Goal: Task Accomplishment & Management: Manage account settings

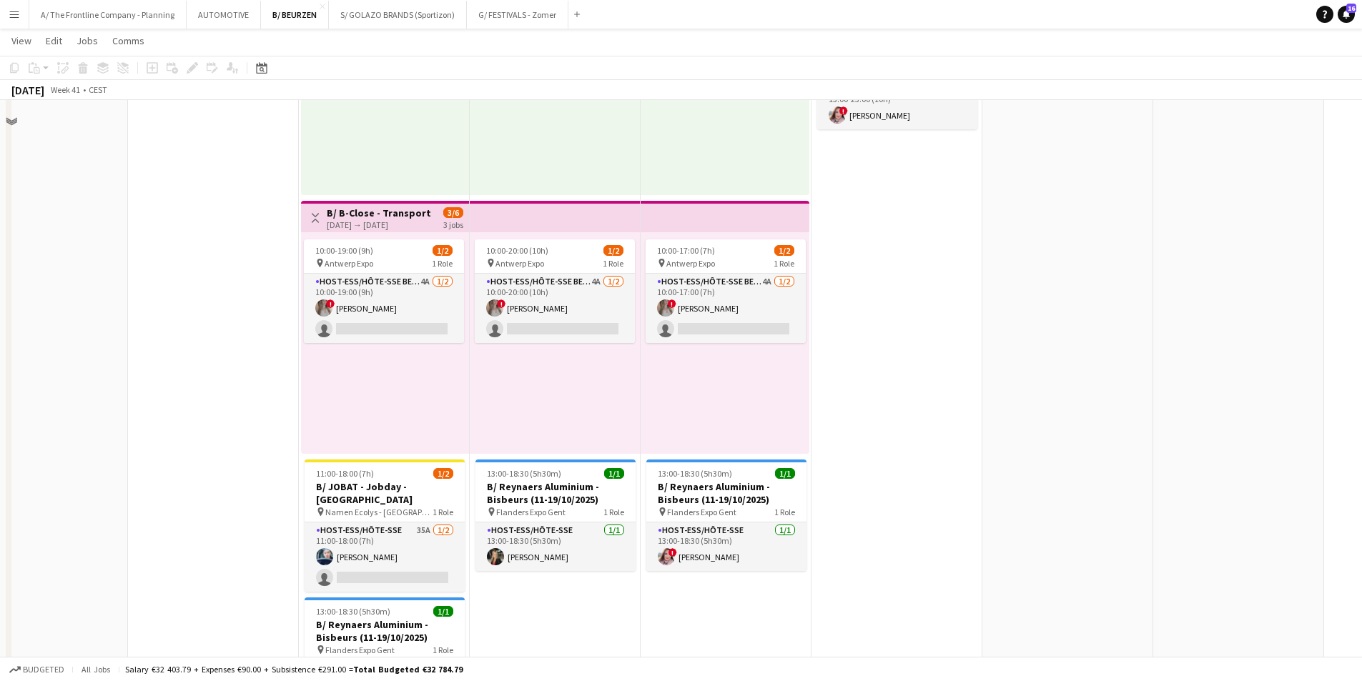
scroll to position [1001, 0]
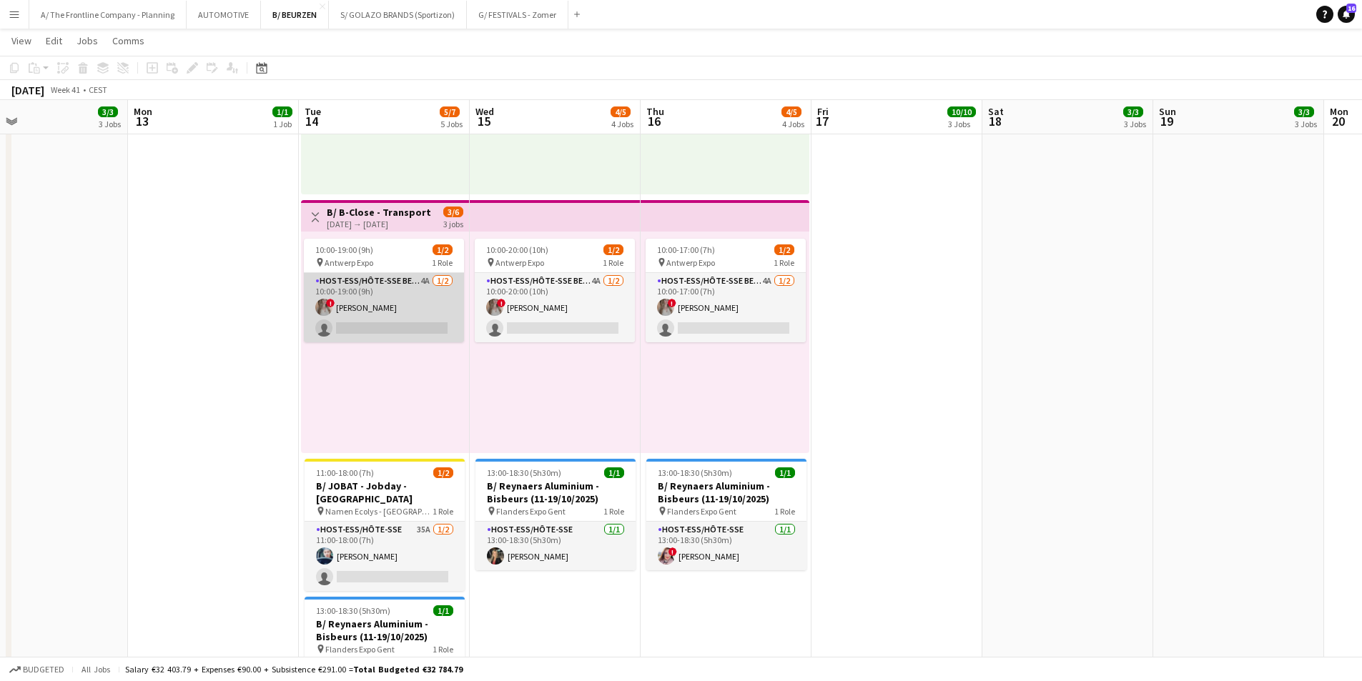
click at [427, 314] on app-card-role "Host-ess/Hôte-sse Beurs - Foire 4A [DATE] 10:00-19:00 (9h) ! [PERSON_NAME] sing…" at bounding box center [384, 307] width 160 height 69
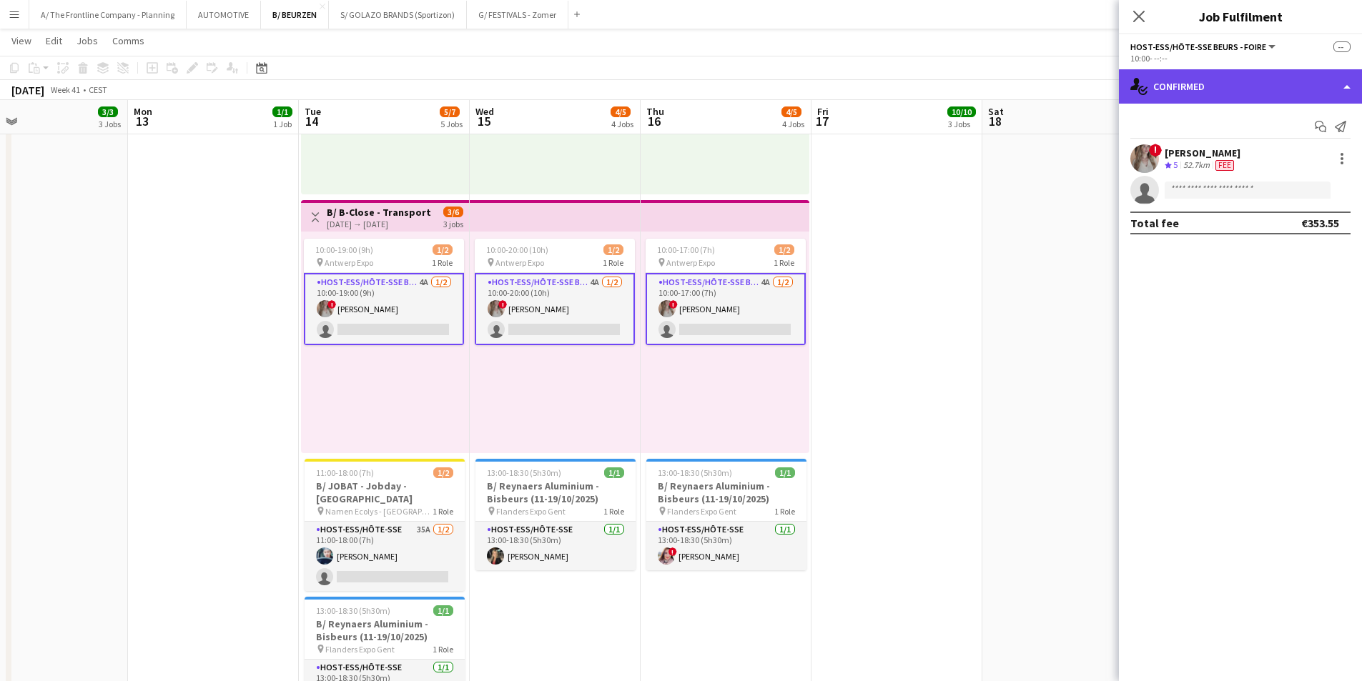
click at [1236, 89] on div "single-neutral-actions-check-2 Confirmed" at bounding box center [1240, 86] width 243 height 34
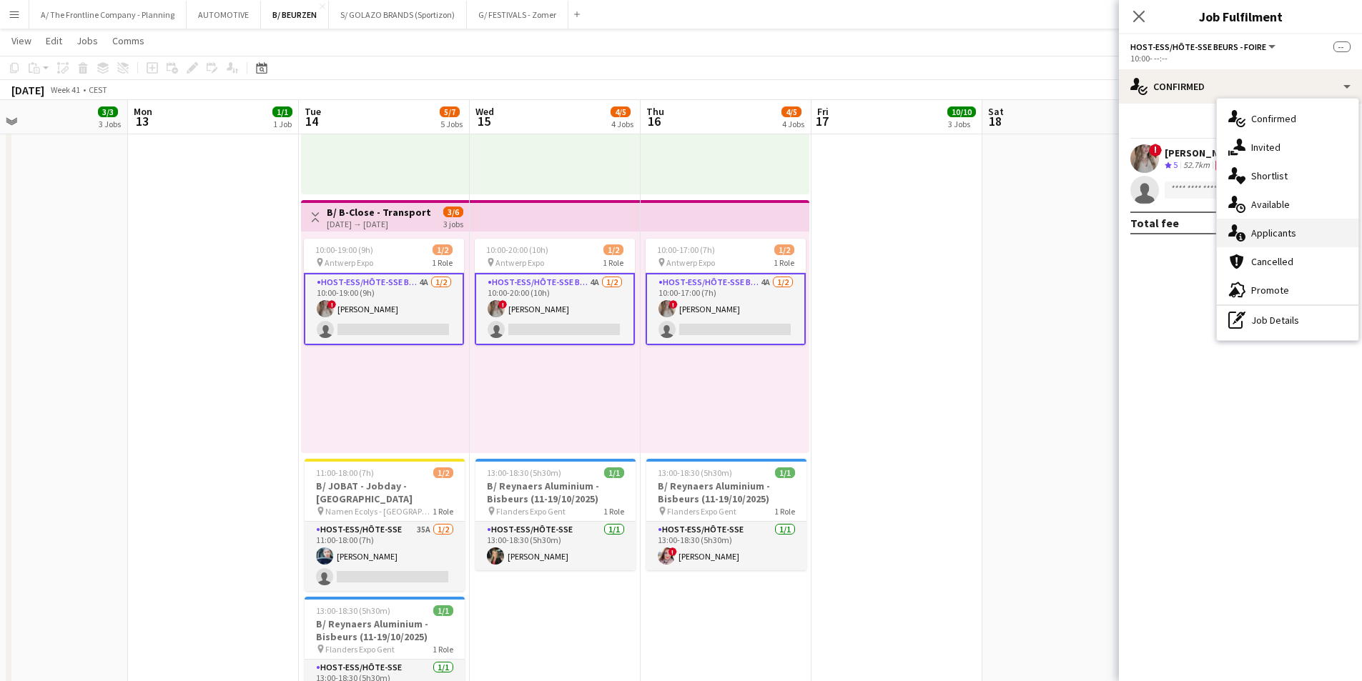
click at [1274, 231] on span "Applicants" at bounding box center [1273, 233] width 45 height 13
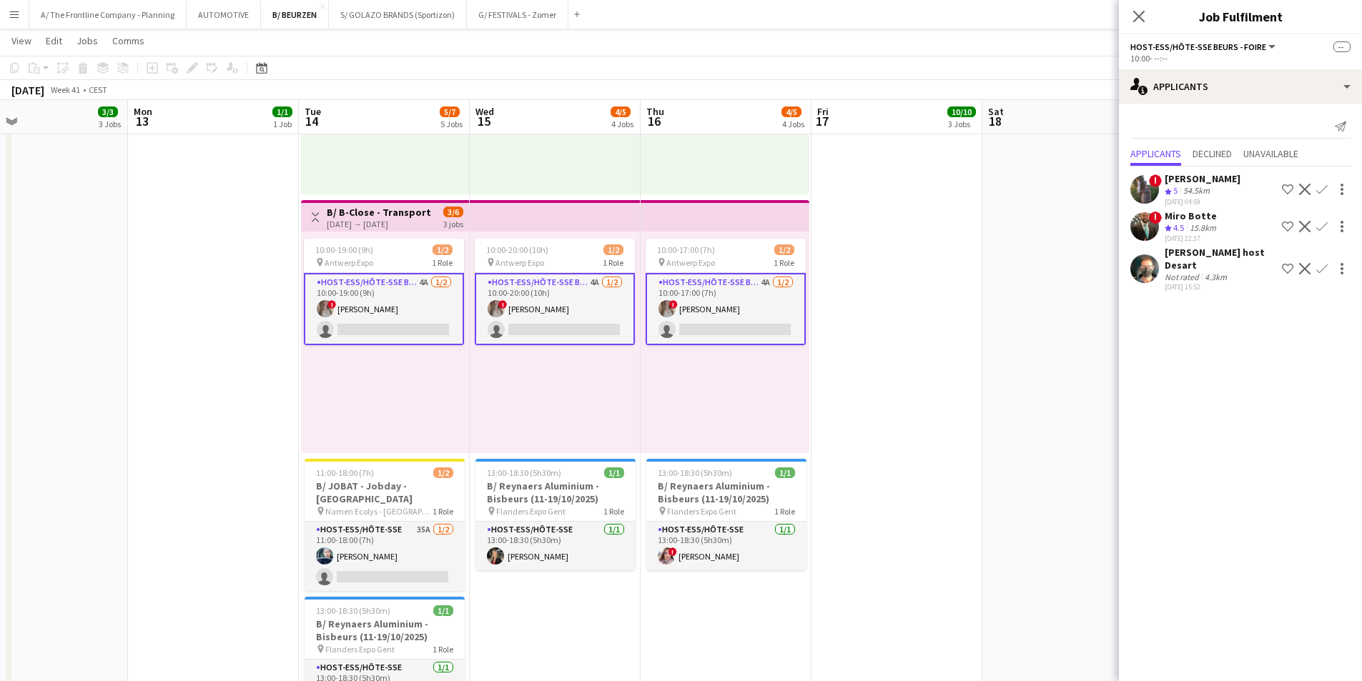
click at [1307, 263] on app-icon "Decline" at bounding box center [1304, 268] width 11 height 11
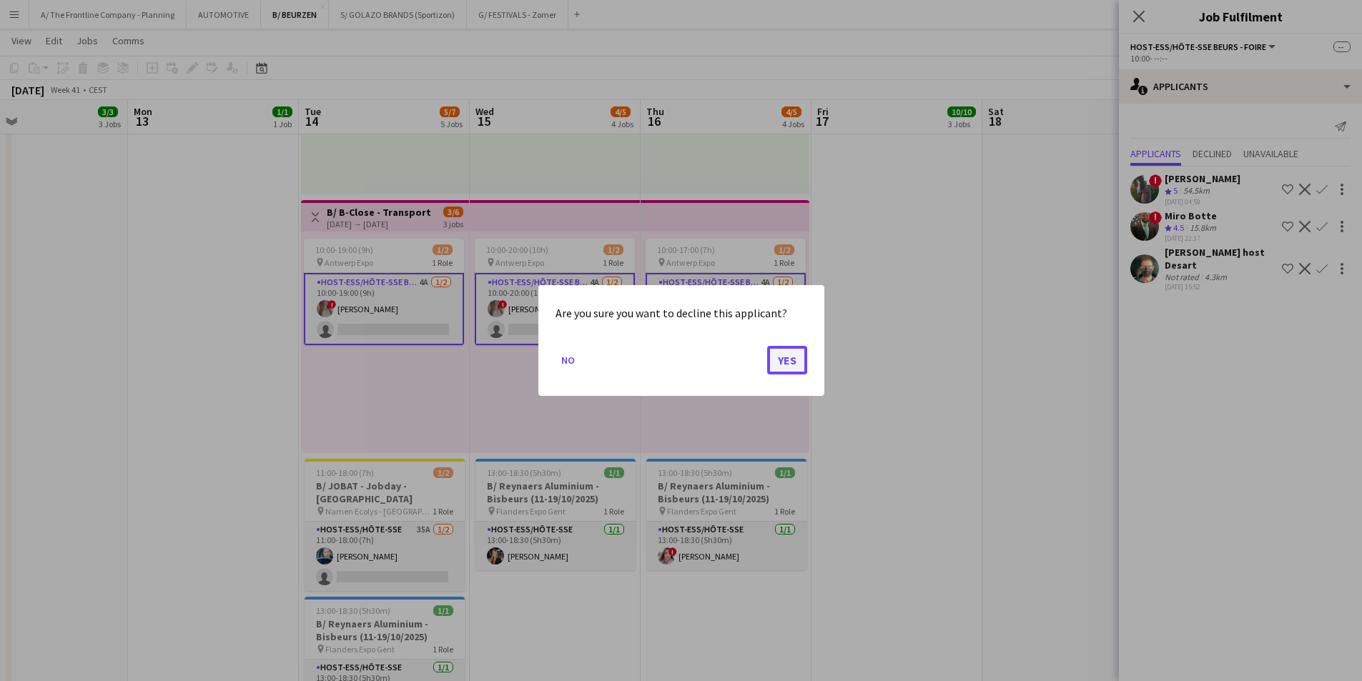
click at [798, 361] on button "Yes" at bounding box center [787, 360] width 40 height 29
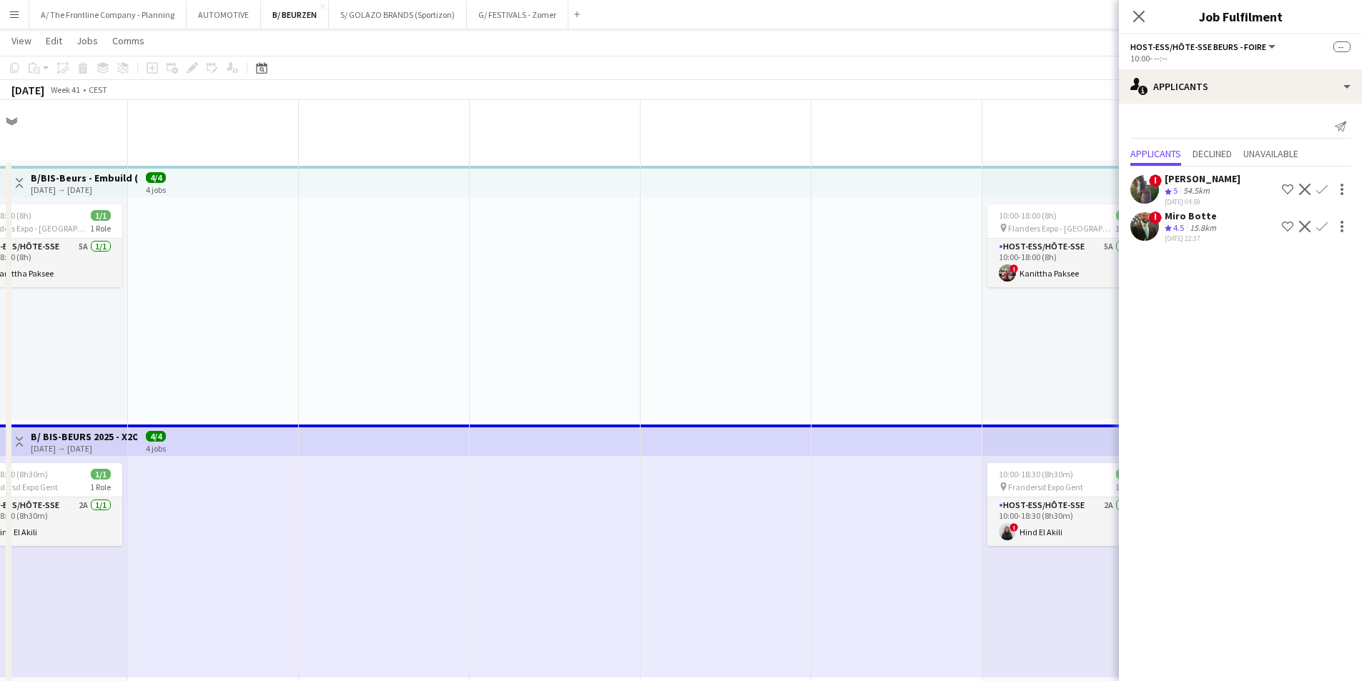
scroll to position [1001, 0]
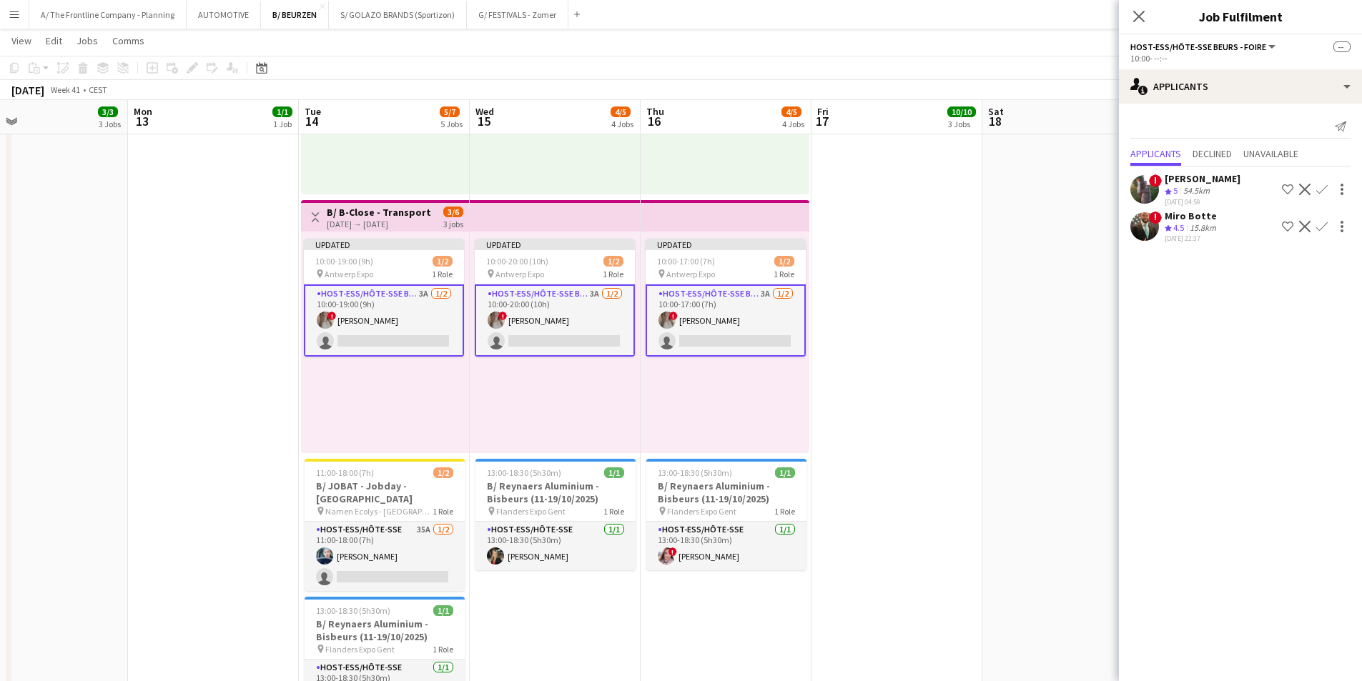
click at [392, 395] on div "Updated 10:00-19:00 (9h) 1/2 pin Antwerp Expo 1 Role Host-ess/Hôte-sse Beurs - …" at bounding box center [385, 343] width 168 height 222
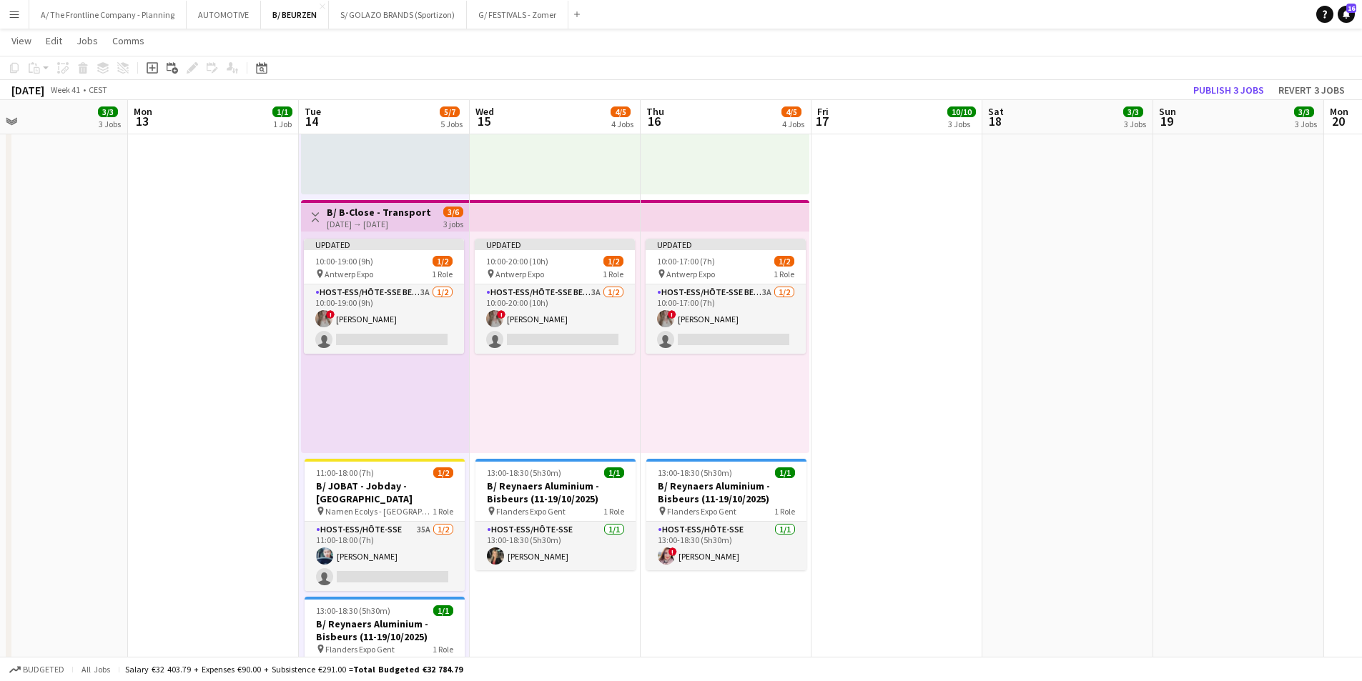
click at [558, 399] on div "Updated 10:00-20:00 (10h) 1/2 pin Antwerp Expo 1 Role Host-ess/Hôte-sse Beurs -…" at bounding box center [555, 343] width 171 height 222
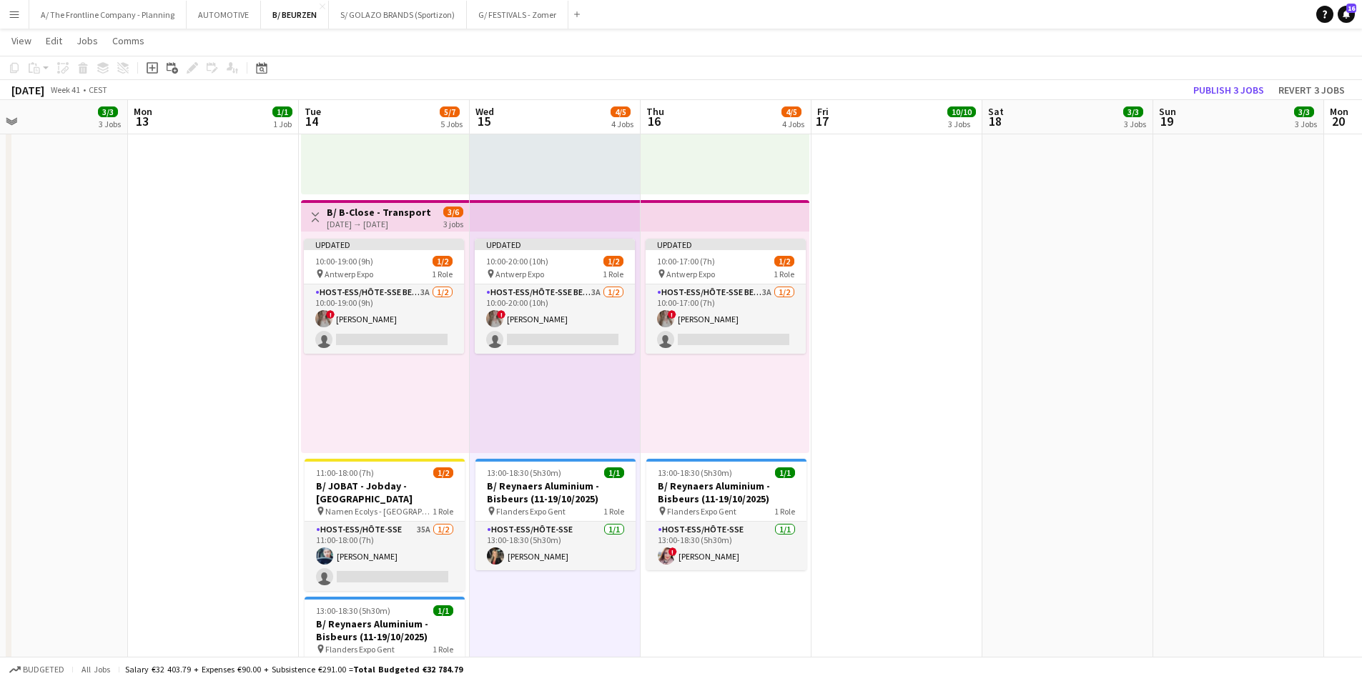
click at [738, 387] on div "Updated 10:00-17:00 (7h) 1/2 pin Antwerp Expo 1 Role Host-ess/Hôte-sse Beurs - …" at bounding box center [725, 343] width 169 height 222
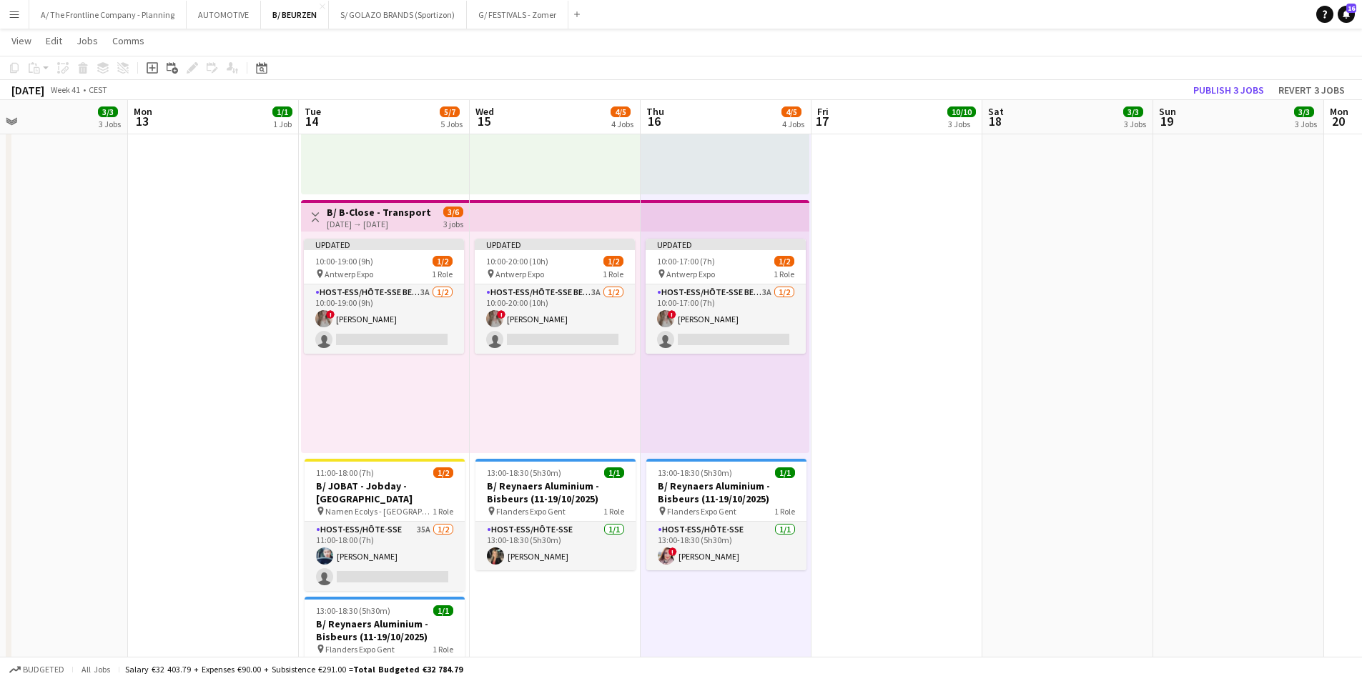
click at [547, 400] on div "Updated 10:00-20:00 (10h) 1/2 pin Antwerp Expo 1 Role Host-ess/Hôte-sse Beurs -…" at bounding box center [555, 343] width 171 height 222
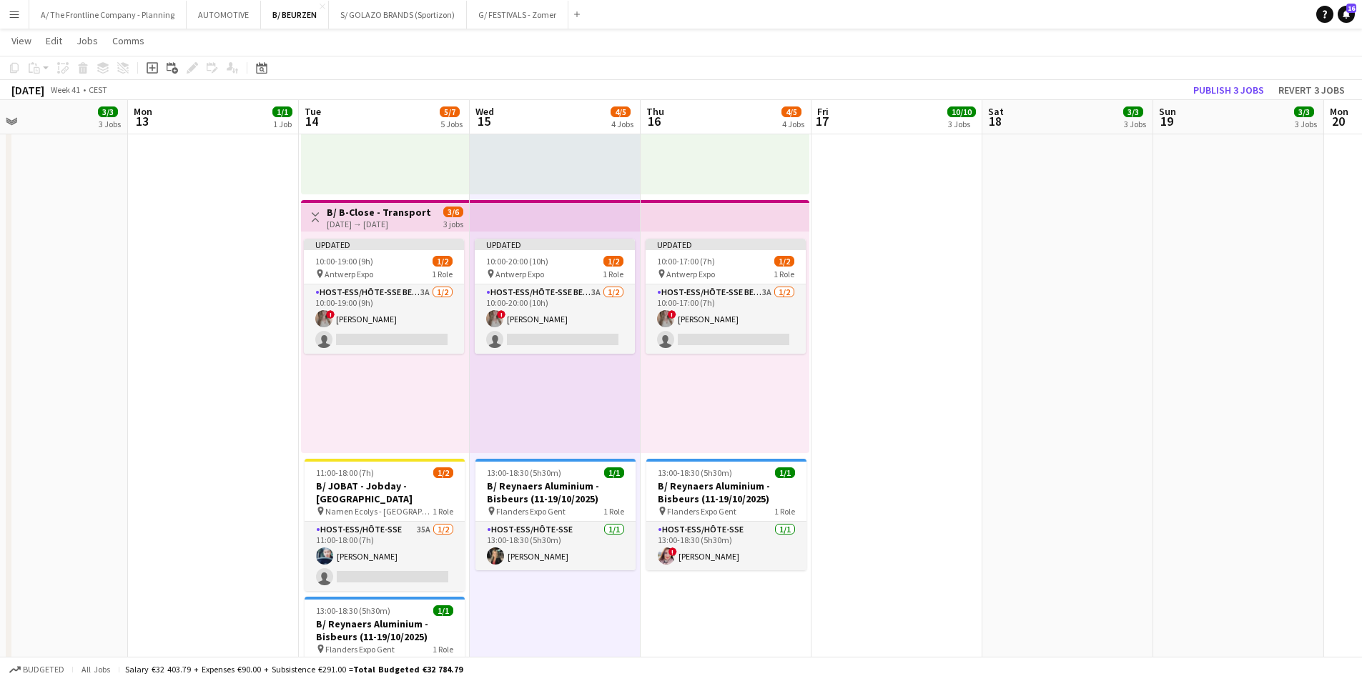
click at [426, 393] on div "Updated 10:00-19:00 (9h) 1/2 pin Antwerp Expo 1 Role Host-ess/Hôte-sse Beurs - …" at bounding box center [385, 343] width 168 height 222
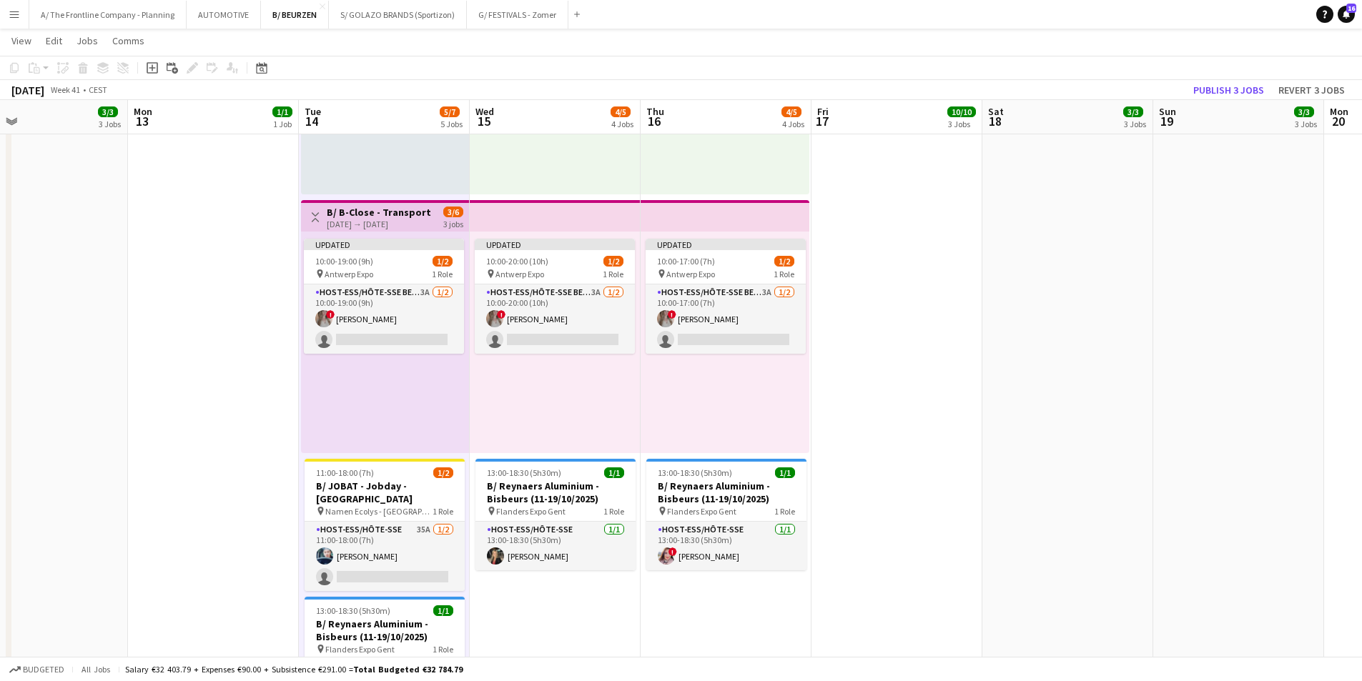
click at [614, 396] on div "Updated 10:00-20:00 (10h) 1/2 pin Antwerp Expo 1 Role Host-ess/Hôte-sse Beurs -…" at bounding box center [555, 343] width 171 height 222
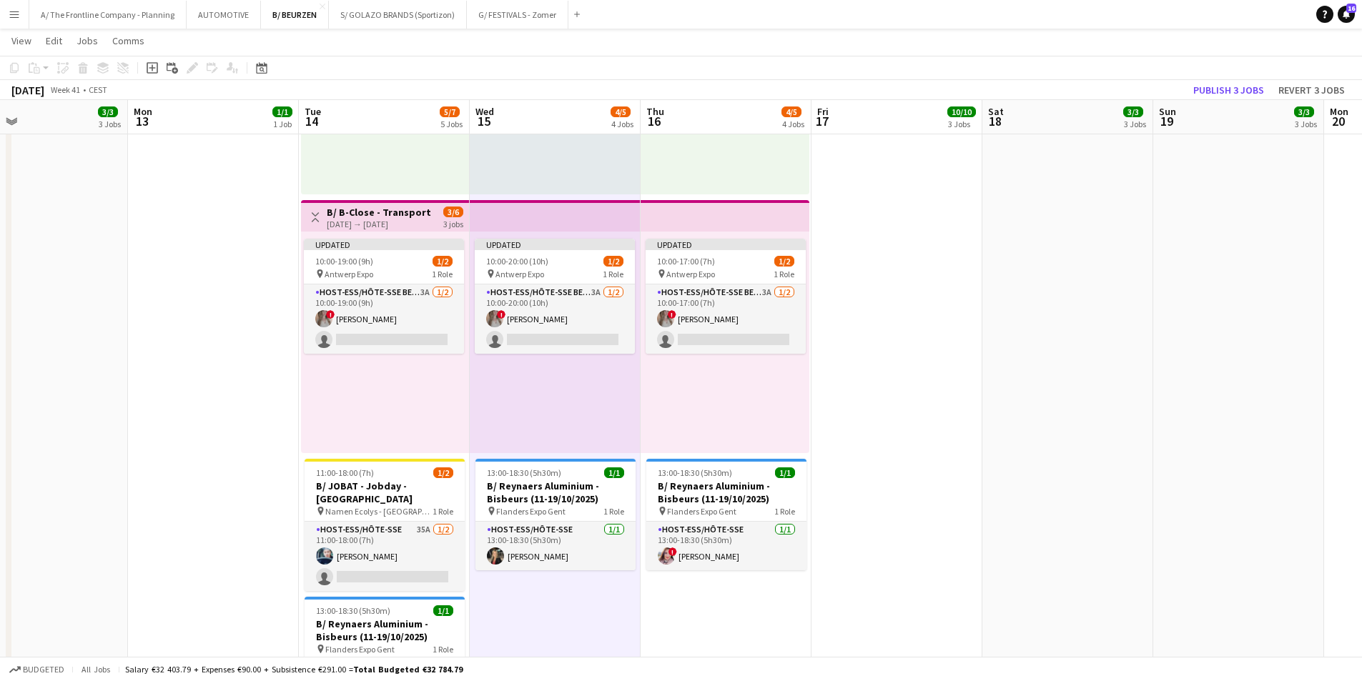
click at [699, 381] on div "Updated 10:00-17:00 (7h) 1/2 pin Antwerp Expo 1 Role Host-ess/Hôte-sse Beurs - …" at bounding box center [725, 343] width 169 height 222
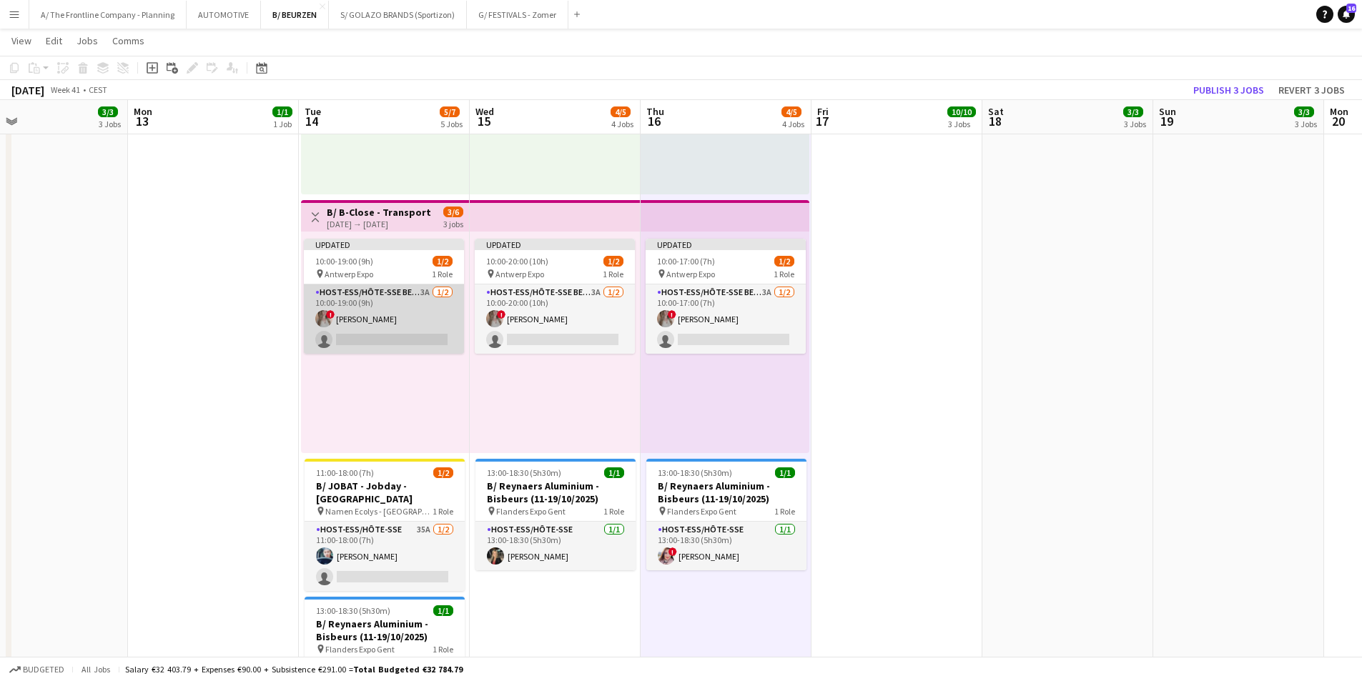
click at [381, 317] on app-card-role "Host-ess/Hôte-sse Beurs - Foire 3A [DATE] 10:00-19:00 (9h) ! [PERSON_NAME] sing…" at bounding box center [384, 319] width 160 height 69
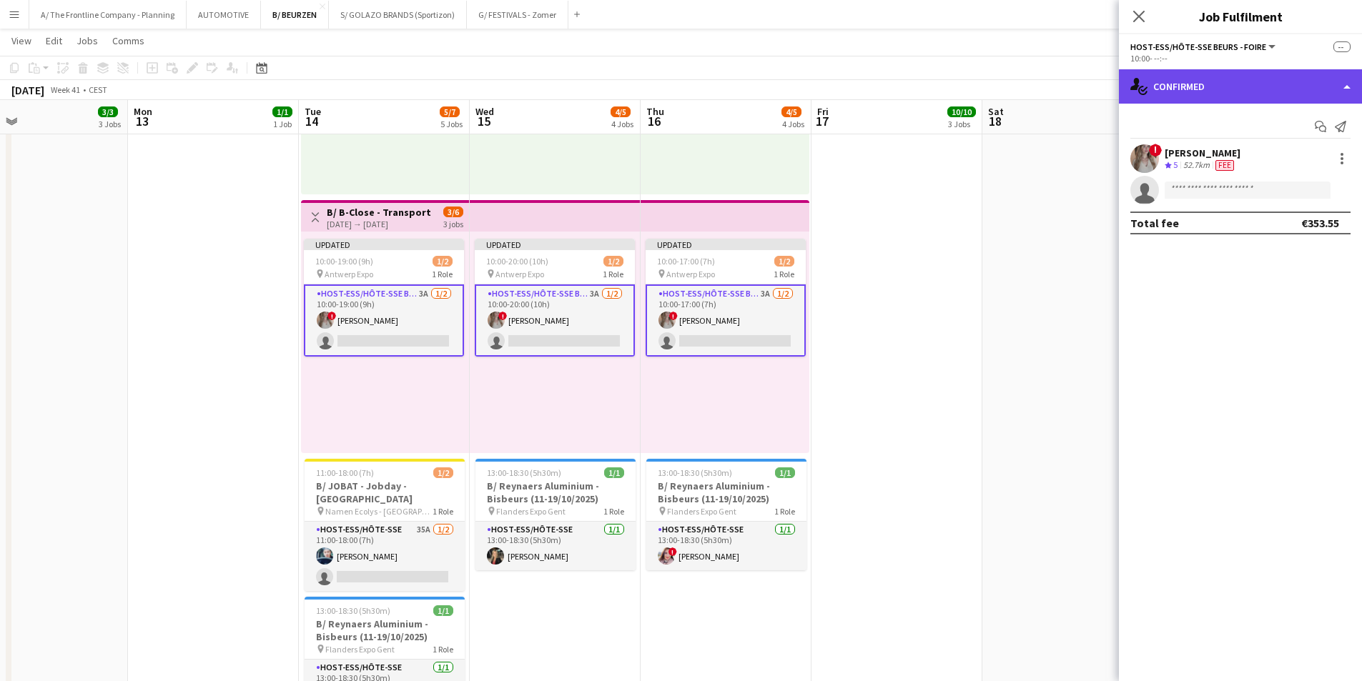
click at [1218, 99] on div "single-neutral-actions-check-2 Confirmed" at bounding box center [1240, 86] width 243 height 34
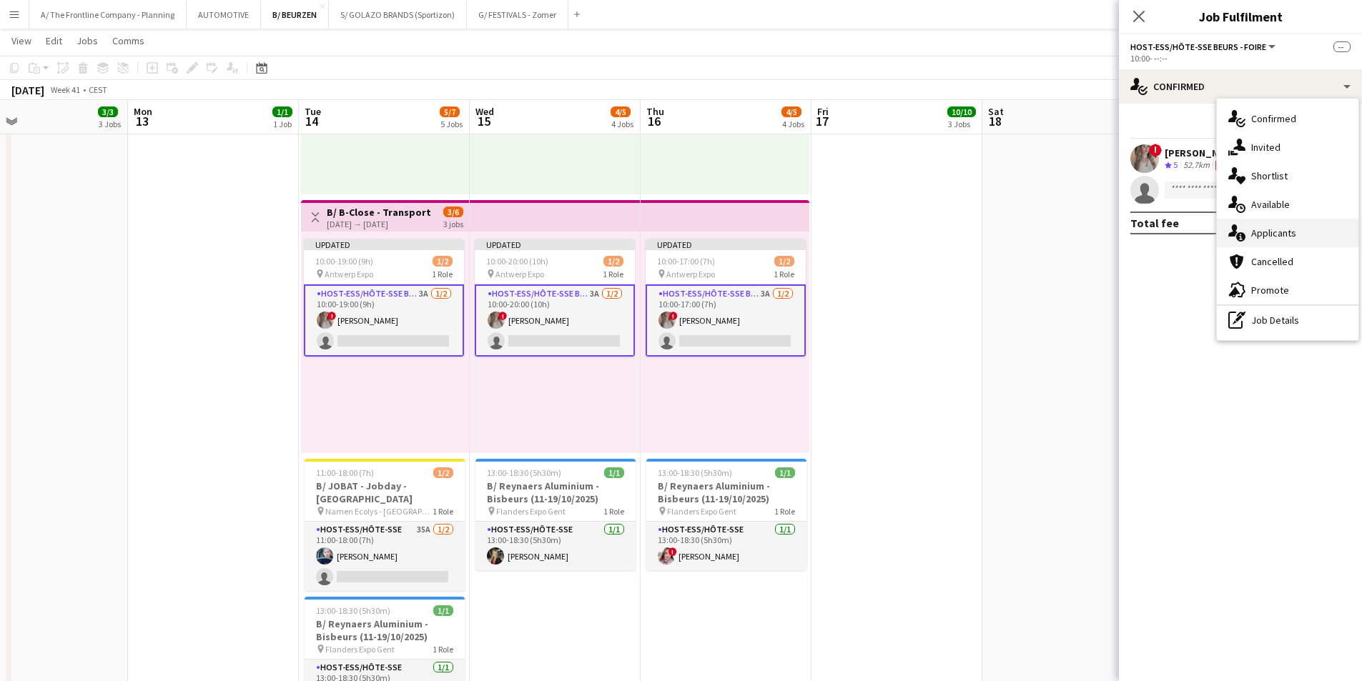
click at [1252, 233] on span "Applicants" at bounding box center [1273, 233] width 45 height 13
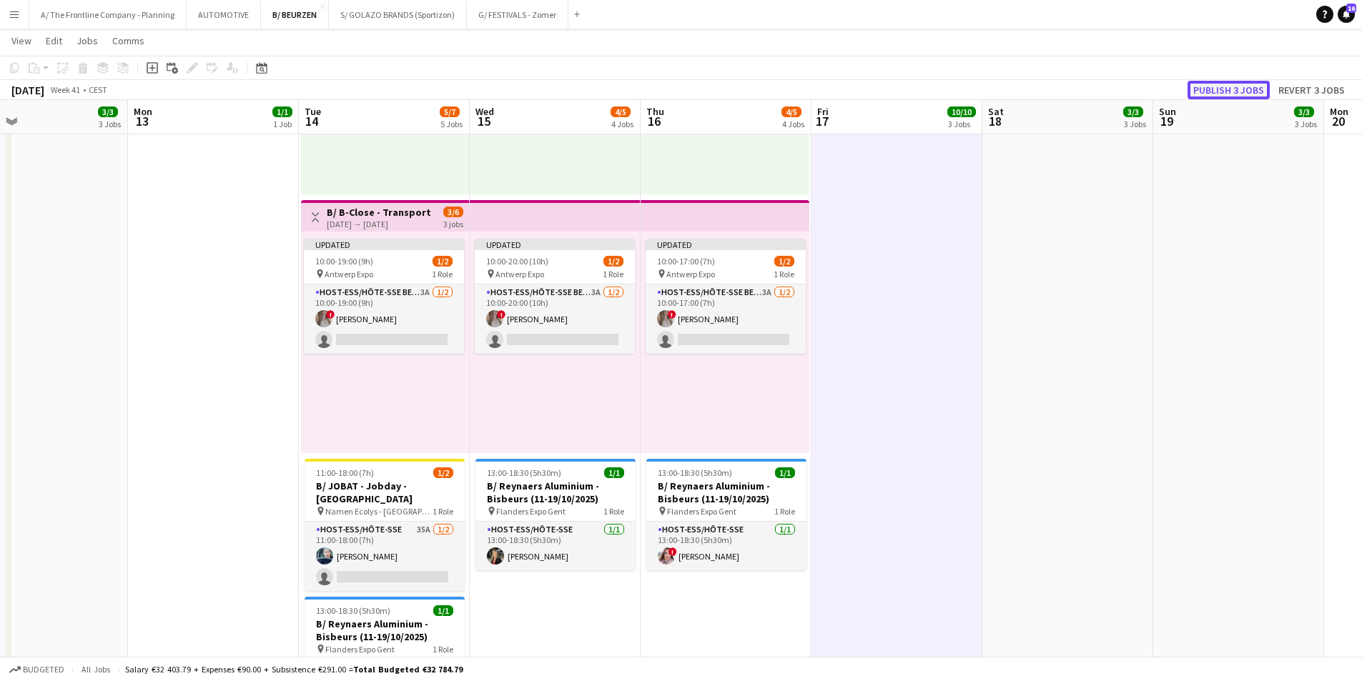
click at [1229, 88] on button "Publish 3 jobs" at bounding box center [1229, 90] width 82 height 19
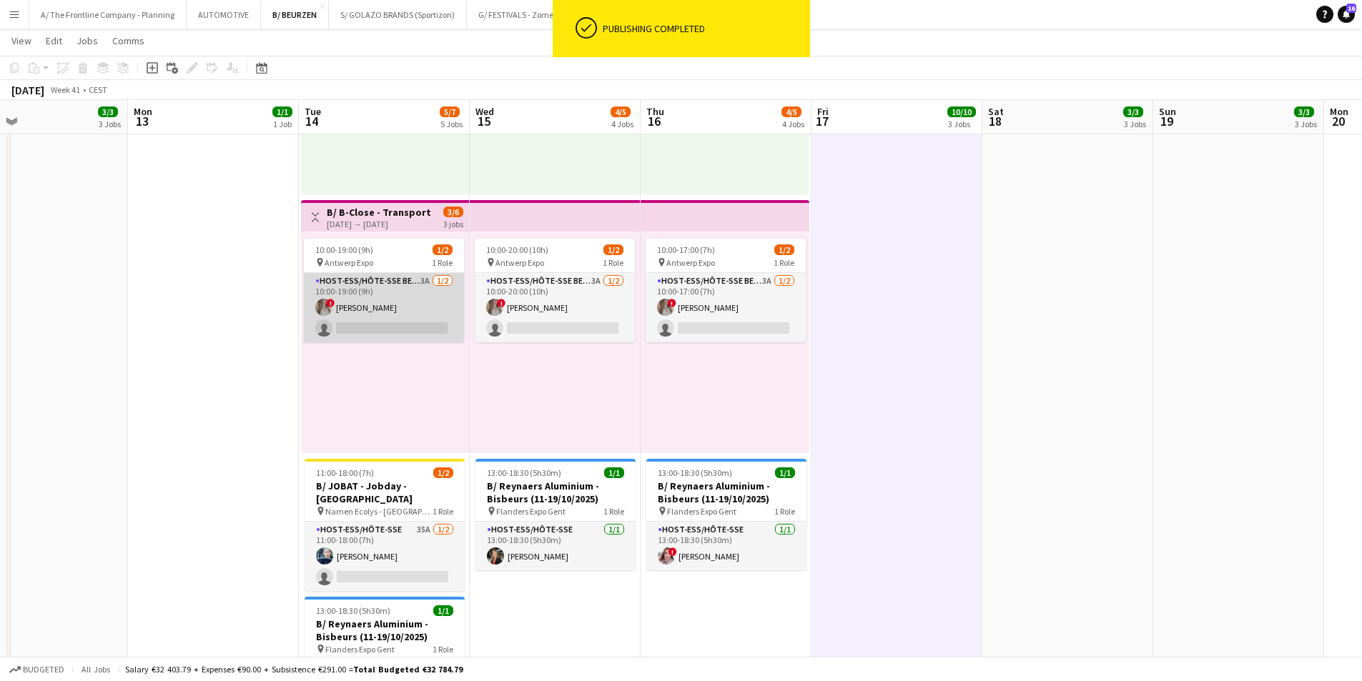
click at [412, 335] on app-card-role "Host-ess/Hôte-sse Beurs - Foire 3A [DATE] 10:00-19:00 (9h) ! [PERSON_NAME] sing…" at bounding box center [384, 307] width 160 height 69
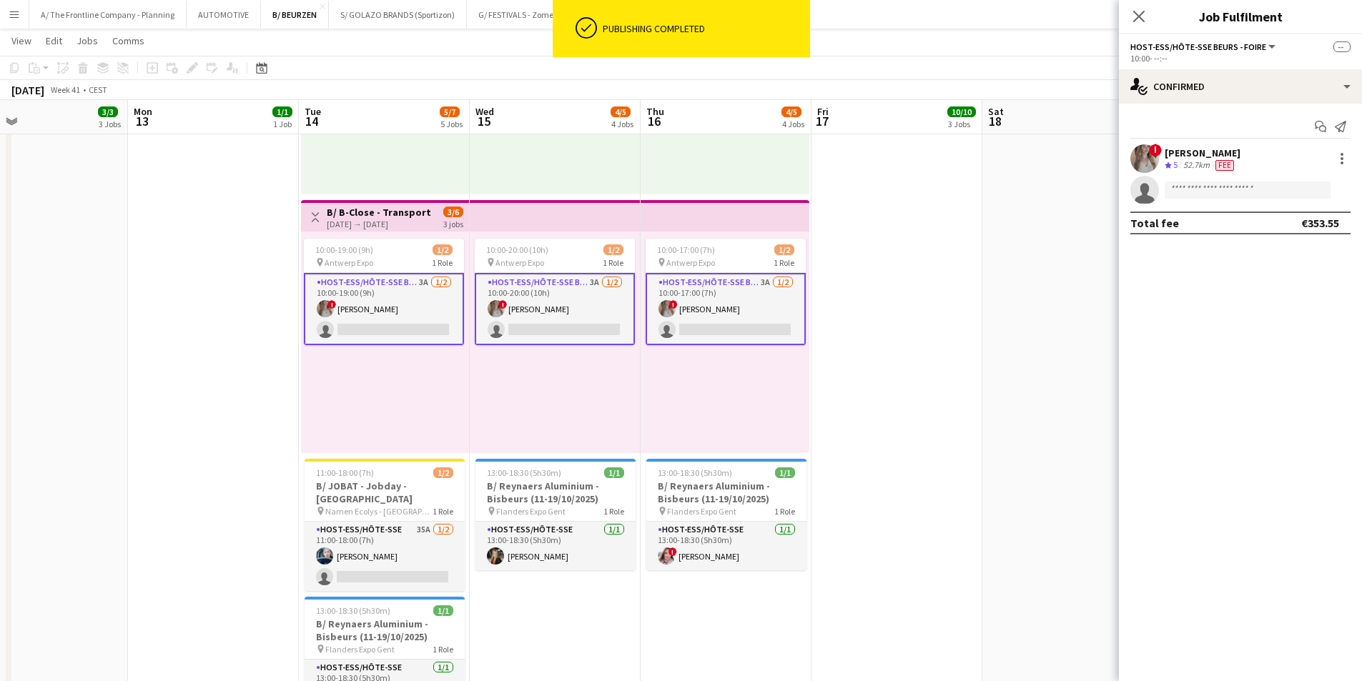
click at [1218, 155] on div "[PERSON_NAME]" at bounding box center [1203, 153] width 76 height 13
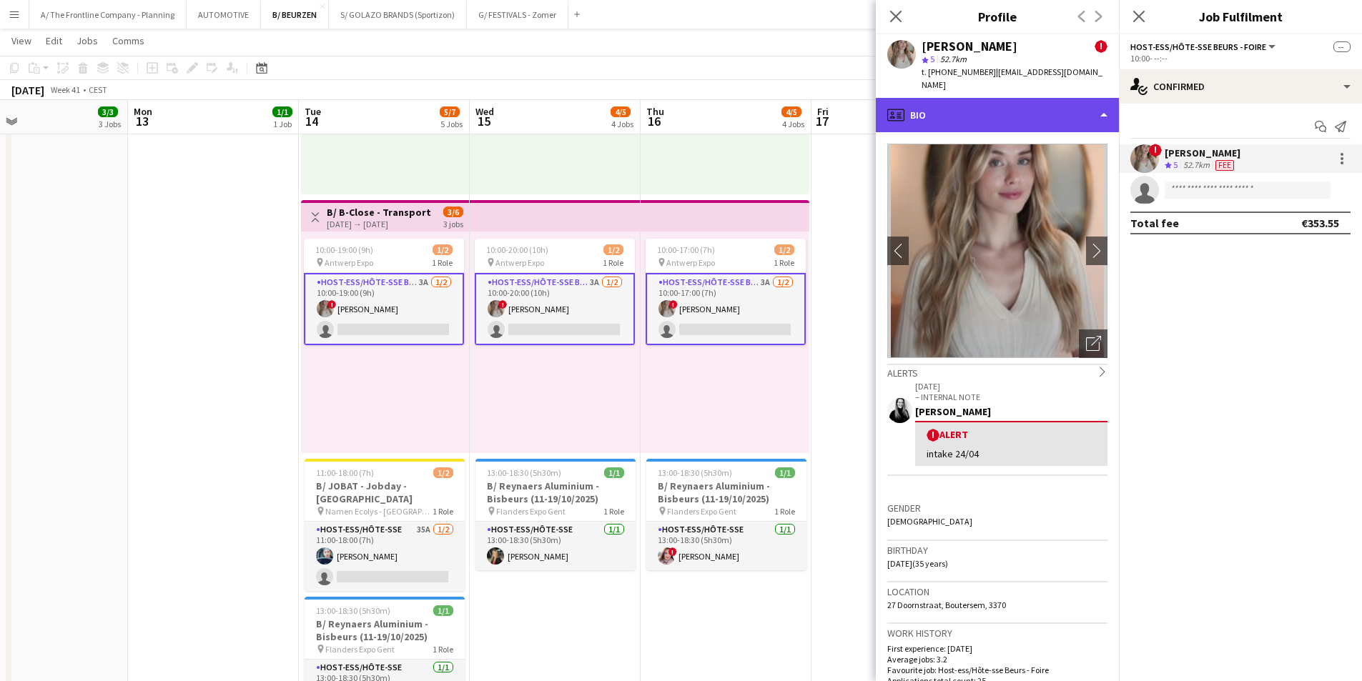
click at [1021, 98] on div "profile Bio" at bounding box center [997, 115] width 243 height 34
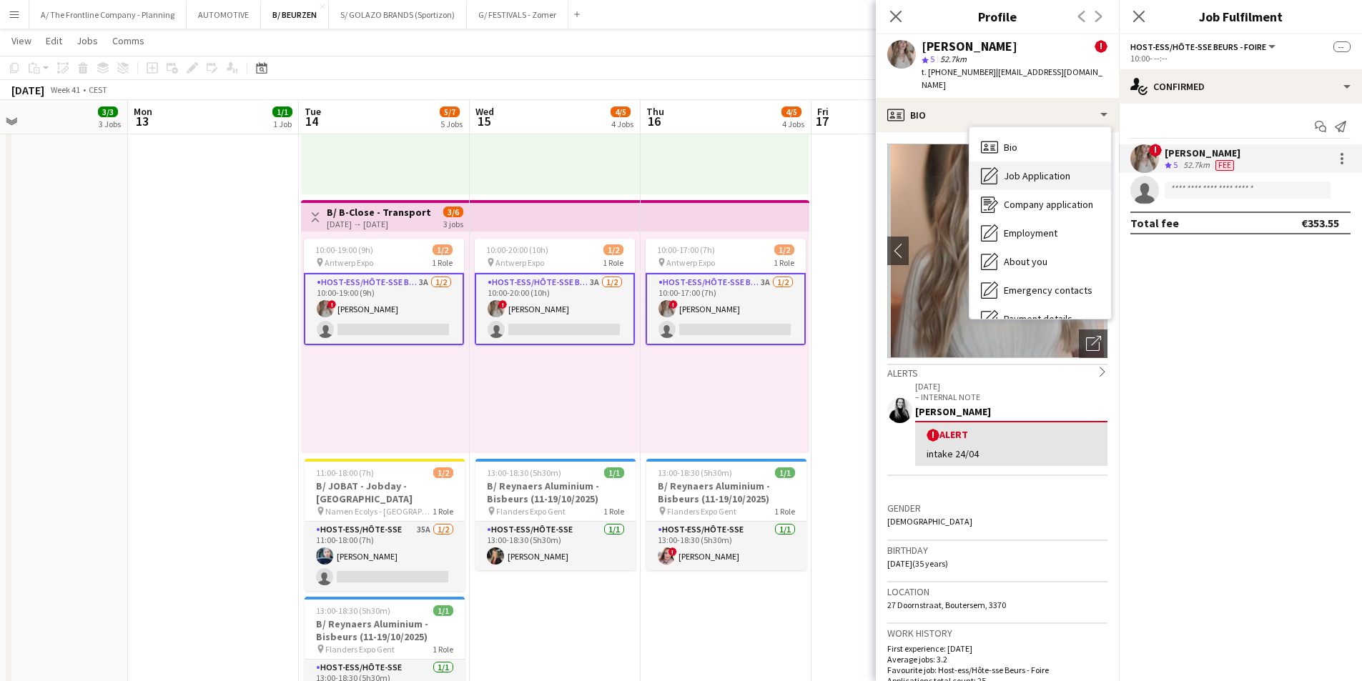
click at [1028, 169] on span "Job Application" at bounding box center [1037, 175] width 67 height 13
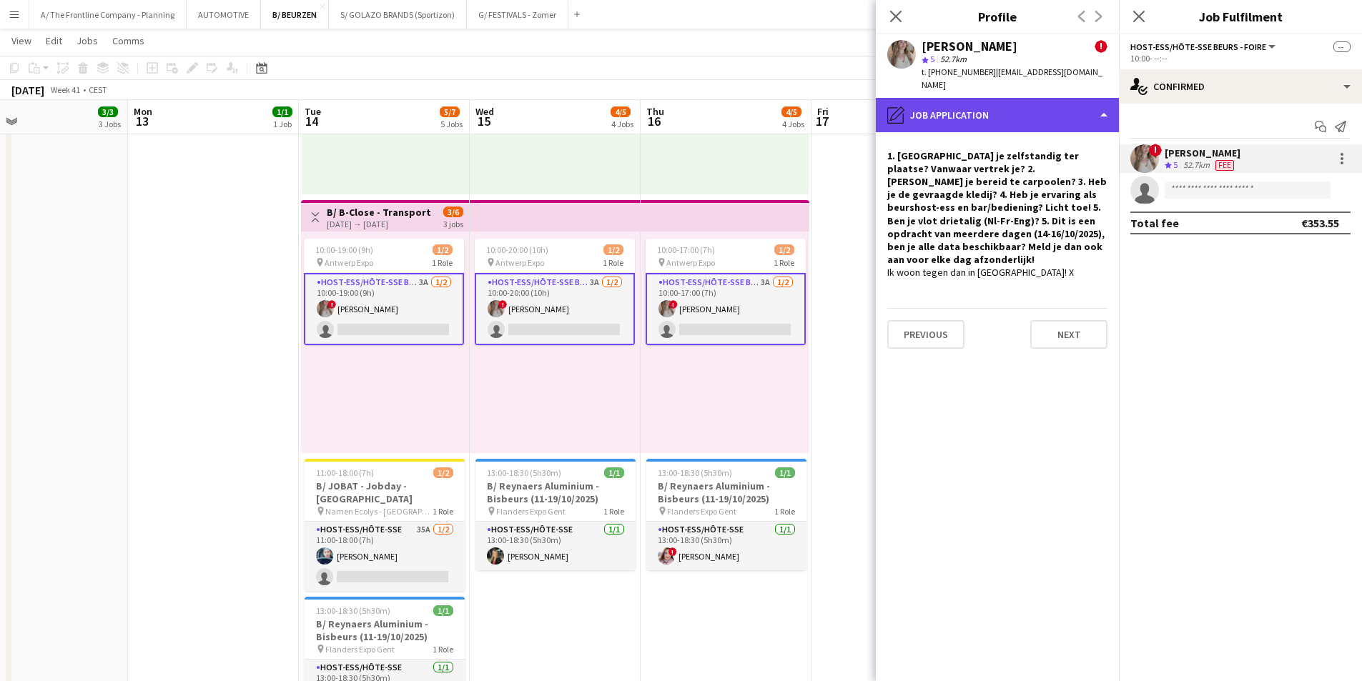
click at [1004, 98] on div "pencil4 Job Application" at bounding box center [997, 115] width 243 height 34
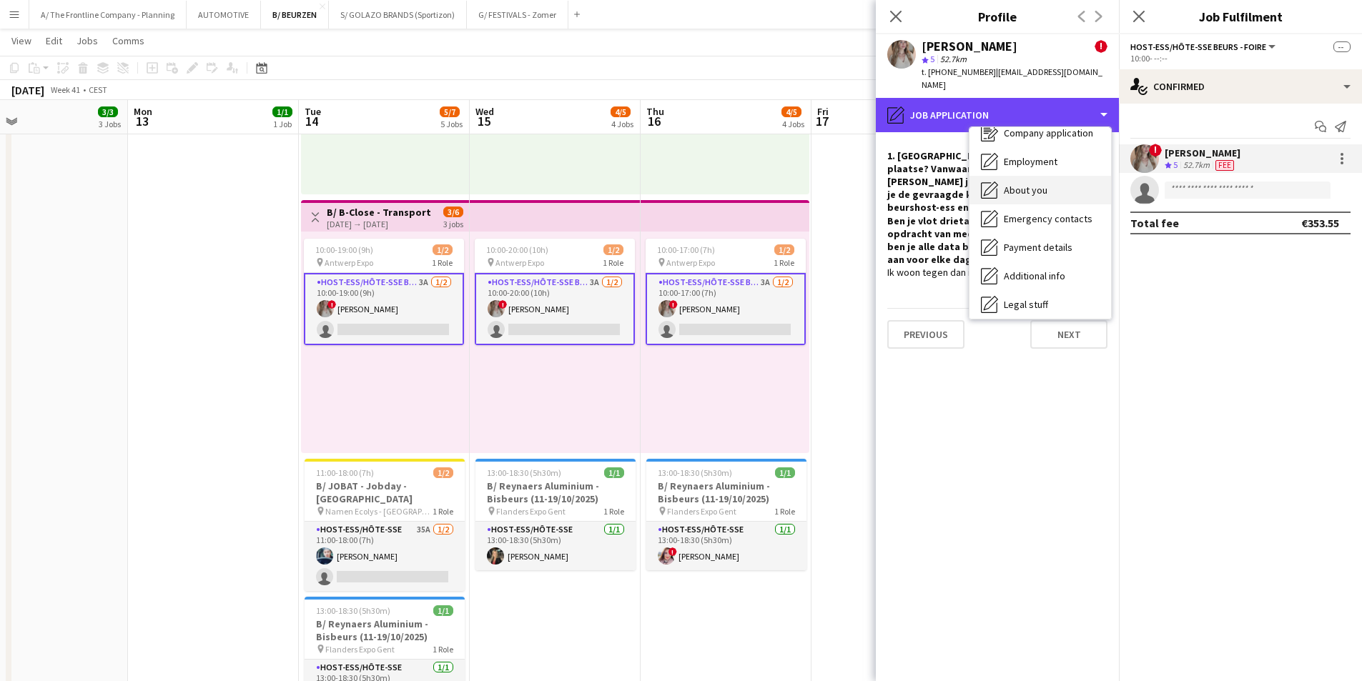
scroll to position [134, 0]
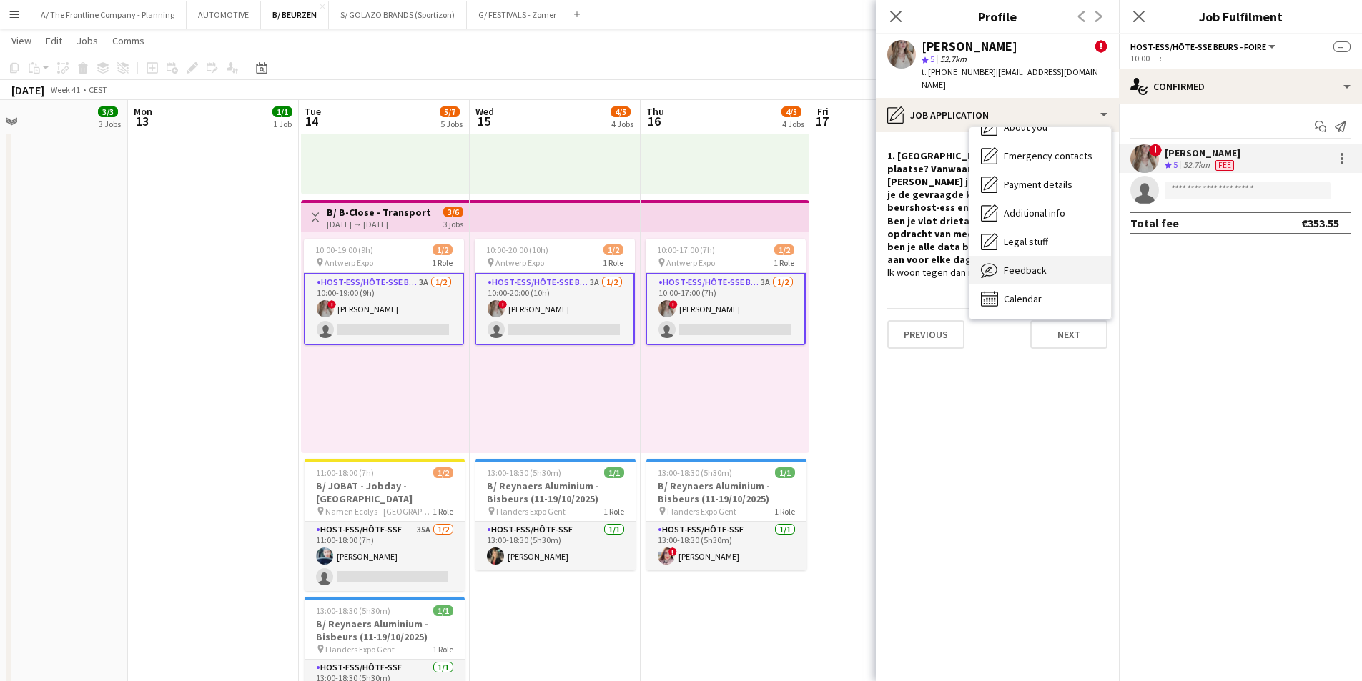
click at [1021, 264] on span "Feedback" at bounding box center [1025, 270] width 43 height 13
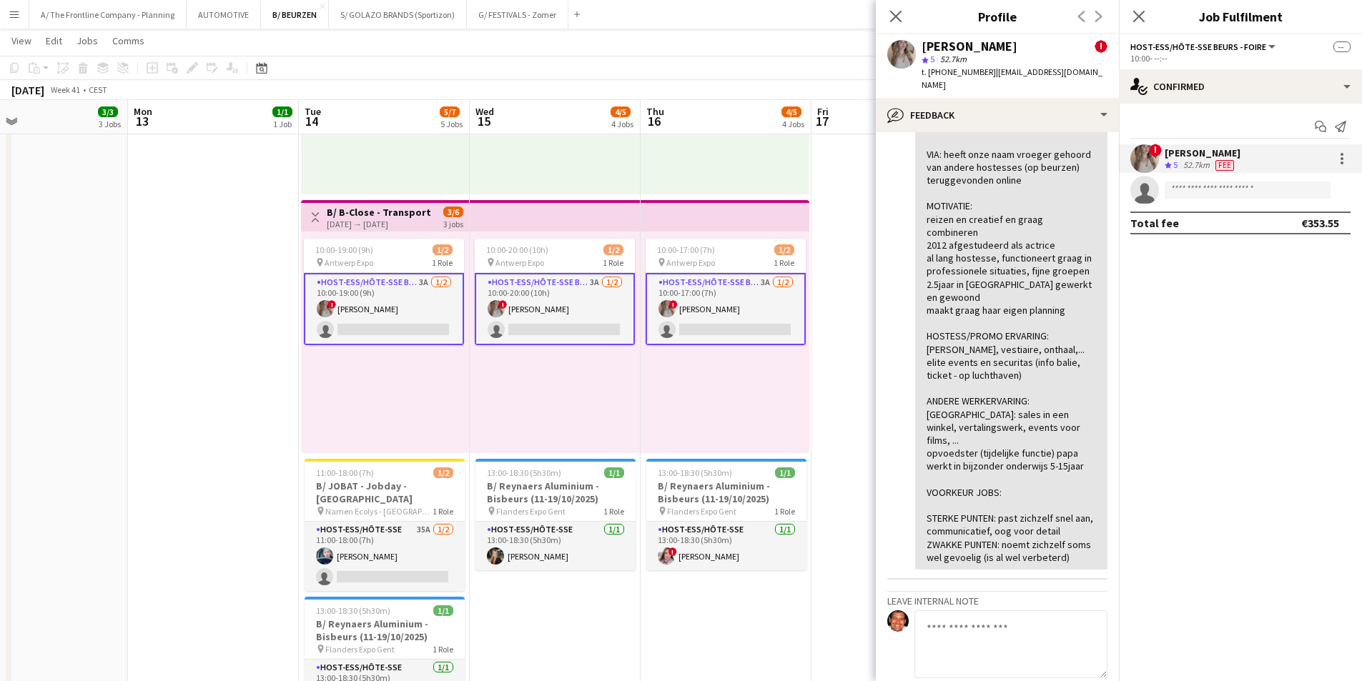
scroll to position [858, 0]
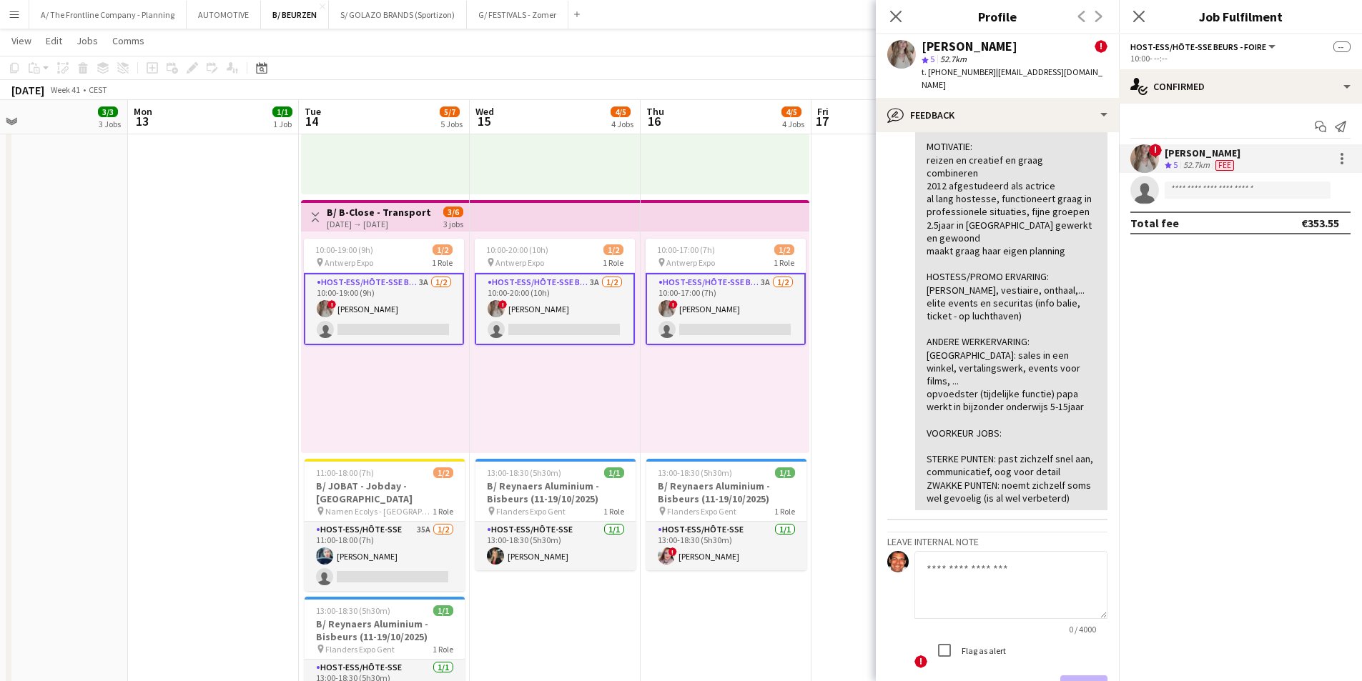
click at [414, 220] on div "[DATE] → [DATE]" at bounding box center [380, 224] width 107 height 11
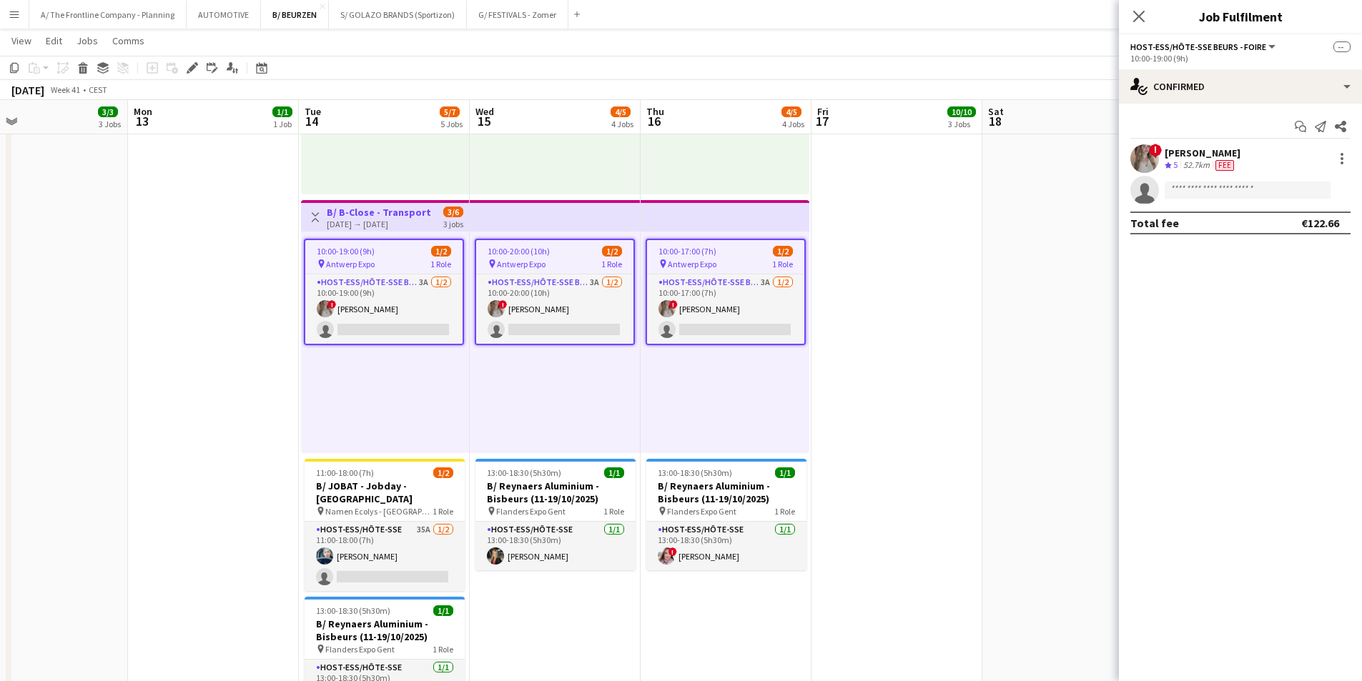
click at [383, 250] on div "10:00-19:00 (9h) 1/2" at bounding box center [383, 251] width 157 height 11
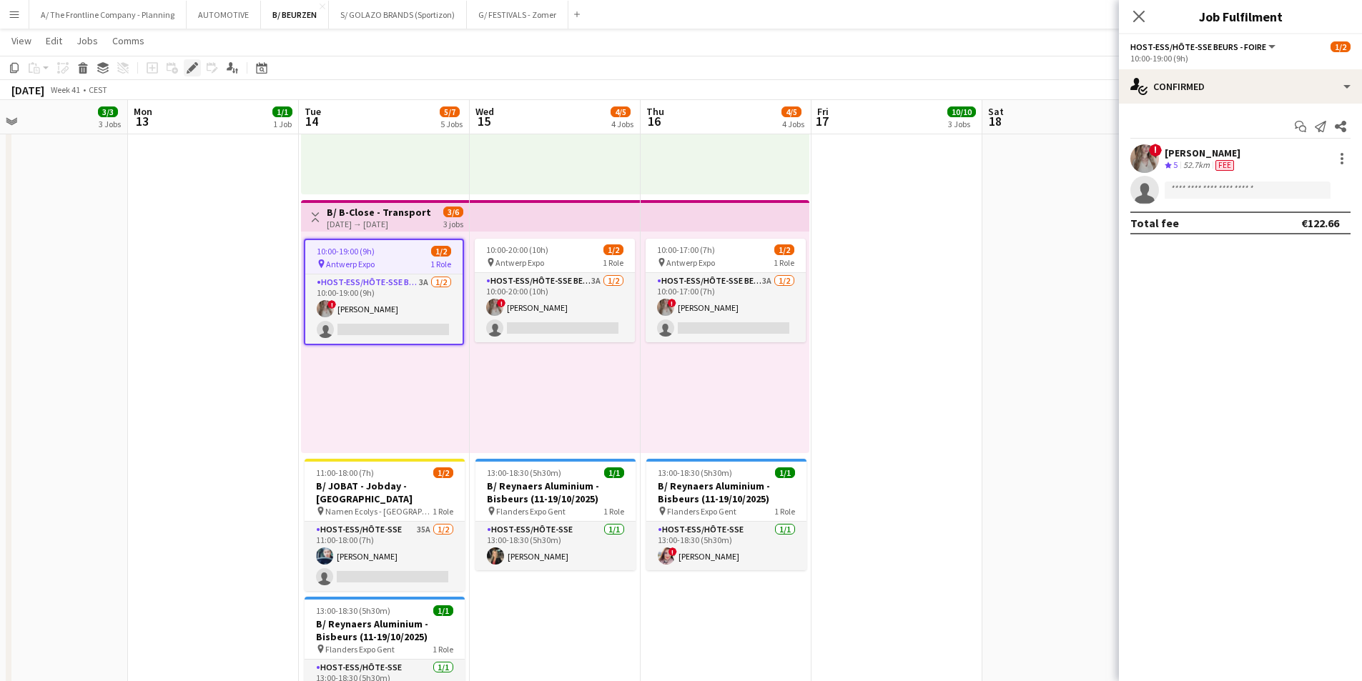
click at [193, 67] on icon at bounding box center [192, 68] width 8 height 8
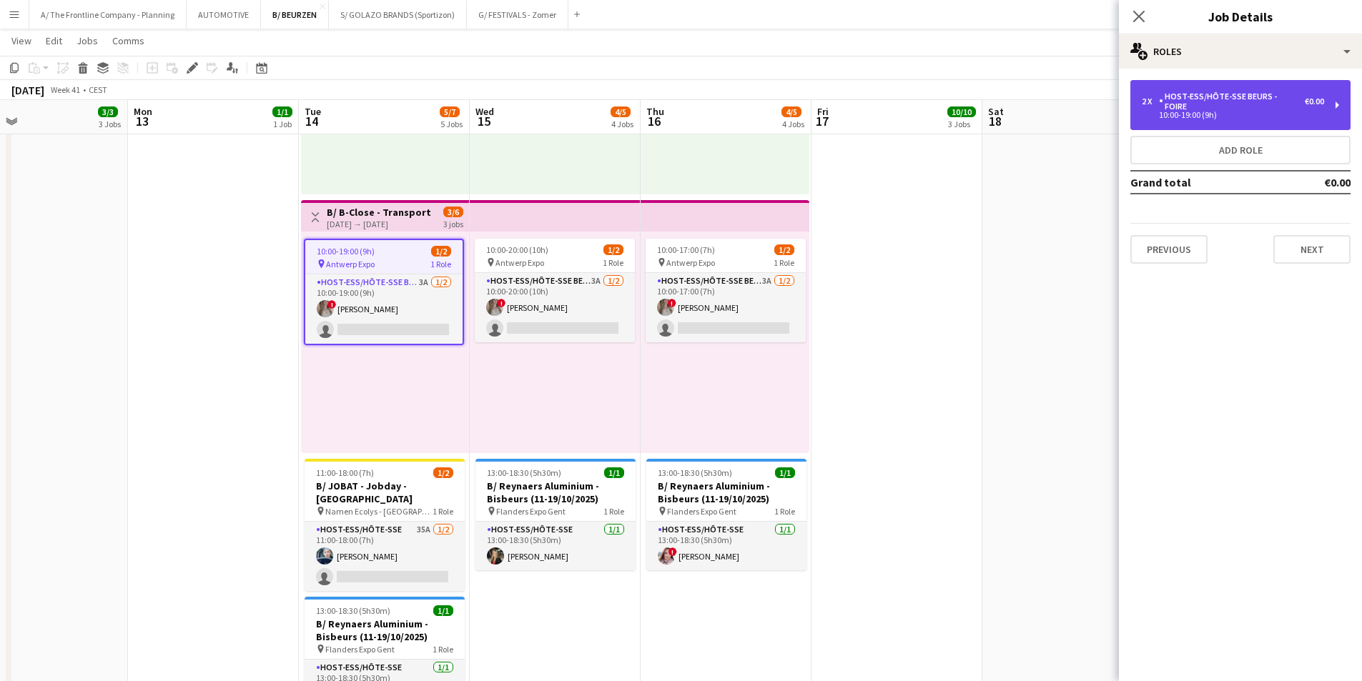
click at [1269, 99] on div "Host-ess/Hôte-sse Beurs - Foire" at bounding box center [1232, 102] width 146 height 20
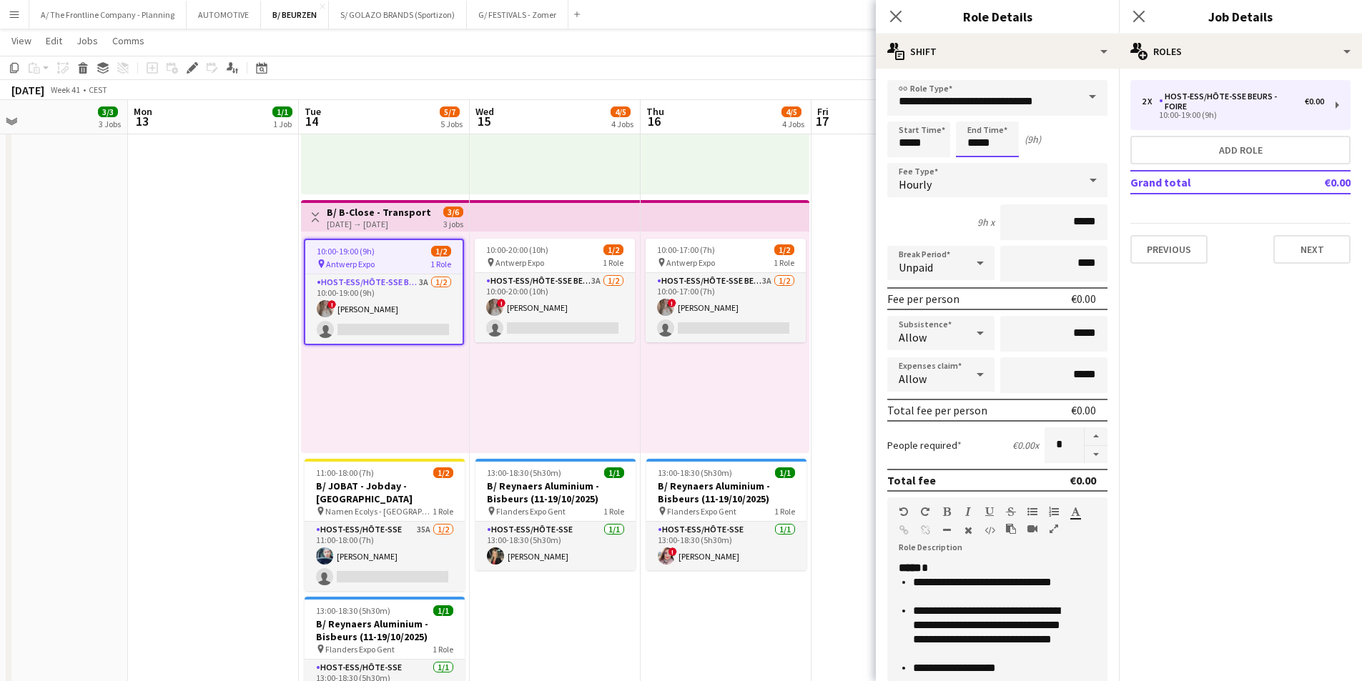
click at [977, 151] on input "*****" at bounding box center [987, 140] width 63 height 36
type input "*****"
click at [974, 114] on div at bounding box center [973, 114] width 29 height 14
click at [544, 255] on span "10:00-20:00 (10h)" at bounding box center [517, 250] width 62 height 11
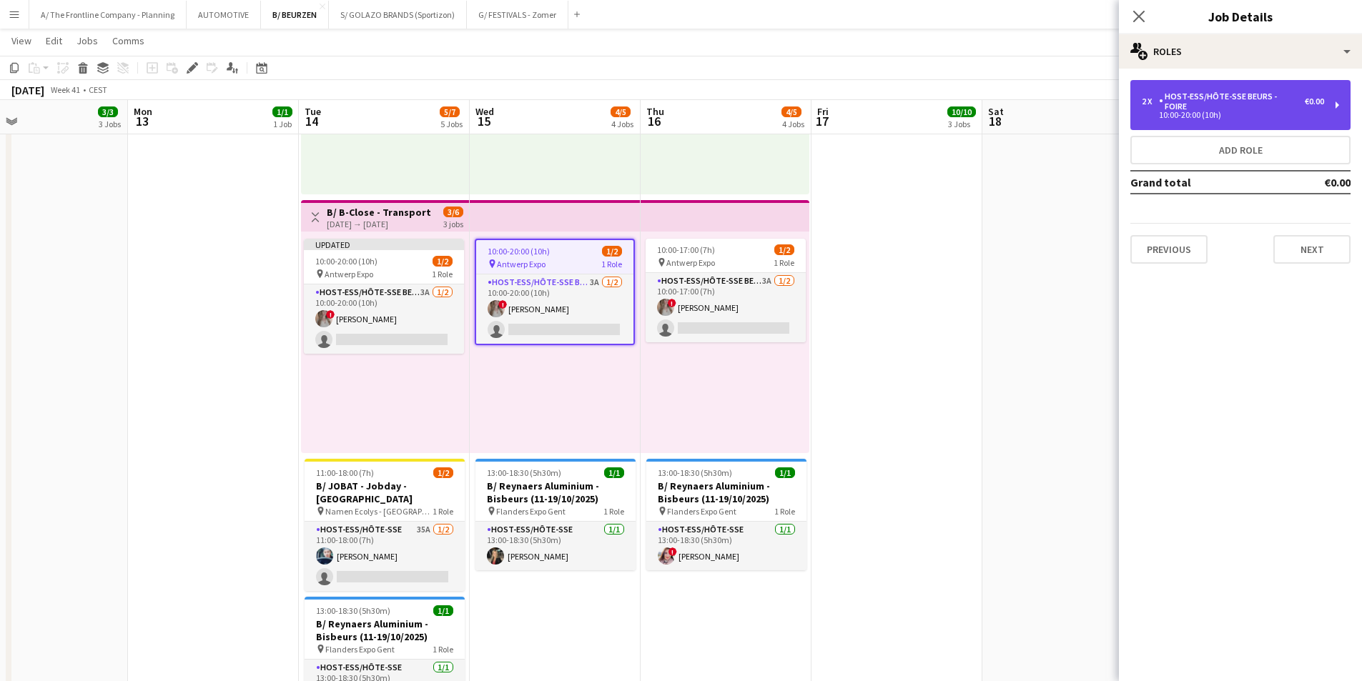
click at [1213, 112] on div "10:00-20:00 (10h)" at bounding box center [1233, 115] width 182 height 7
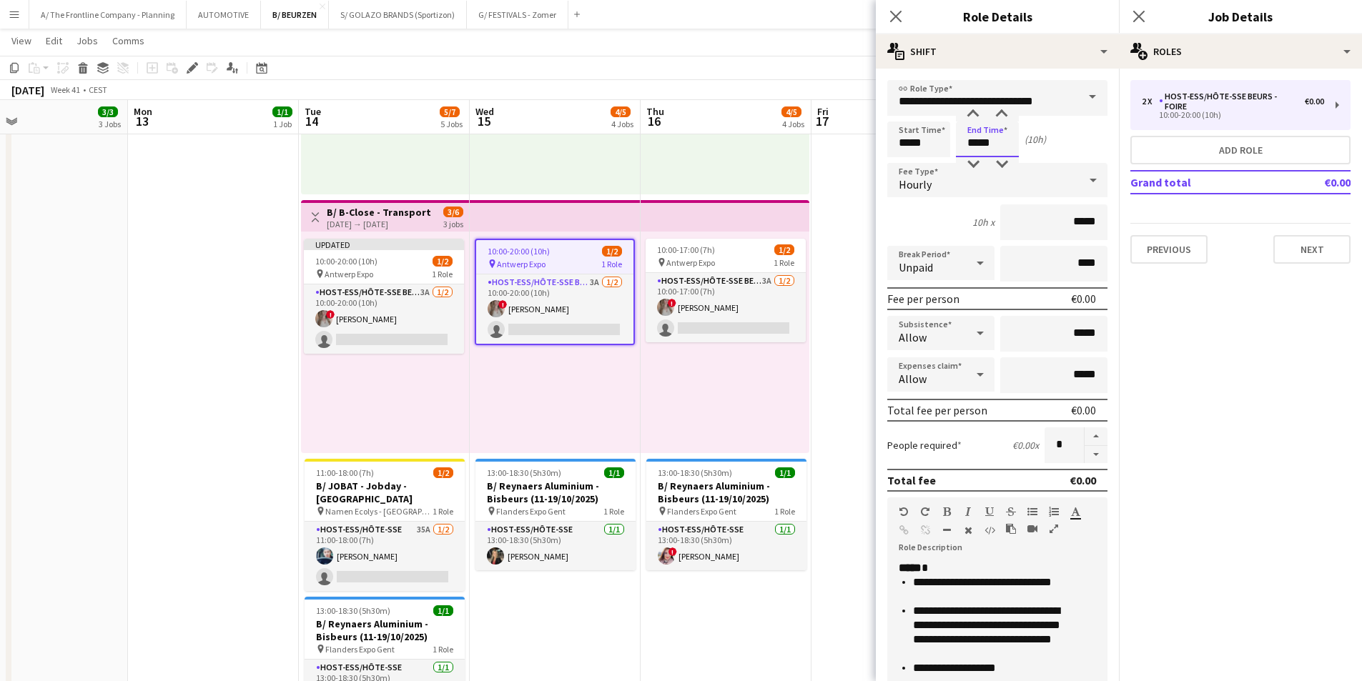
click at [978, 139] on input "*****" at bounding box center [987, 140] width 63 height 36
click at [972, 112] on div at bounding box center [973, 114] width 29 height 14
type input "*****"
click at [972, 112] on div at bounding box center [973, 114] width 29 height 14
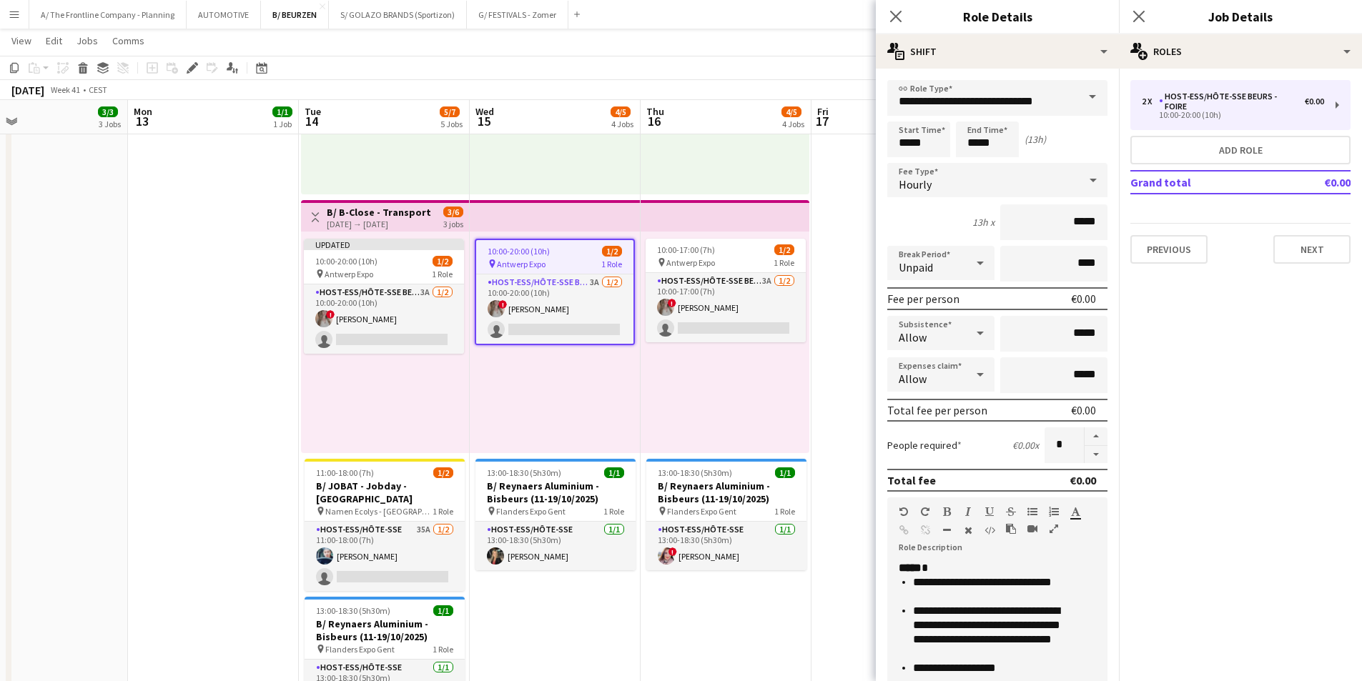
click at [548, 378] on div "10:00-20:00 (10h) 1/2 pin Antwerp Expo 1 Role Host-ess/Hôte-sse Beurs - Foire 3…" at bounding box center [555, 343] width 171 height 222
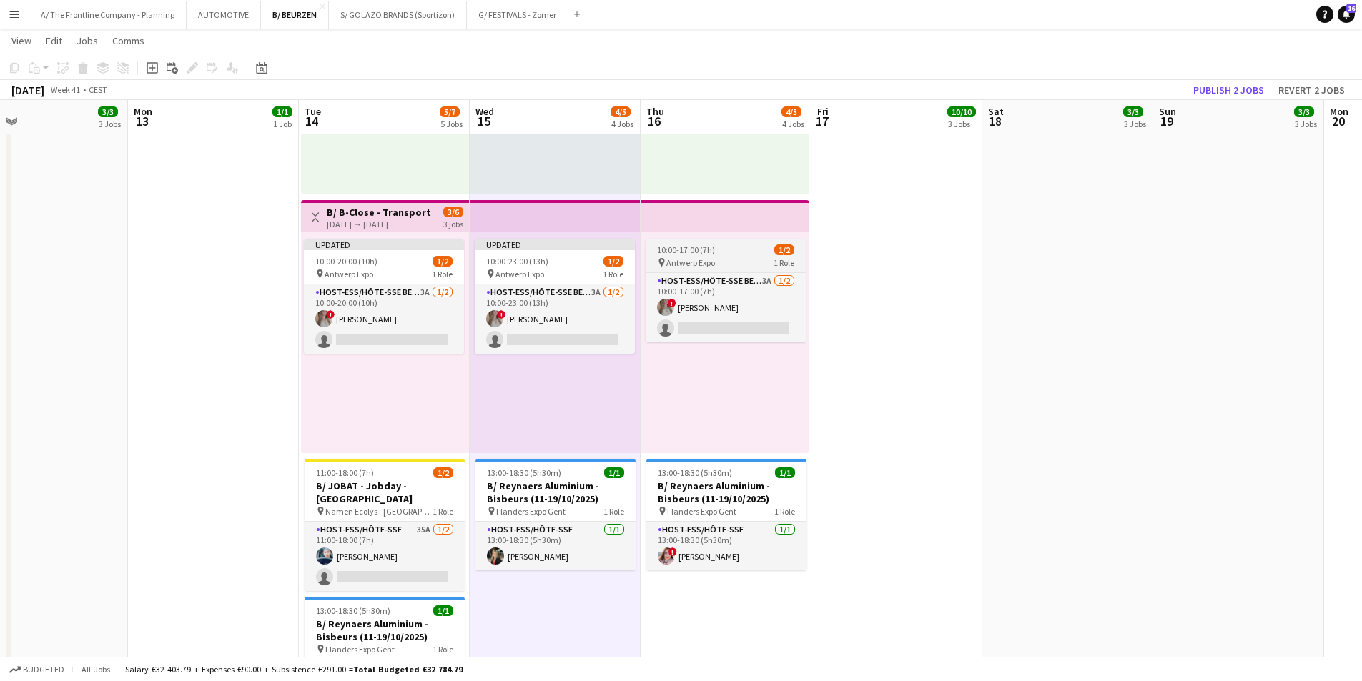
click at [695, 260] on span "Antwerp Expo" at bounding box center [690, 262] width 49 height 11
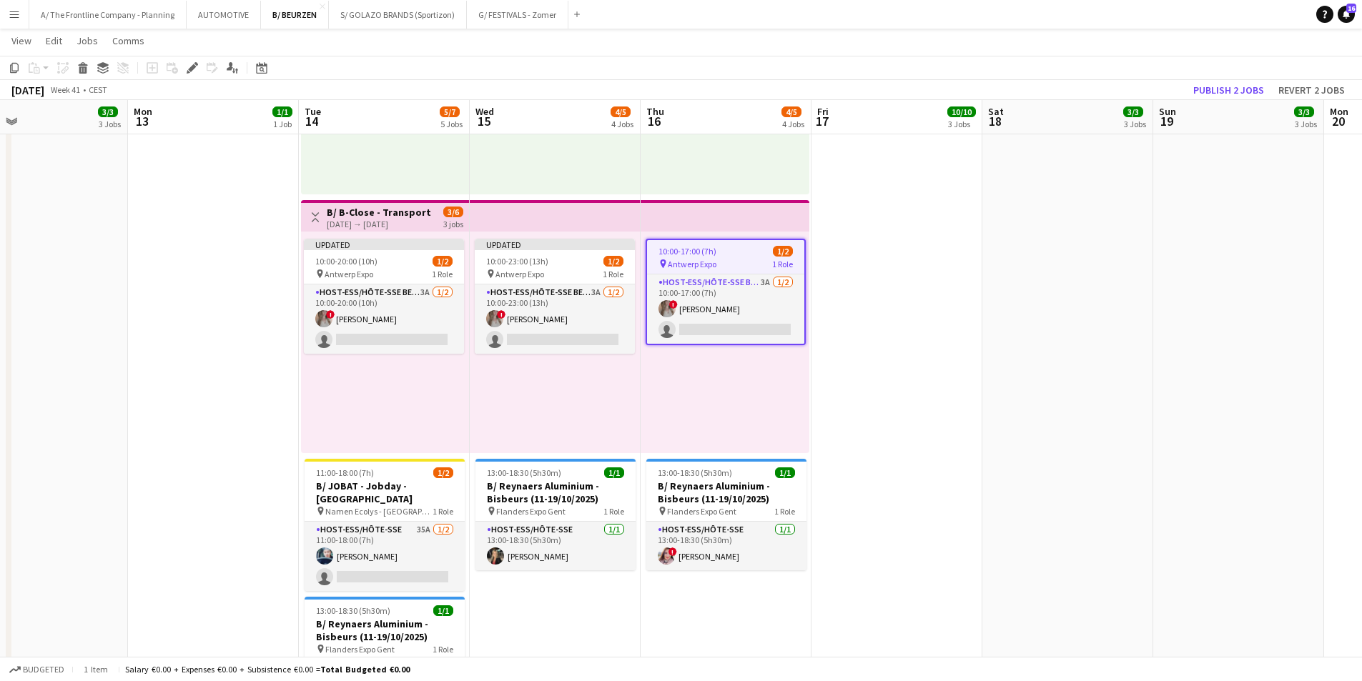
drag, startPoint x: 192, startPoint y: 68, endPoint x: 598, endPoint y: 112, distance: 408.6
click at [192, 68] on icon at bounding box center [192, 68] width 8 height 8
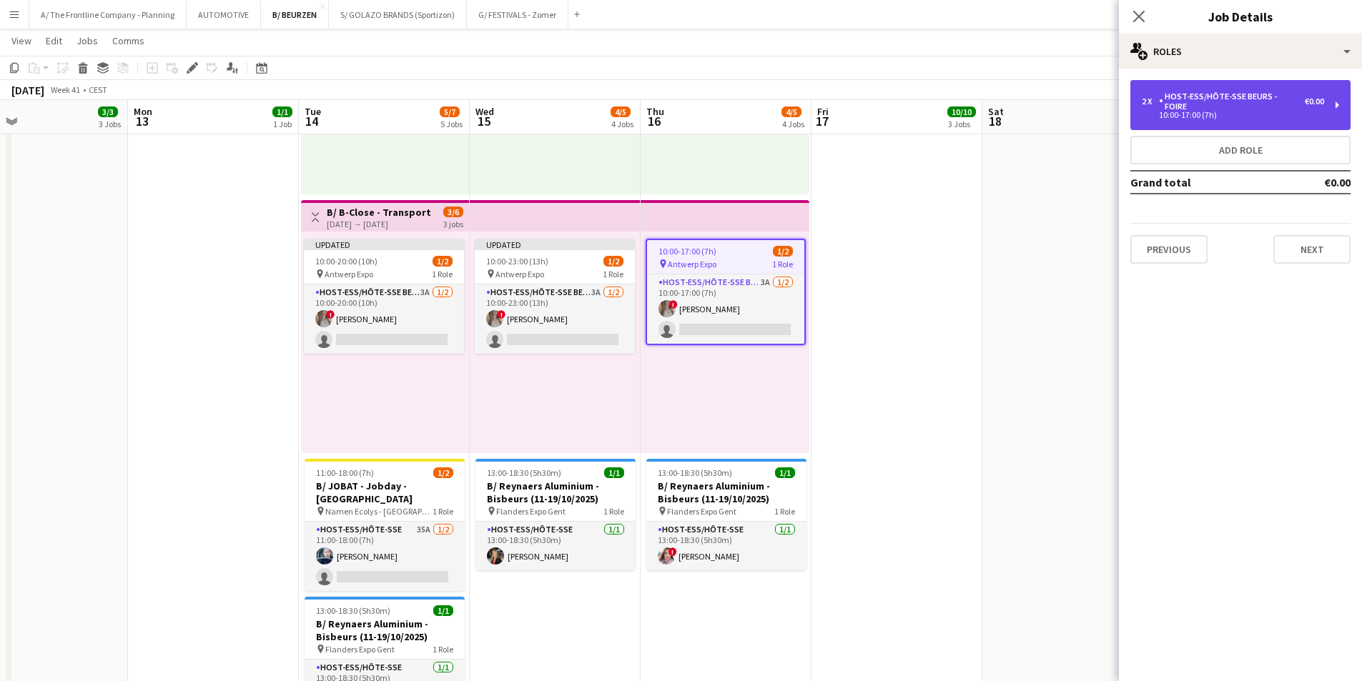
click at [1164, 92] on div "Host-ess/Hôte-sse Beurs - Foire" at bounding box center [1232, 102] width 146 height 20
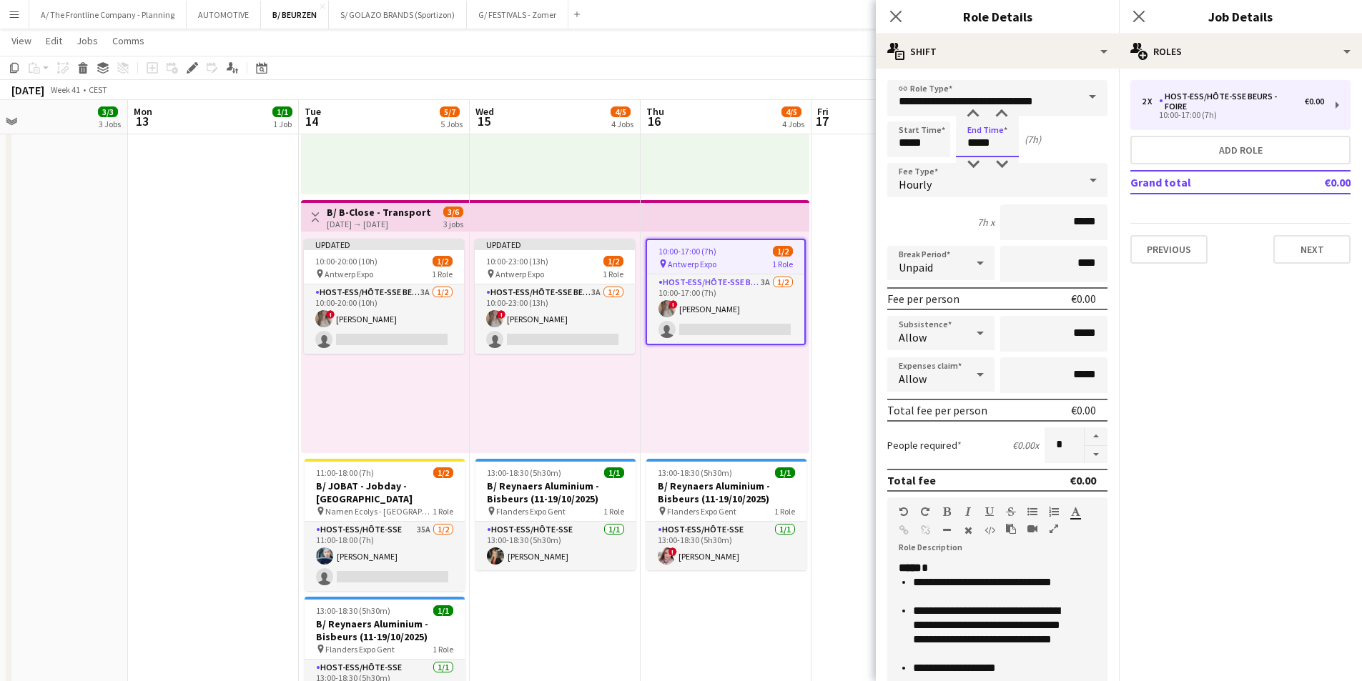
click at [969, 139] on input "*****" at bounding box center [987, 140] width 63 height 36
type input "*****"
click at [975, 113] on div at bounding box center [973, 114] width 29 height 14
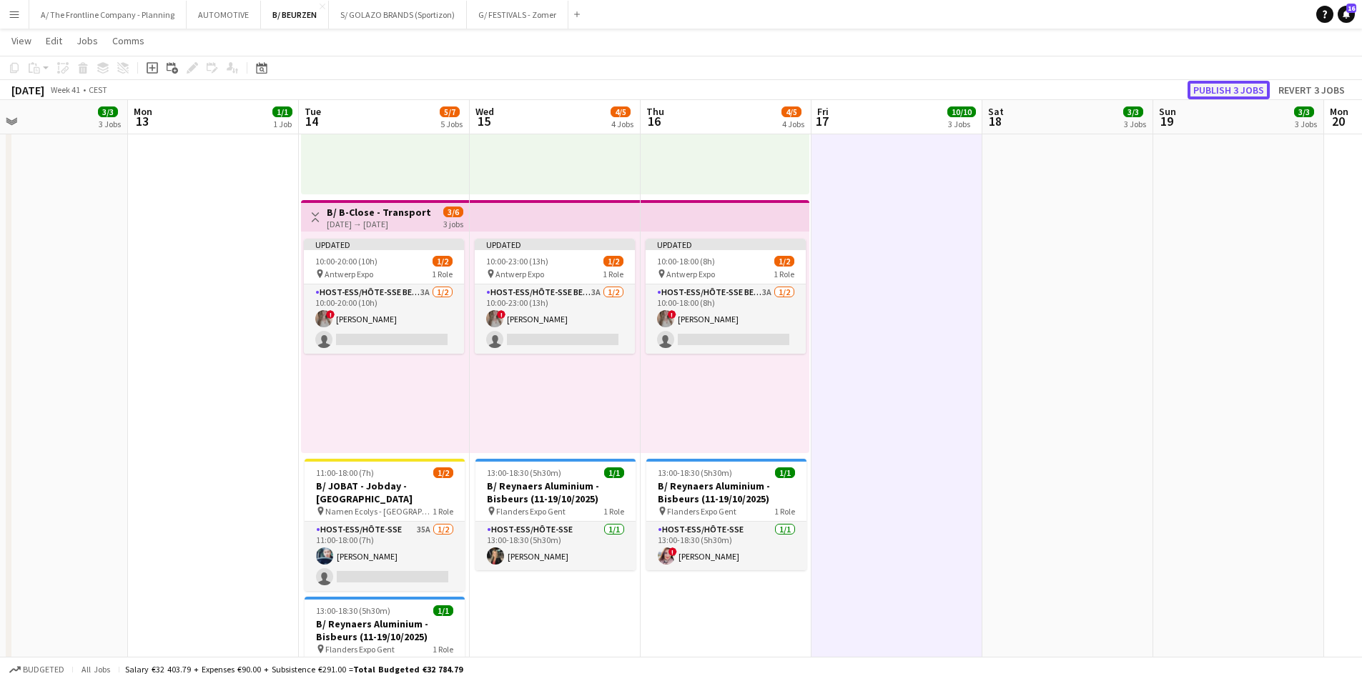
click at [1244, 94] on button "Publish 3 jobs" at bounding box center [1229, 90] width 82 height 19
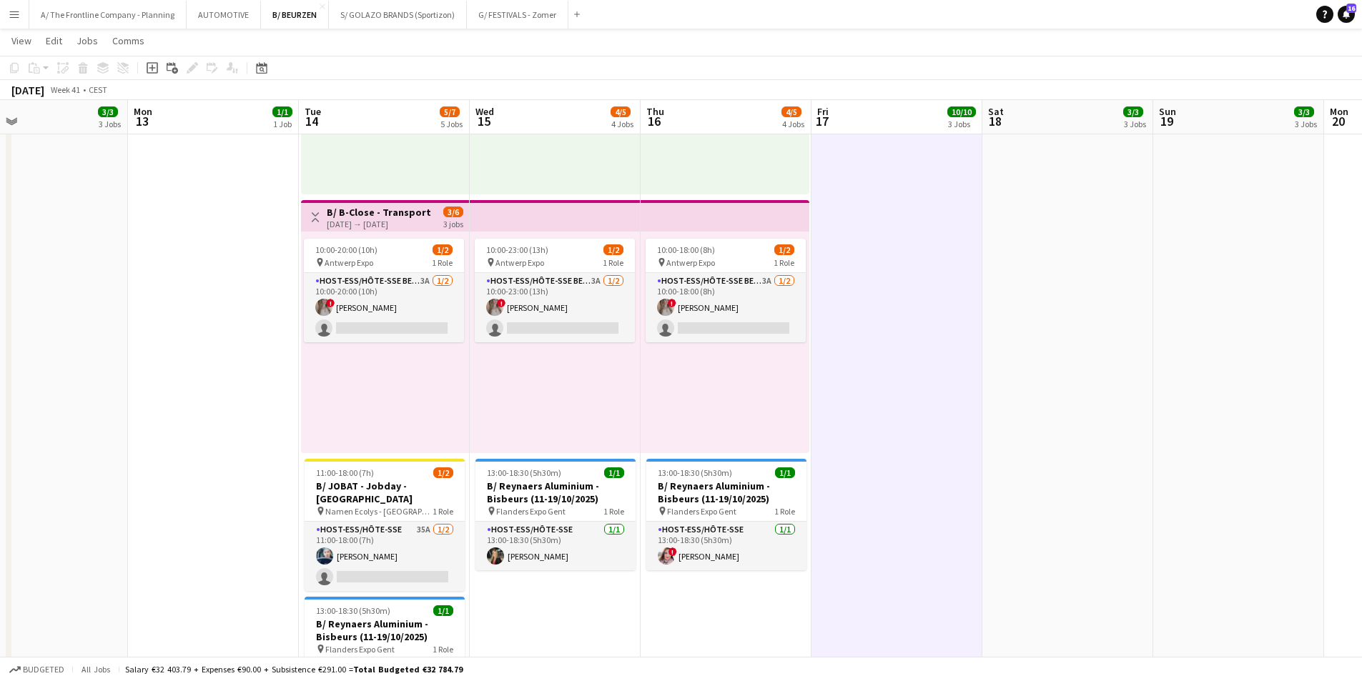
click at [451, 386] on div "10:00-20:00 (10h) 1/2 pin Antwerp Expo 1 Role Host-ess/Hôte-sse Beurs - Foire 3…" at bounding box center [385, 343] width 168 height 222
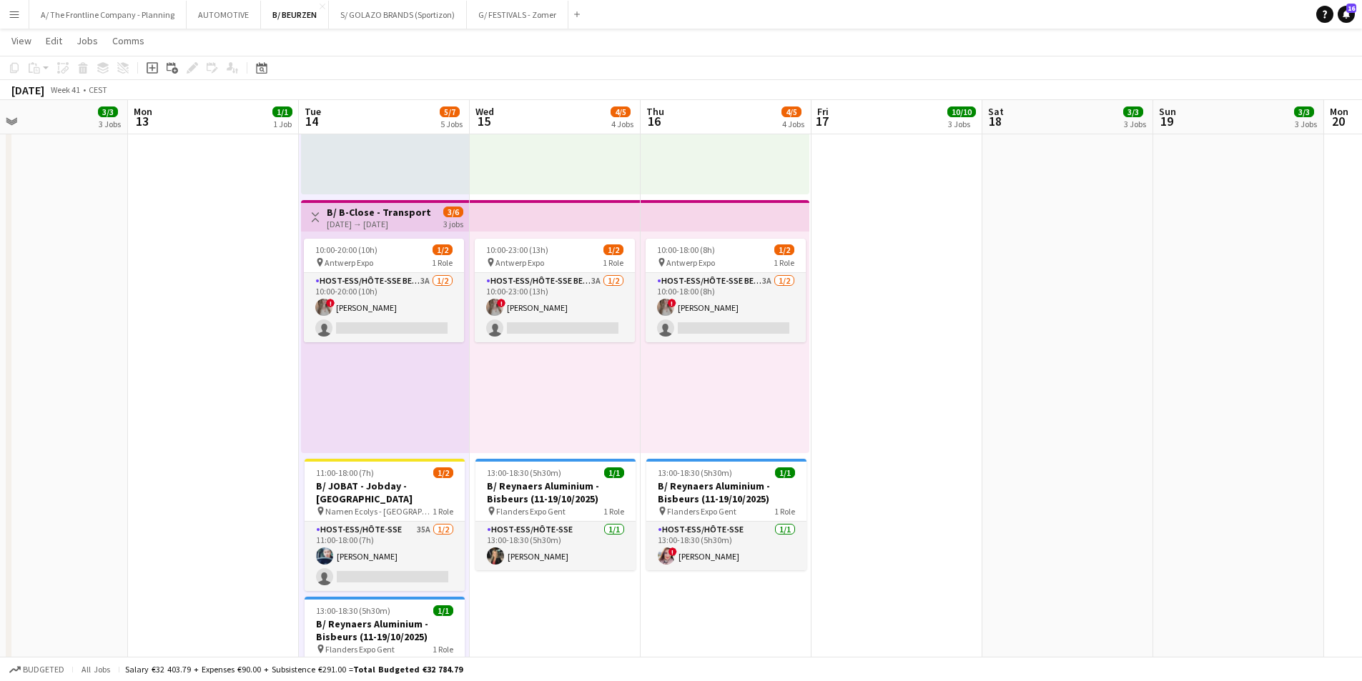
click at [571, 393] on div "10:00-23:00 (13h) 1/2 pin Antwerp Expo 1 Role Host-ess/Hôte-sse Beurs - Foire 3…" at bounding box center [555, 343] width 171 height 222
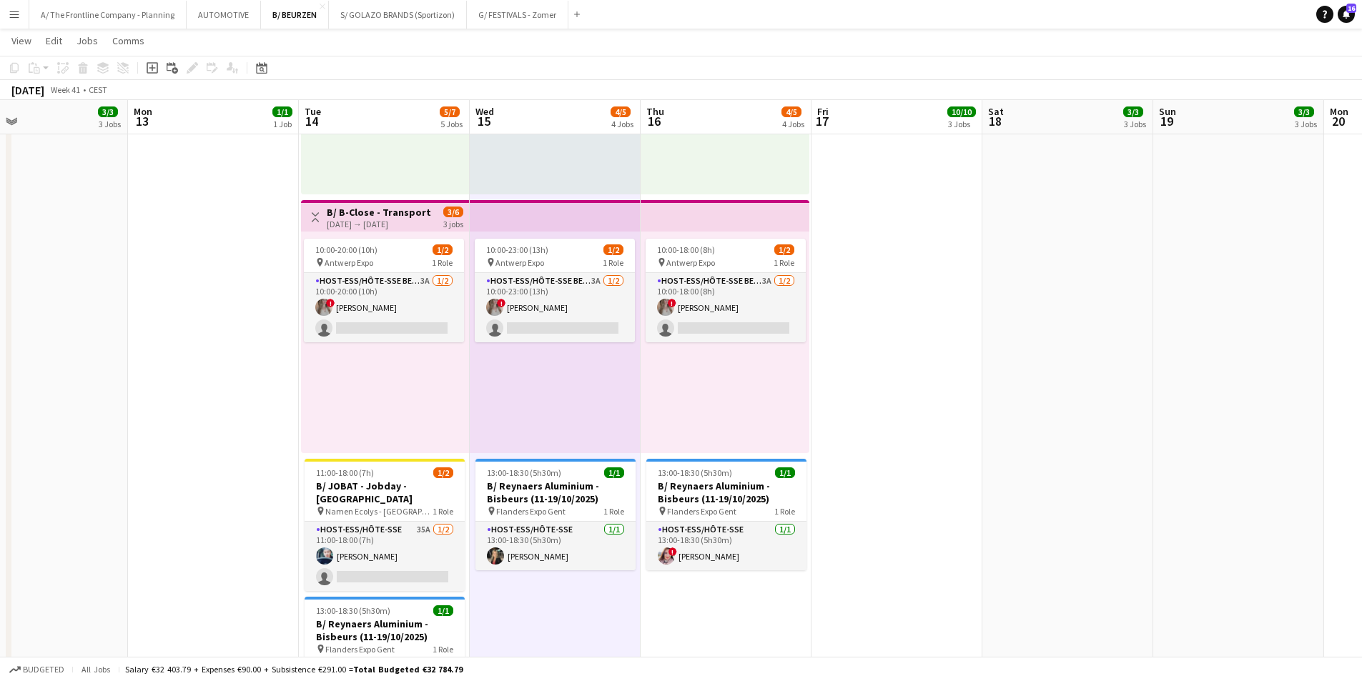
click at [751, 365] on div "10:00-18:00 (8h) 1/2 pin Antwerp Expo 1 Role Host-ess/Hôte-sse Beurs - Foire 3A…" at bounding box center [725, 343] width 169 height 222
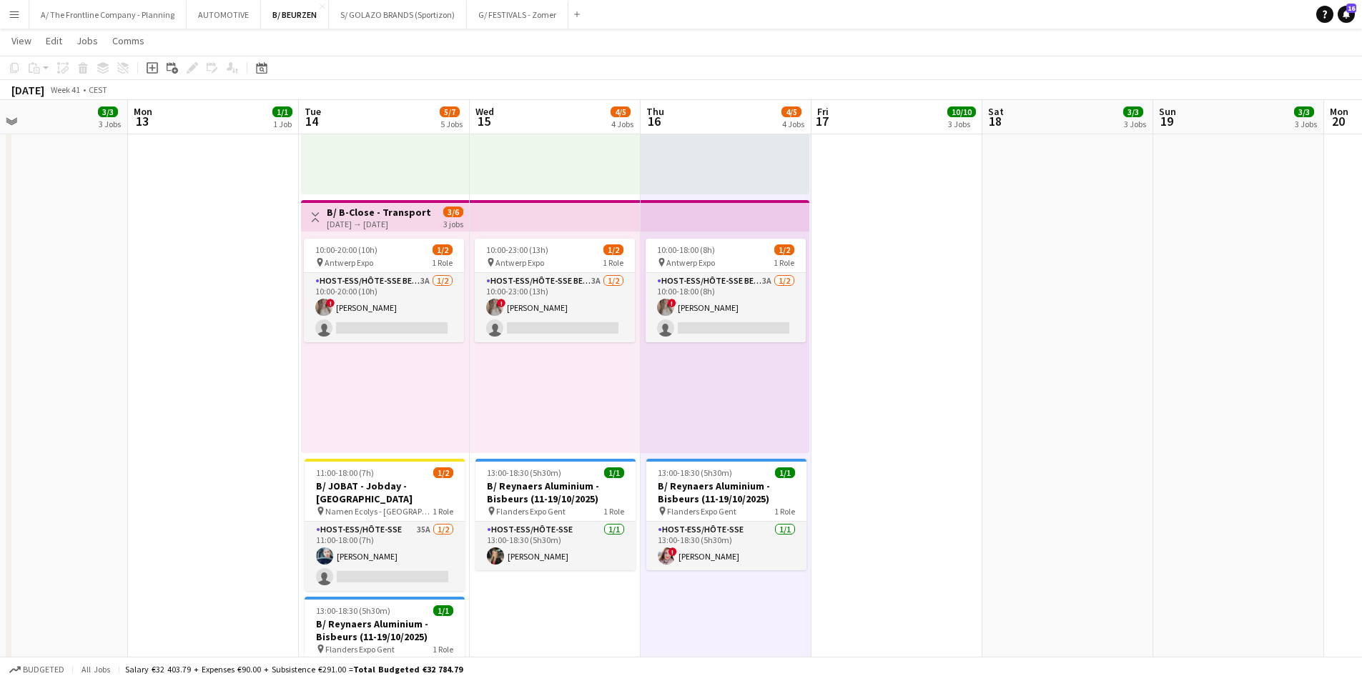
click at [418, 383] on div "10:00-20:00 (10h) 1/2 pin Antwerp Expo 1 Role Host-ess/Hôte-sse Beurs - Foire 3…" at bounding box center [385, 343] width 168 height 222
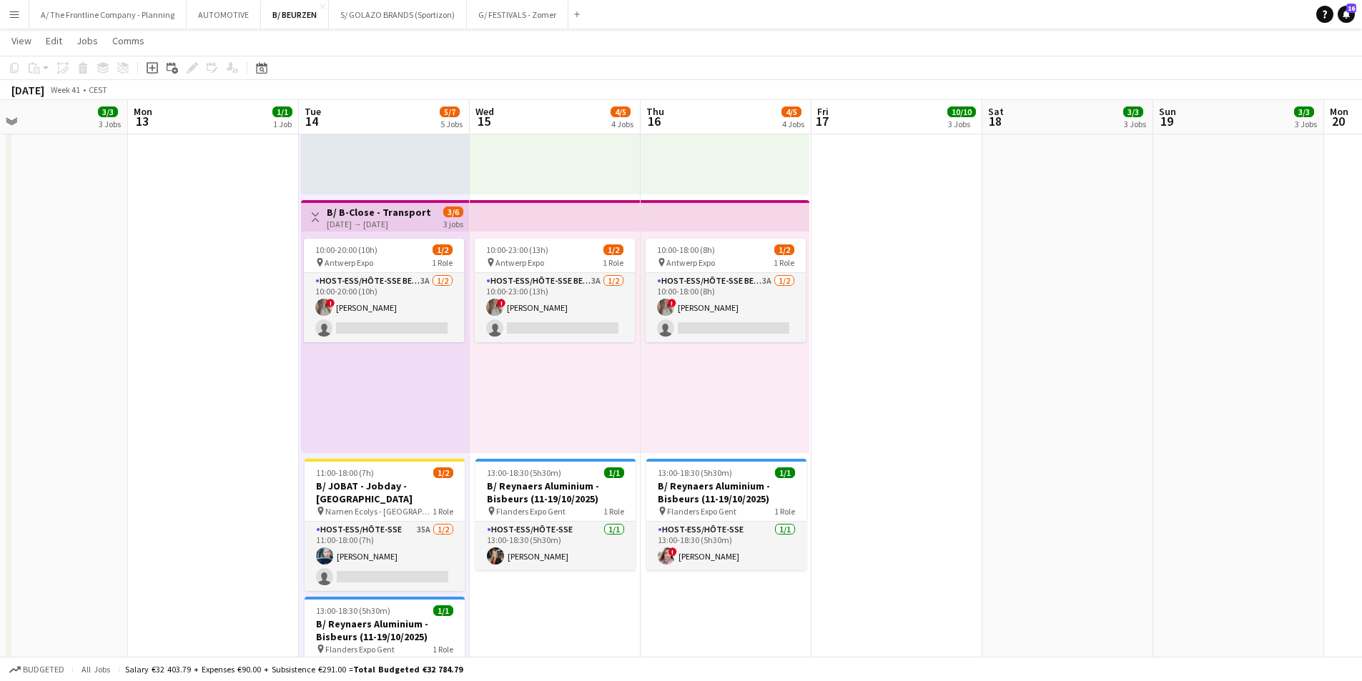
click at [575, 380] on div "10:00-23:00 (13h) 1/2 pin Antwerp Expo 1 Role Host-ess/Hôte-sse Beurs - Foire 3…" at bounding box center [555, 343] width 171 height 222
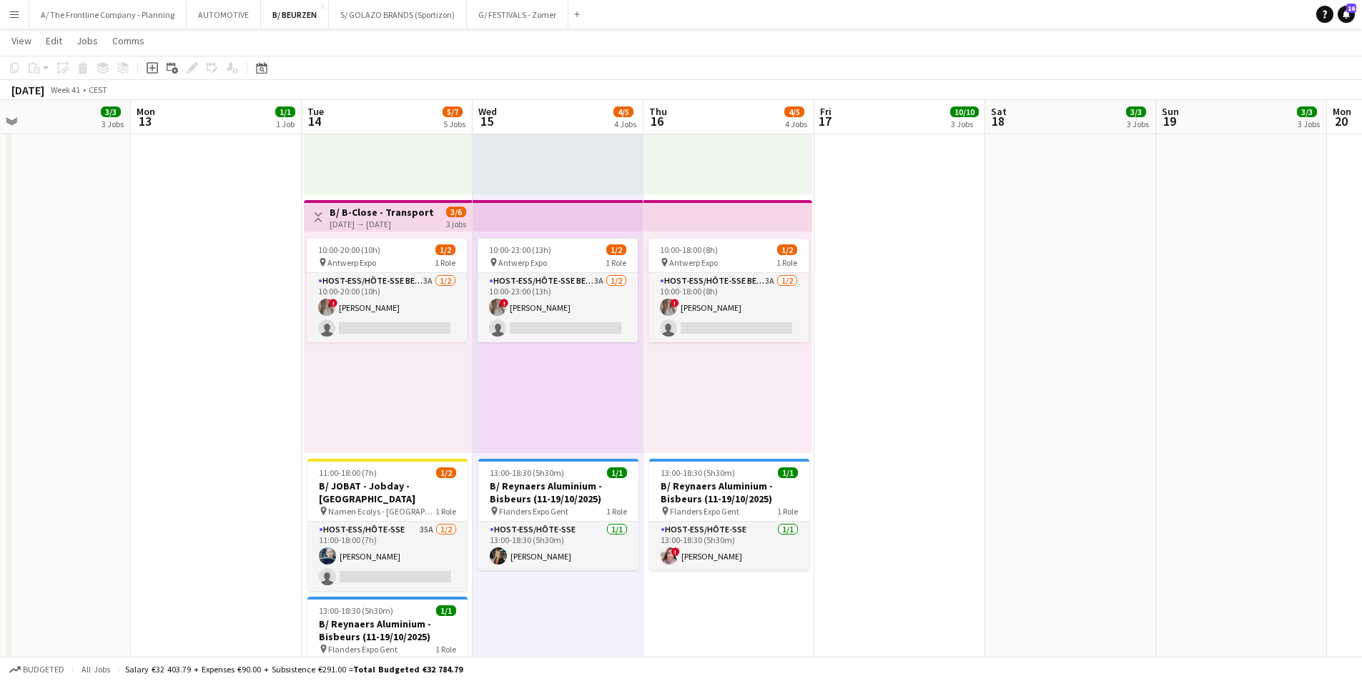
click at [712, 380] on div "10:00-18:00 (8h) 1/2 pin Antwerp Expo 1 Role Host-ess/Hôte-sse Beurs - Foire 3A…" at bounding box center [728, 343] width 169 height 222
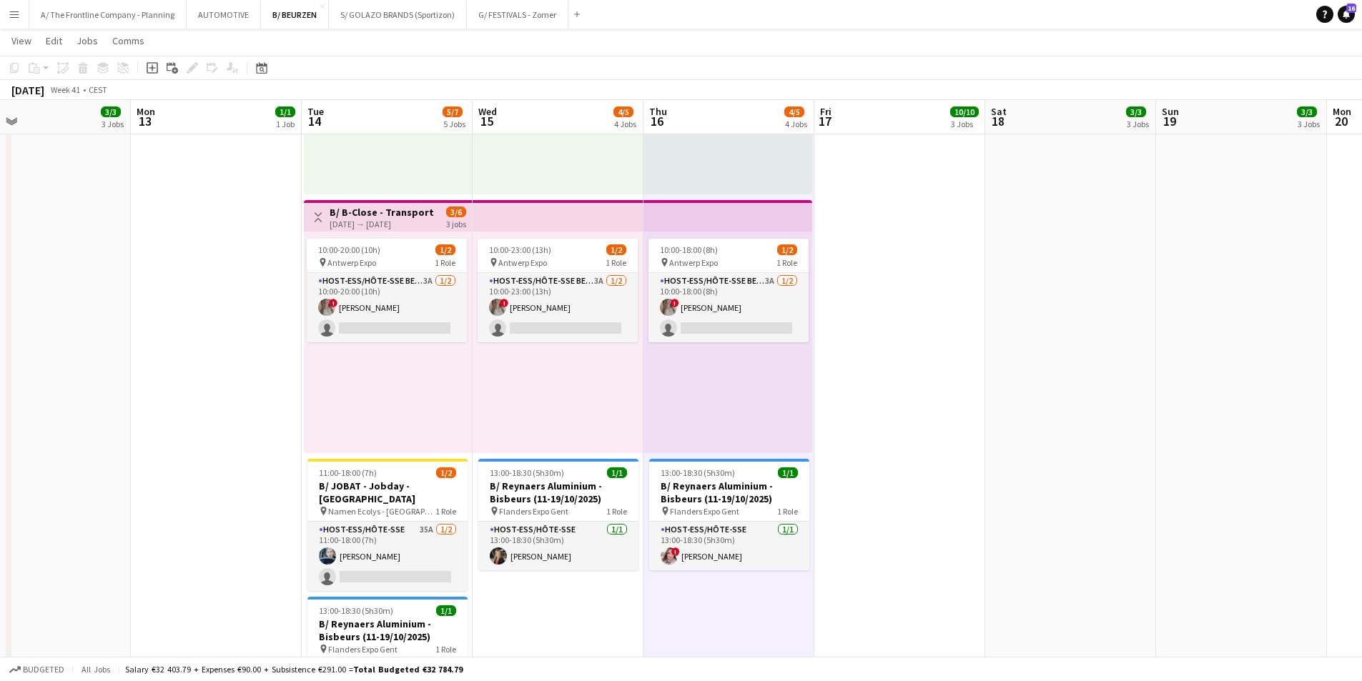
click at [338, 400] on div "10:00-20:00 (10h) 1/2 pin Antwerp Expo 1 Role Host-ess/Hôte-sse Beurs - Foire 3…" at bounding box center [388, 343] width 168 height 222
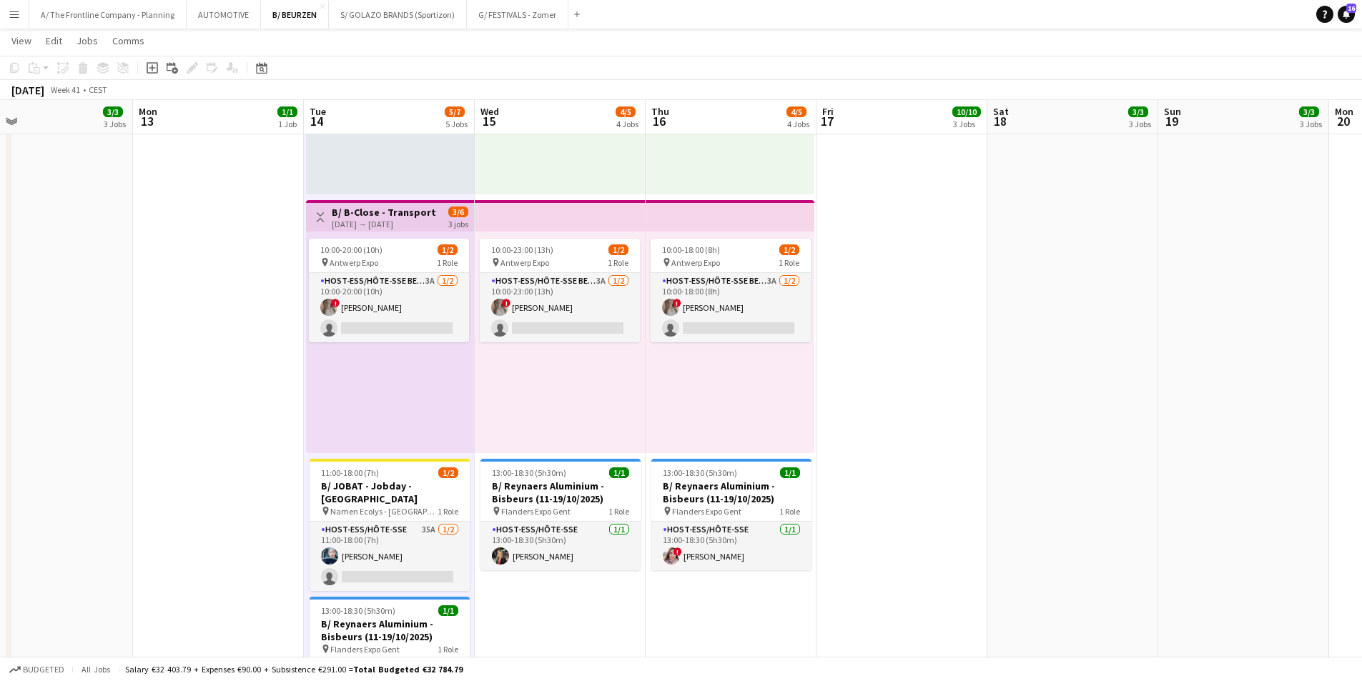
click at [365, 377] on div "10:00-20:00 (10h) 1/2 pin Antwerp Expo 1 Role Host-ess/Hôte-sse Beurs - Foire 3…" at bounding box center [390, 343] width 168 height 222
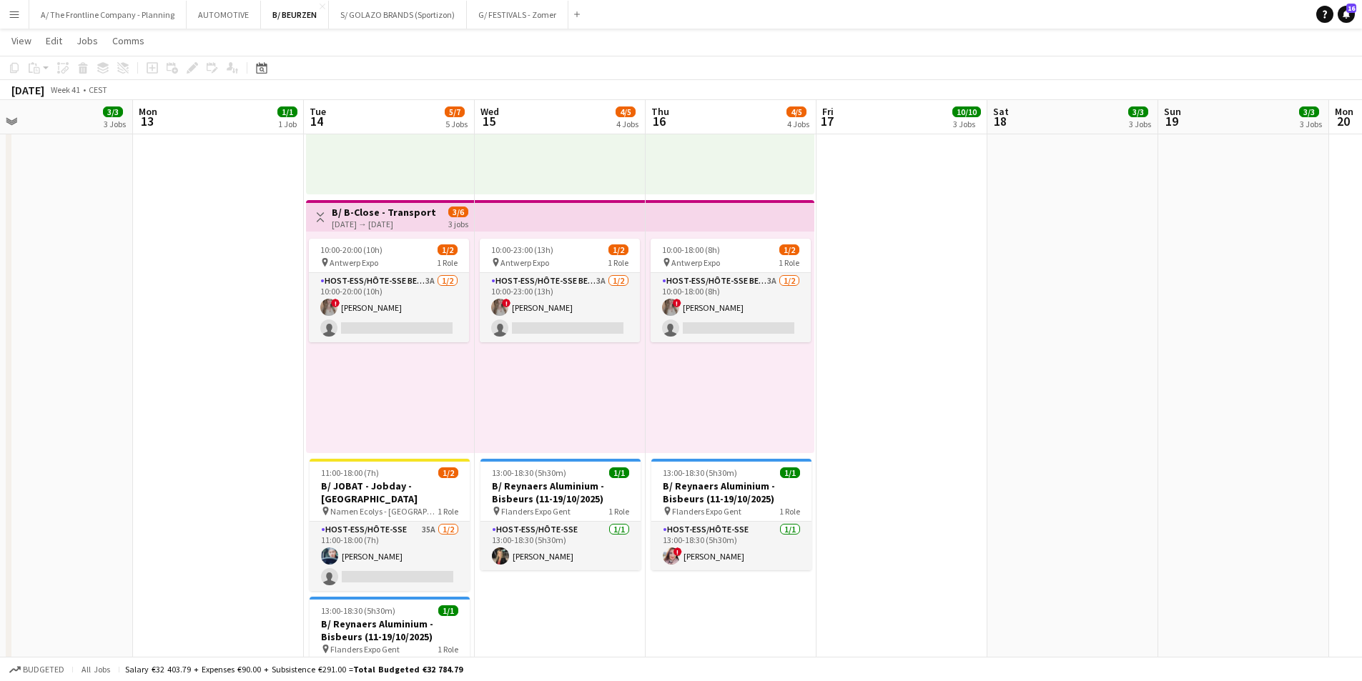
scroll to position [0, 378]
click at [591, 361] on div "10:00-23:00 (13h) 1/2 pin Antwerp Expo 1 Role Host-ess/Hôte-sse Beurs - Foire 3…" at bounding box center [562, 343] width 171 height 222
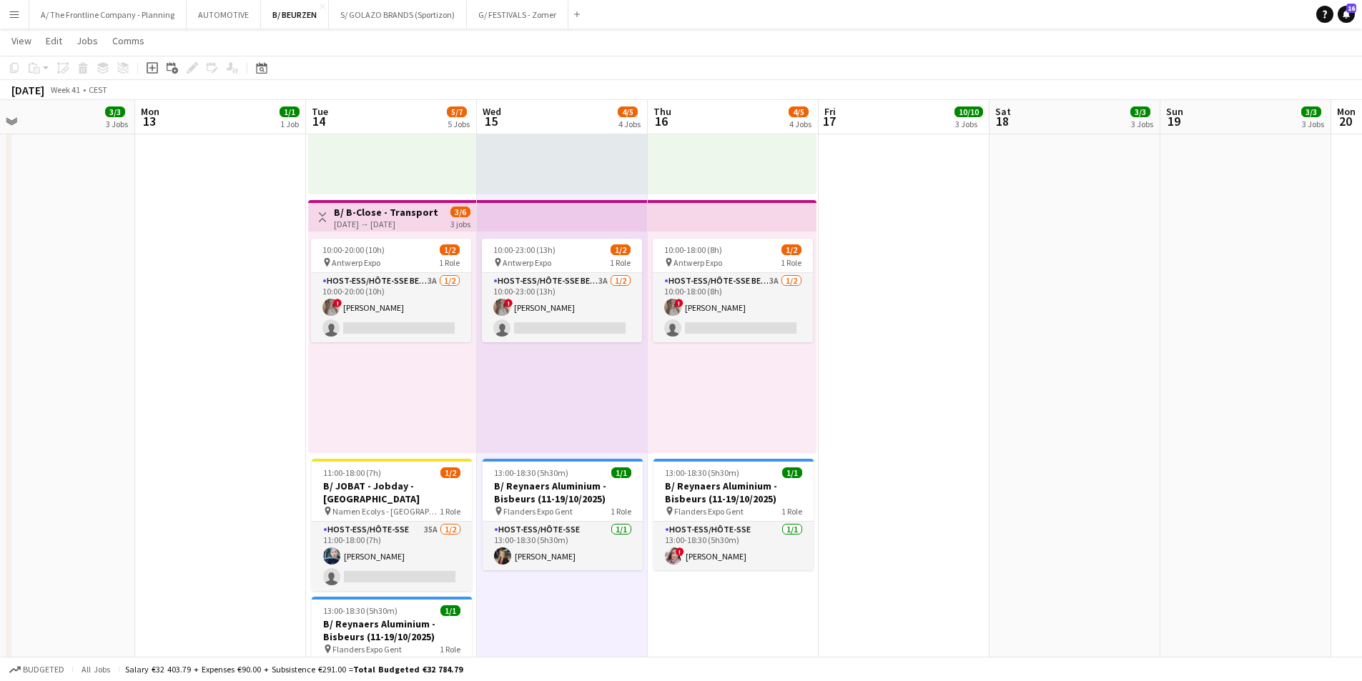
click at [797, 361] on div "10:00-18:00 (8h) 1/2 pin Antwerp Expo 1 Role Host-ess/Hôte-sse Beurs - Foire 3A…" at bounding box center [732, 343] width 169 height 222
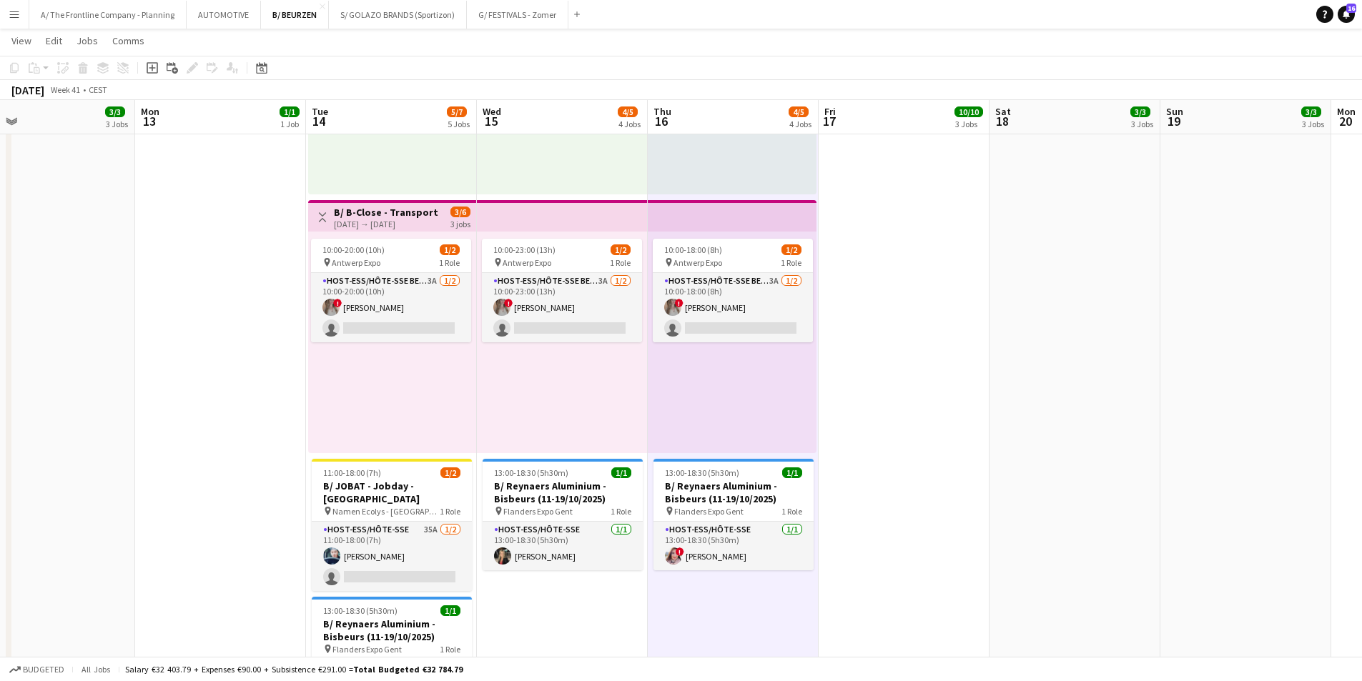
click at [560, 388] on div "10:00-23:00 (13h) 1/2 pin Antwerp Expo 1 Role Host-ess/Hôte-sse Beurs - Foire 3…" at bounding box center [562, 343] width 171 height 222
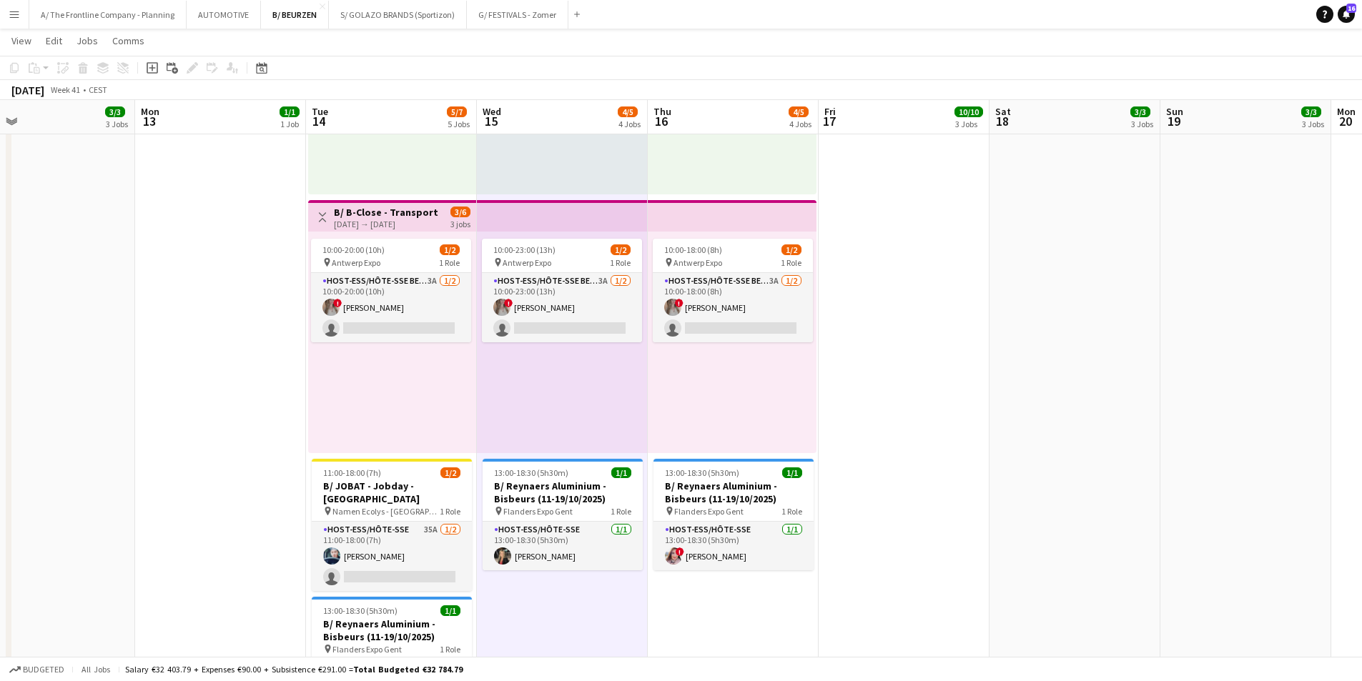
click at [368, 402] on div "10:00-20:00 (10h) 1/2 pin Antwerp Expo 1 Role Host-ess/Hôte-sse Beurs - Foire 3…" at bounding box center [392, 343] width 168 height 222
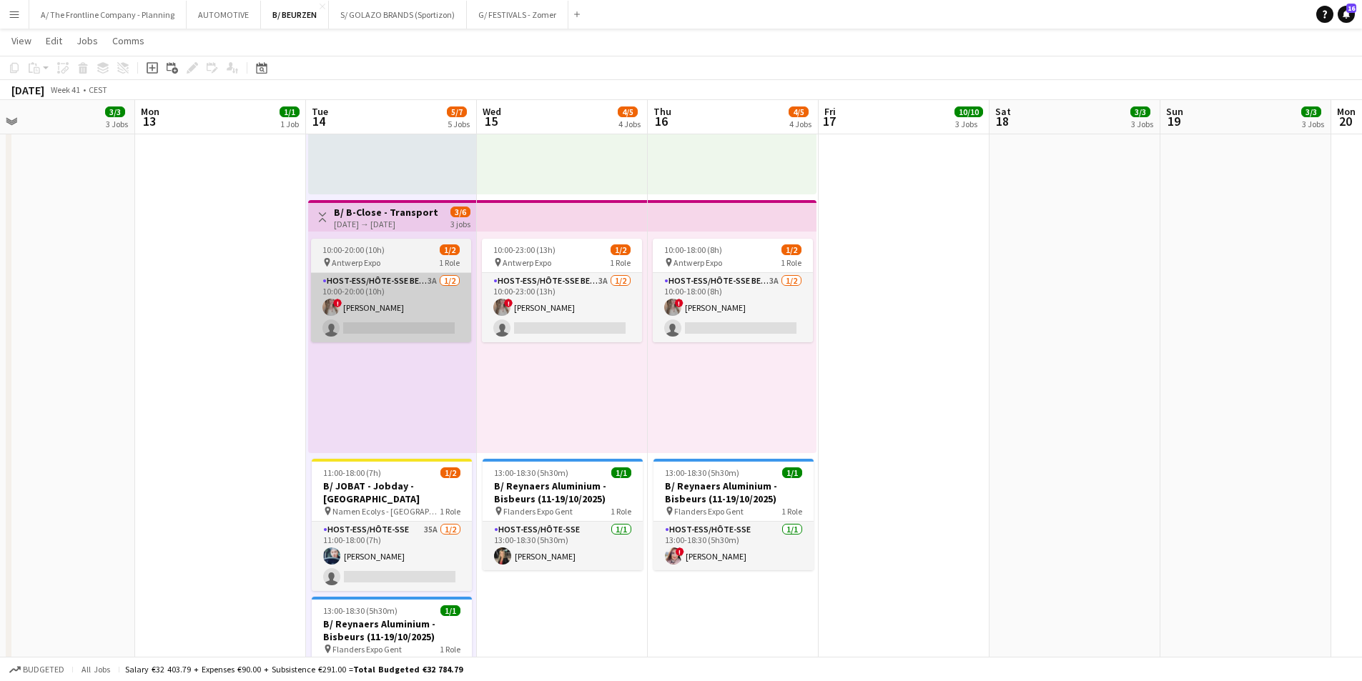
drag, startPoint x: 139, startPoint y: 406, endPoint x: 420, endPoint y: 281, distance: 307.6
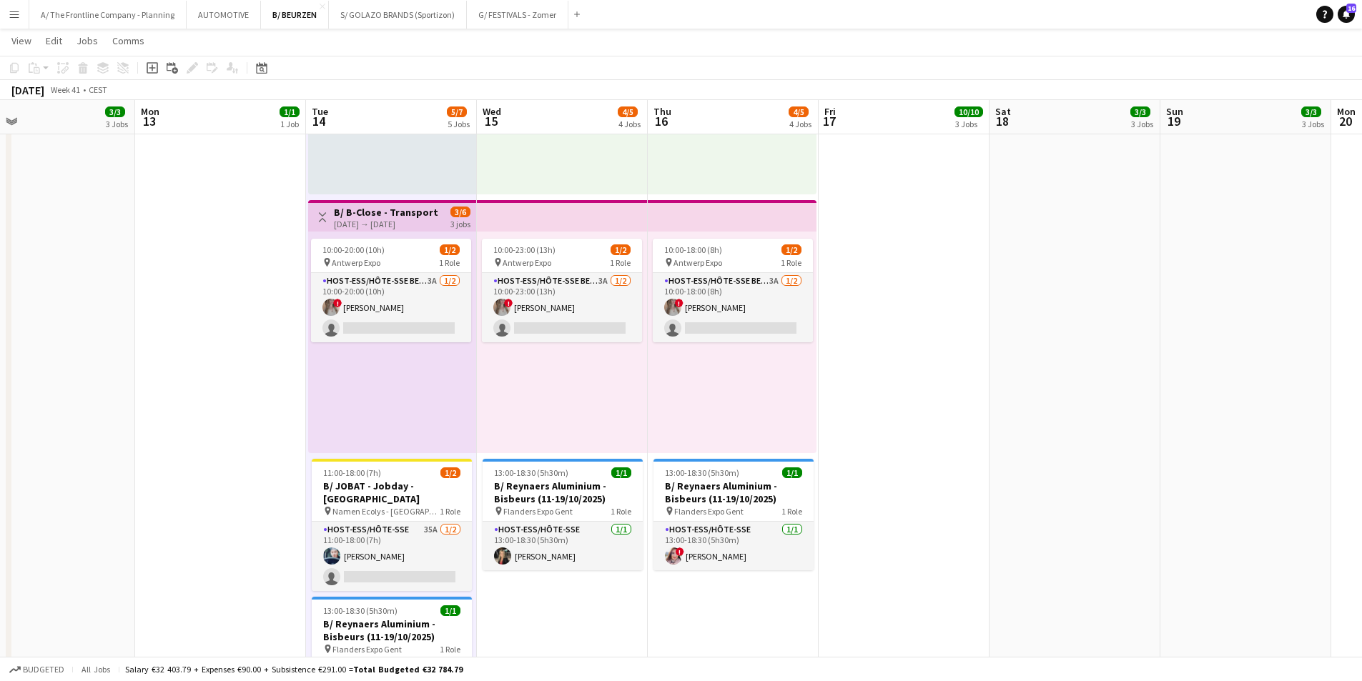
scroll to position [0, 376]
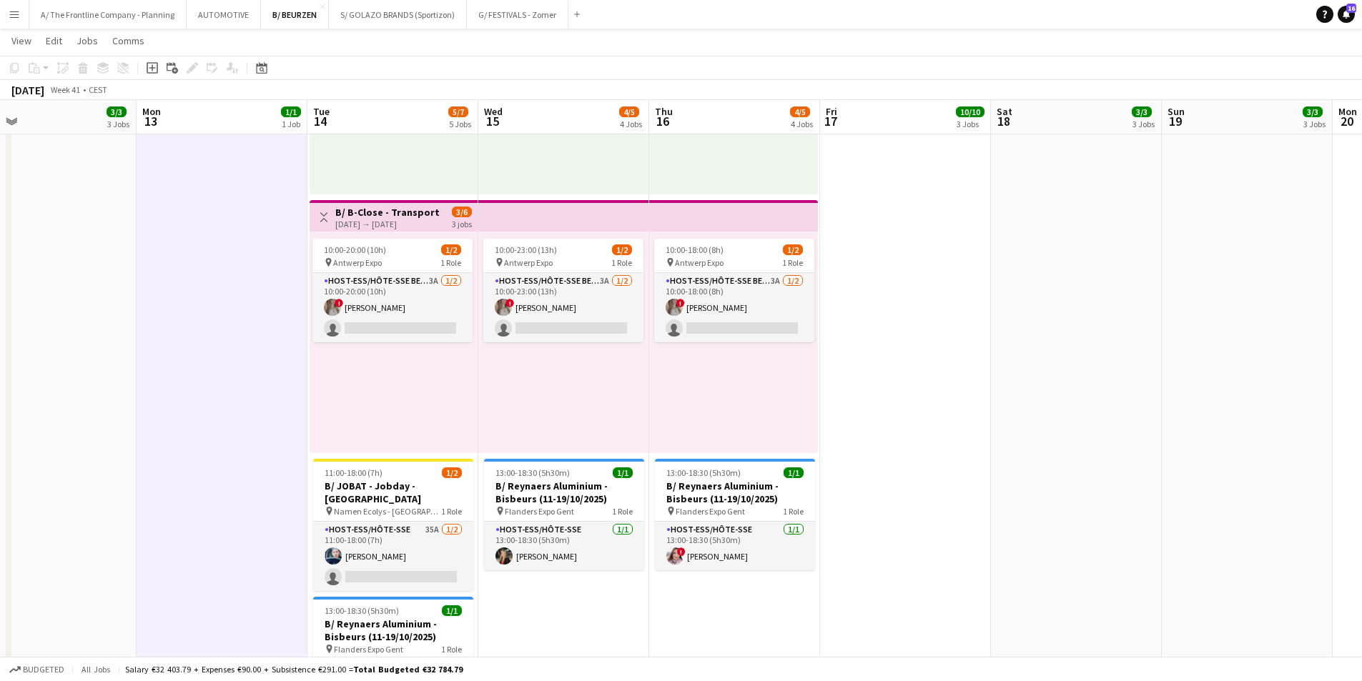
click at [380, 209] on h3 "B/ B-Close - Transport & Logistics - [GEOGRAPHIC_DATA] Expo - 14-16/10/2025" at bounding box center [388, 212] width 107 height 13
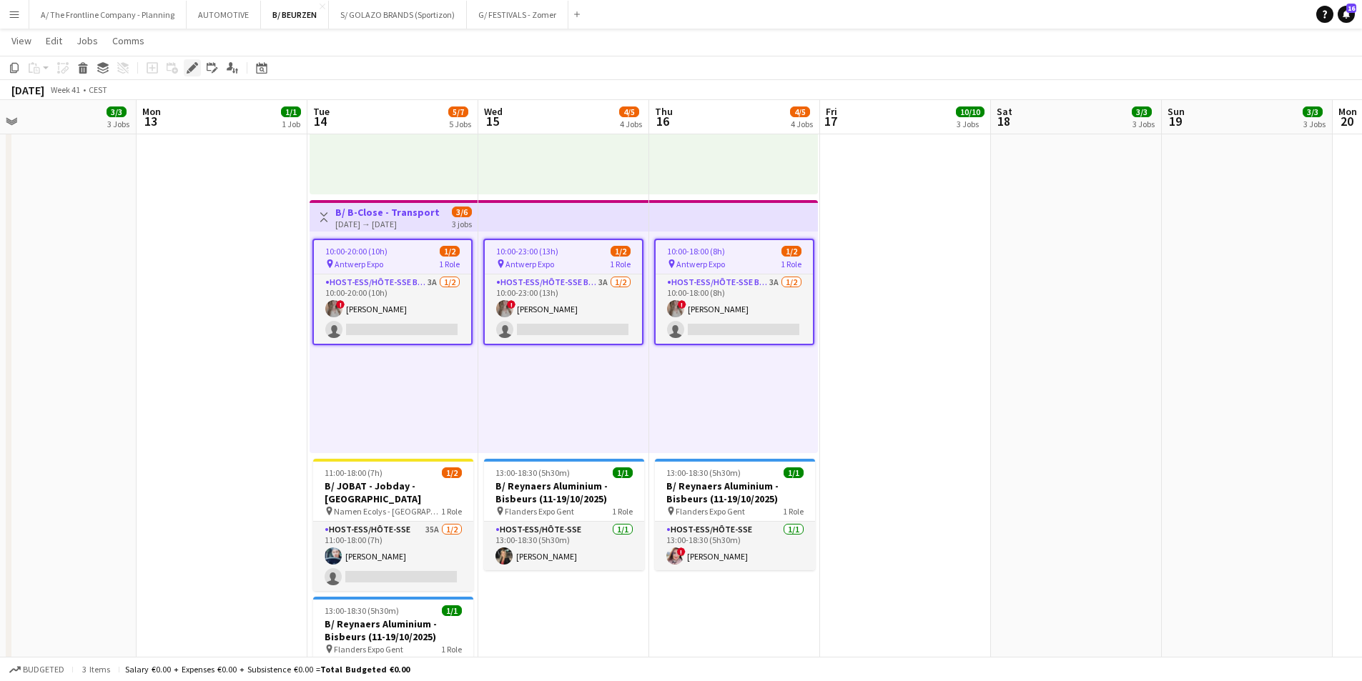
click at [192, 69] on icon at bounding box center [192, 68] width 8 height 8
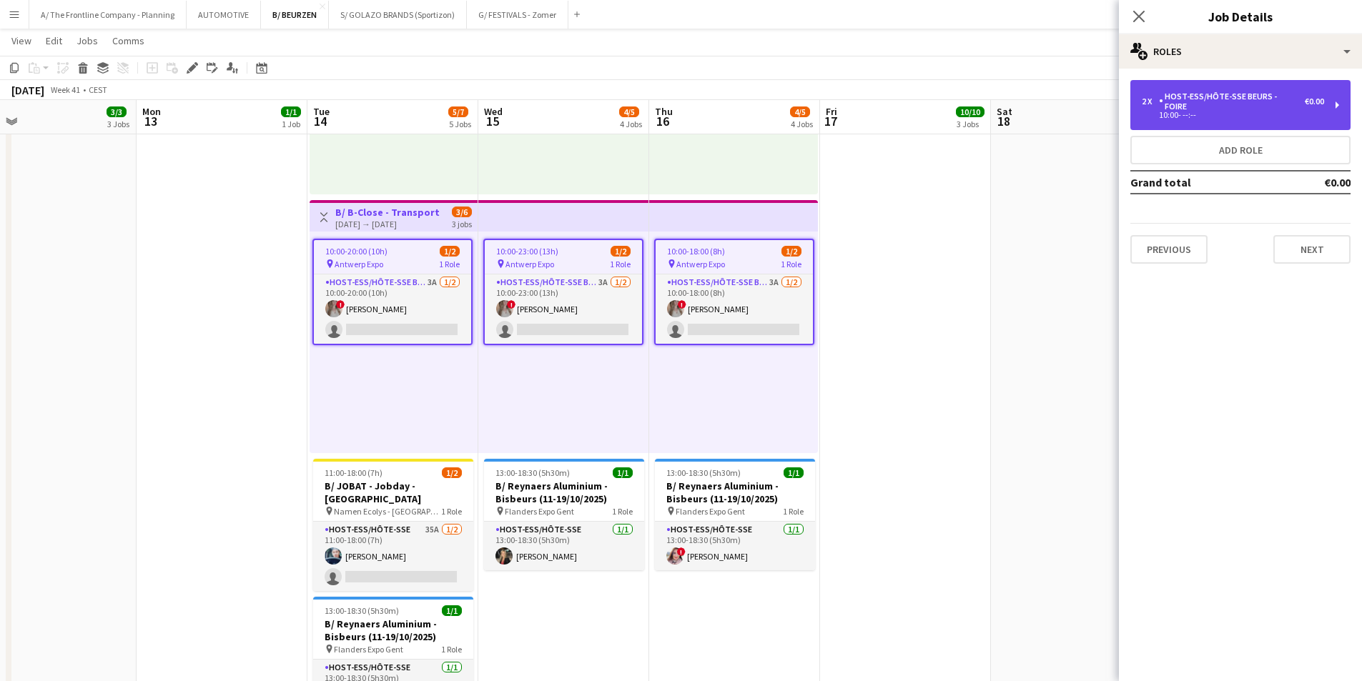
click at [1186, 112] on div "10:00- --:--" at bounding box center [1233, 115] width 182 height 7
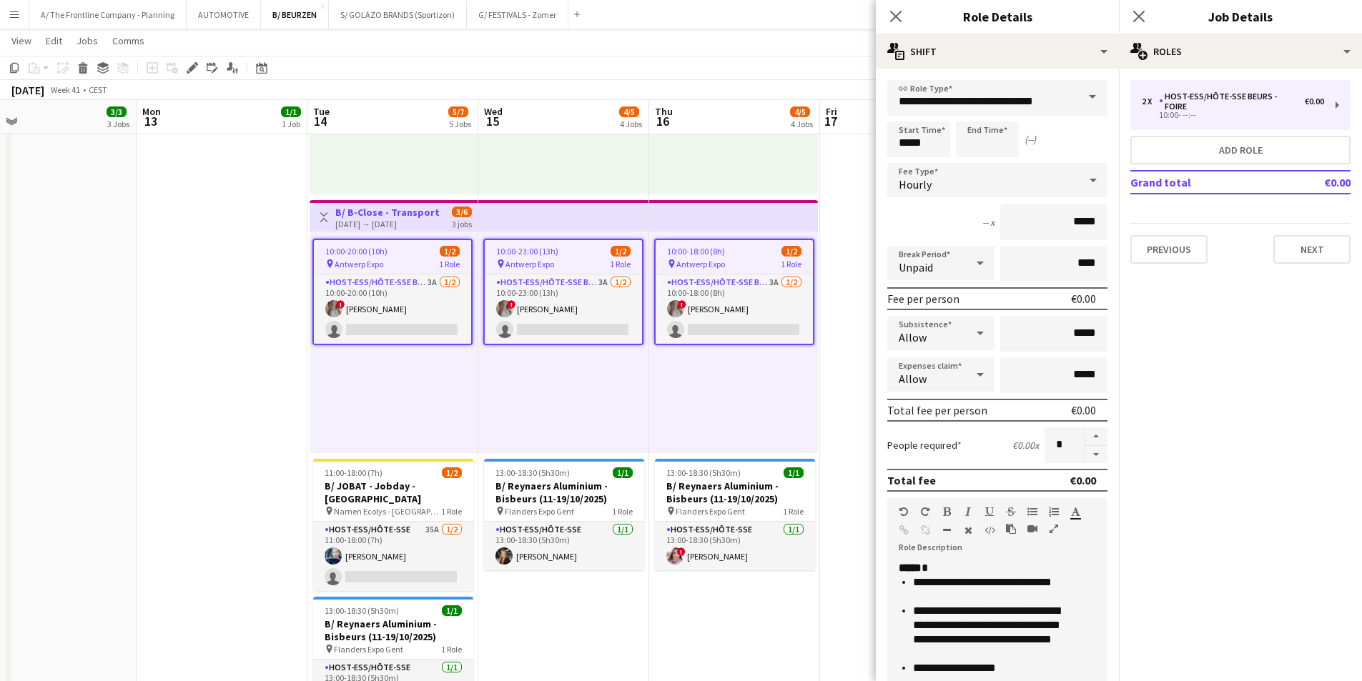
click at [1050, 528] on icon "button" at bounding box center [1054, 529] width 9 height 10
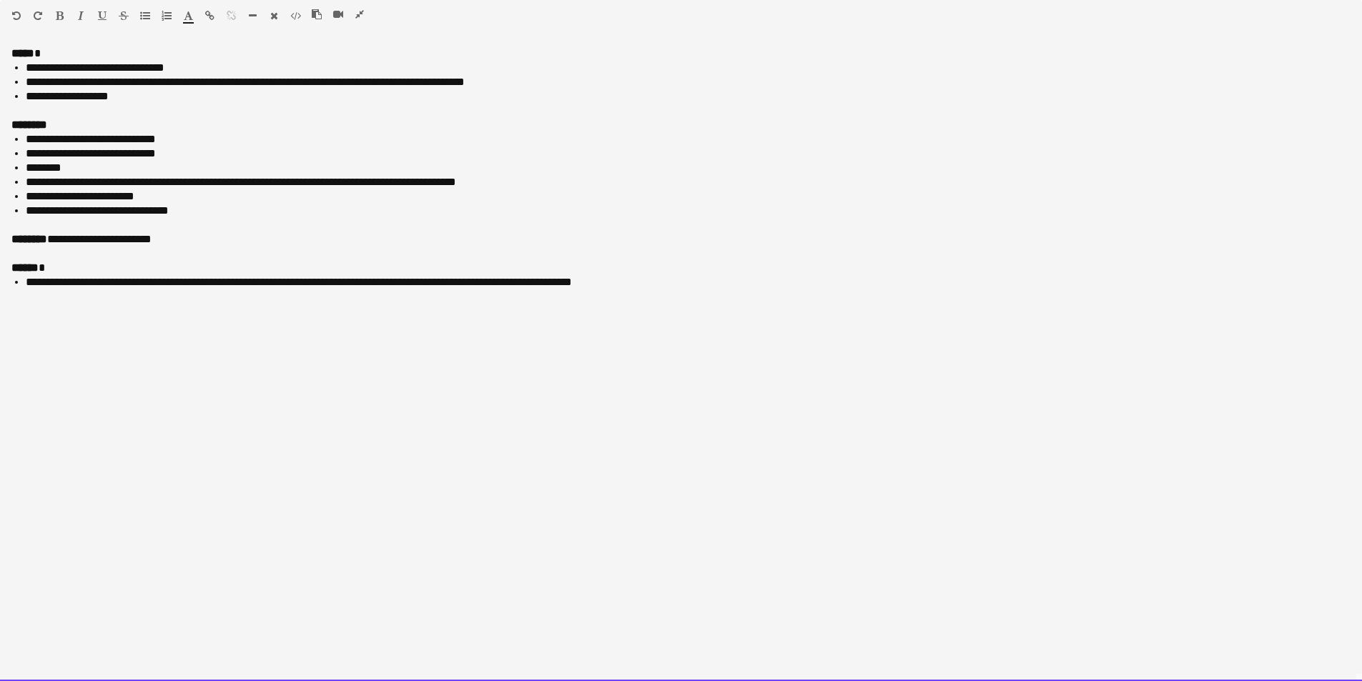
click at [210, 207] on li "**********" at bounding box center [688, 211] width 1325 height 14
click at [453, 82] on li "**********" at bounding box center [688, 82] width 1325 height 14
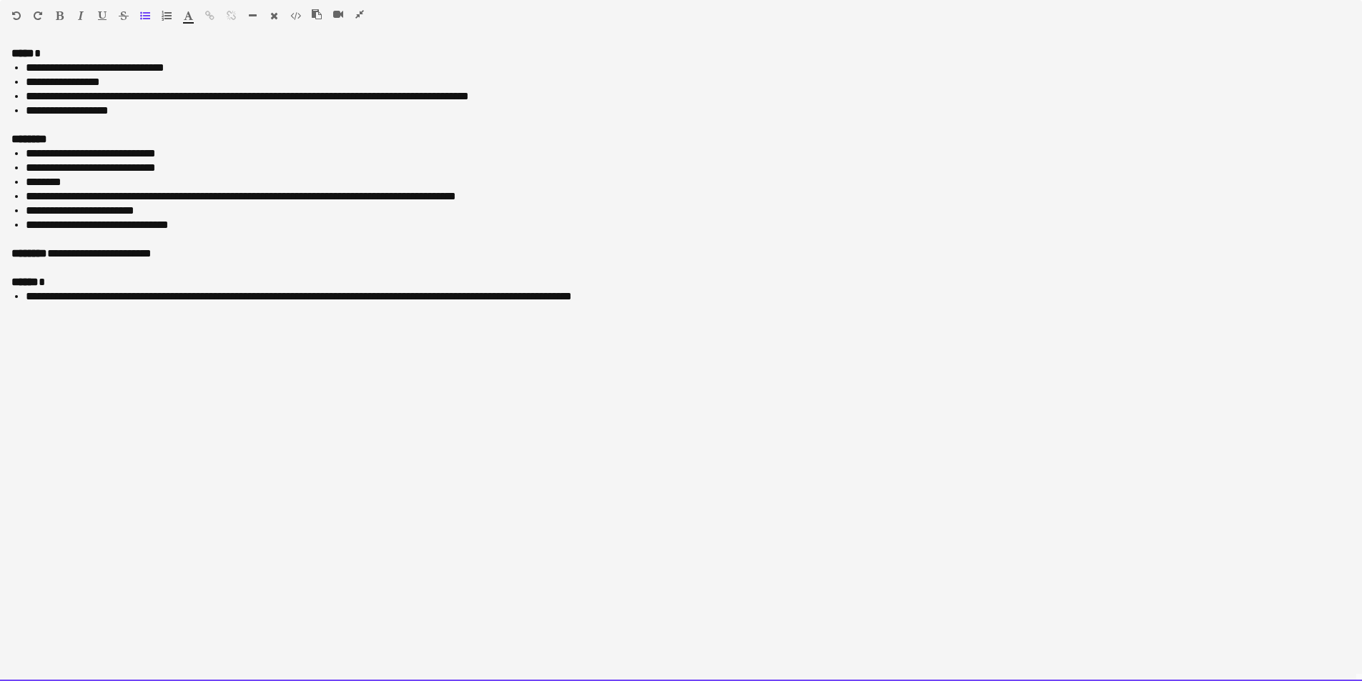
click at [173, 146] on div "********" at bounding box center [680, 139] width 1339 height 14
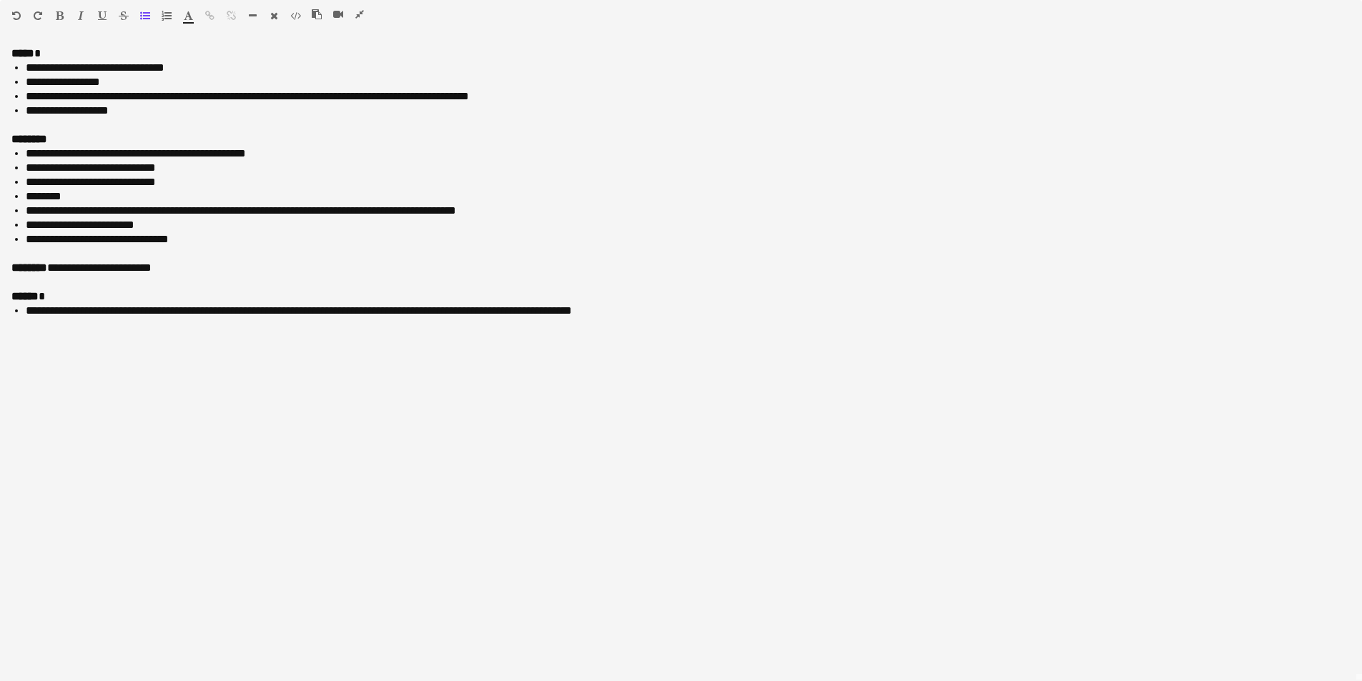
click at [361, 12] on icon "button" at bounding box center [359, 14] width 9 height 10
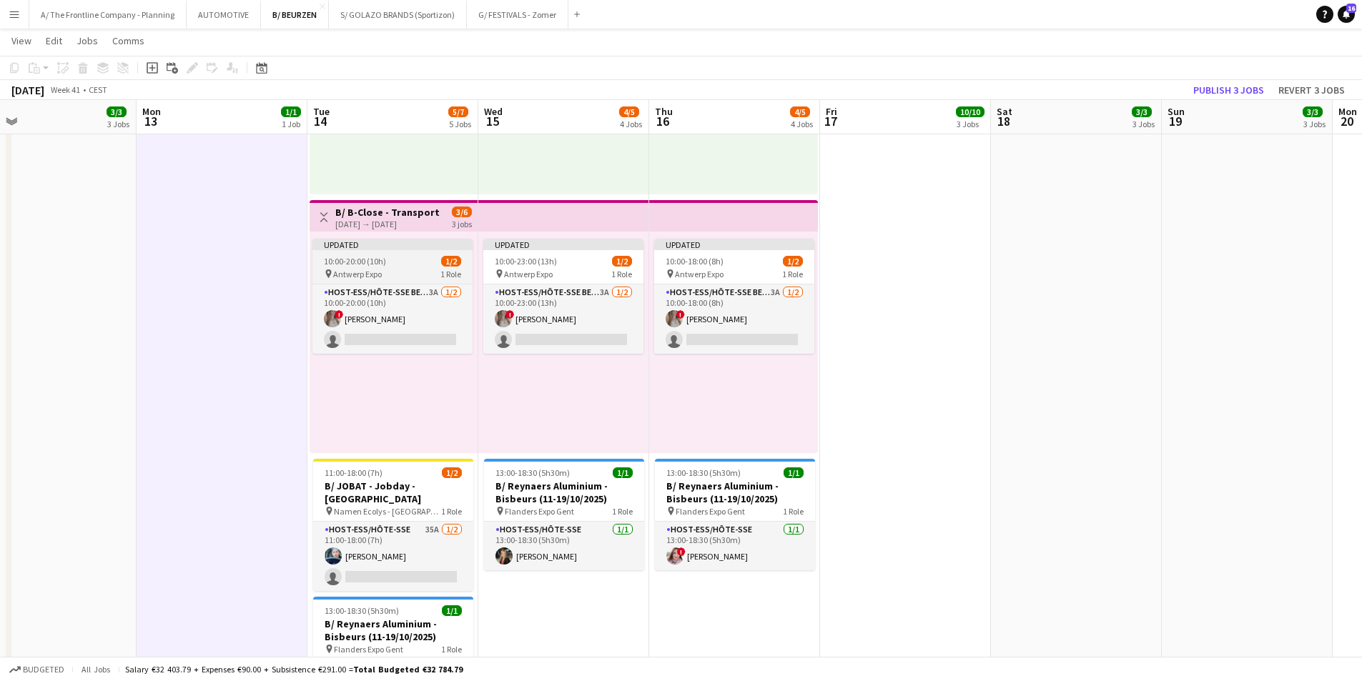
click at [378, 264] on span "10:00-20:00 (10h)" at bounding box center [355, 261] width 62 height 11
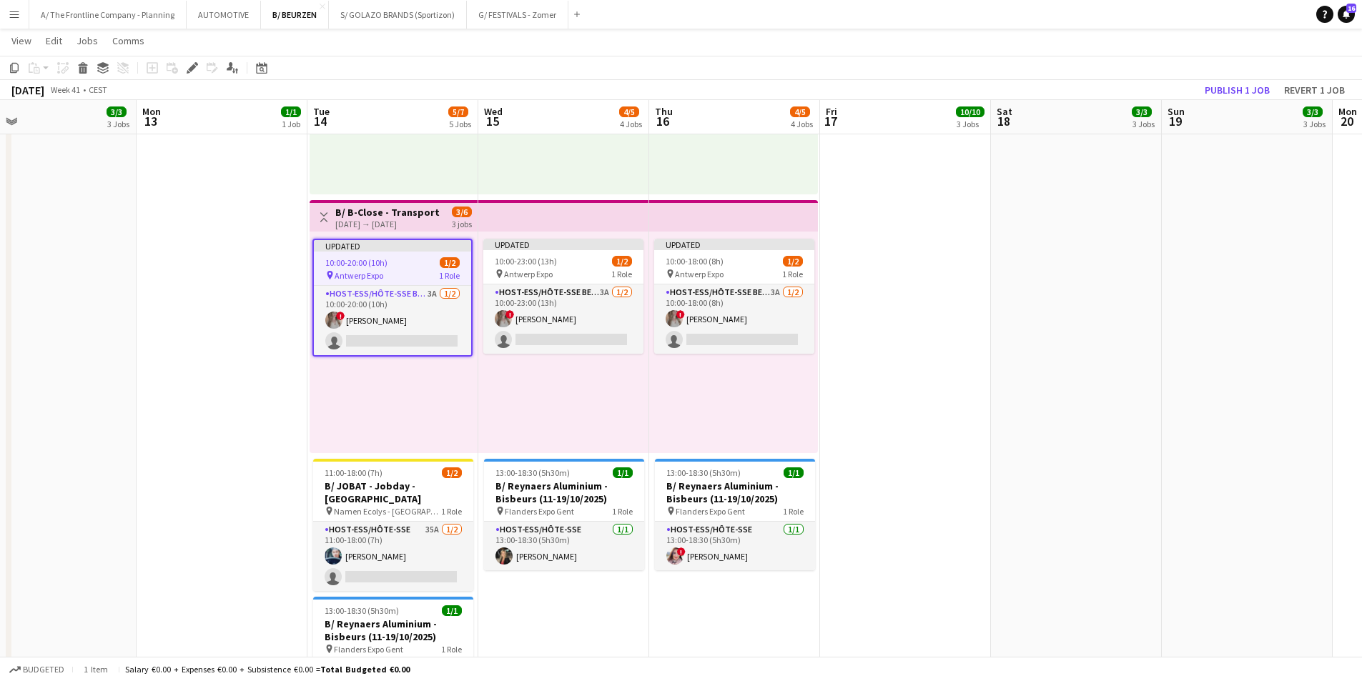
click at [418, 212] on h3 "B/ B-Close - Transport & Logistics - [GEOGRAPHIC_DATA] Expo - 14-16/10/2025" at bounding box center [388, 212] width 107 height 13
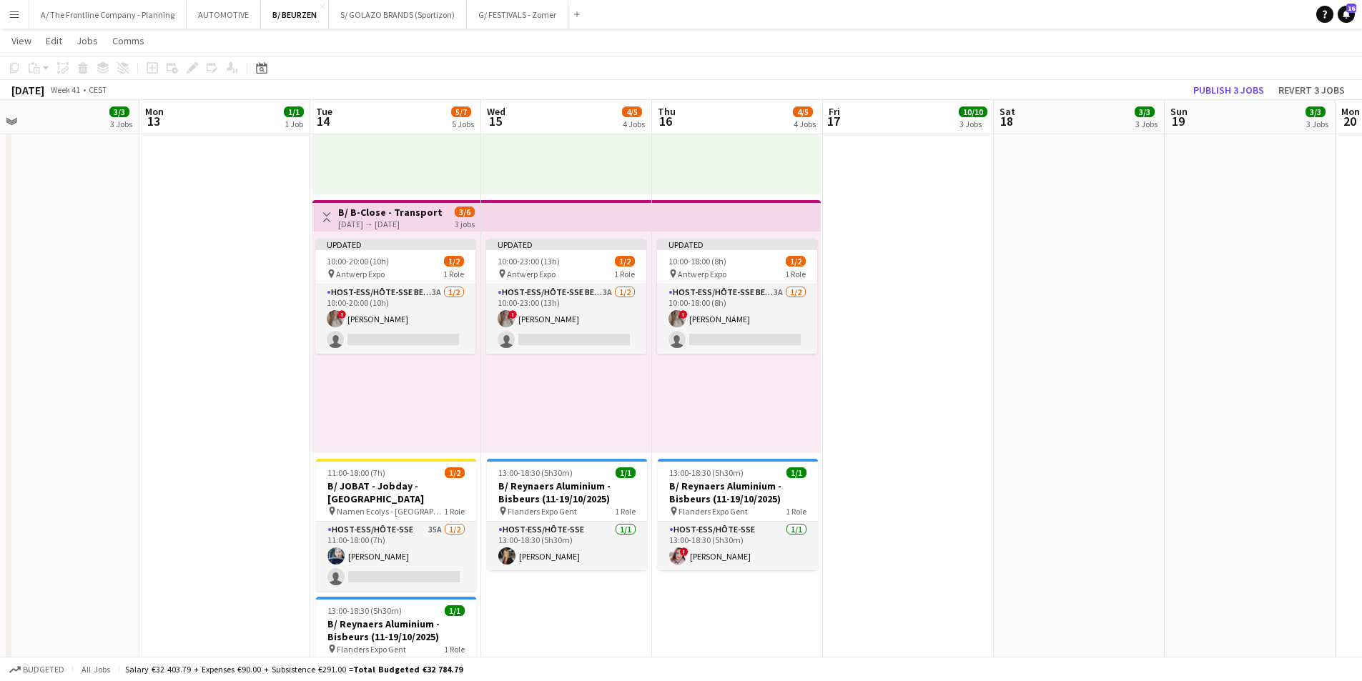
click at [419, 212] on h3 "B/ B-Close - Transport & Logistics - [GEOGRAPHIC_DATA] Expo - 14-16/10/2025" at bounding box center [391, 212] width 107 height 13
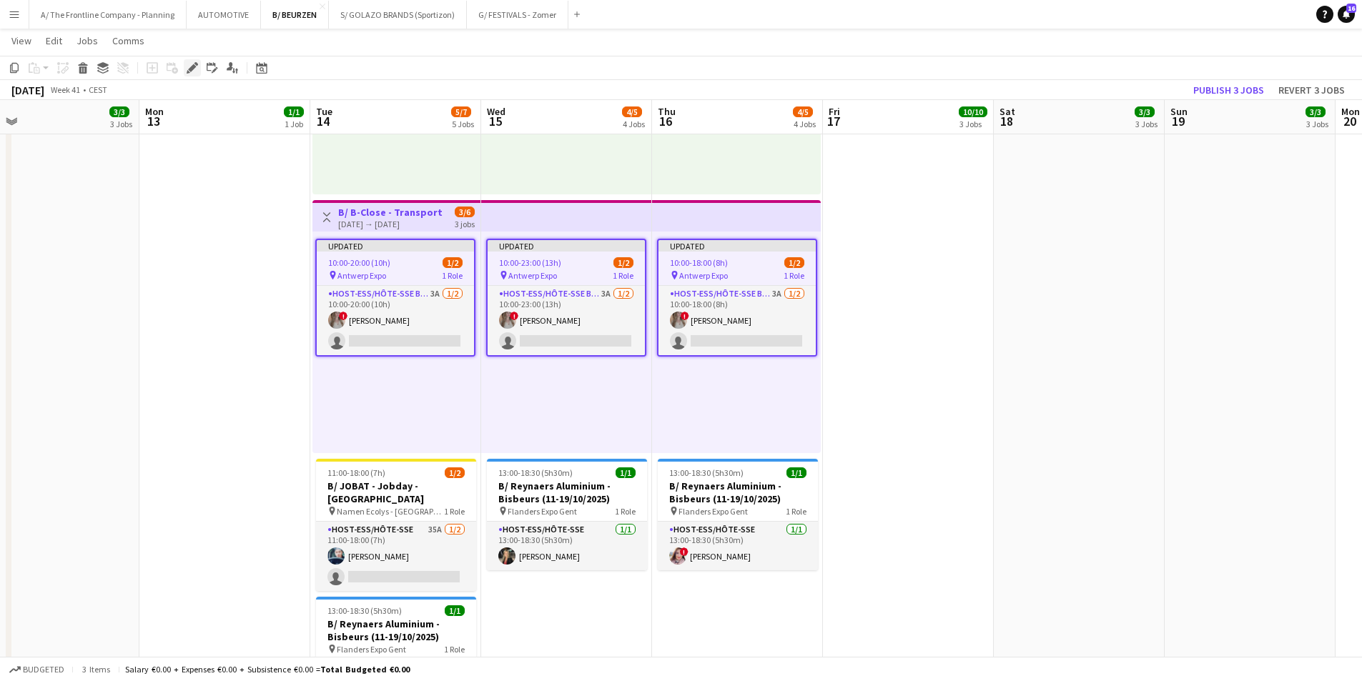
click at [191, 68] on icon at bounding box center [192, 68] width 8 height 8
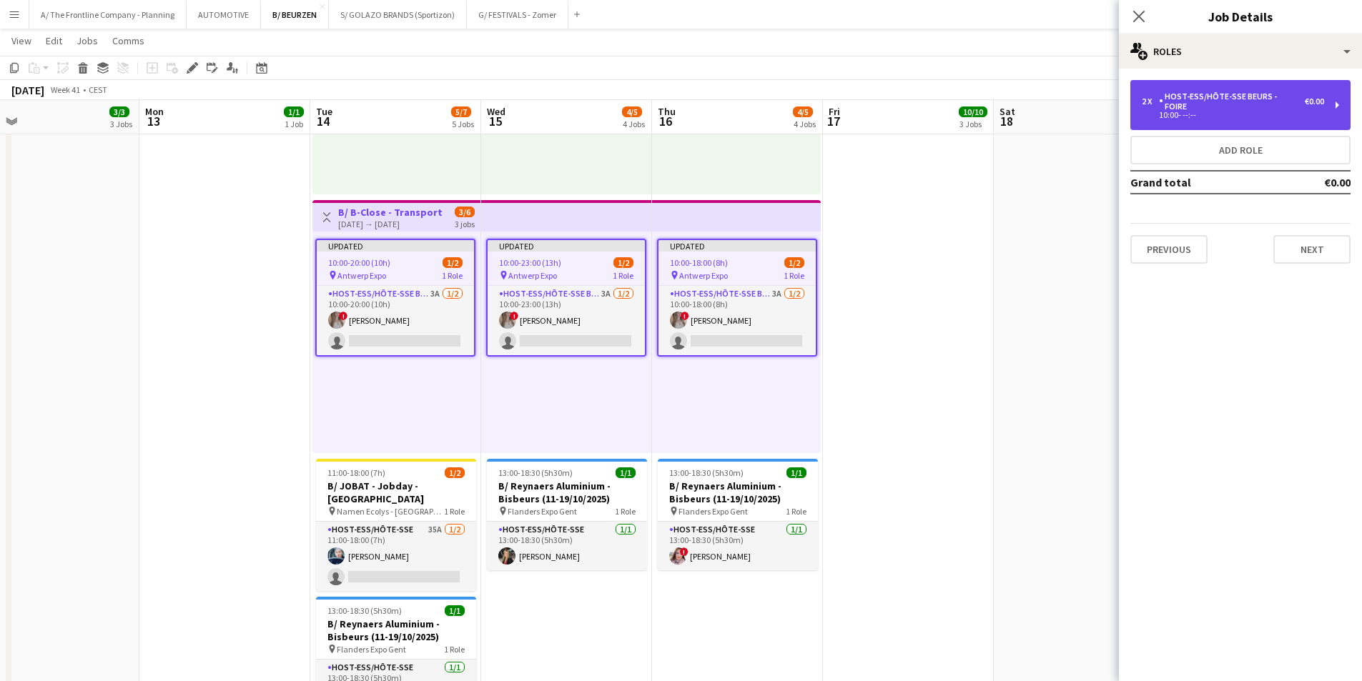
click at [1226, 94] on div "Host-ess/Hôte-sse Beurs - Foire" at bounding box center [1232, 102] width 146 height 20
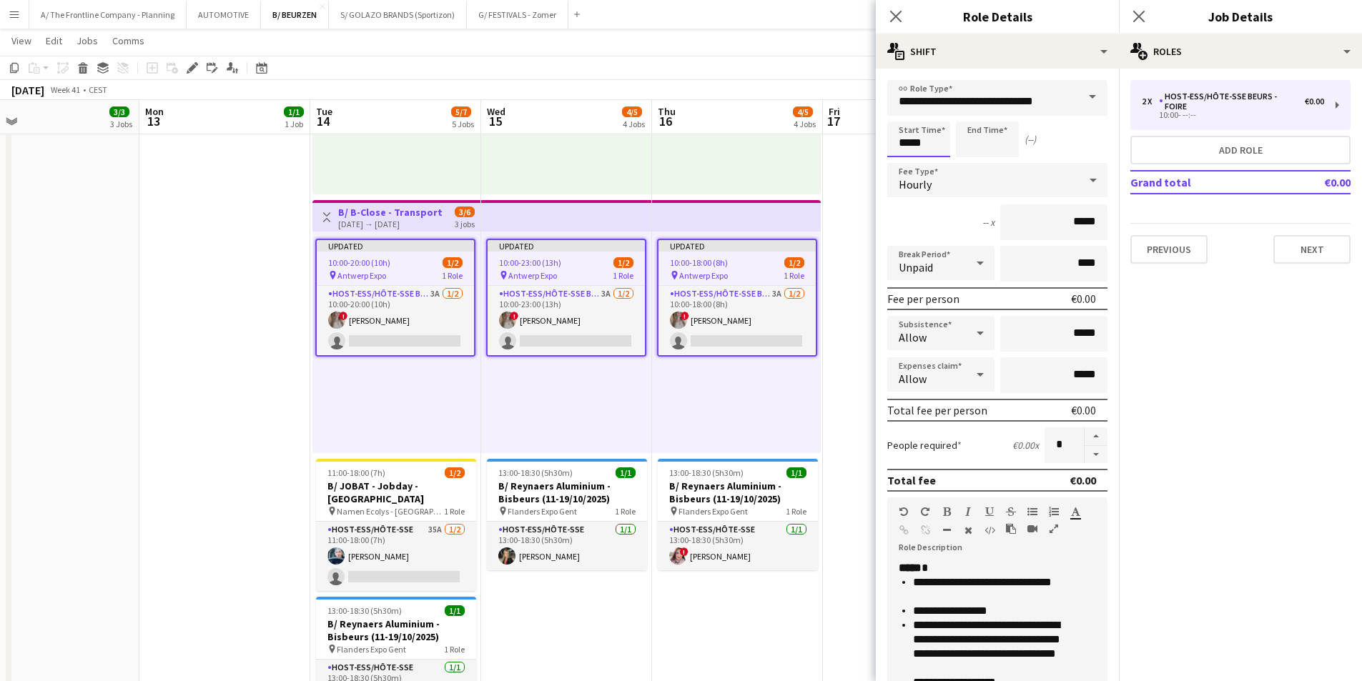
click at [920, 144] on input "*****" at bounding box center [918, 140] width 63 height 36
click at [905, 159] on div at bounding box center [904, 164] width 29 height 14
click at [932, 160] on div at bounding box center [933, 164] width 29 height 14
type input "*****"
click at [932, 160] on div at bounding box center [933, 164] width 29 height 14
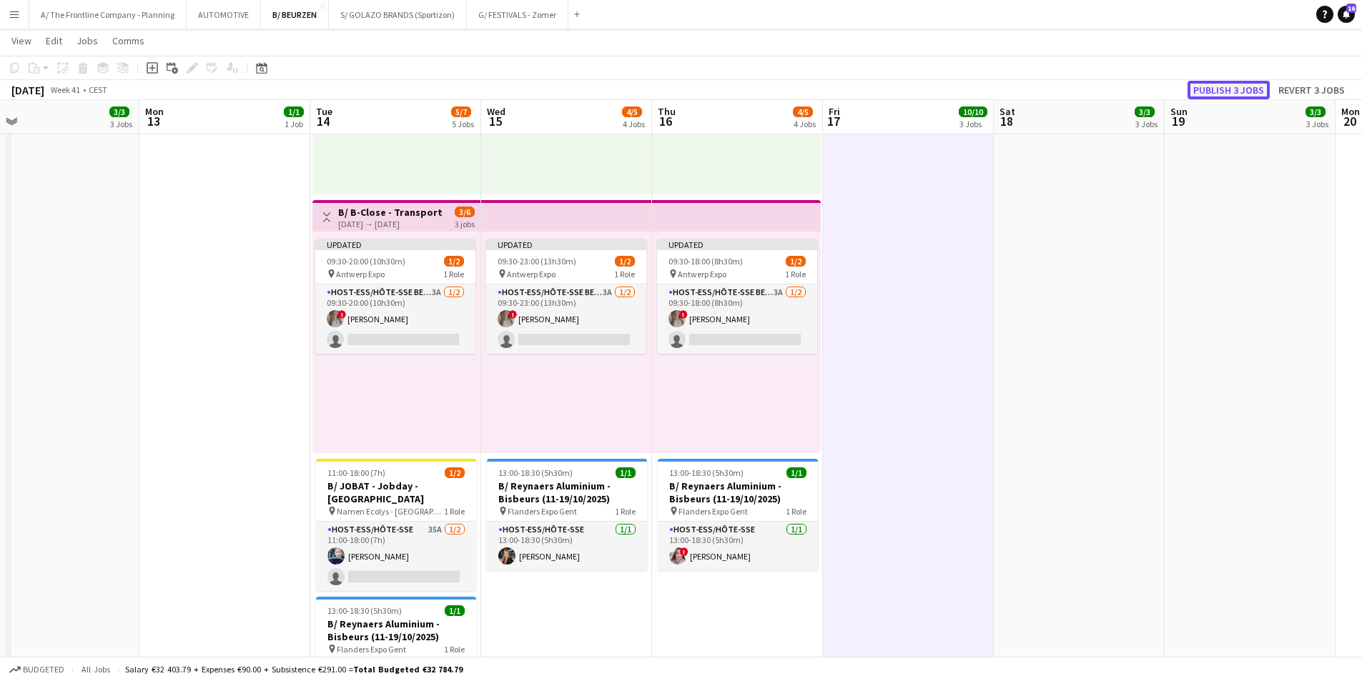
click at [1241, 89] on button "Publish 3 jobs" at bounding box center [1229, 90] width 82 height 19
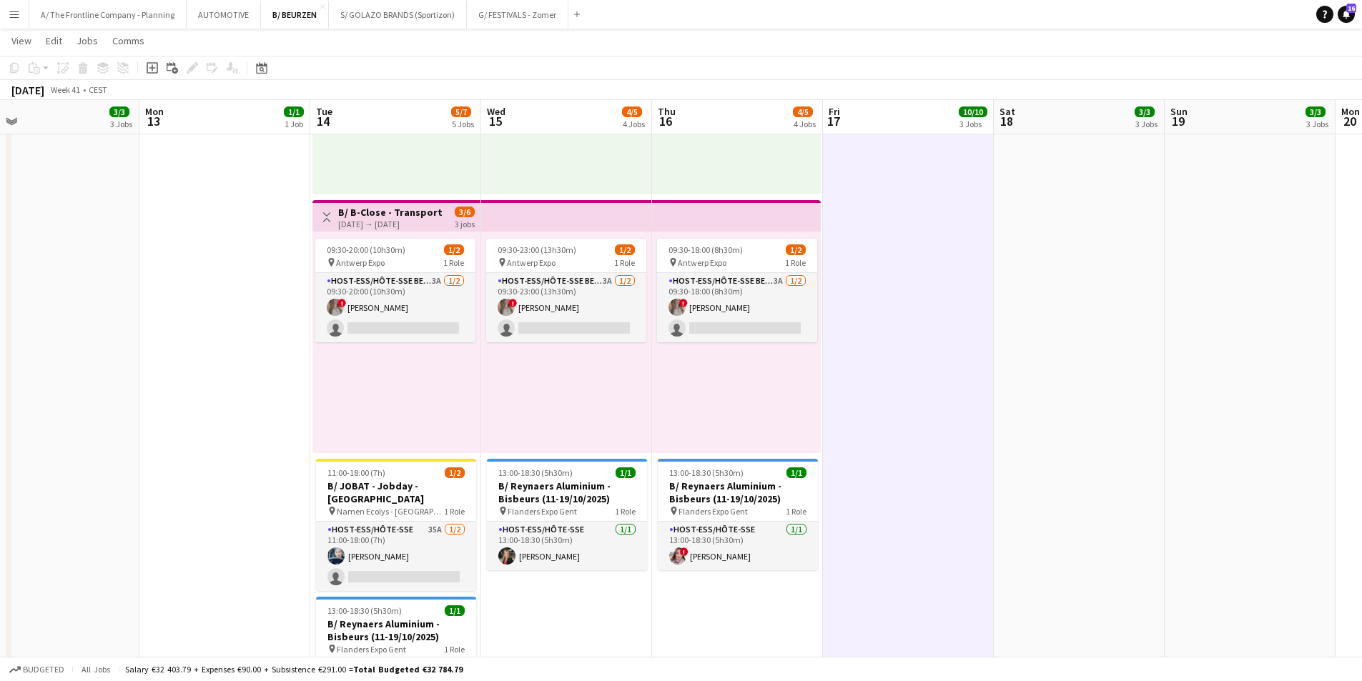
click at [16, 21] on button "Menu" at bounding box center [14, 14] width 29 height 29
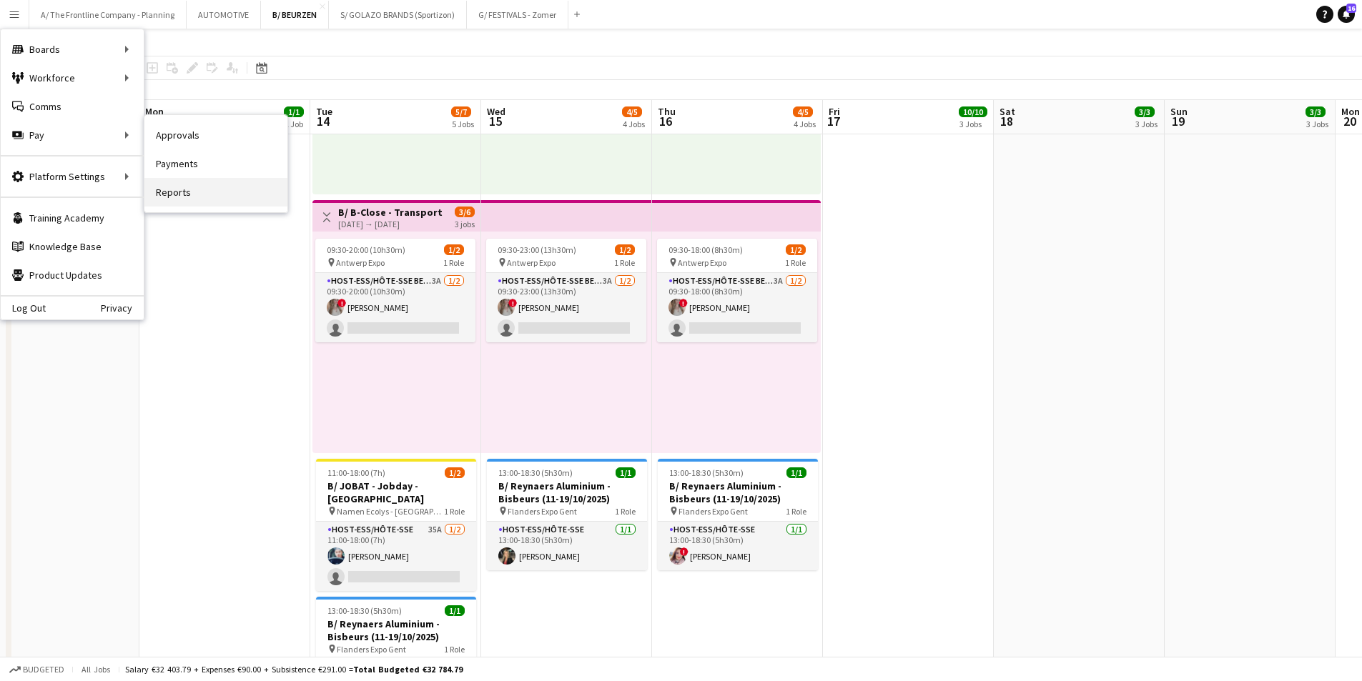
click at [192, 187] on link "Reports" at bounding box center [215, 192] width 143 height 29
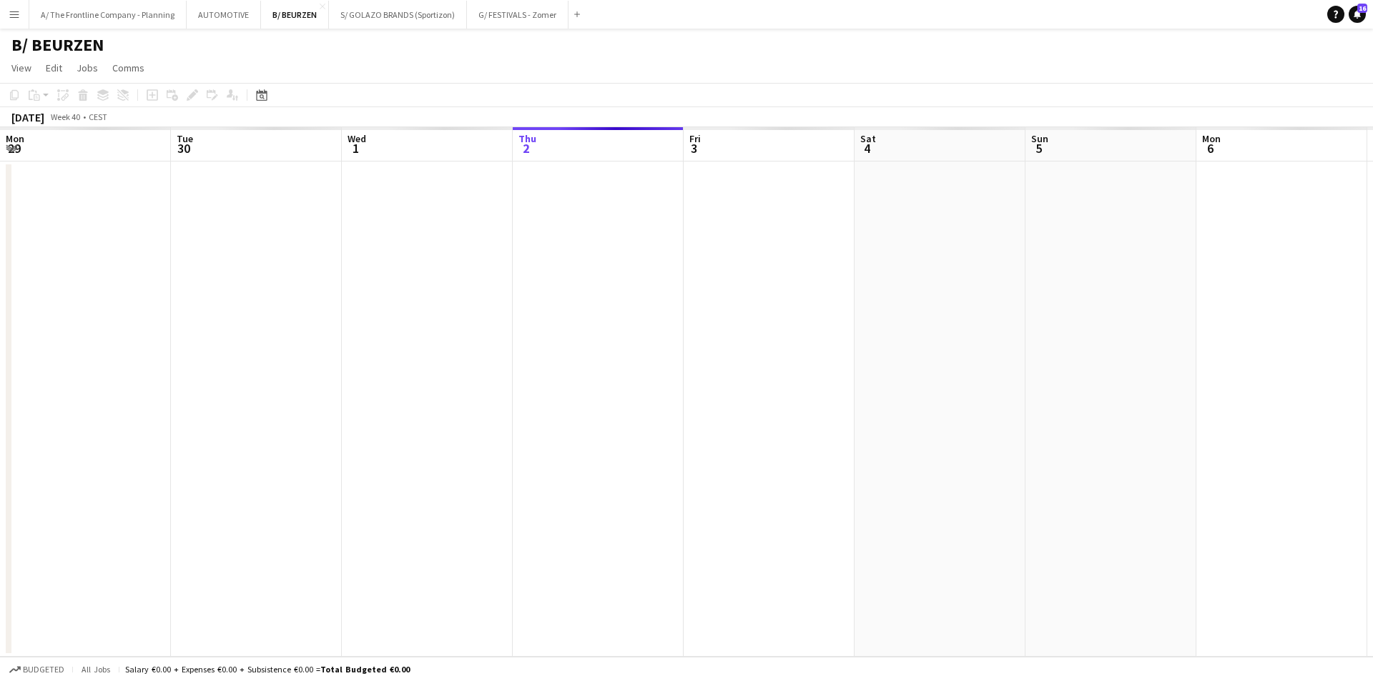
scroll to position [0, 342]
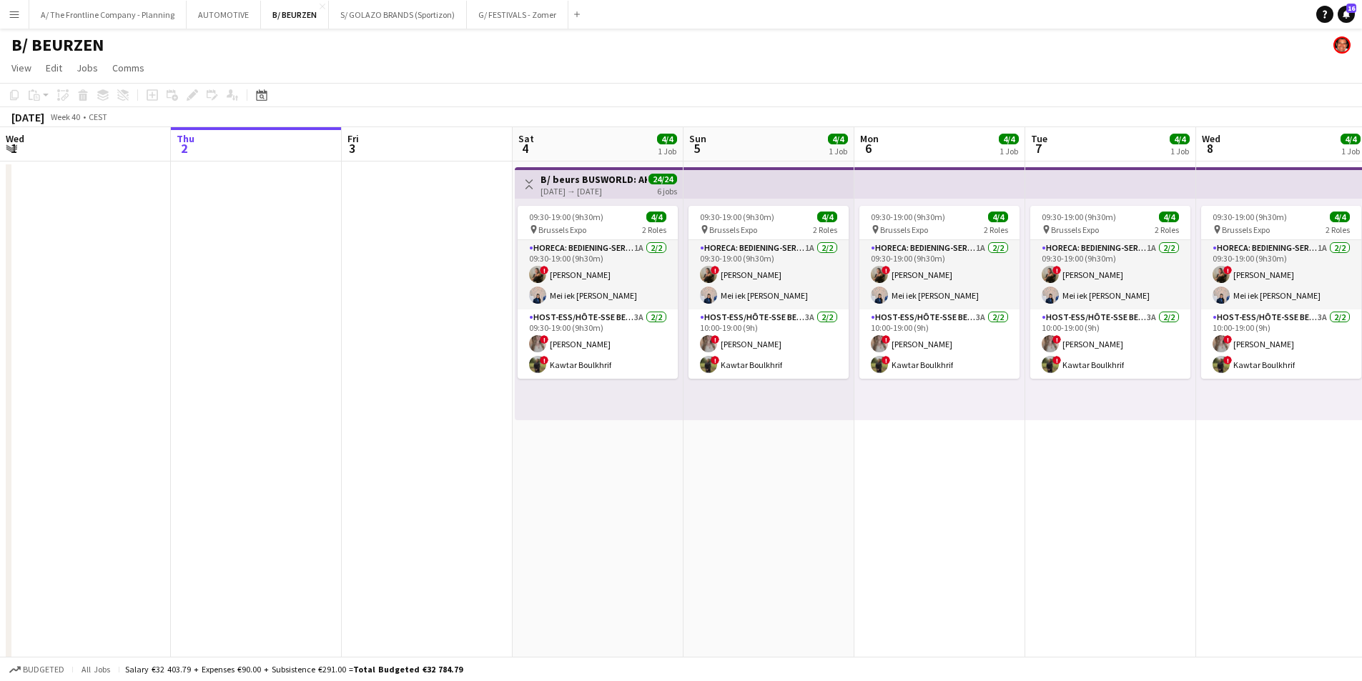
click at [440, 376] on app-date-cell at bounding box center [427, 494] width 171 height 665
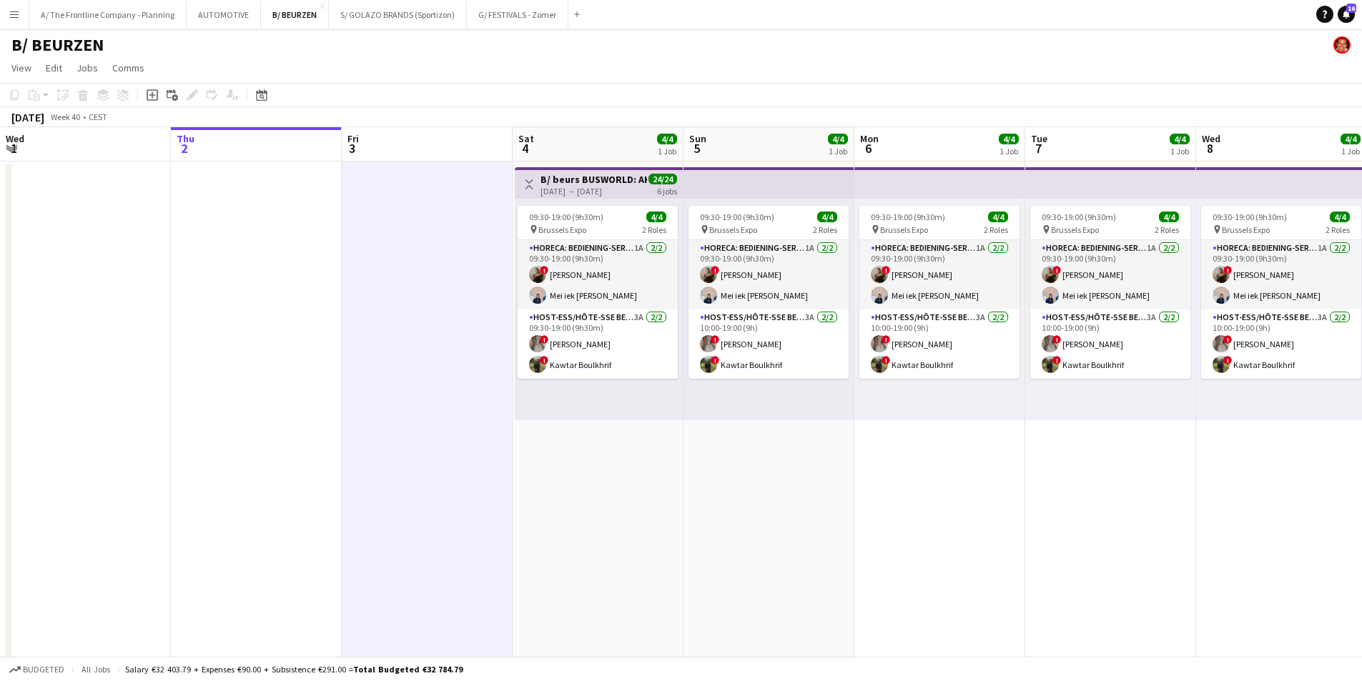
click at [416, 288] on app-date-cell at bounding box center [427, 494] width 171 height 665
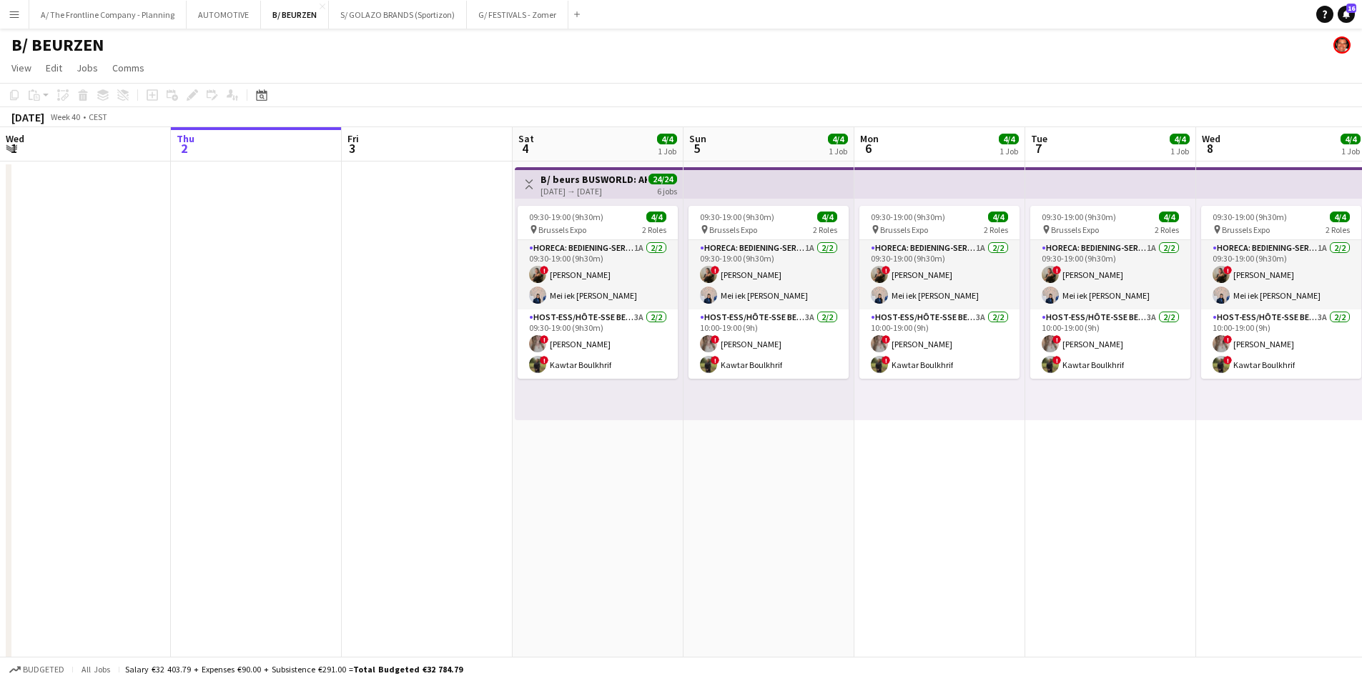
click at [408, 279] on app-date-cell at bounding box center [427, 494] width 171 height 665
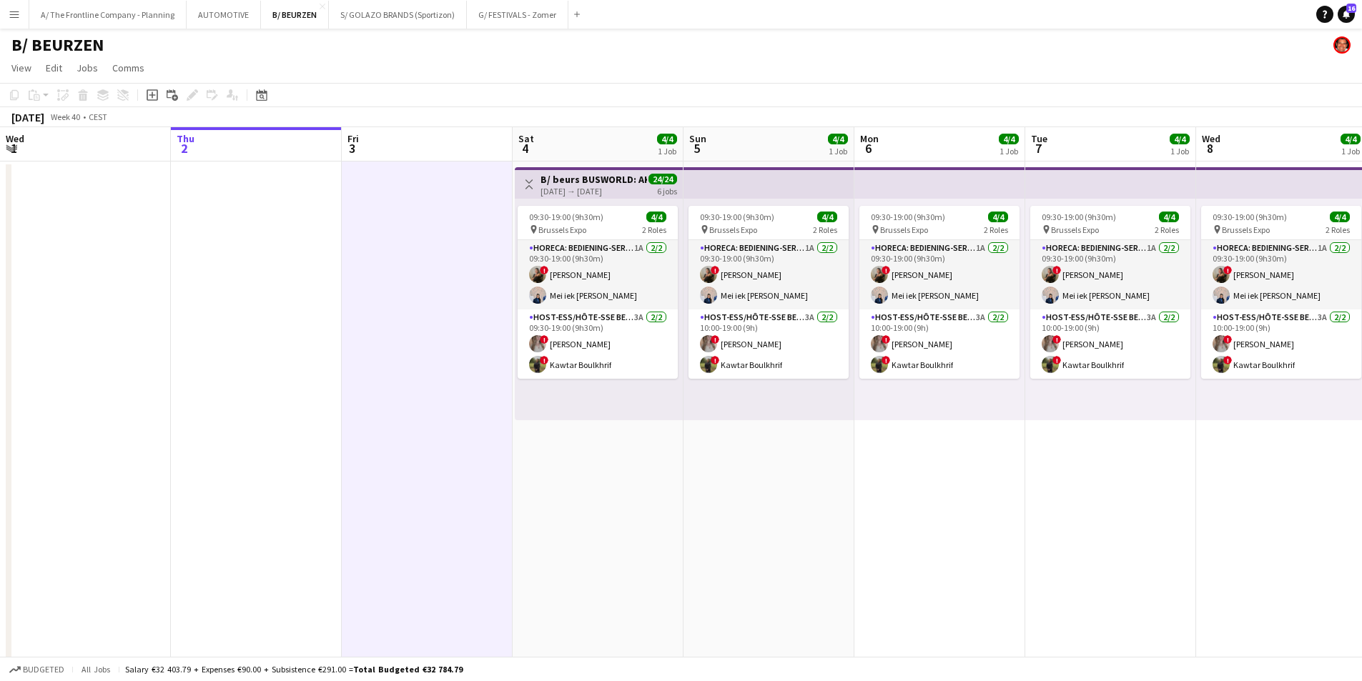
click at [313, 320] on app-date-cell at bounding box center [256, 494] width 171 height 665
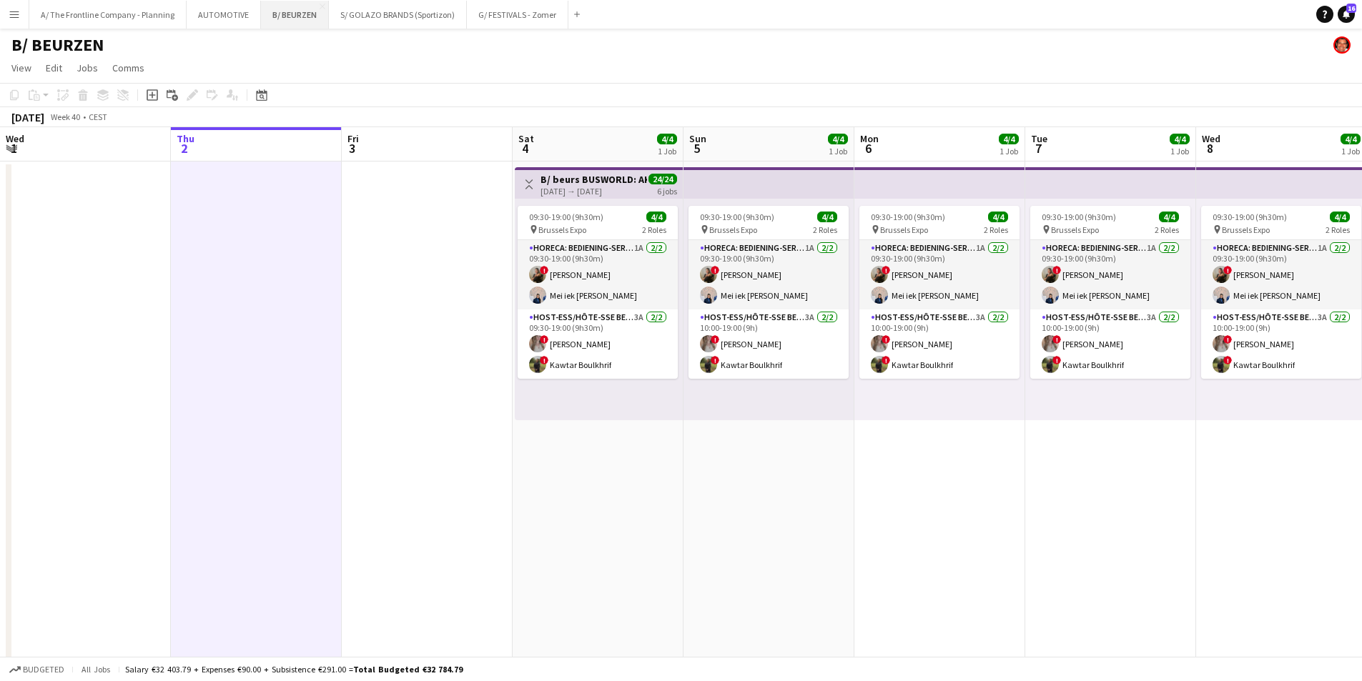
click at [272, 20] on button "B/ BEURZEN Close" at bounding box center [295, 15] width 68 height 28
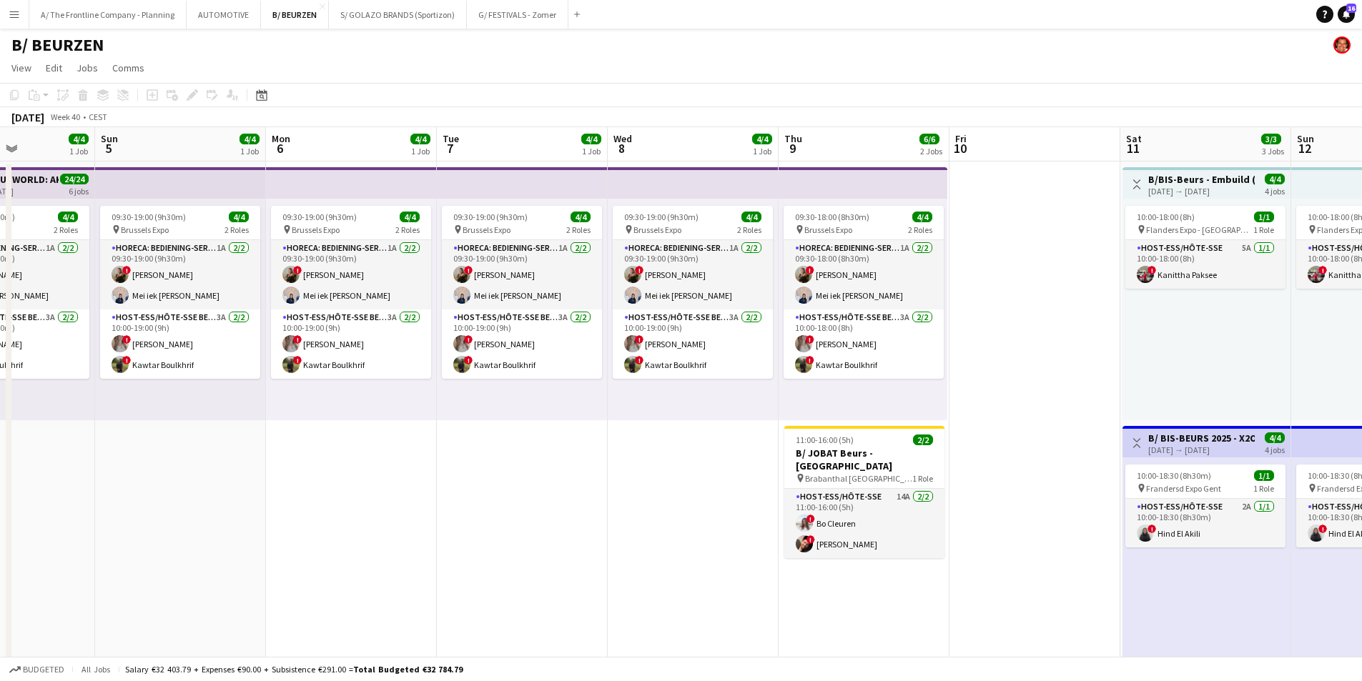
drag, startPoint x: 348, startPoint y: 300, endPoint x: 205, endPoint y: 317, distance: 143.4
click at [0, 296] on html "Menu Boards Boards Boards All jobs Status Workforce Workforce My Workforce Recr…" at bounding box center [681, 524] width 1362 height 1048
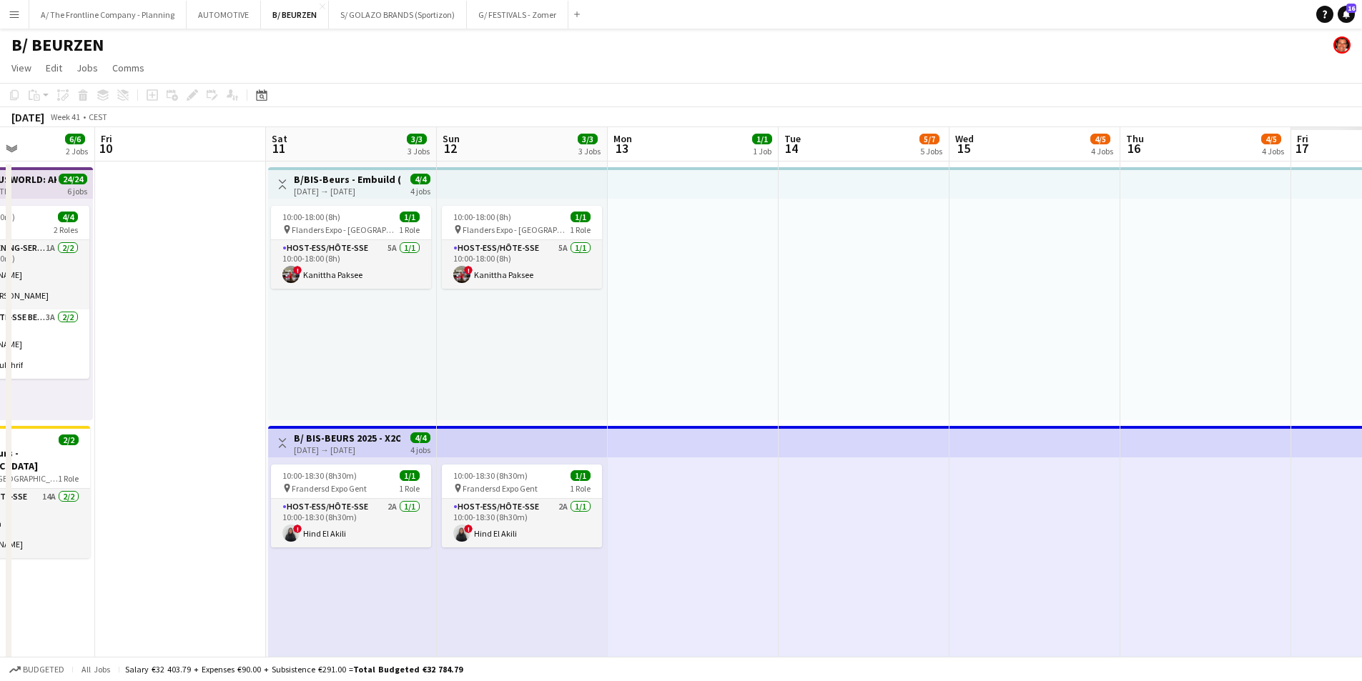
scroll to position [0, 396]
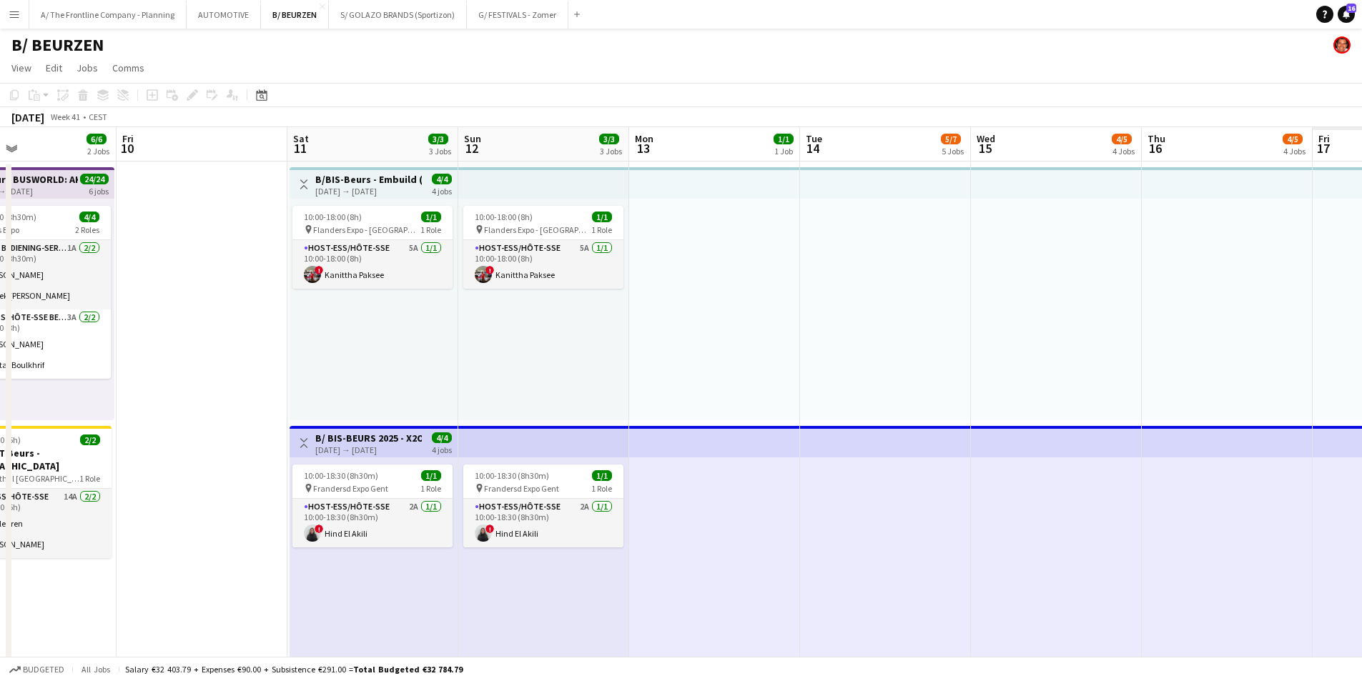
drag, startPoint x: 669, startPoint y: 326, endPoint x: -161, endPoint y: 289, distance: 831.0
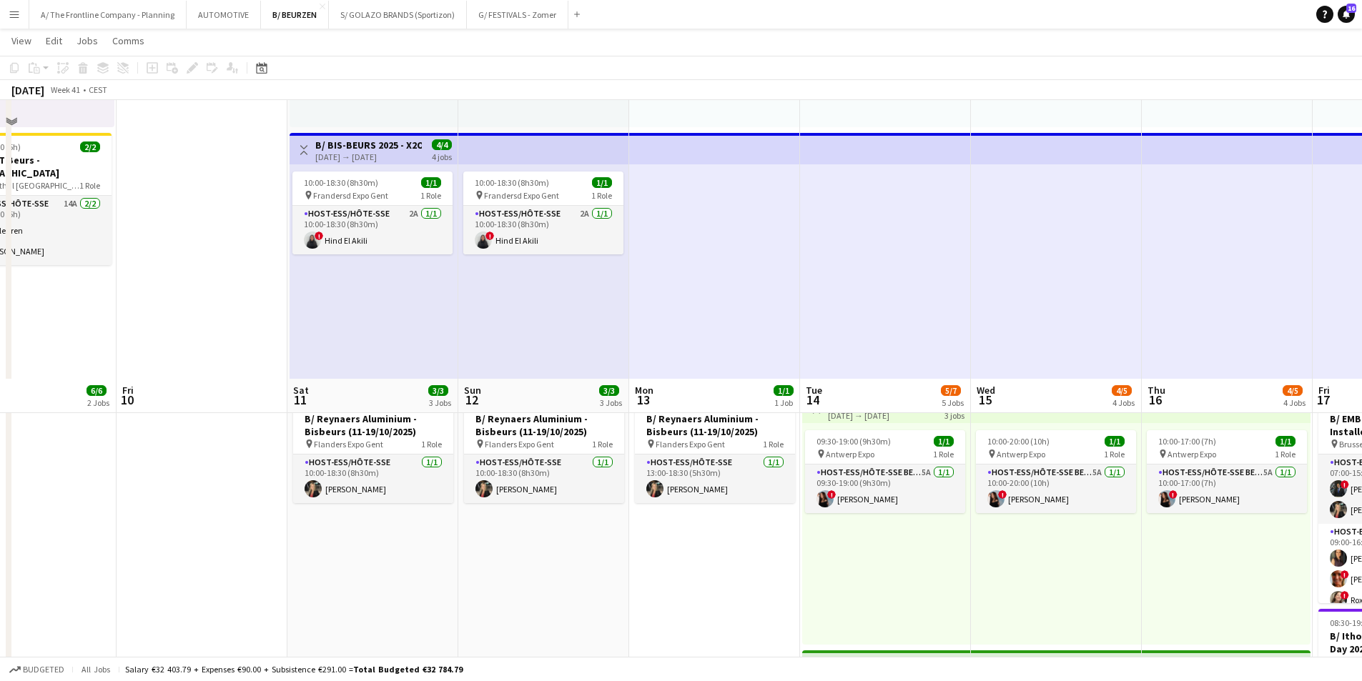
scroll to position [572, 0]
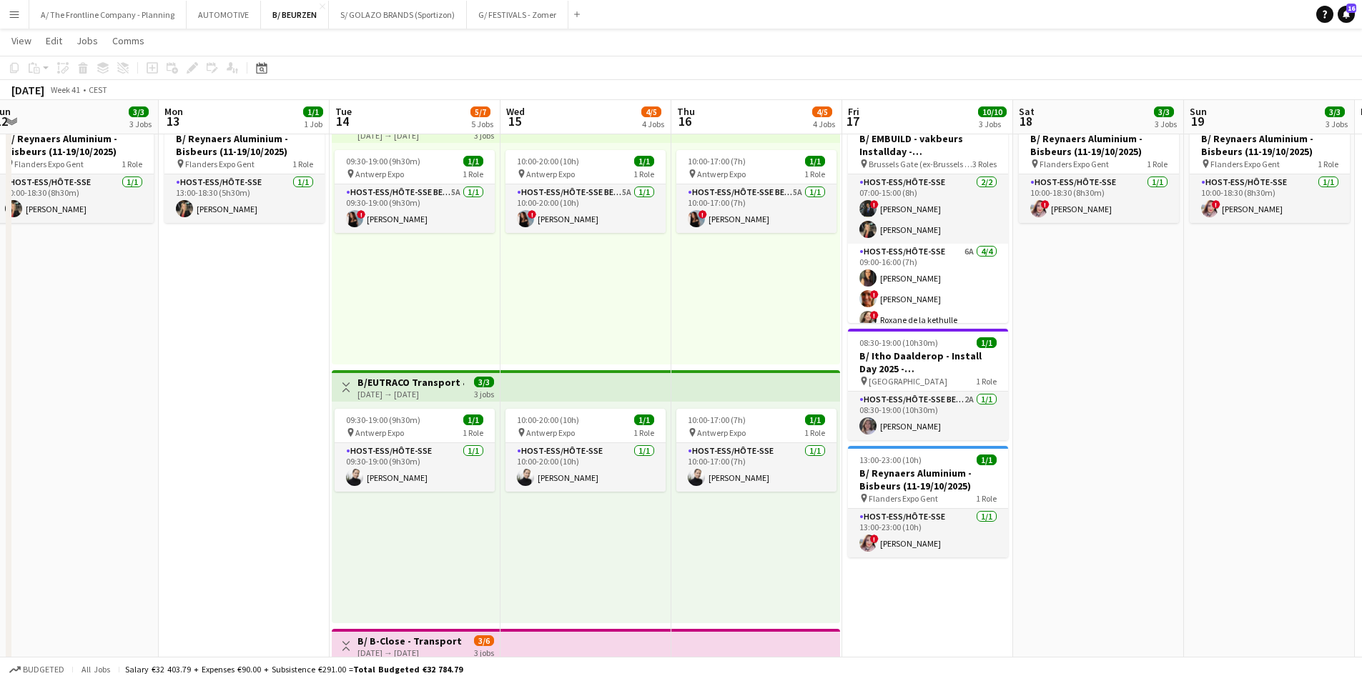
drag, startPoint x: 340, startPoint y: 338, endPoint x: 194, endPoint y: 333, distance: 146.7
click at [194, 333] on app-calendar-viewport "Thu 9 6/6 2 Jobs Fri 10 Sat 11 3/3 3 Jobs Sun 12 3/3 3 Jobs Mon 13 1/1 1 Job Tu…" at bounding box center [681, 425] width 1362 height 1882
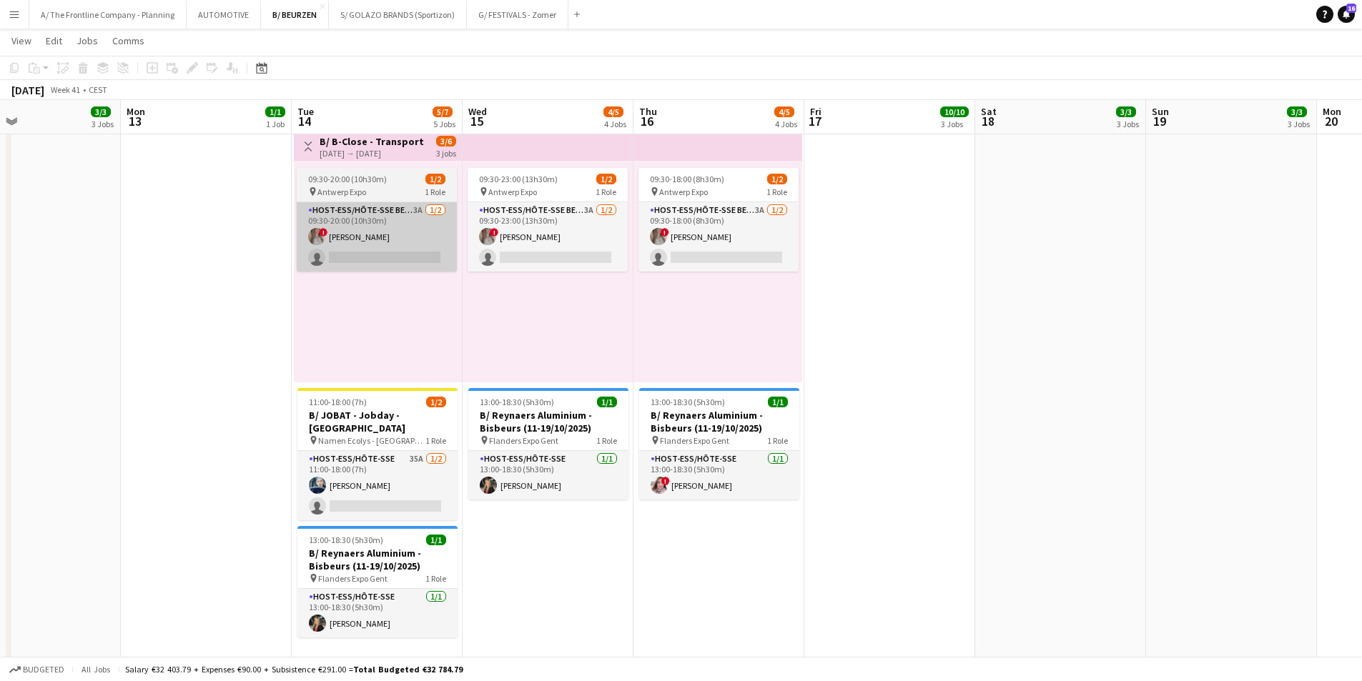
scroll to position [1073, 0]
click at [386, 185] on div "pin Antwerp Expo 1 Role" at bounding box center [377, 190] width 160 height 11
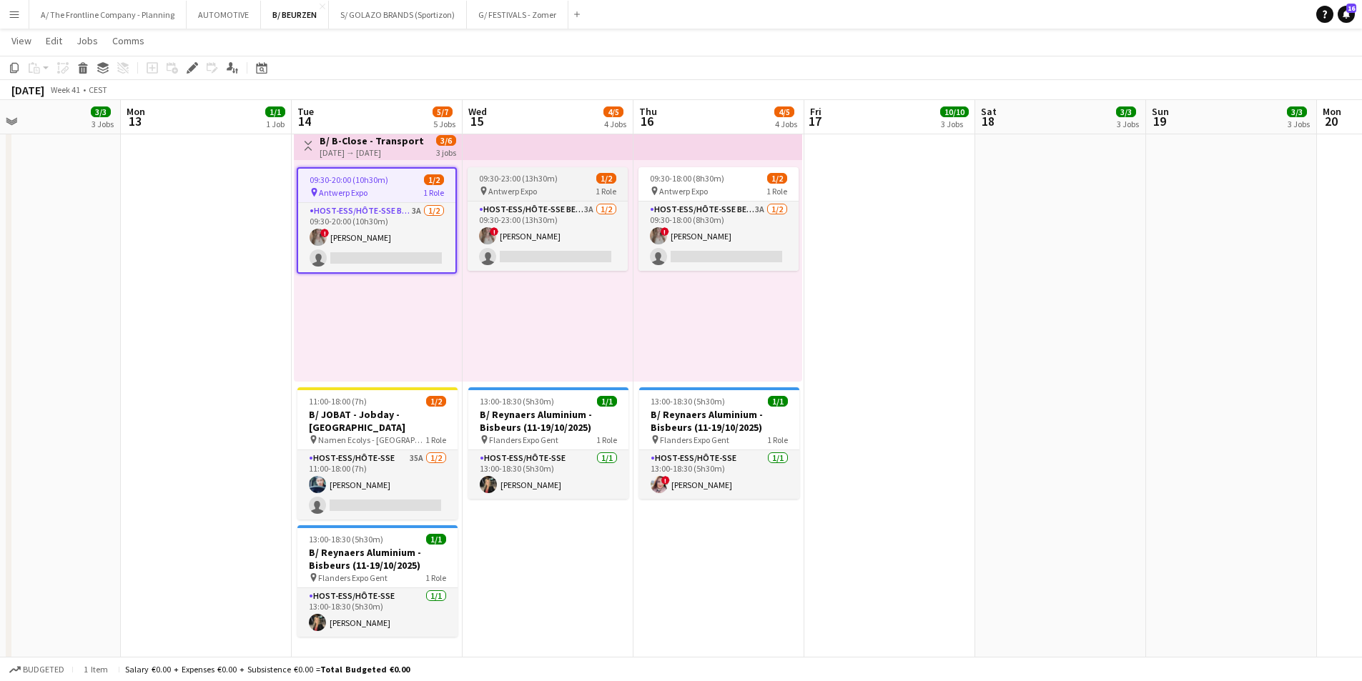
click at [543, 185] on div "pin Antwerp Expo 1 Role" at bounding box center [548, 190] width 160 height 11
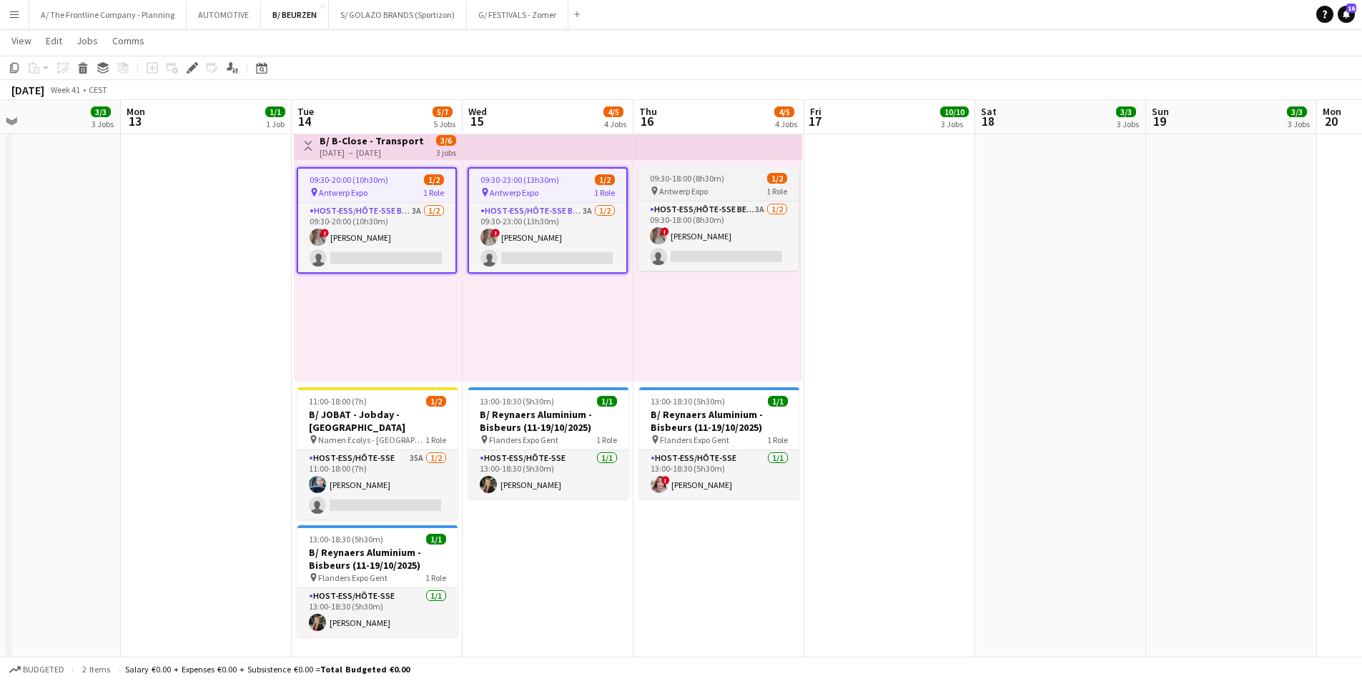
click at [711, 184] on app-job-card "09:30-18:00 (8h30m) 1/2 pin Antwerp Expo 1 Role Host-ess/Hôte-sse Beurs - Foire…" at bounding box center [719, 219] width 160 height 104
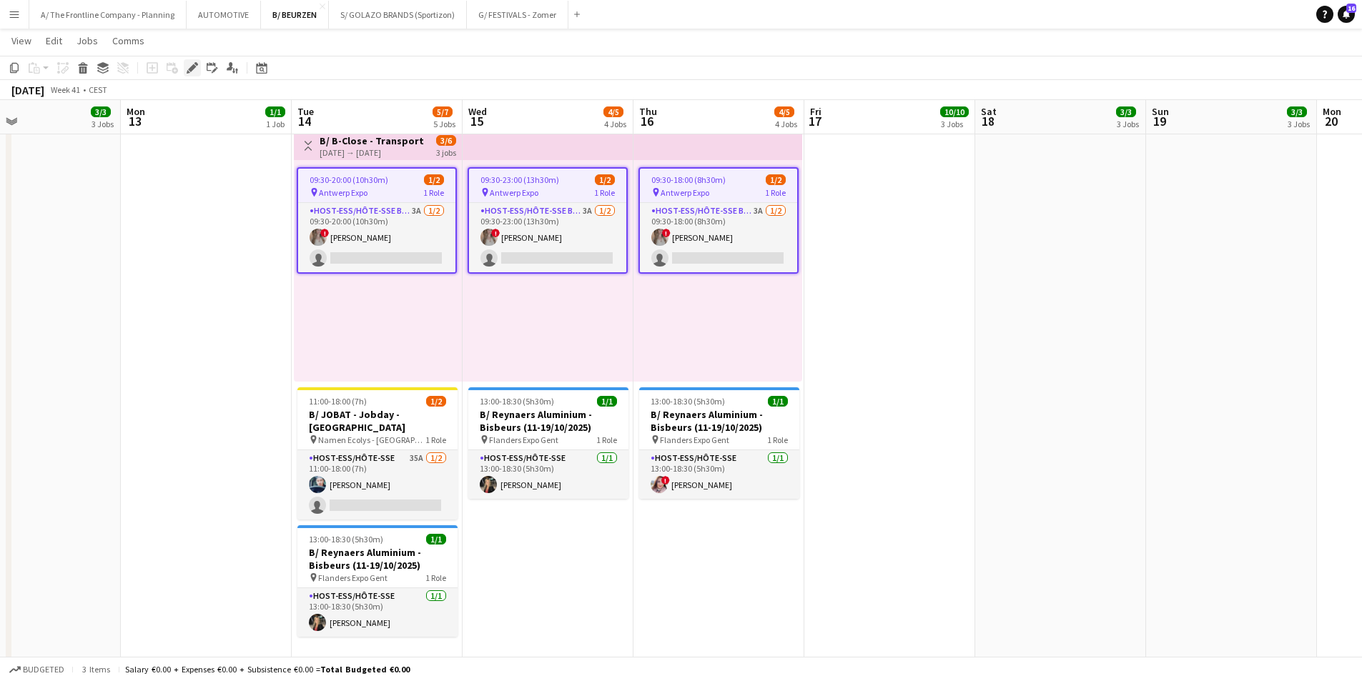
click at [190, 69] on icon at bounding box center [192, 68] width 8 height 8
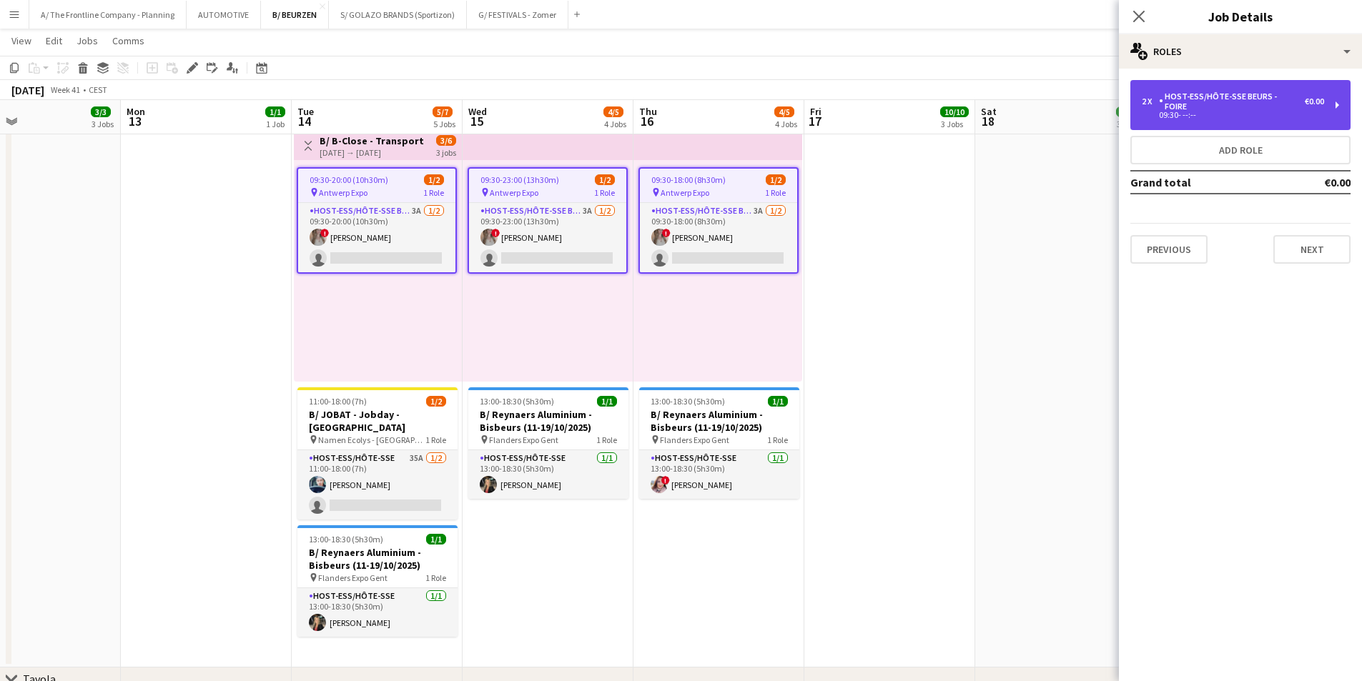
click at [1223, 112] on div "09:30- --:--" at bounding box center [1233, 115] width 182 height 7
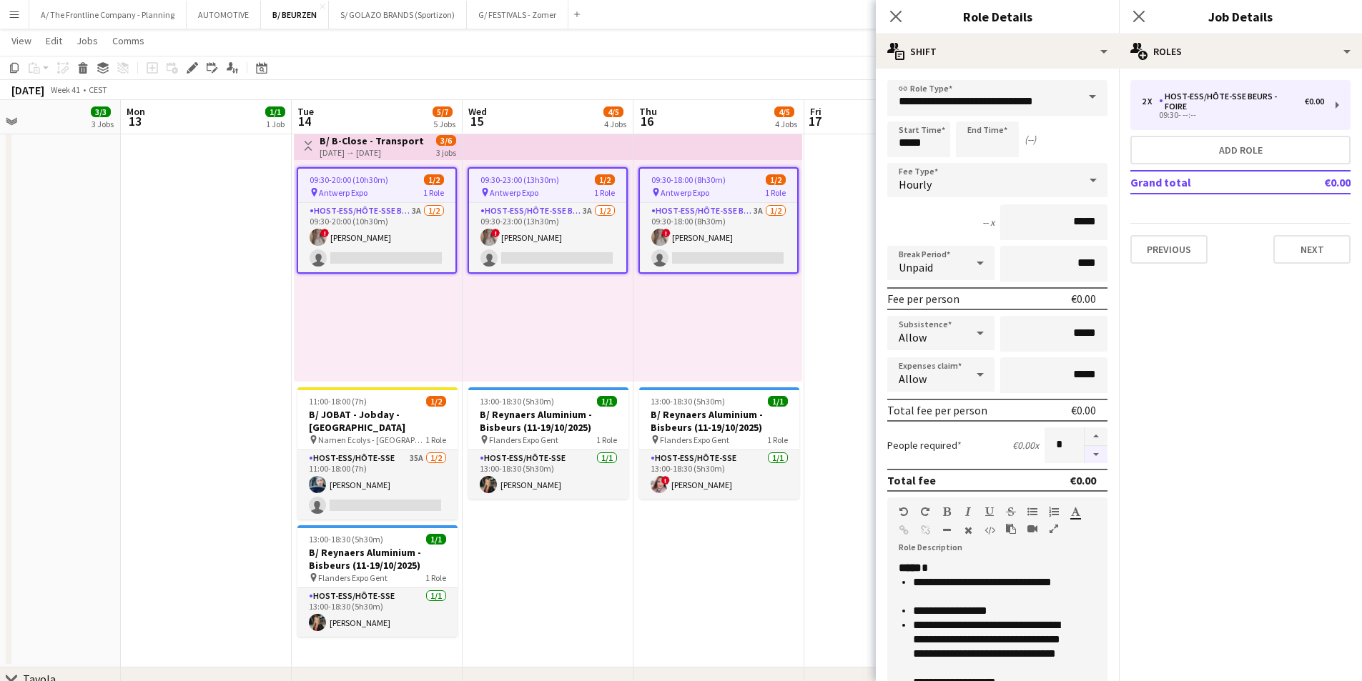
click at [1085, 455] on button "button" at bounding box center [1096, 455] width 23 height 18
type input "*"
click at [990, 615] on li "**********" at bounding box center [994, 611] width 162 height 14
copy div "**********"
click at [1226, 150] on button "Add role" at bounding box center [1241, 150] width 220 height 29
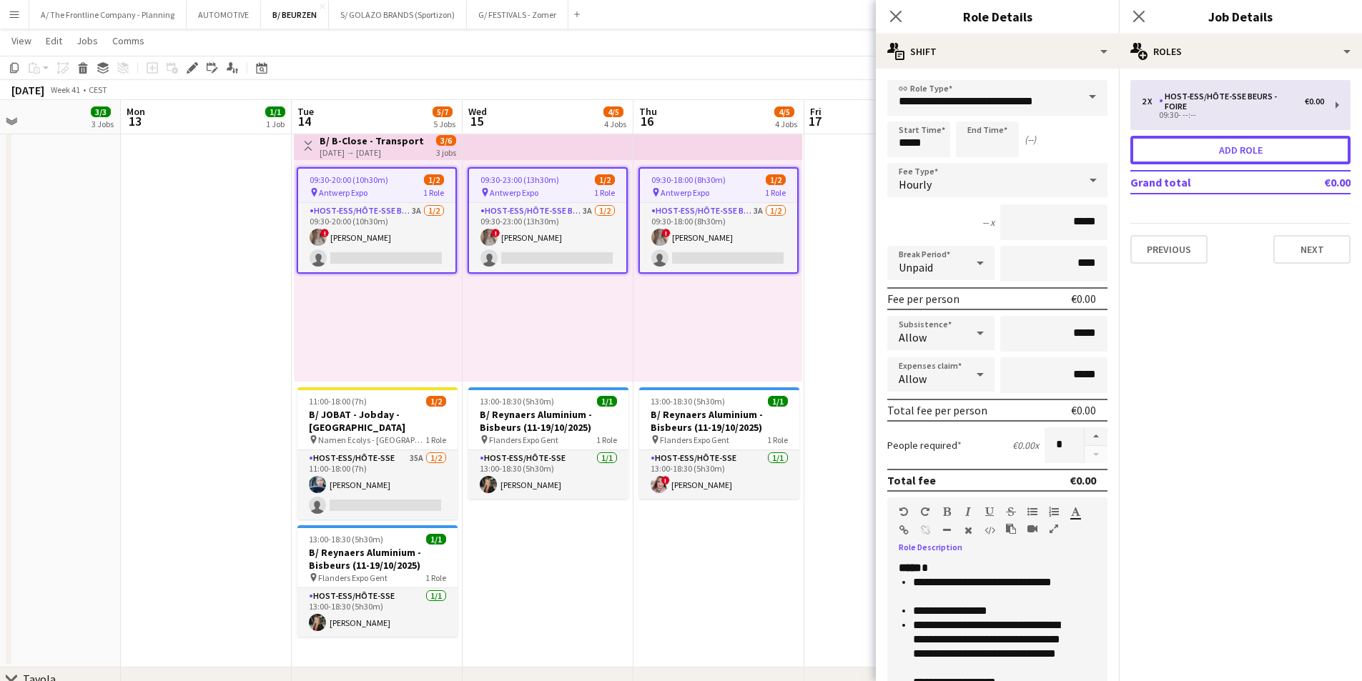
type input "**********"
type input "*****"
type input "***"
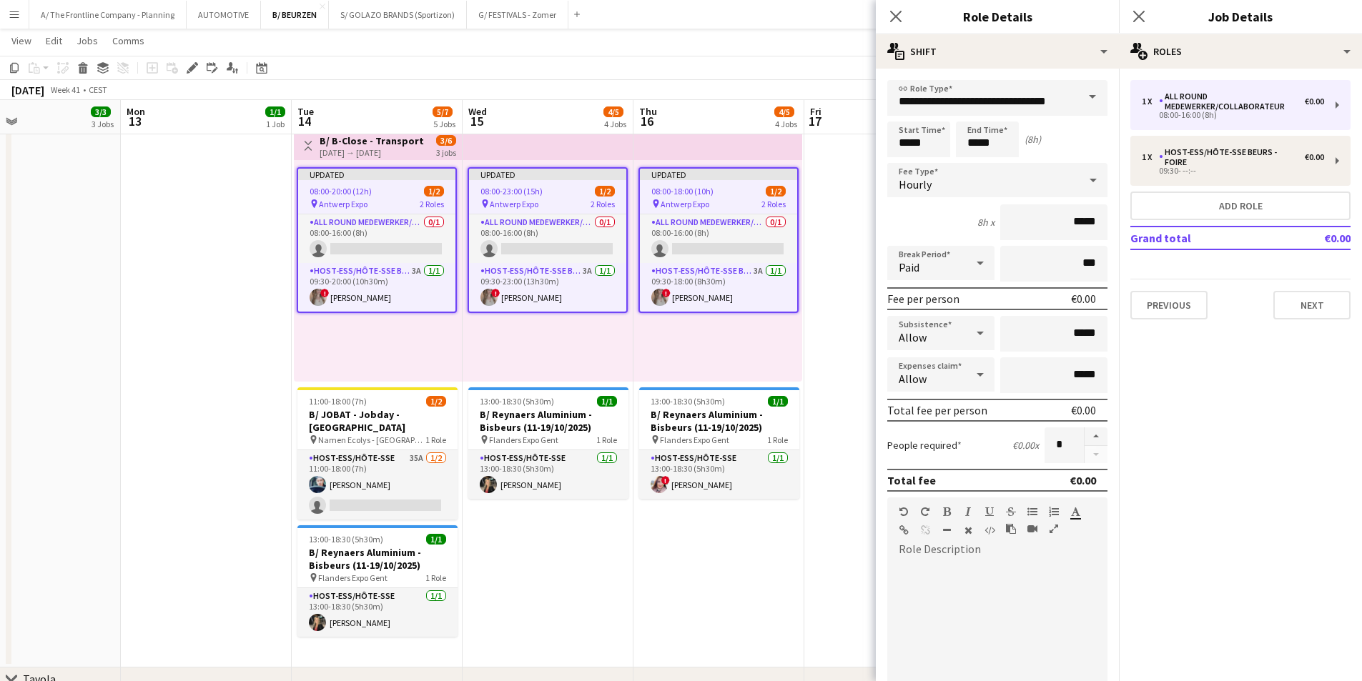
click at [940, 566] on div at bounding box center [992, 647] width 210 height 172
paste div
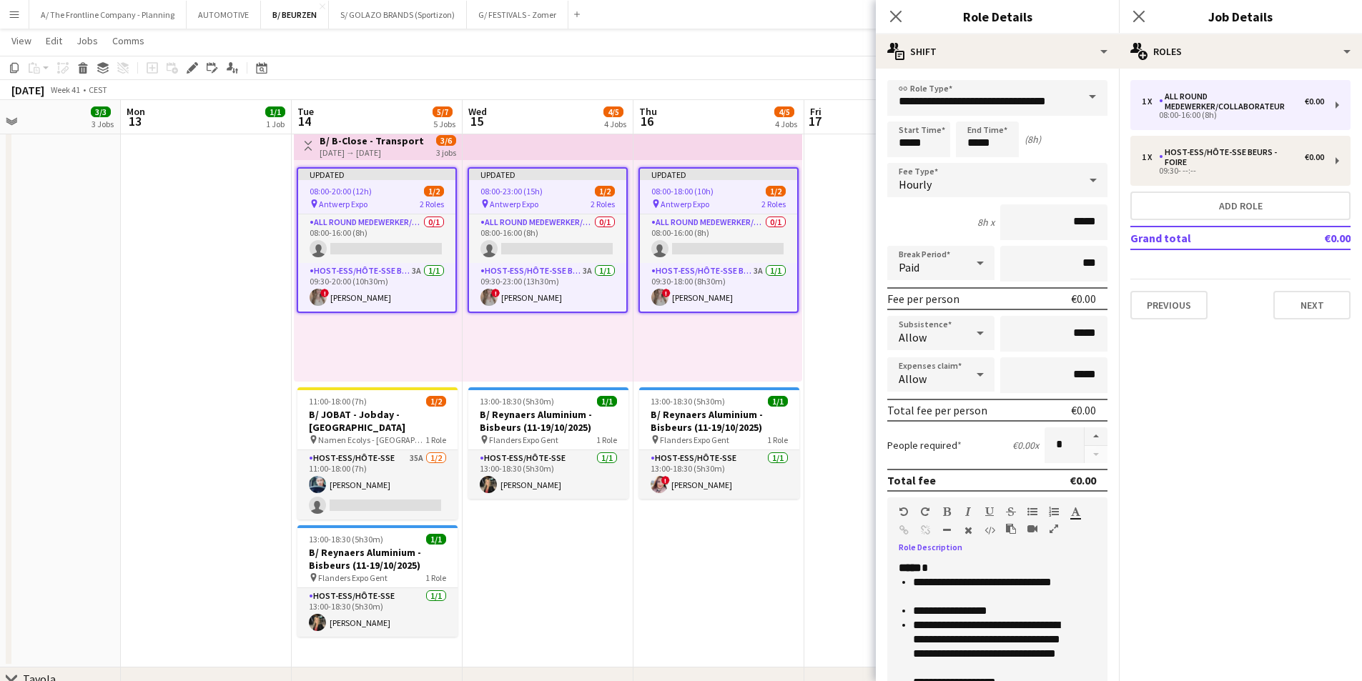
scroll to position [50, 0]
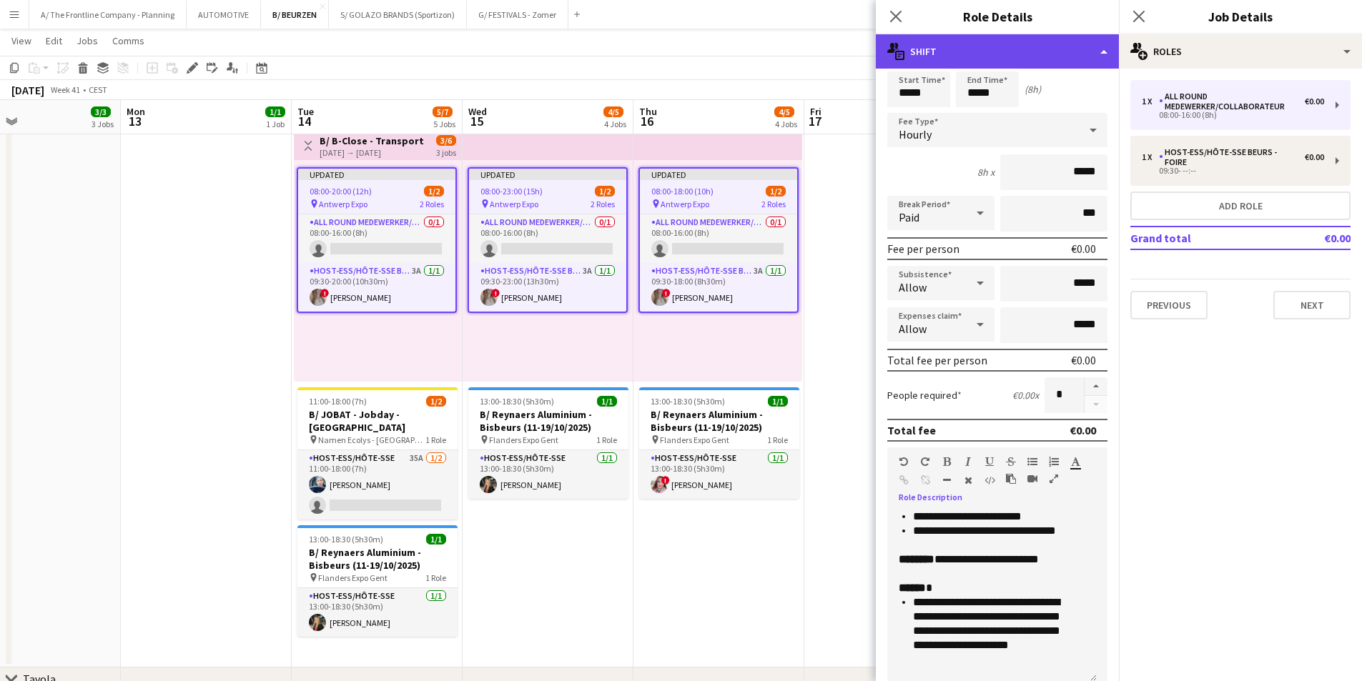
click at [960, 51] on div "multiple-actions-text Shift" at bounding box center [997, 51] width 243 height 34
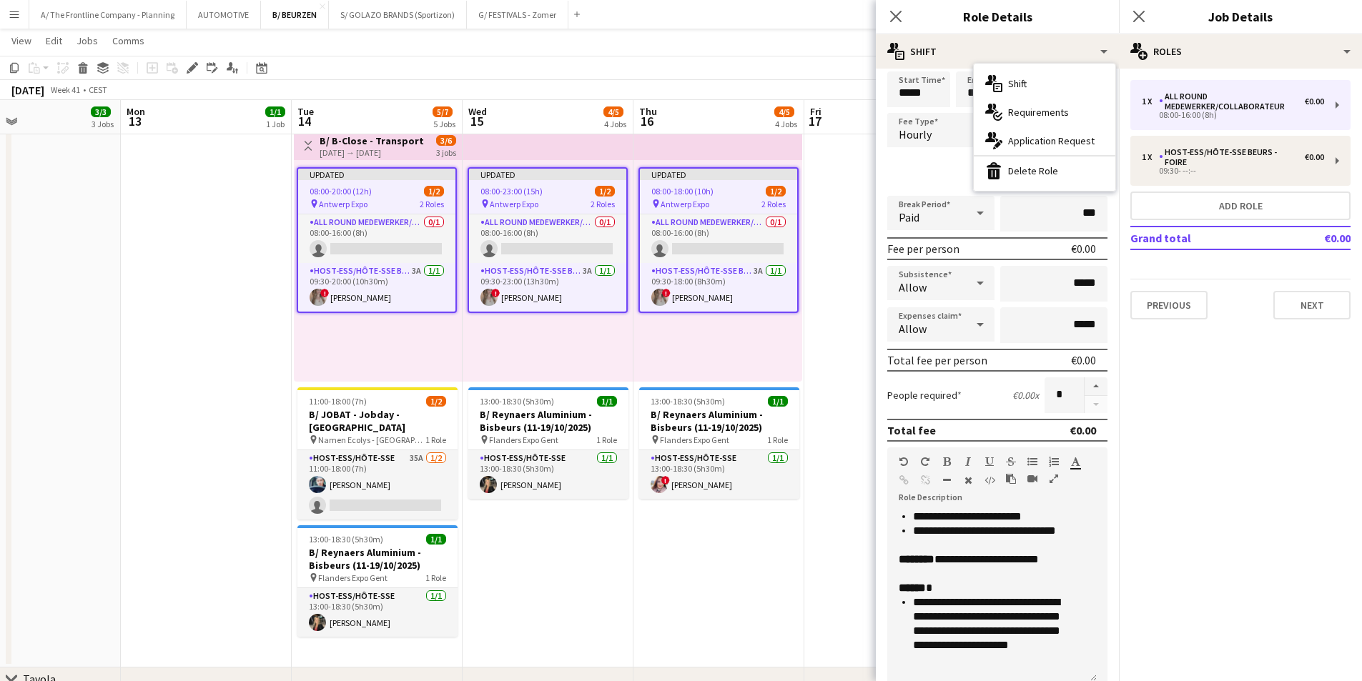
drag, startPoint x: 1243, startPoint y: 556, endPoint x: 1245, endPoint y: 507, distance: 48.7
click at [1243, 552] on mat-expansion-panel "pencil3 General details 1 x All Round medewerker/collaborateur €0.00 08:00-16:0…" at bounding box center [1240, 375] width 243 height 613
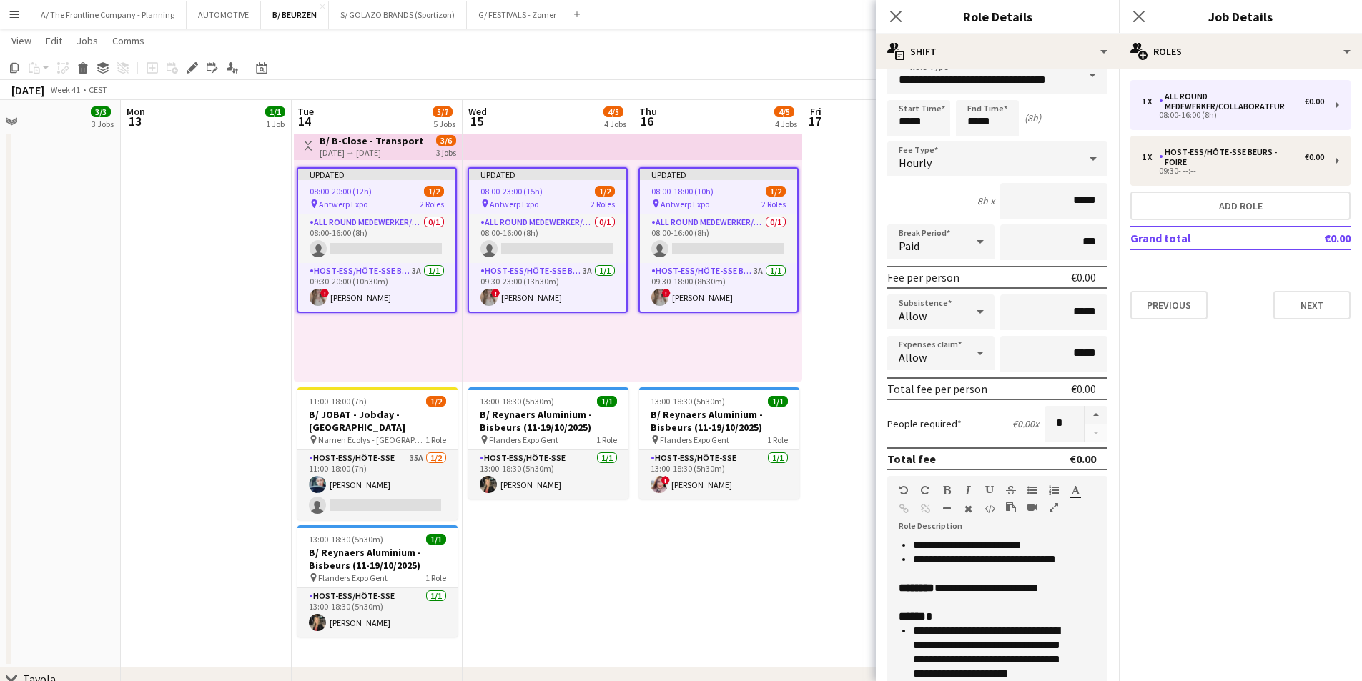
scroll to position [0, 0]
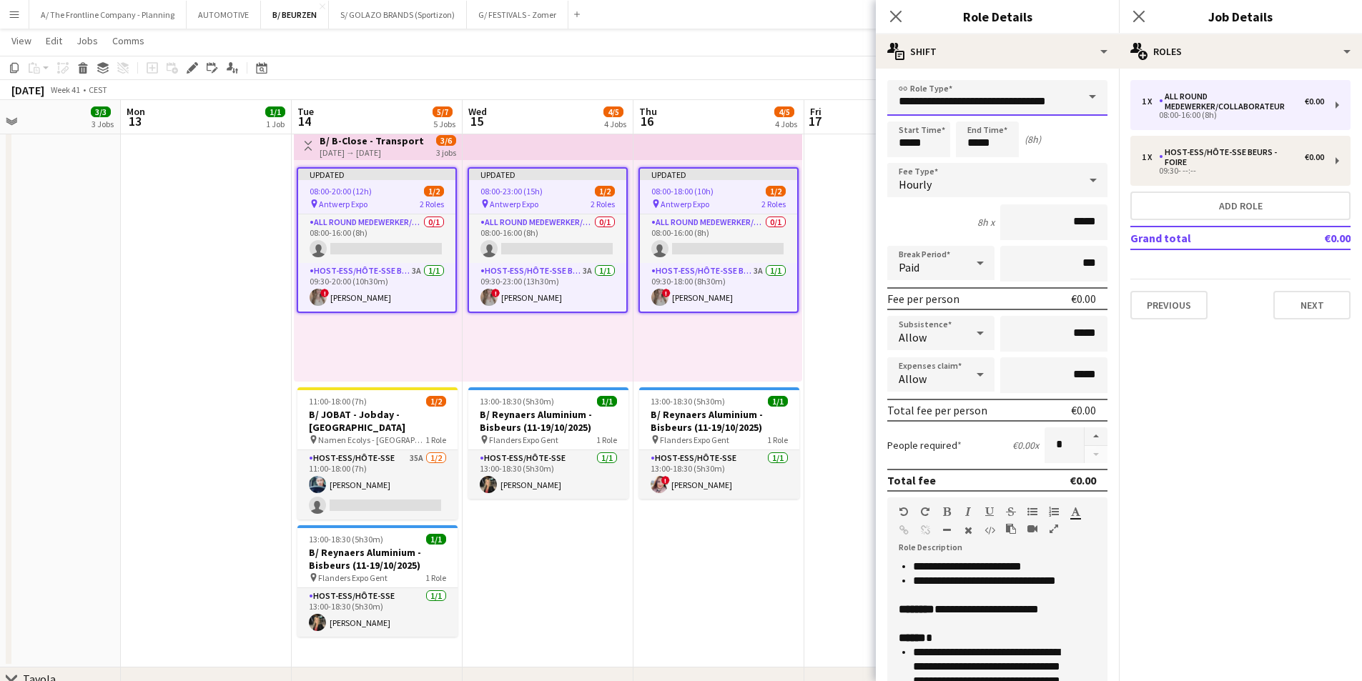
click at [972, 105] on input "**********" at bounding box center [997, 98] width 220 height 36
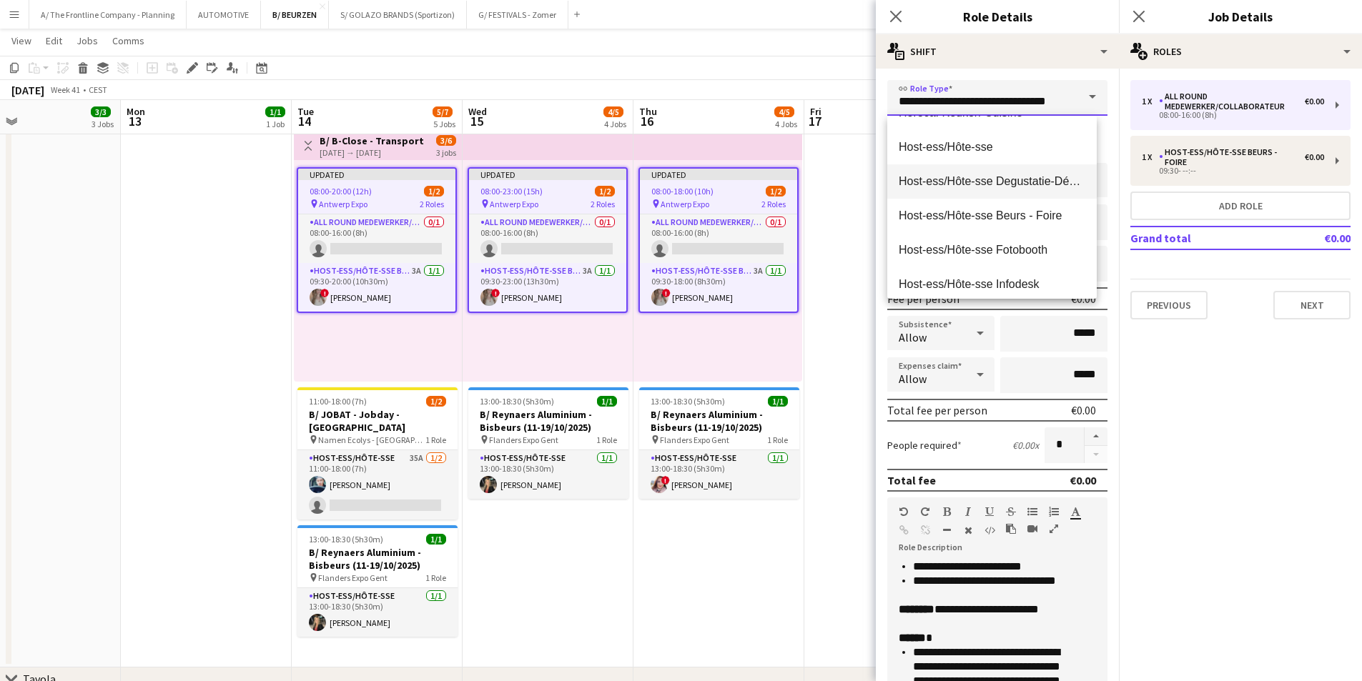
scroll to position [501, 0]
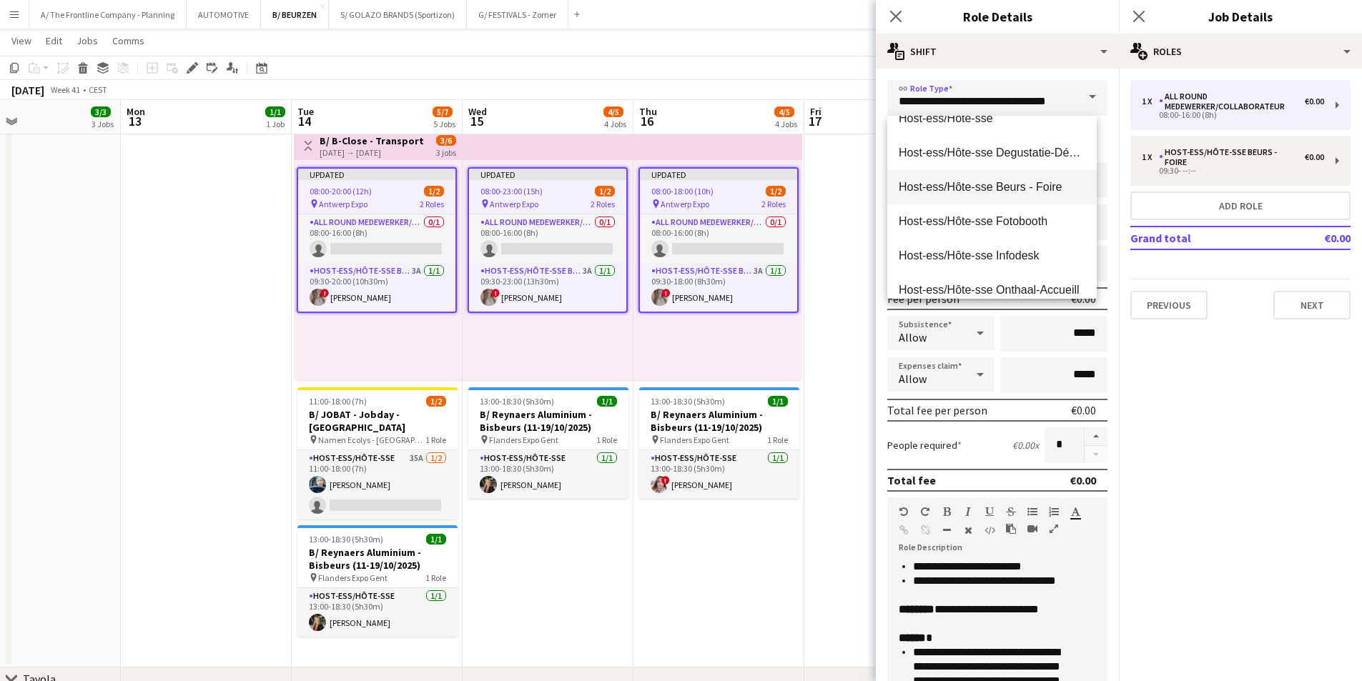
click at [934, 191] on span "Host-ess/Hôte-sse Beurs - Foire" at bounding box center [992, 187] width 187 height 14
type input "**********"
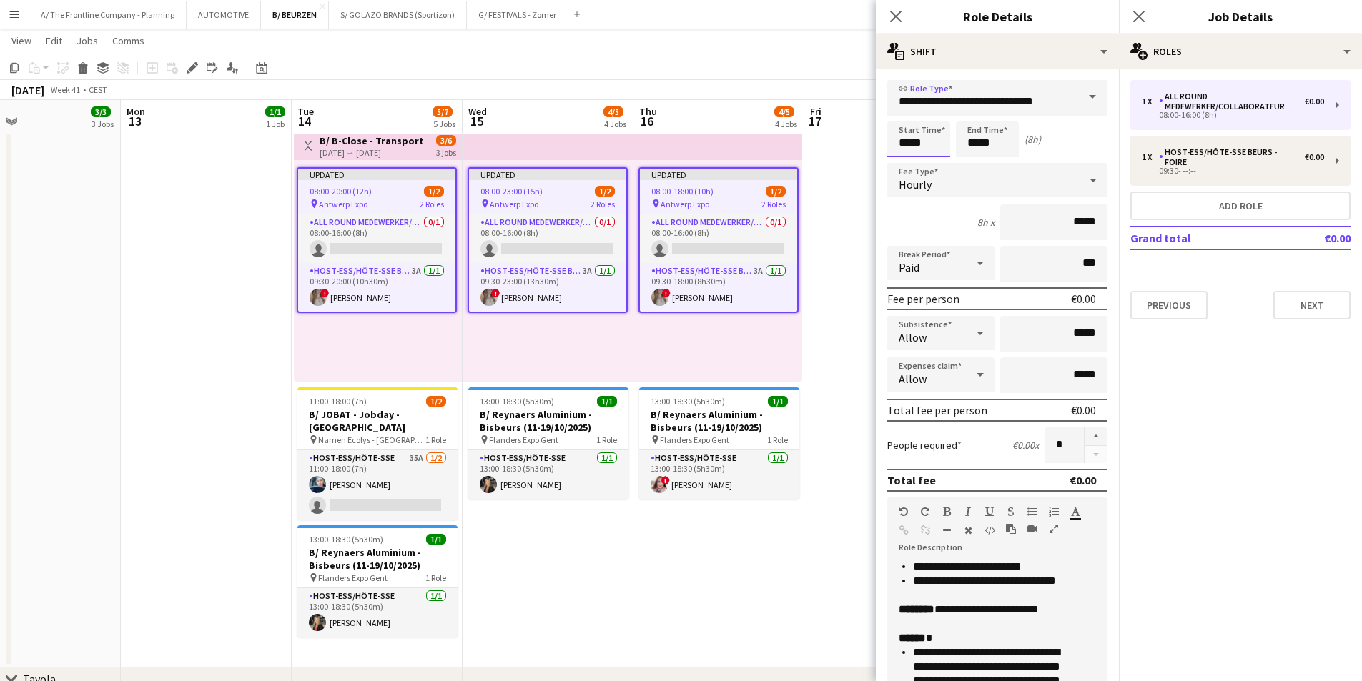
click at [907, 149] on input "*****" at bounding box center [918, 140] width 63 height 36
click at [906, 114] on div at bounding box center [904, 114] width 29 height 14
type input "*****"
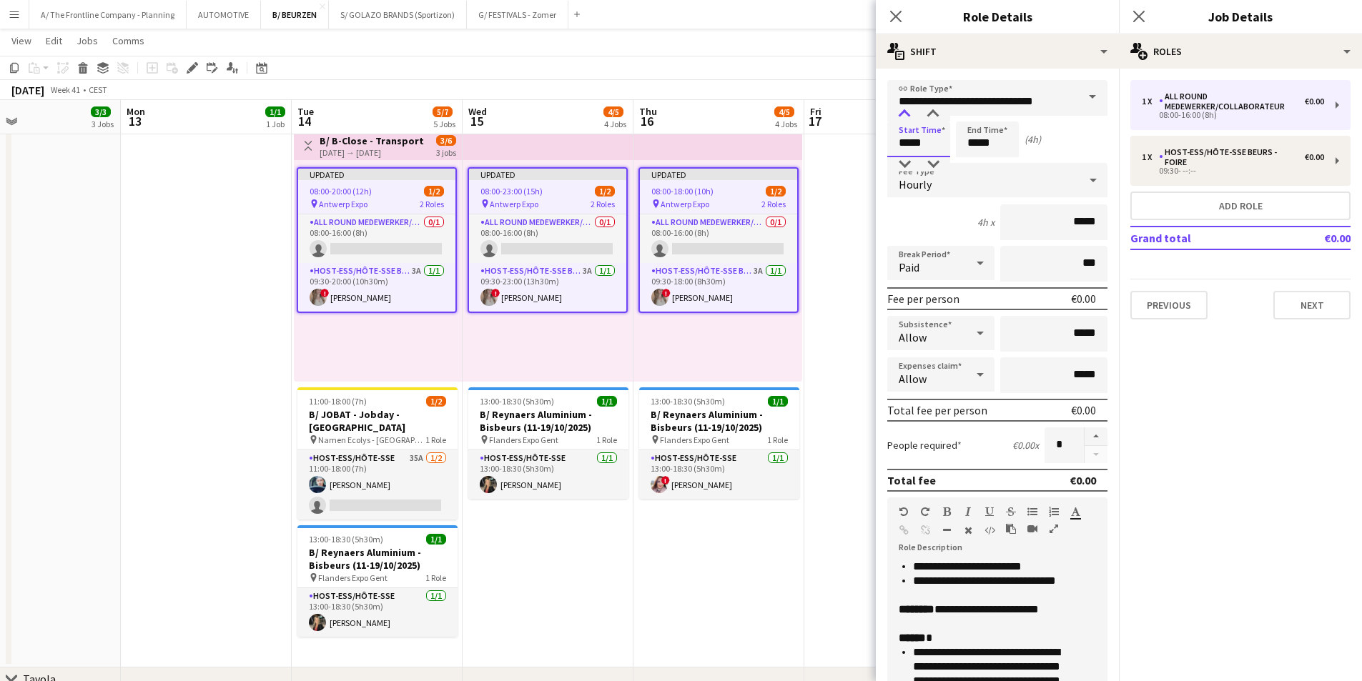
click at [906, 114] on div at bounding box center [904, 114] width 29 height 14
click at [967, 139] on input "*****" at bounding box center [987, 140] width 63 height 36
click at [972, 115] on div at bounding box center [973, 114] width 29 height 14
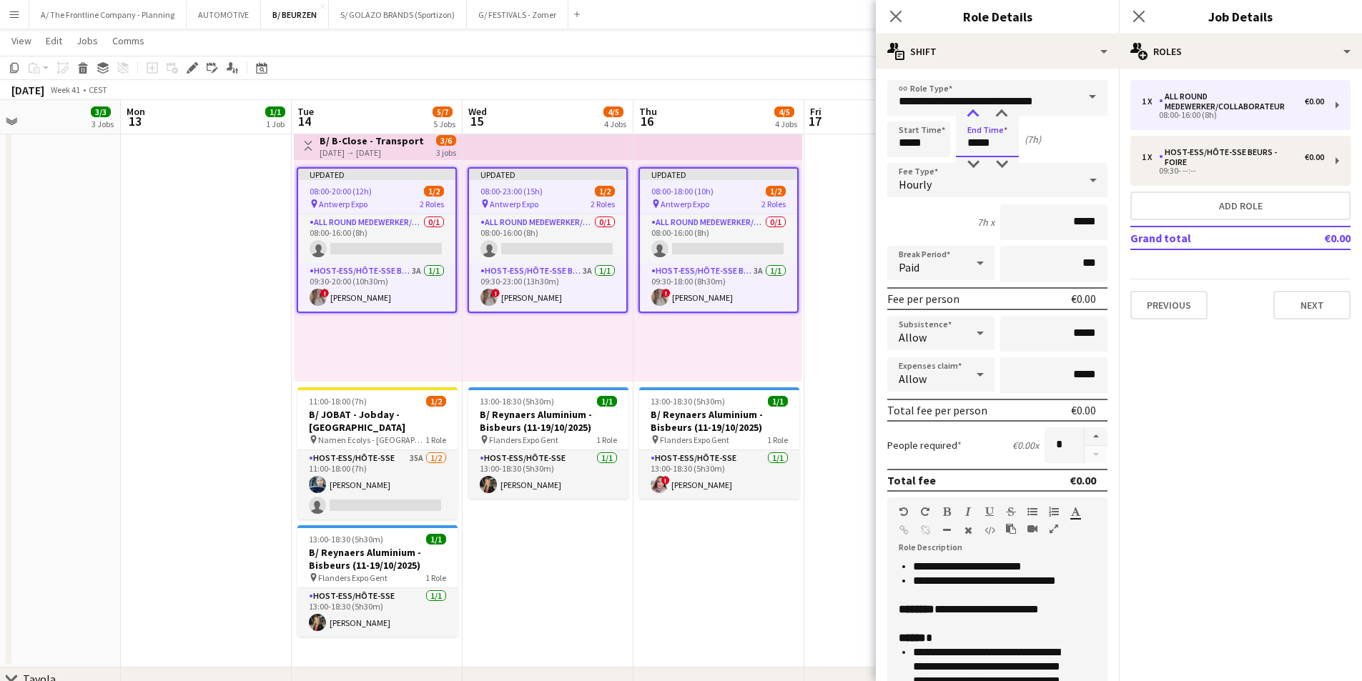
type input "*****"
click at [972, 115] on div at bounding box center [973, 114] width 29 height 14
click at [932, 267] on div "Paid" at bounding box center [926, 263] width 79 height 34
click at [929, 348] on mat-option "Unpaid" at bounding box center [938, 340] width 102 height 36
drag, startPoint x: 1035, startPoint y: 268, endPoint x: 1092, endPoint y: 269, distance: 56.5
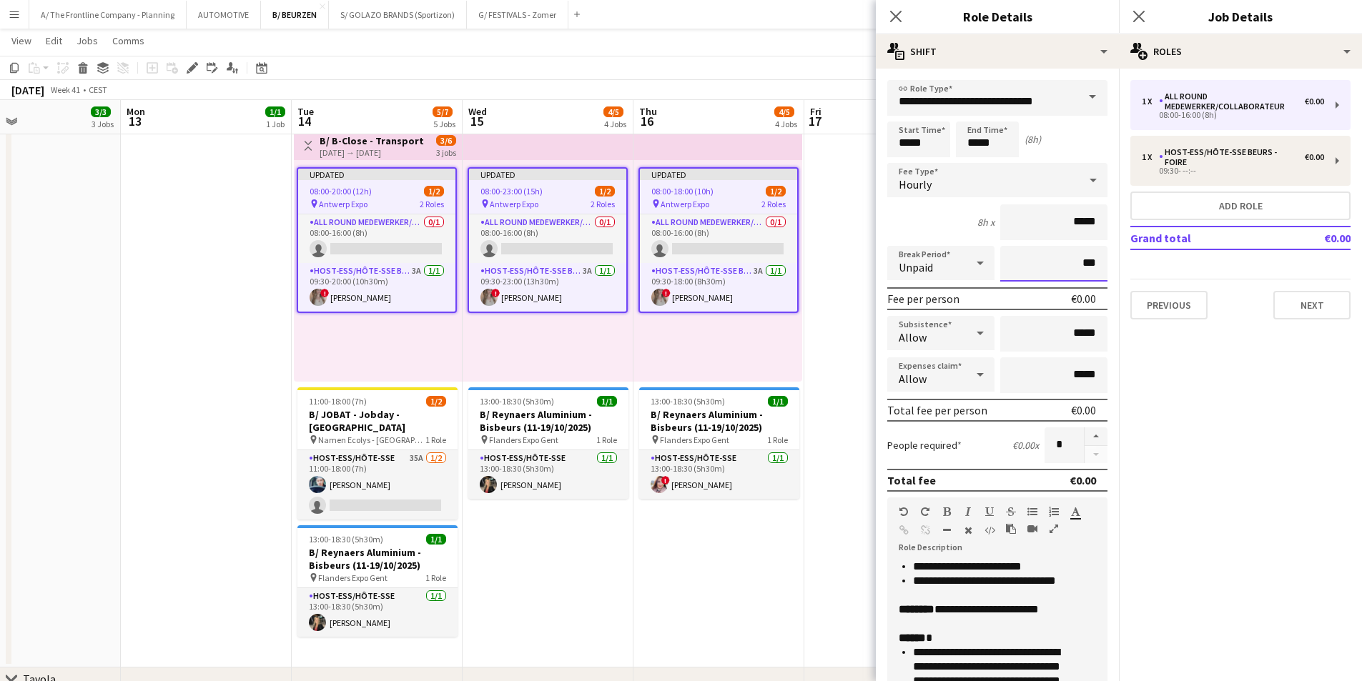
click at [1092, 269] on input "***" at bounding box center [1053, 264] width 107 height 36
type input "****"
click at [553, 192] on div "08:00-23:00 (15h) 1/2" at bounding box center [547, 191] width 157 height 11
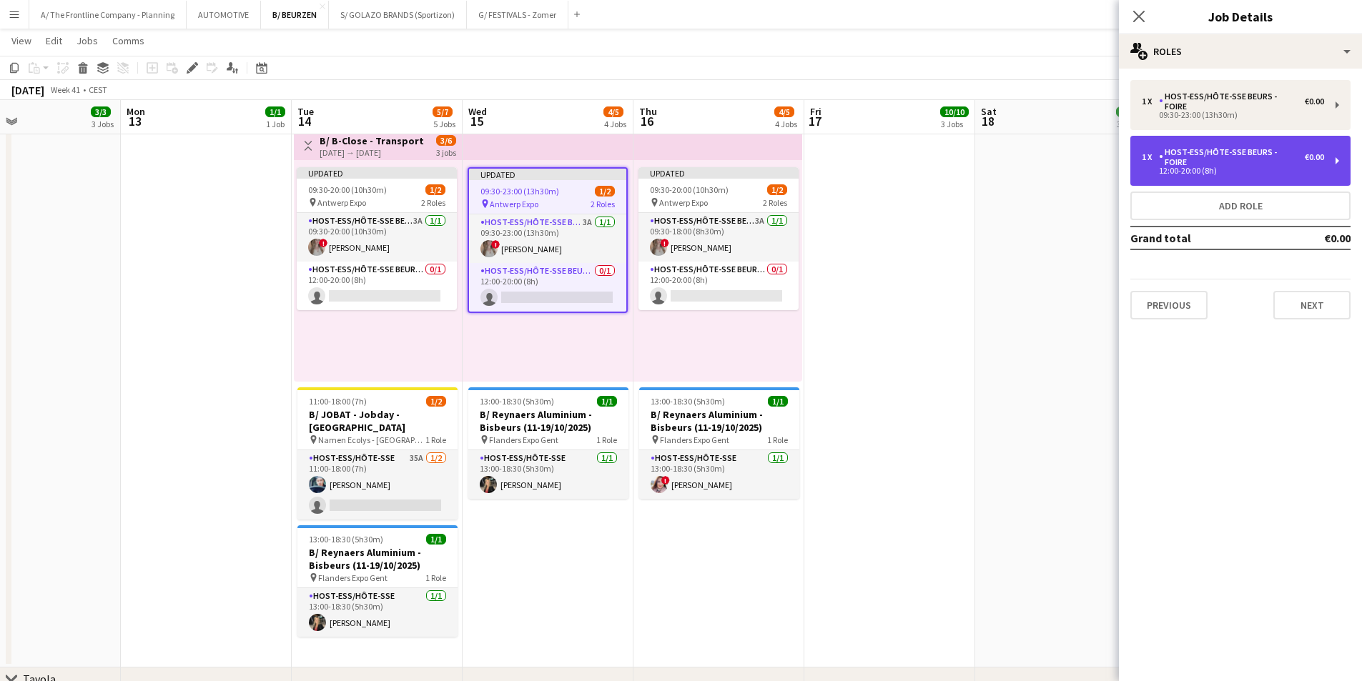
click at [1226, 157] on div "1 x Host-ess/Hôte-sse Beurs - Foire €0.00 12:00-20:00 (8h)" at bounding box center [1241, 161] width 220 height 50
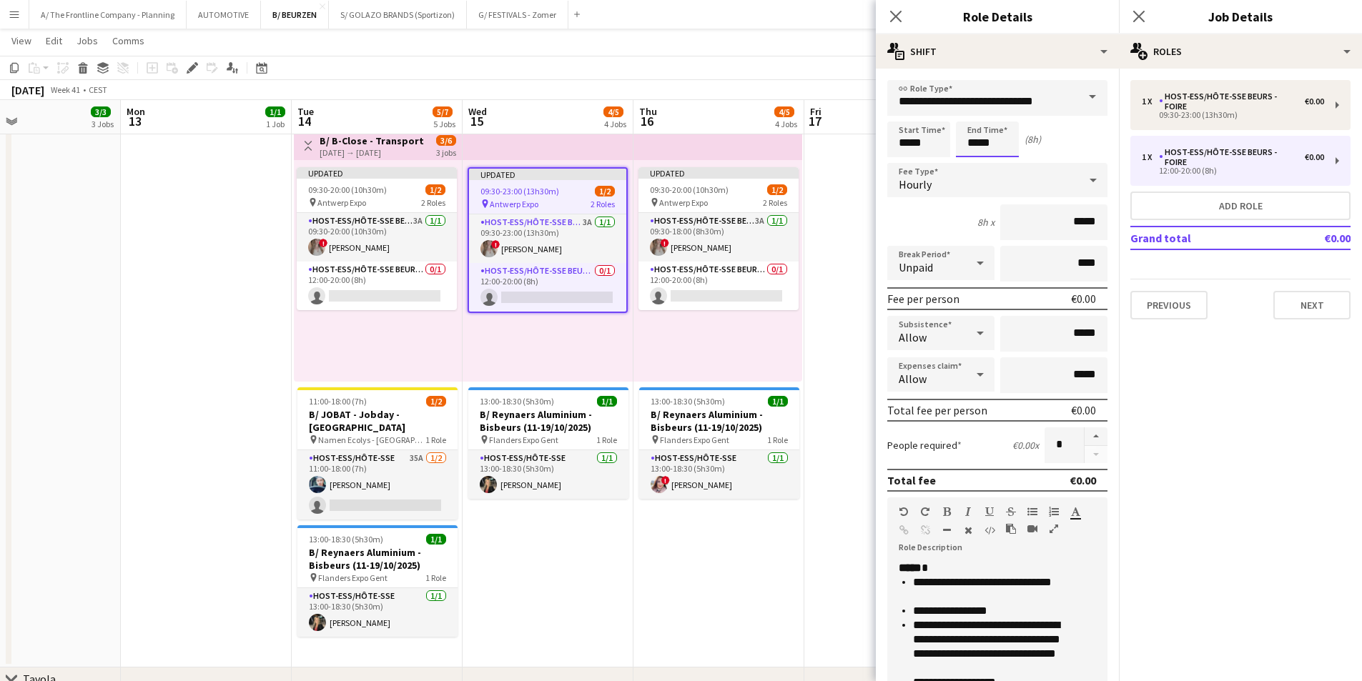
click at [967, 143] on input "*****" at bounding box center [987, 140] width 63 height 36
click at [972, 117] on div at bounding box center [973, 114] width 29 height 14
type input "*****"
click at [972, 117] on div at bounding box center [973, 114] width 29 height 14
click at [692, 195] on app-job-card "Updated 09:30-20:00 (10h30m) 1/2 pin Antwerp Expo 2 Roles Host-ess/Hôte-sse Beu…" at bounding box center [719, 238] width 160 height 143
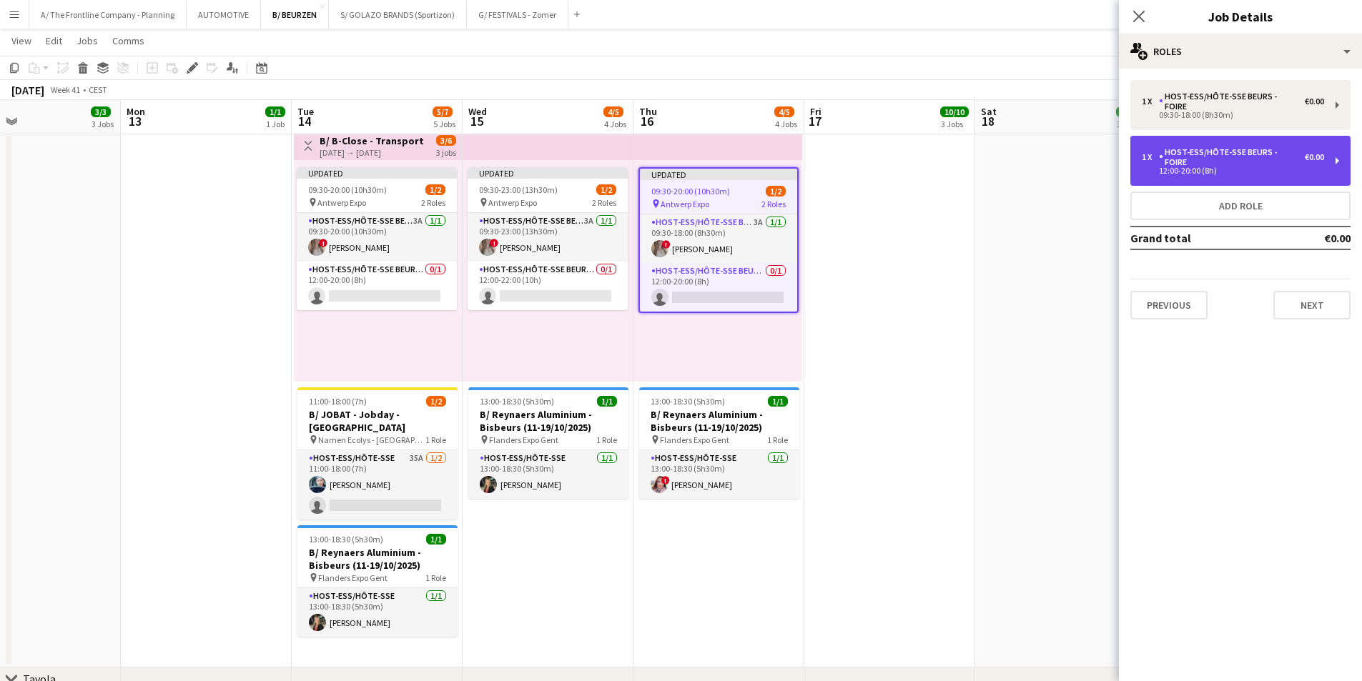
click at [1221, 167] on div "12:00-20:00 (8h)" at bounding box center [1233, 170] width 182 height 7
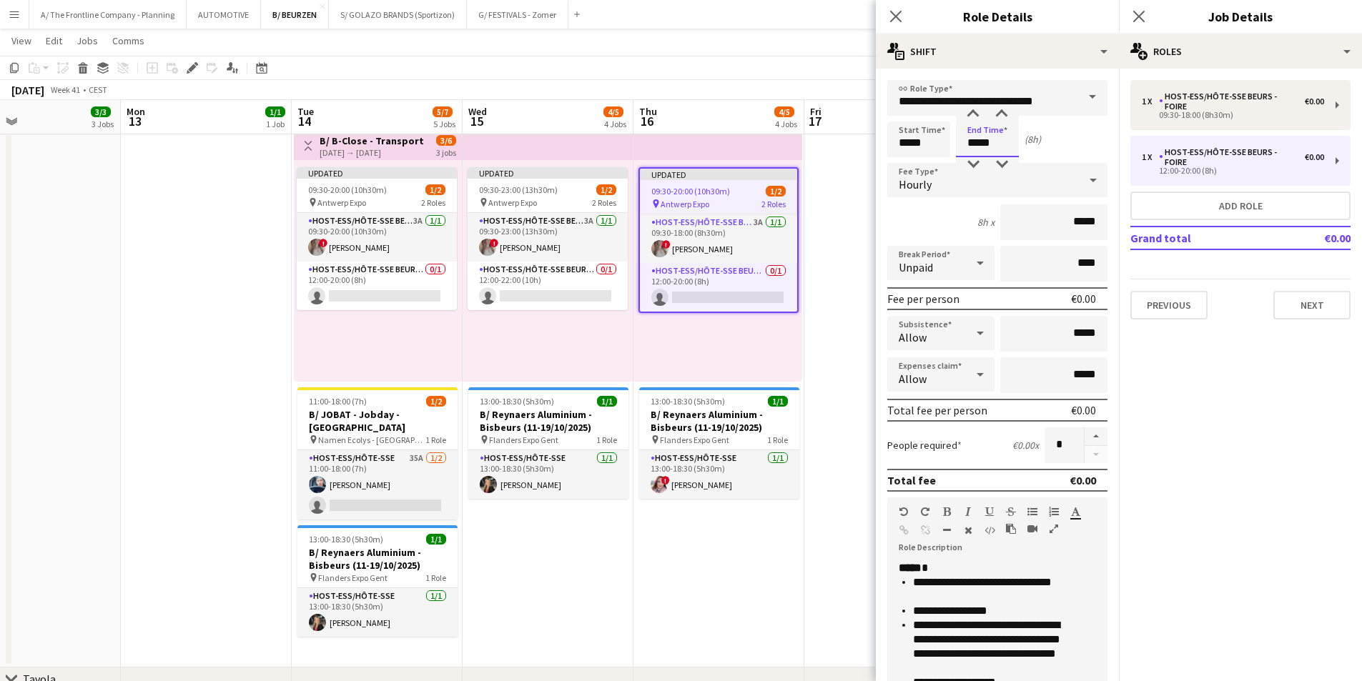
click at [966, 141] on input "*****" at bounding box center [987, 140] width 63 height 36
click at [968, 162] on div at bounding box center [973, 164] width 29 height 14
type input "*****"
click at [968, 162] on div at bounding box center [973, 164] width 29 height 14
click at [568, 192] on div "09:30-23:00 (13h30m) 1/2" at bounding box center [548, 189] width 160 height 11
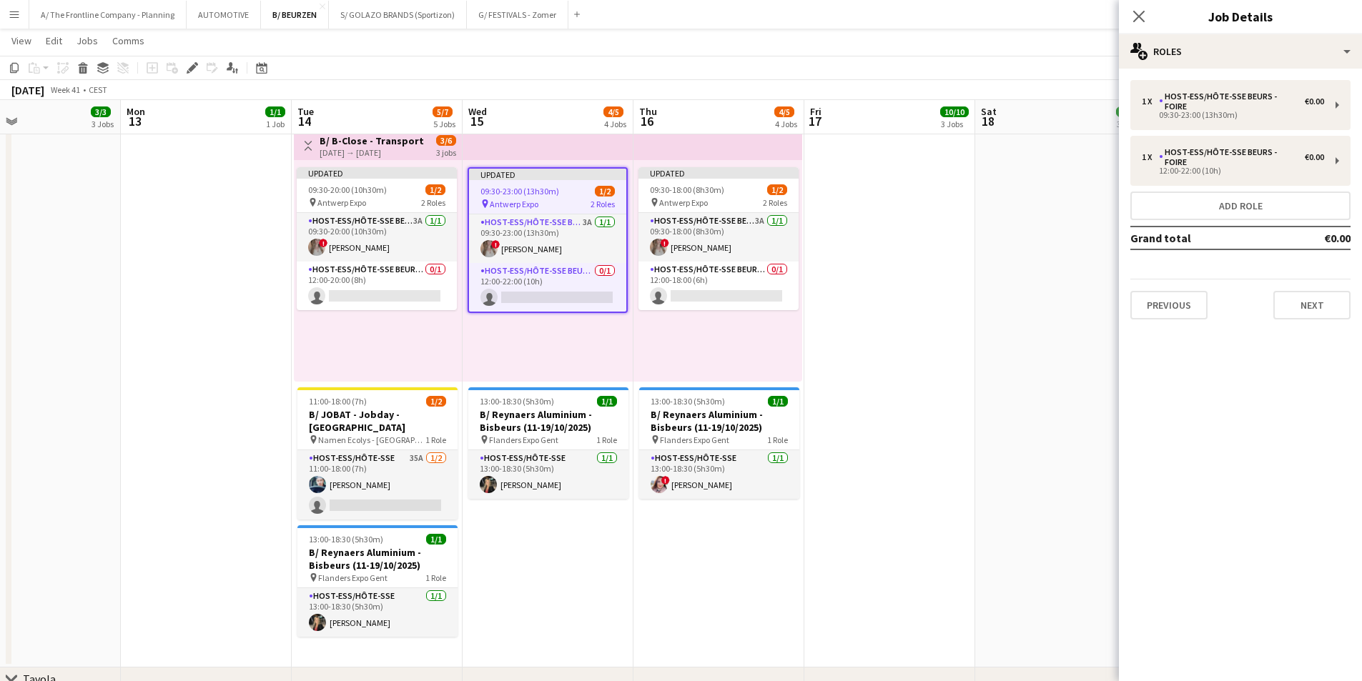
click at [614, 354] on div "Updated 09:30-23:00 (13h30m) 1/2 pin Antwerp Expo 2 Roles Host-ess/Hôte-sse Beu…" at bounding box center [548, 271] width 171 height 222
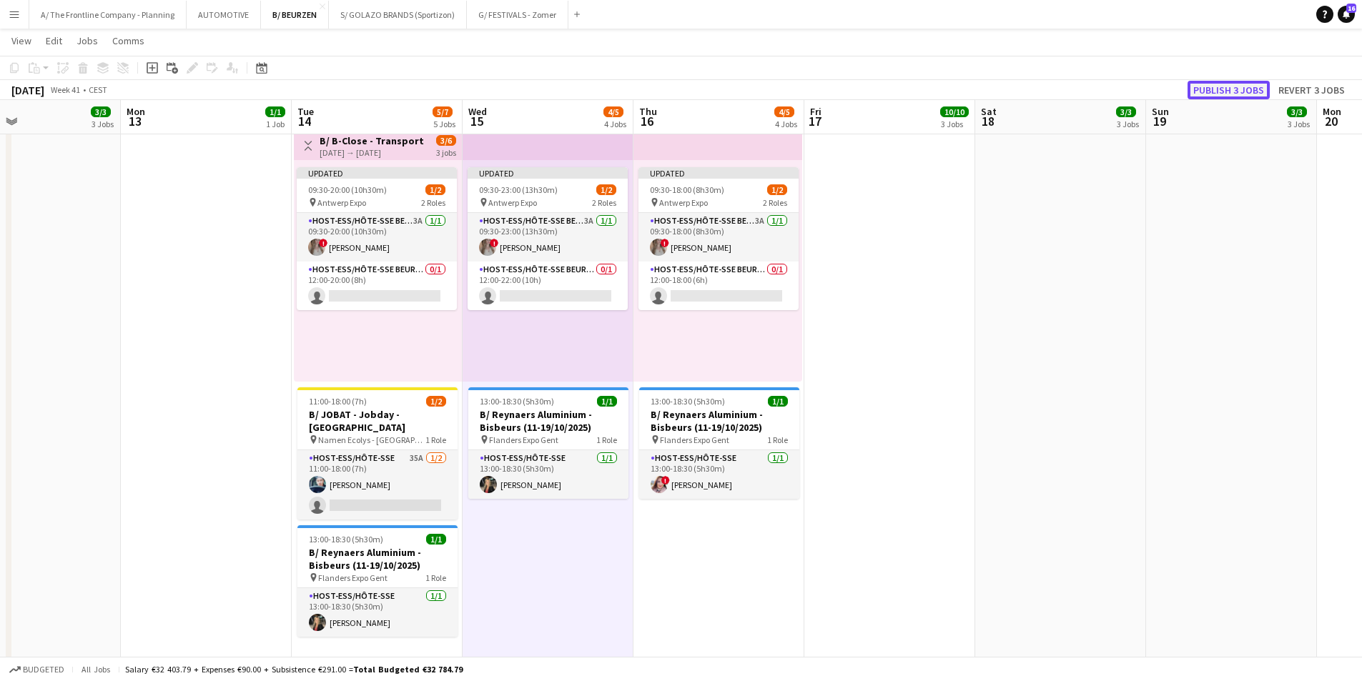
click at [1223, 92] on button "Publish 3 jobs" at bounding box center [1229, 90] width 82 height 19
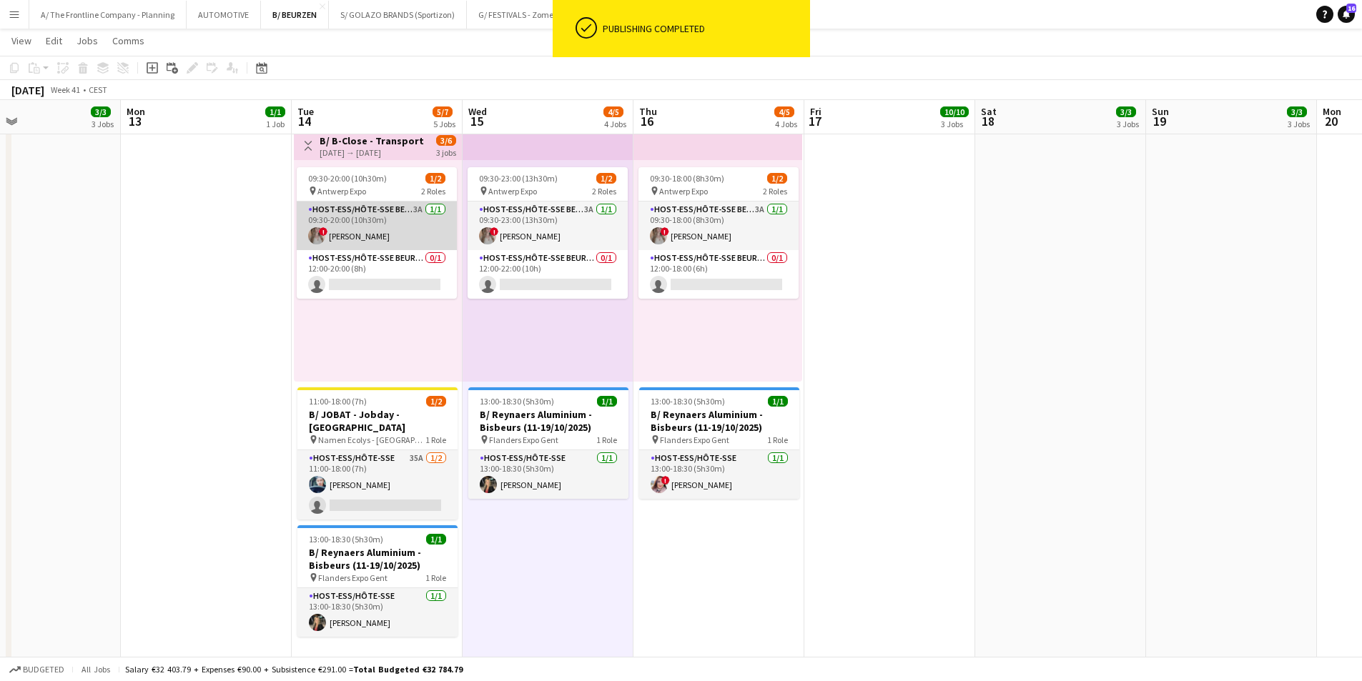
click at [368, 233] on app-card-role "Host-ess/Hôte-sse Beurs - Foire 3A [DATE] 09:30-20:00 (10h30m) ! [PERSON_NAME]" at bounding box center [377, 226] width 160 height 49
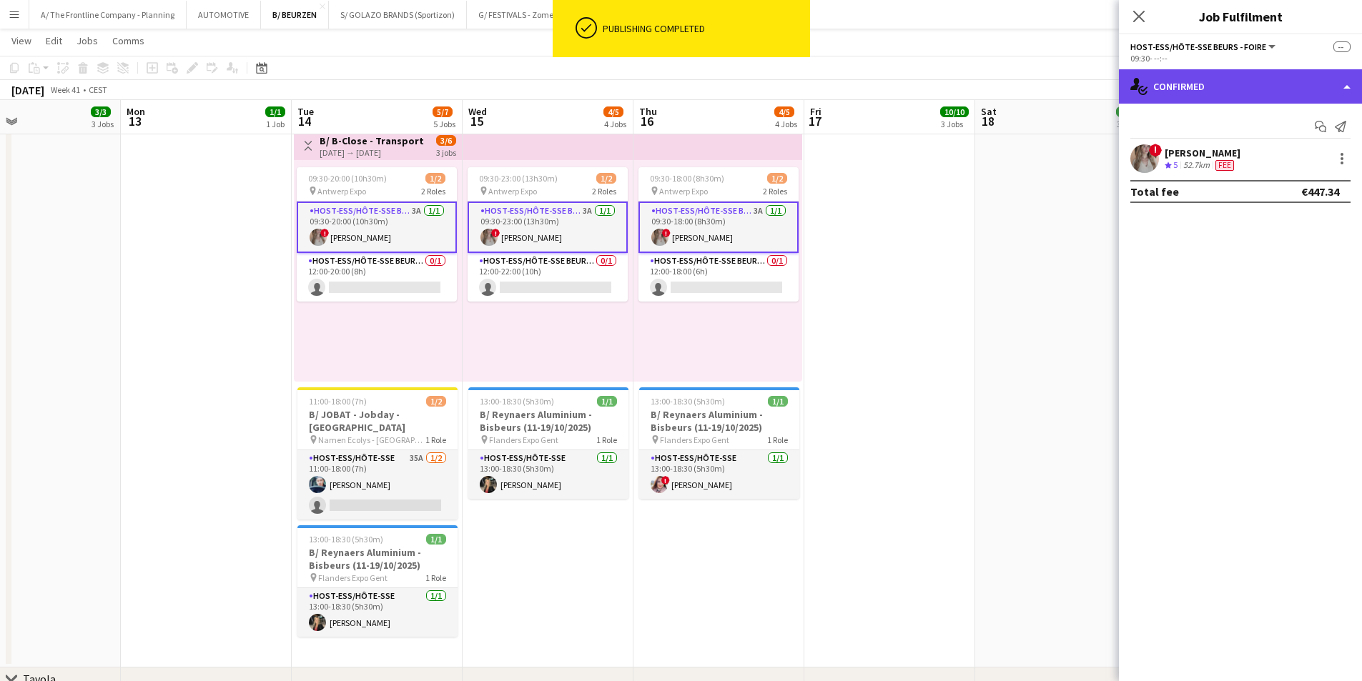
click at [1266, 89] on div "single-neutral-actions-check-2 Confirmed" at bounding box center [1240, 86] width 243 height 34
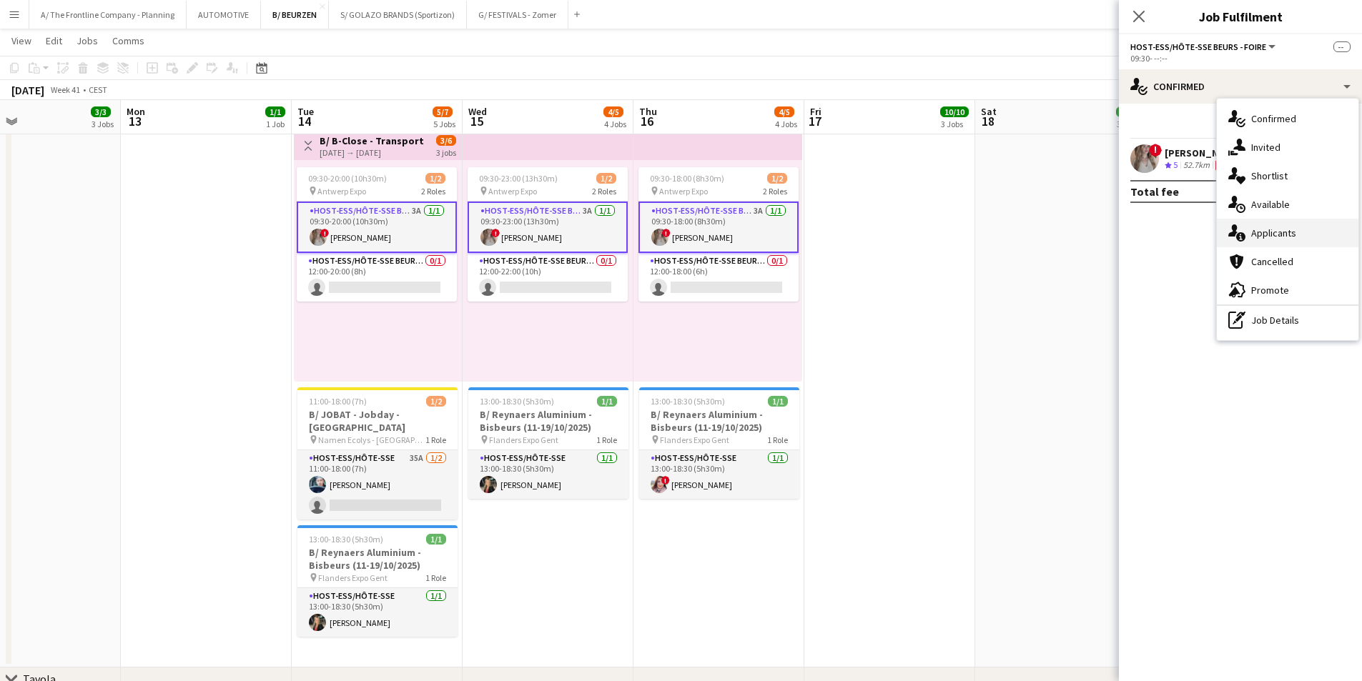
click at [1277, 232] on span "Applicants" at bounding box center [1273, 233] width 45 height 13
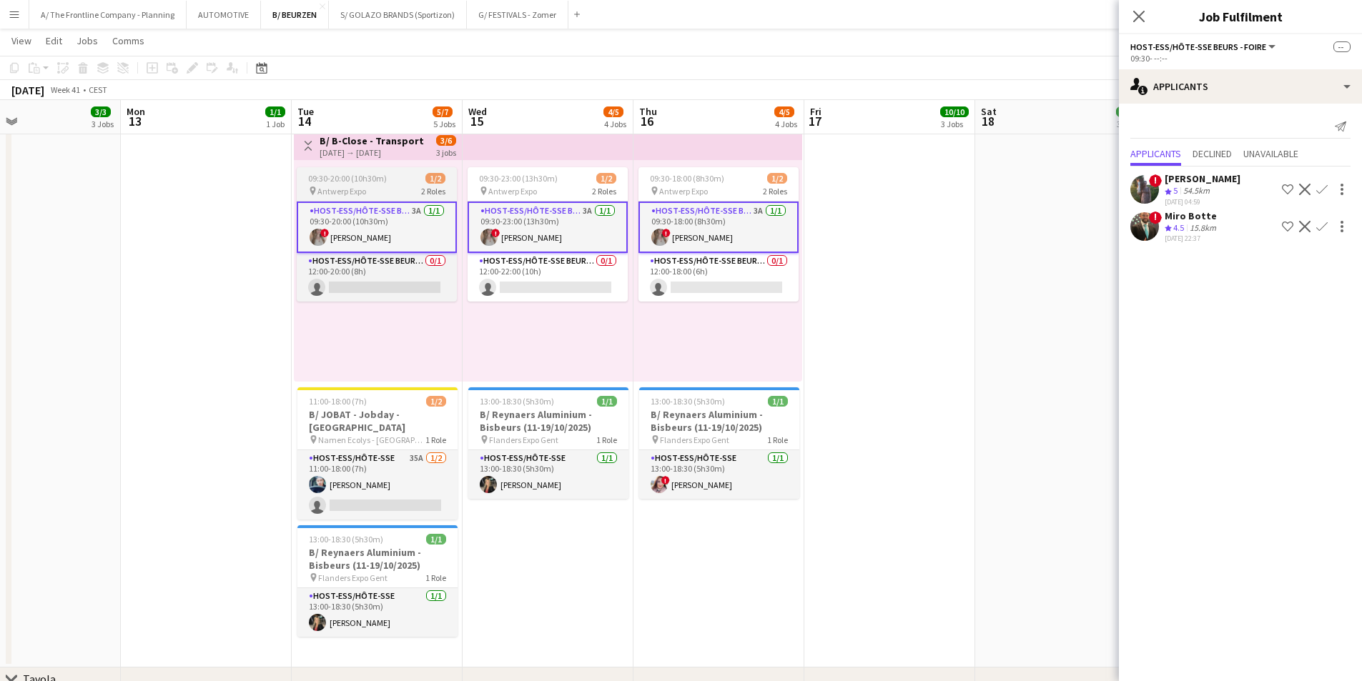
click at [375, 182] on span "09:30-20:00 (10h30m)" at bounding box center [347, 178] width 79 height 11
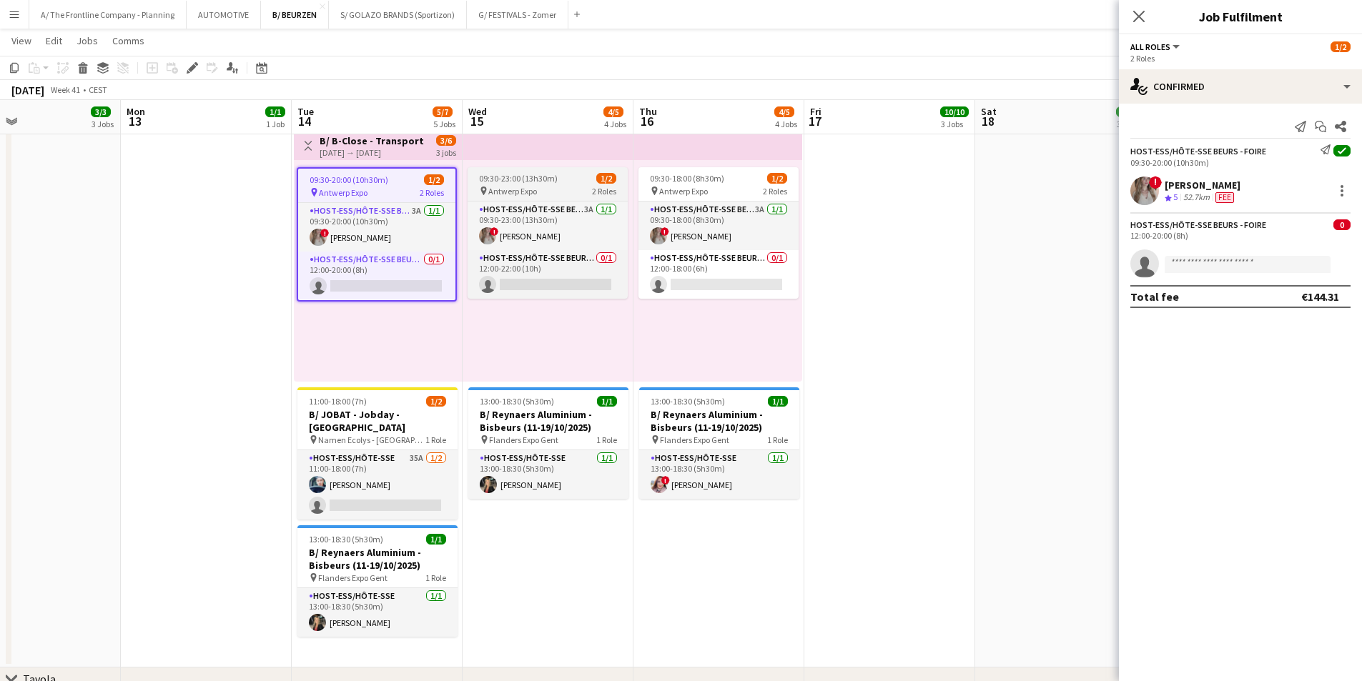
click at [533, 181] on span "09:30-23:00 (13h30m)" at bounding box center [518, 178] width 79 height 11
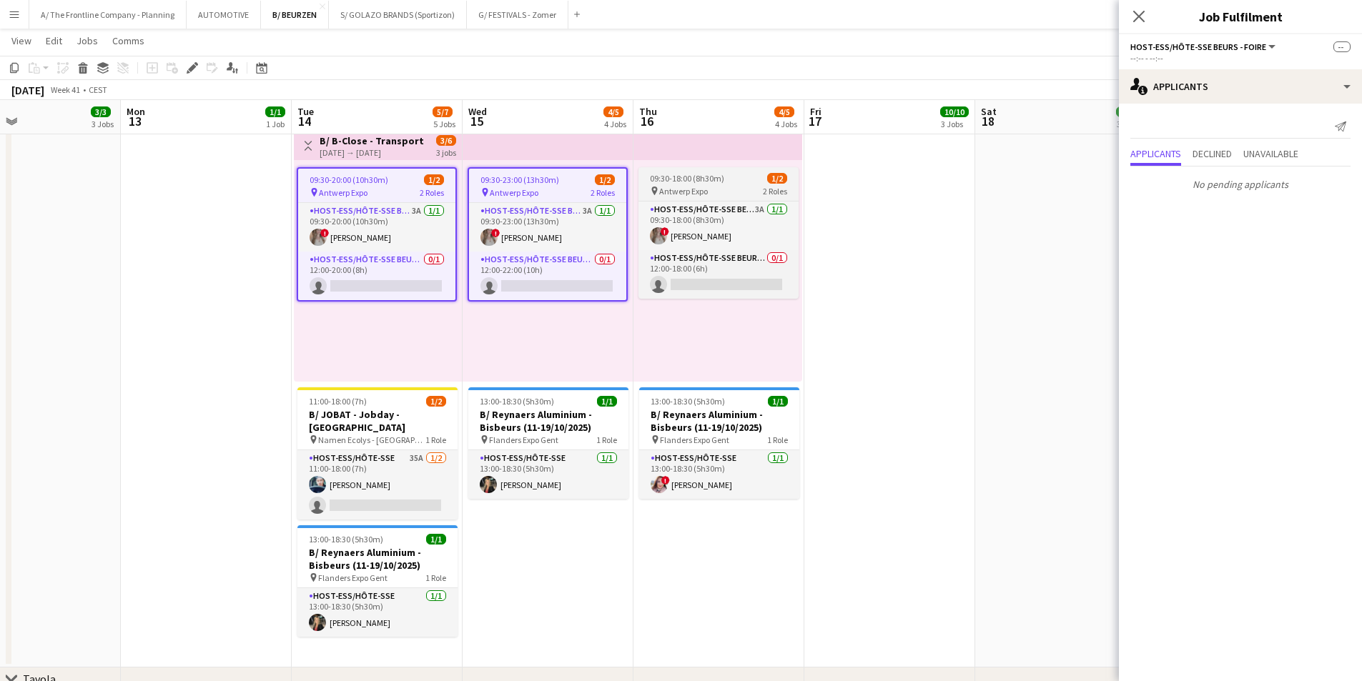
click at [725, 179] on div "09:30-18:00 (8h30m) 1/2" at bounding box center [719, 178] width 160 height 11
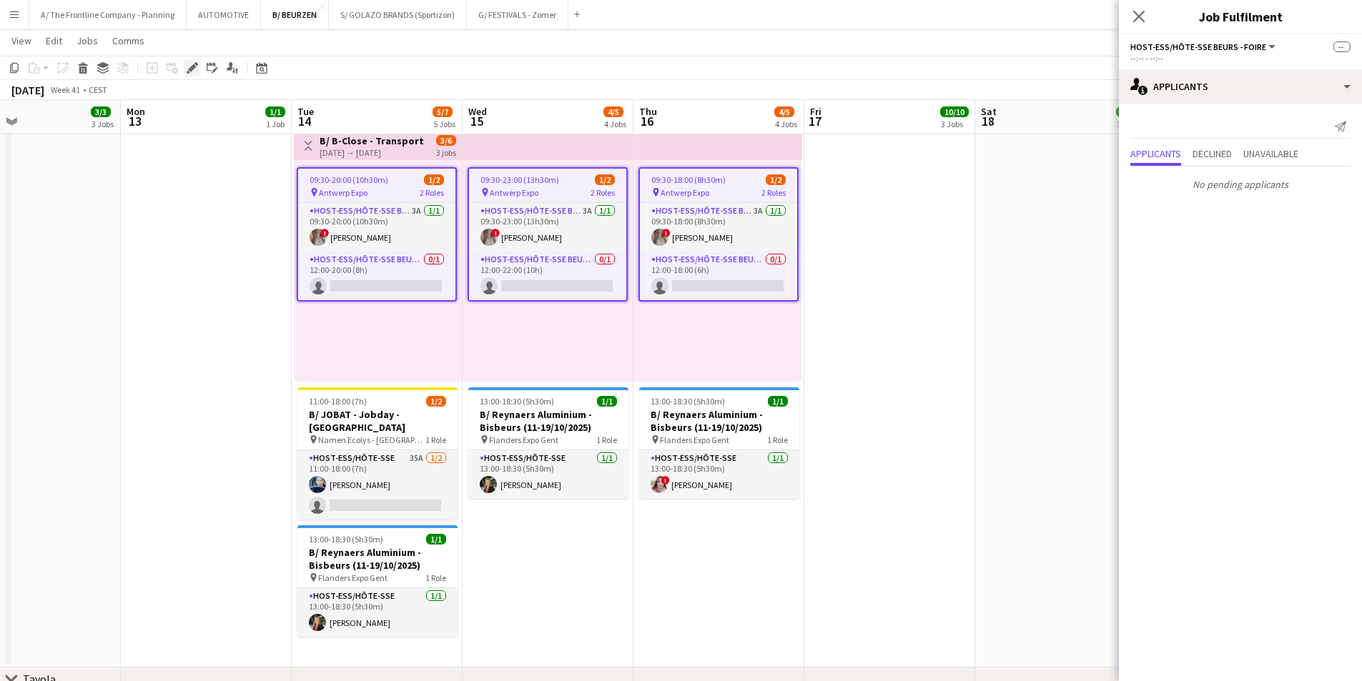
click at [194, 69] on icon "Edit" at bounding box center [192, 67] width 11 height 11
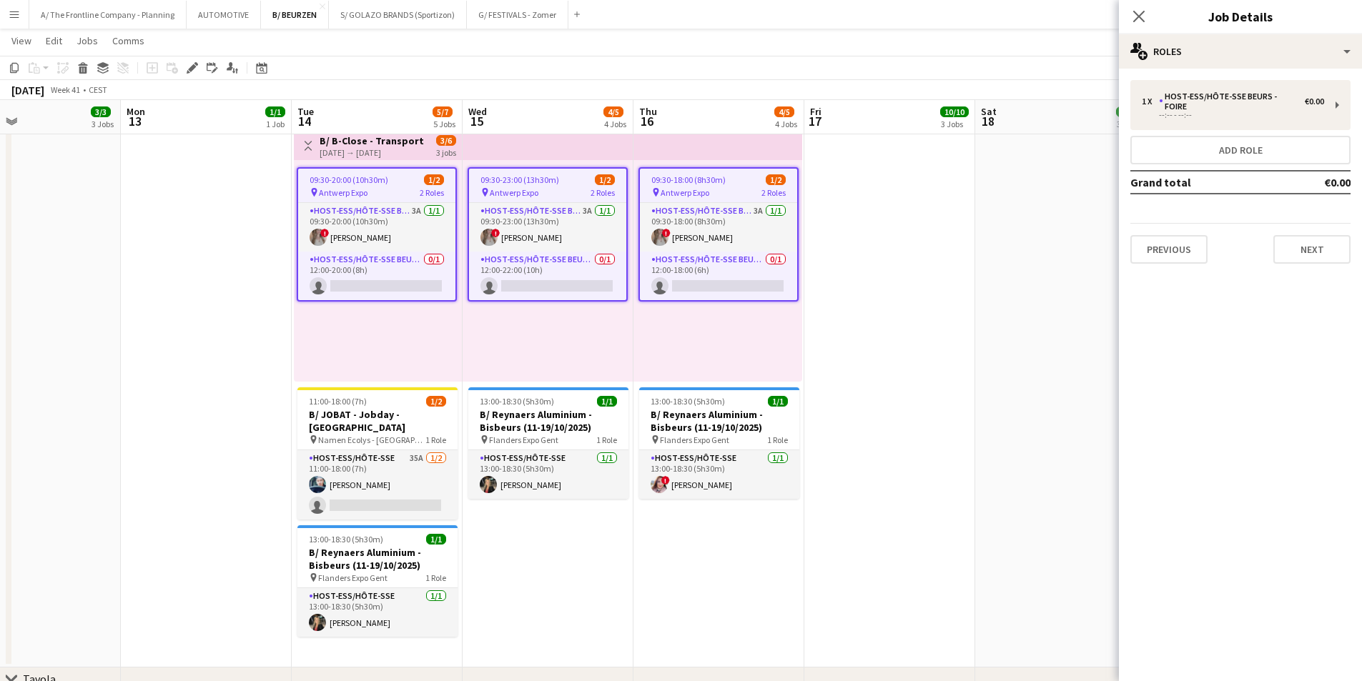
click at [388, 184] on div "09:30-20:00 (10h30m) 1/2" at bounding box center [376, 179] width 157 height 11
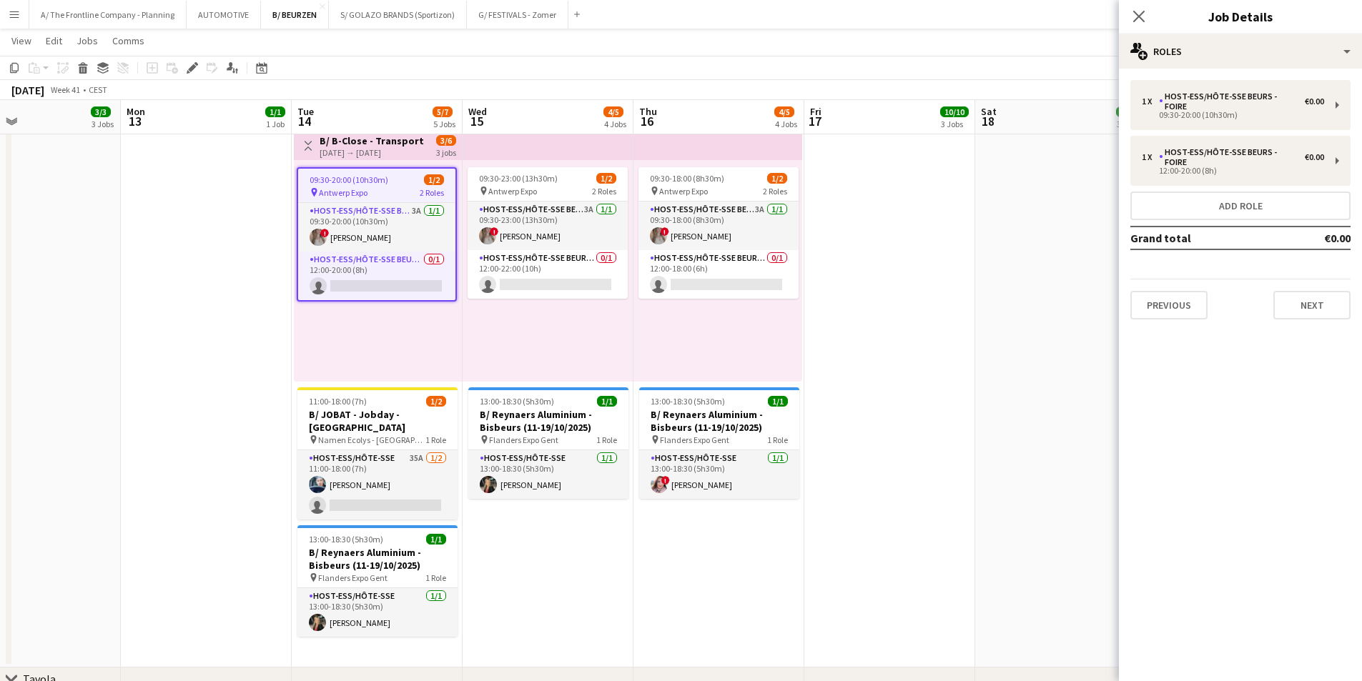
click at [1201, 166] on div "1 x Host-ess/Hôte-sse Beurs - Foire €0.00 09:30-20:00 (10h30m) 1 x Host-ess/Hôt…" at bounding box center [1240, 200] width 243 height 240
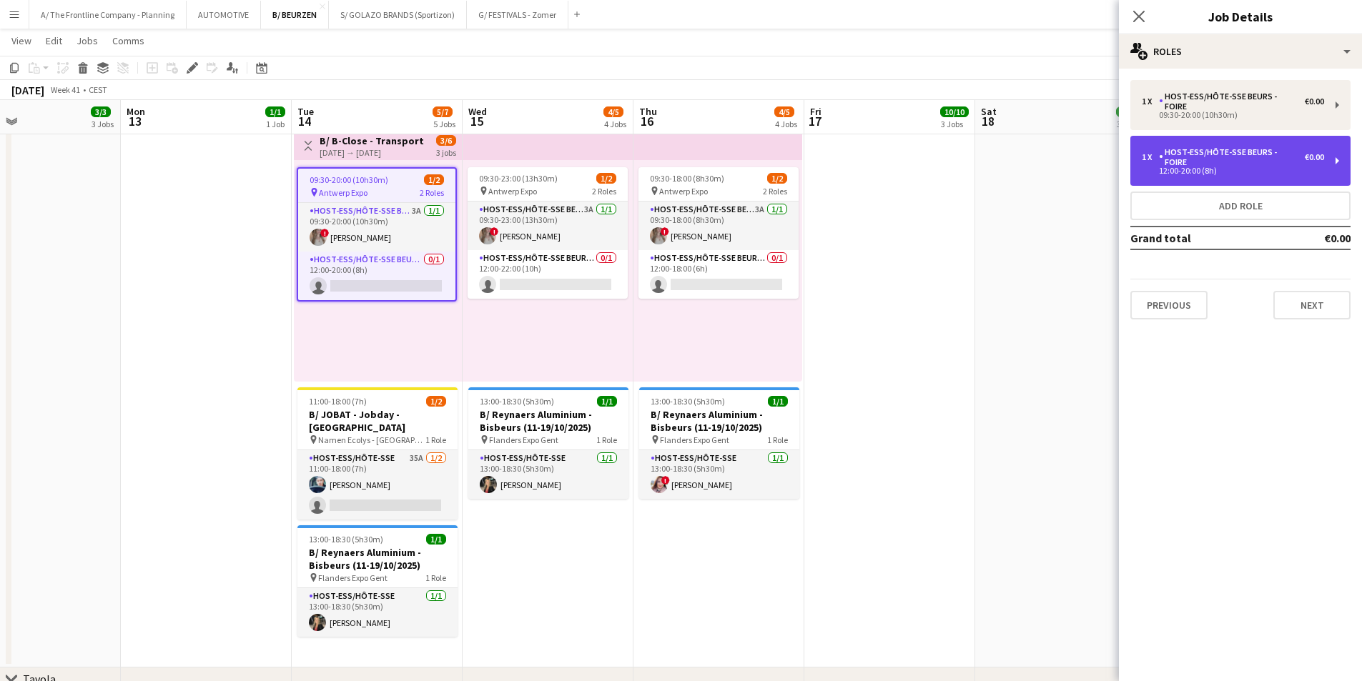
click at [1261, 167] on div "12:00-20:00 (8h)" at bounding box center [1233, 170] width 182 height 7
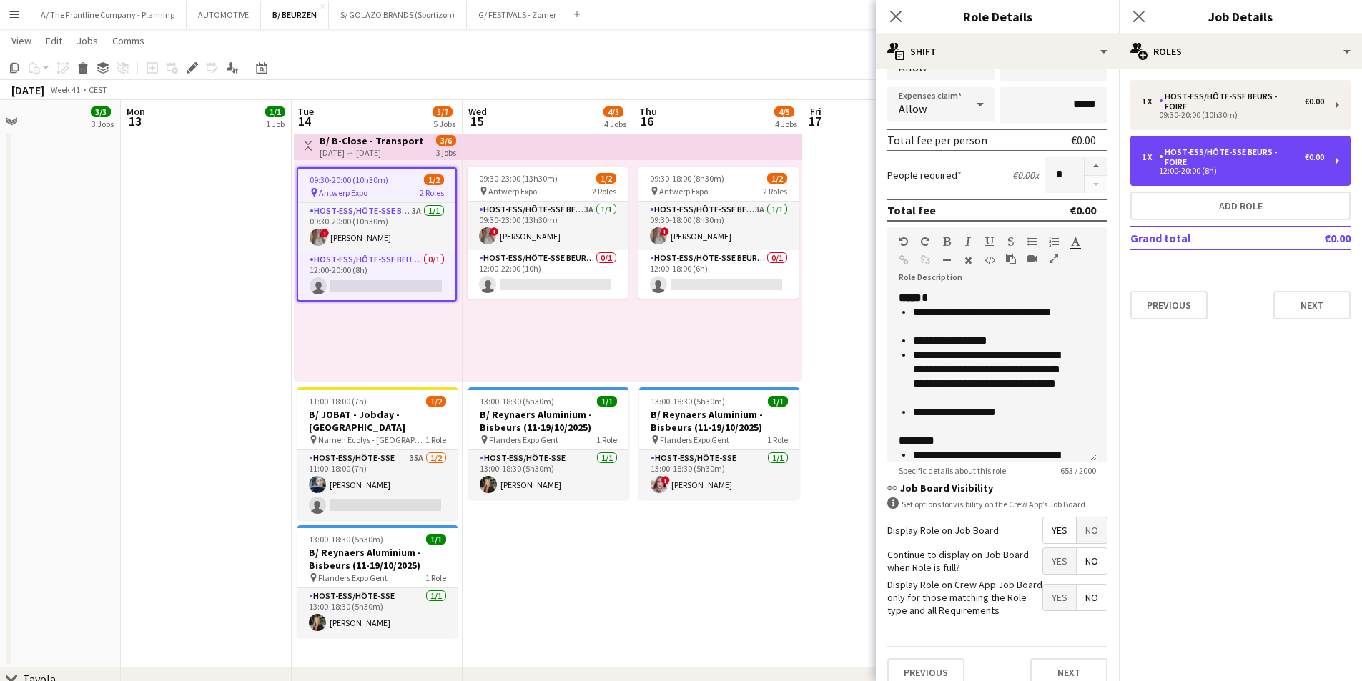
scroll to position [287, 0]
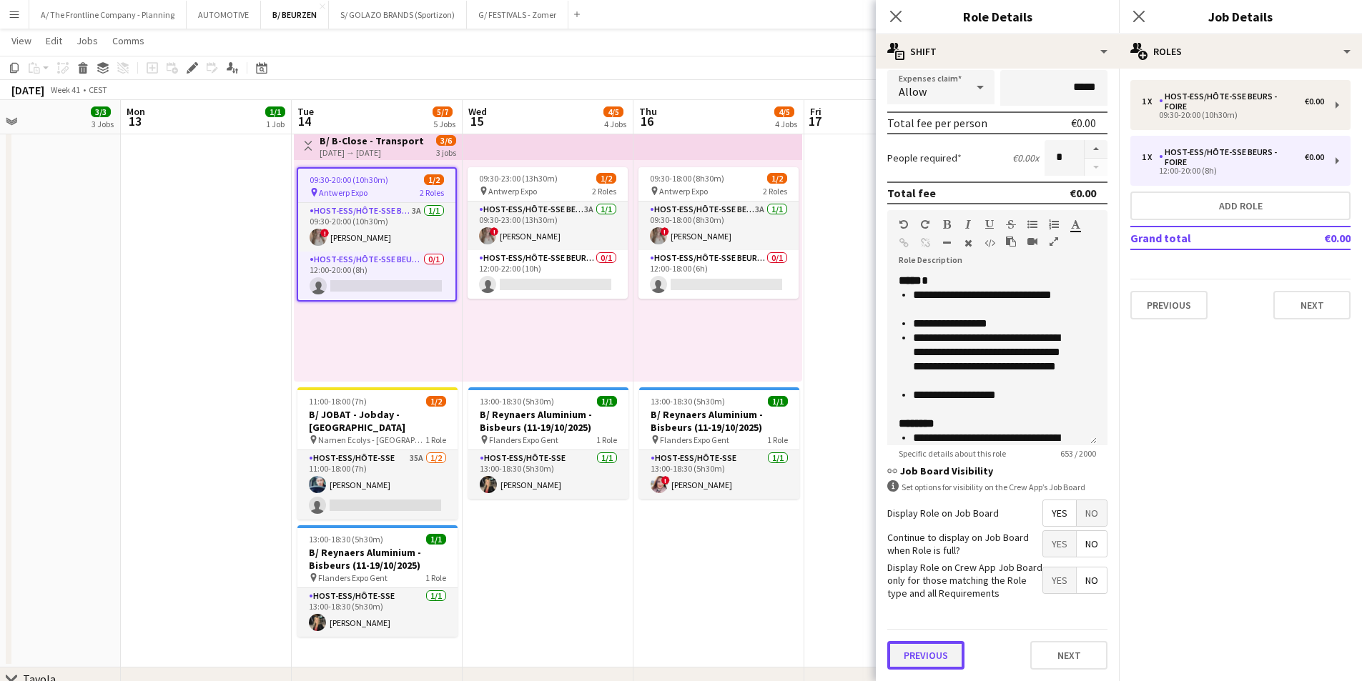
click at [926, 655] on button "Previous" at bounding box center [925, 655] width 77 height 29
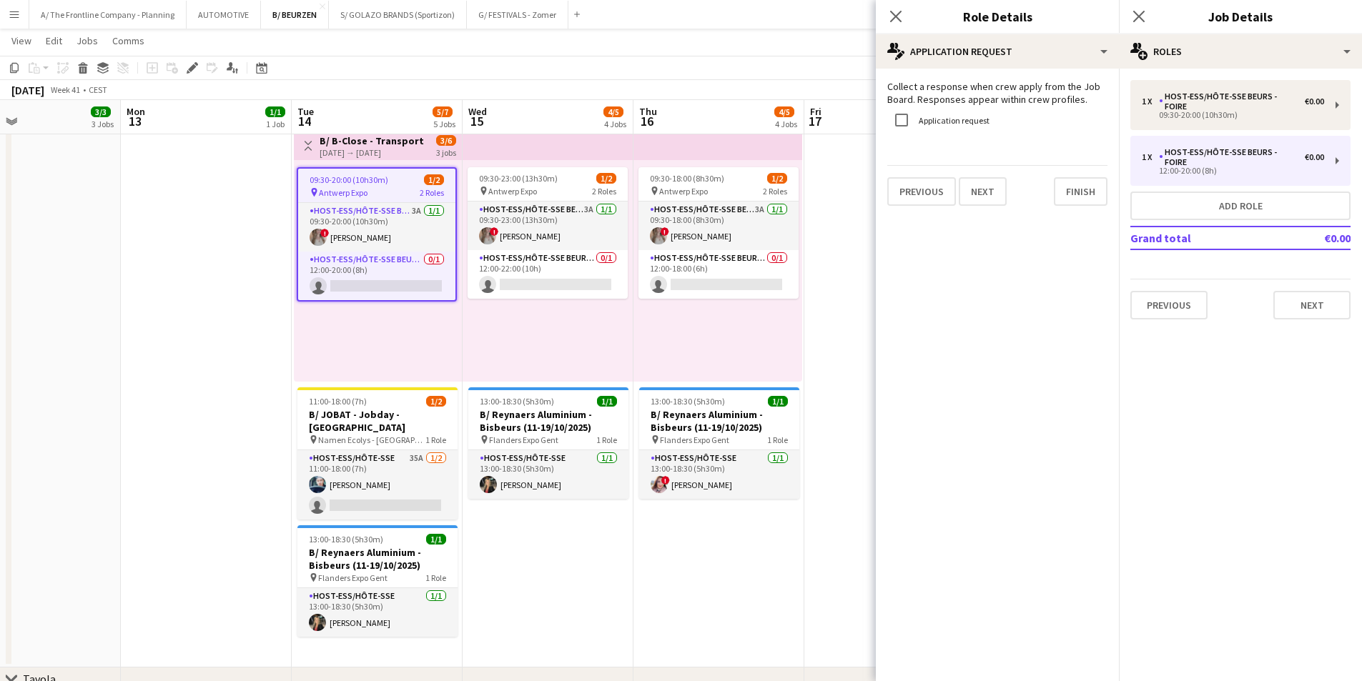
scroll to position [0, 0]
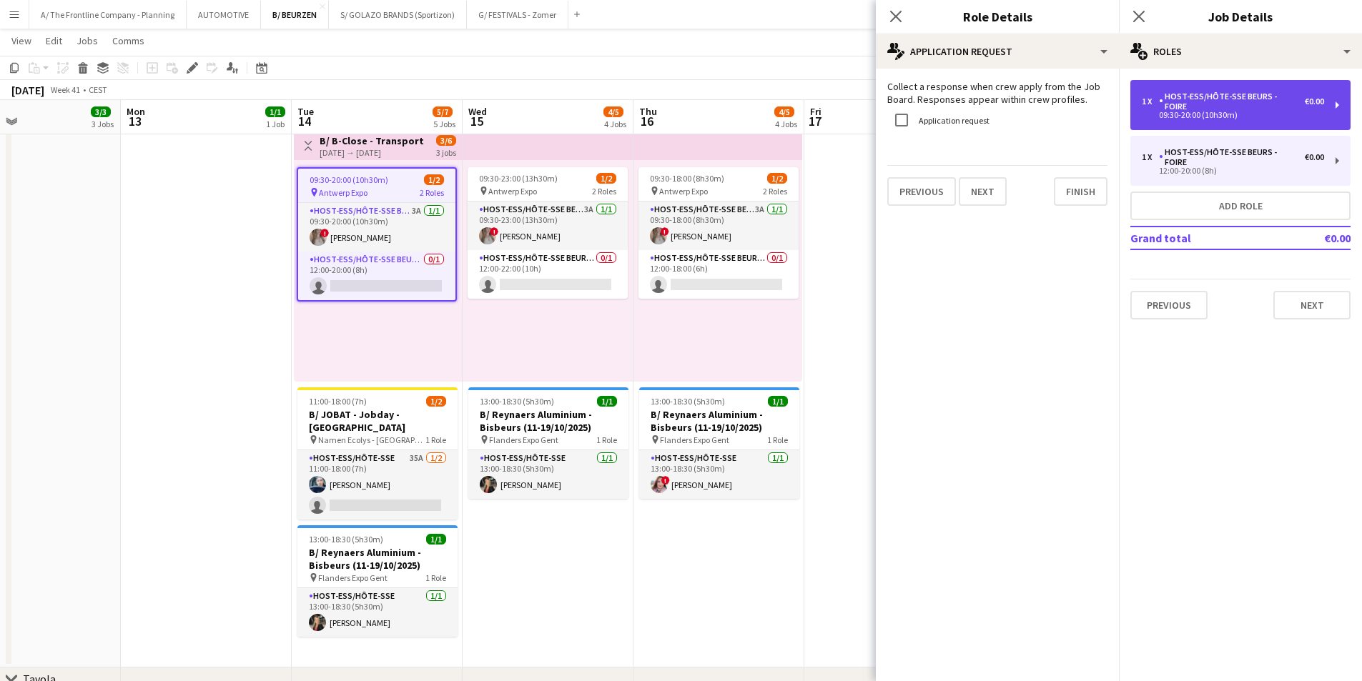
click at [1201, 112] on div "09:30-20:00 (10h30m)" at bounding box center [1233, 115] width 182 height 7
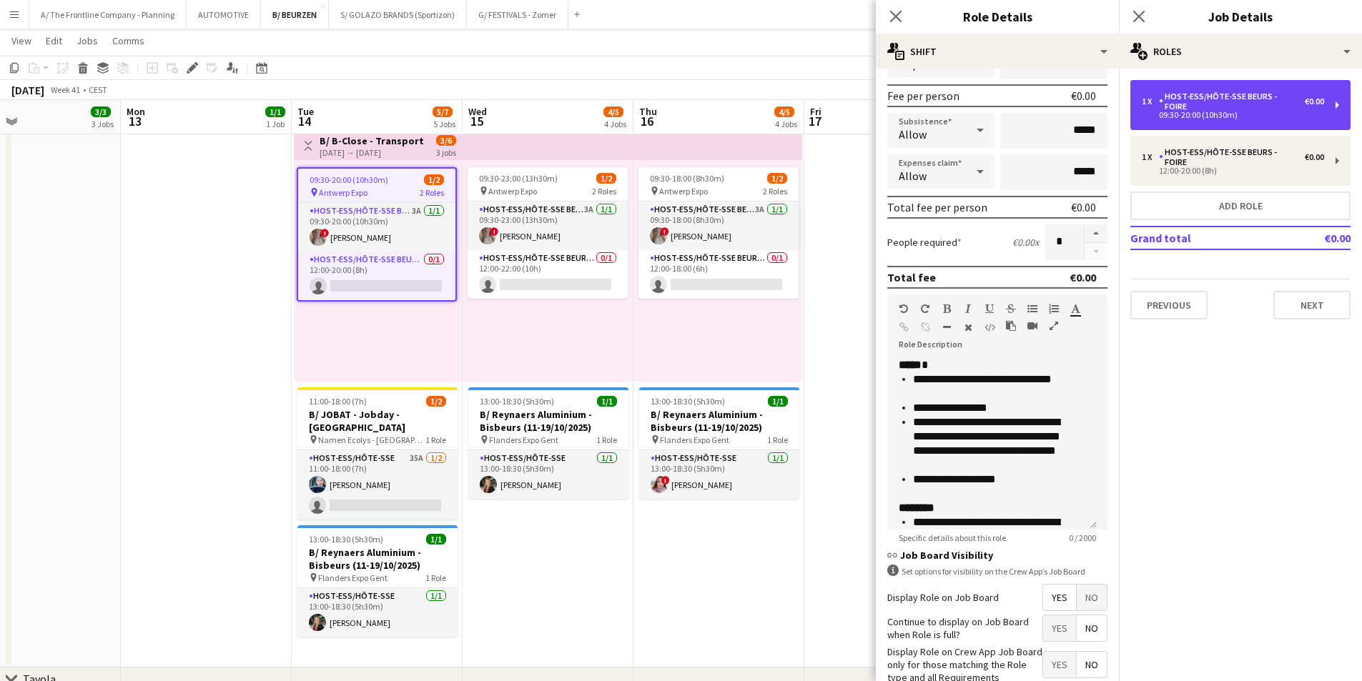
scroll to position [287, 0]
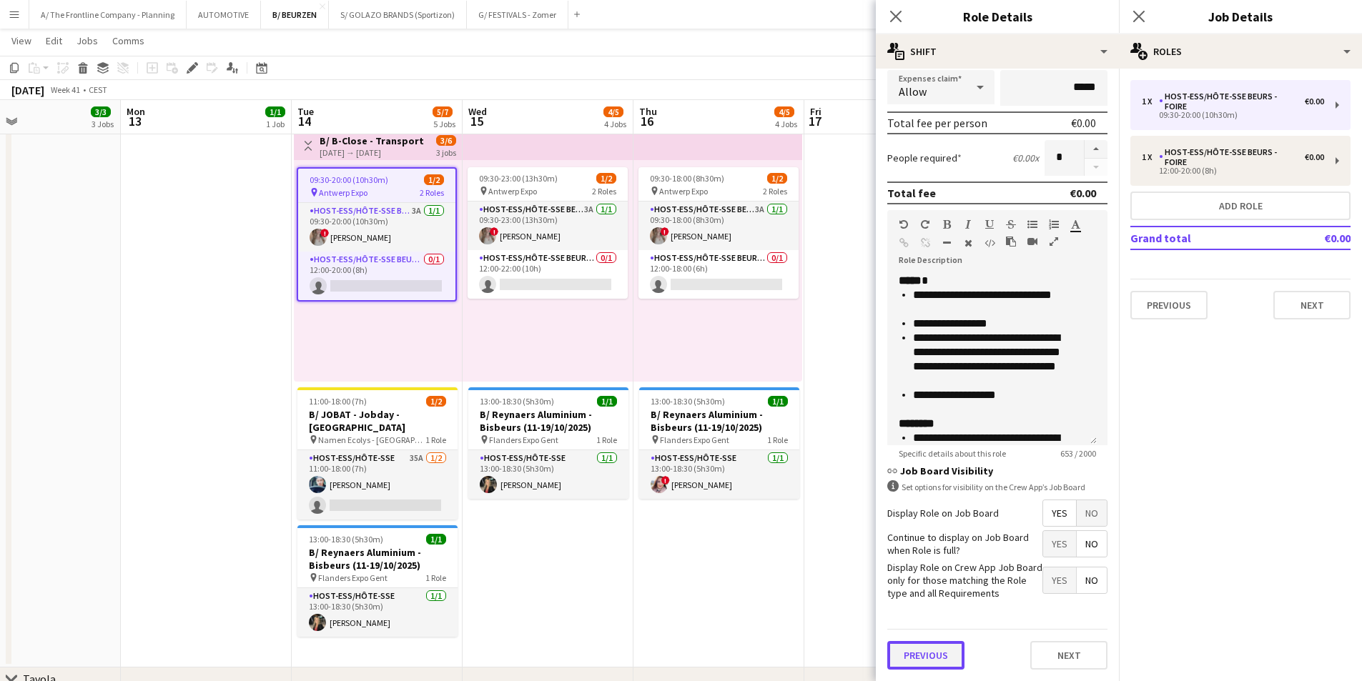
click at [925, 644] on button "Previous" at bounding box center [925, 655] width 77 height 29
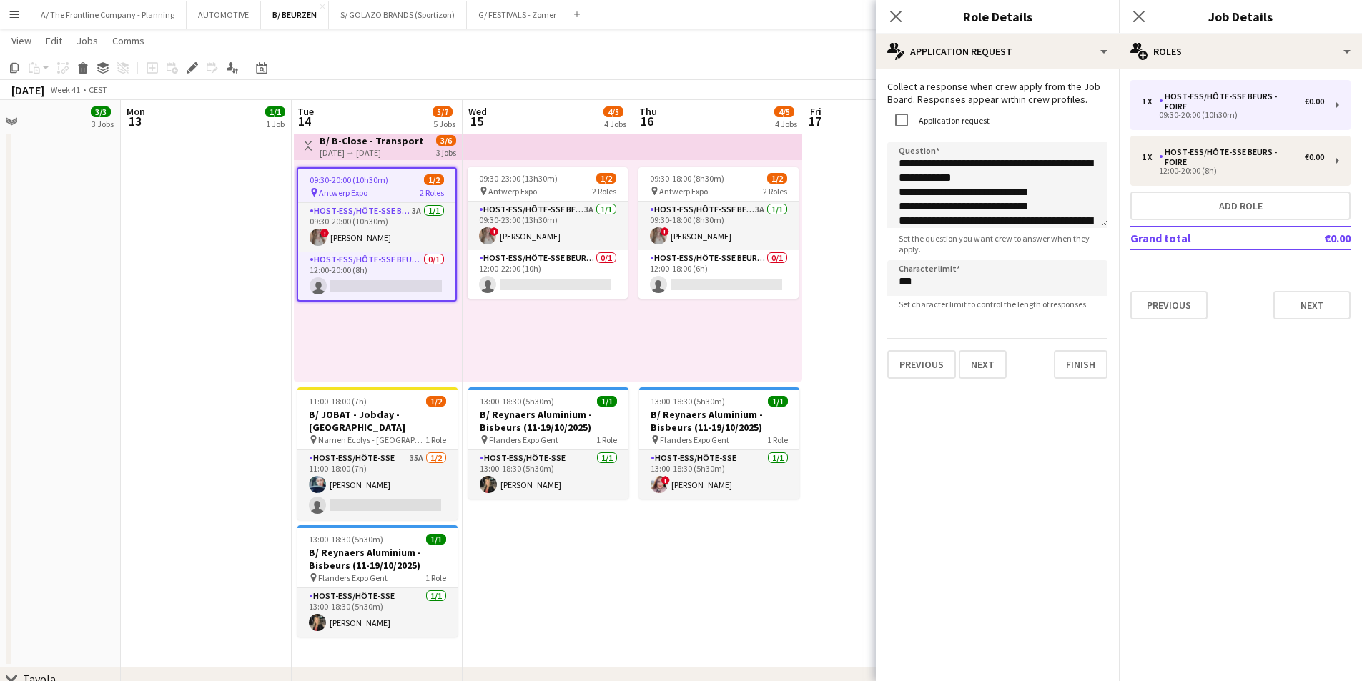
scroll to position [0, 0]
click at [1014, 194] on textarea "**********" at bounding box center [997, 185] width 220 height 86
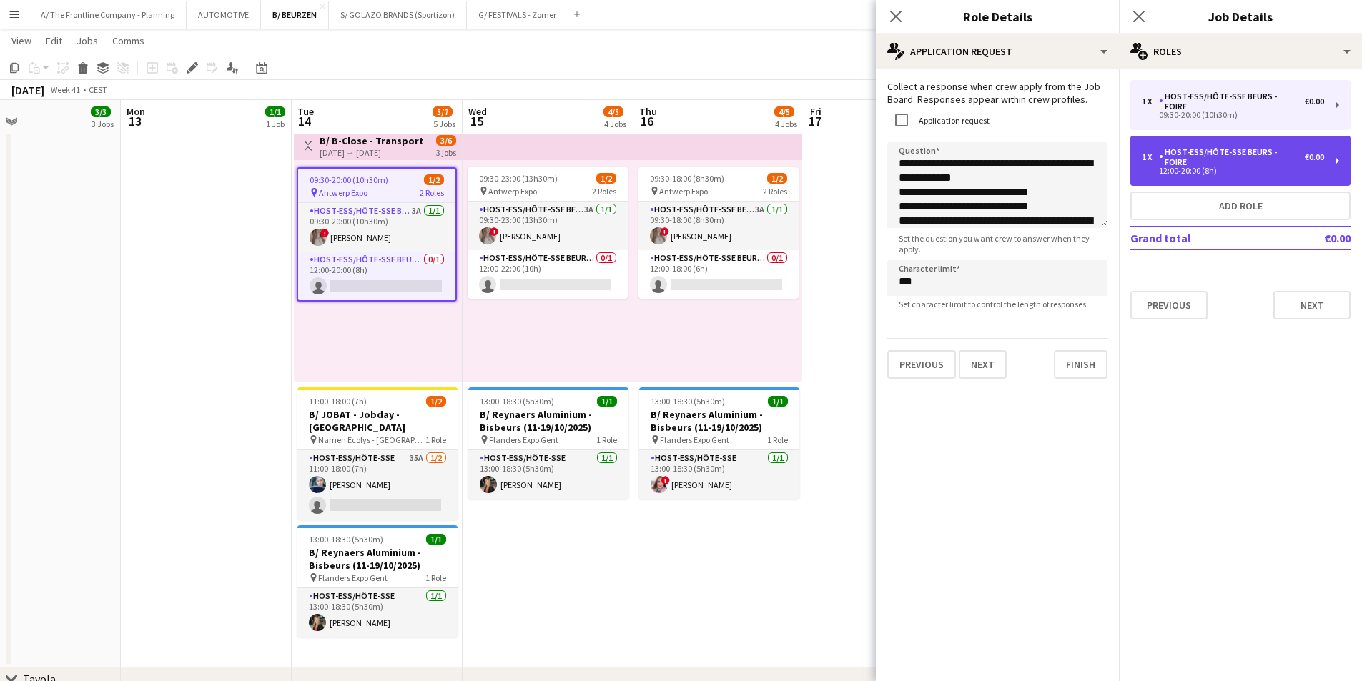
click at [1282, 147] on div "Host-ess/Hôte-sse Beurs - Foire" at bounding box center [1232, 157] width 146 height 20
type input "*****"
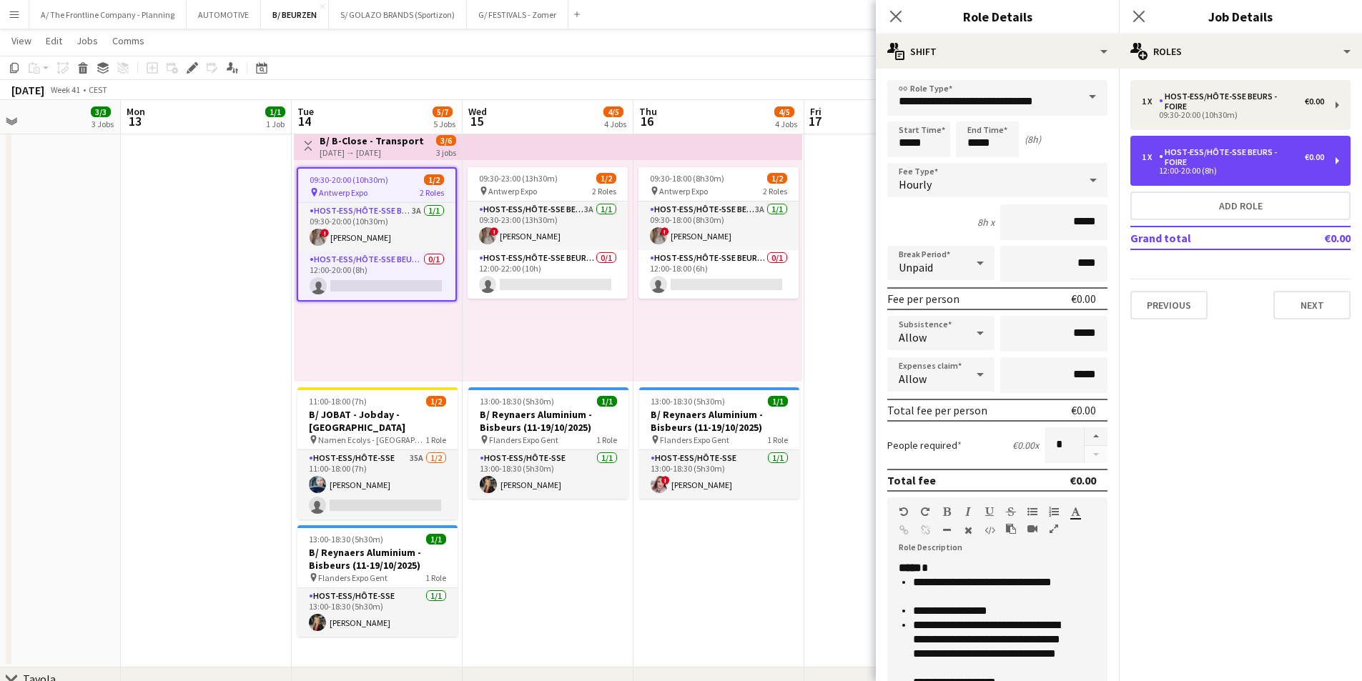
scroll to position [287, 0]
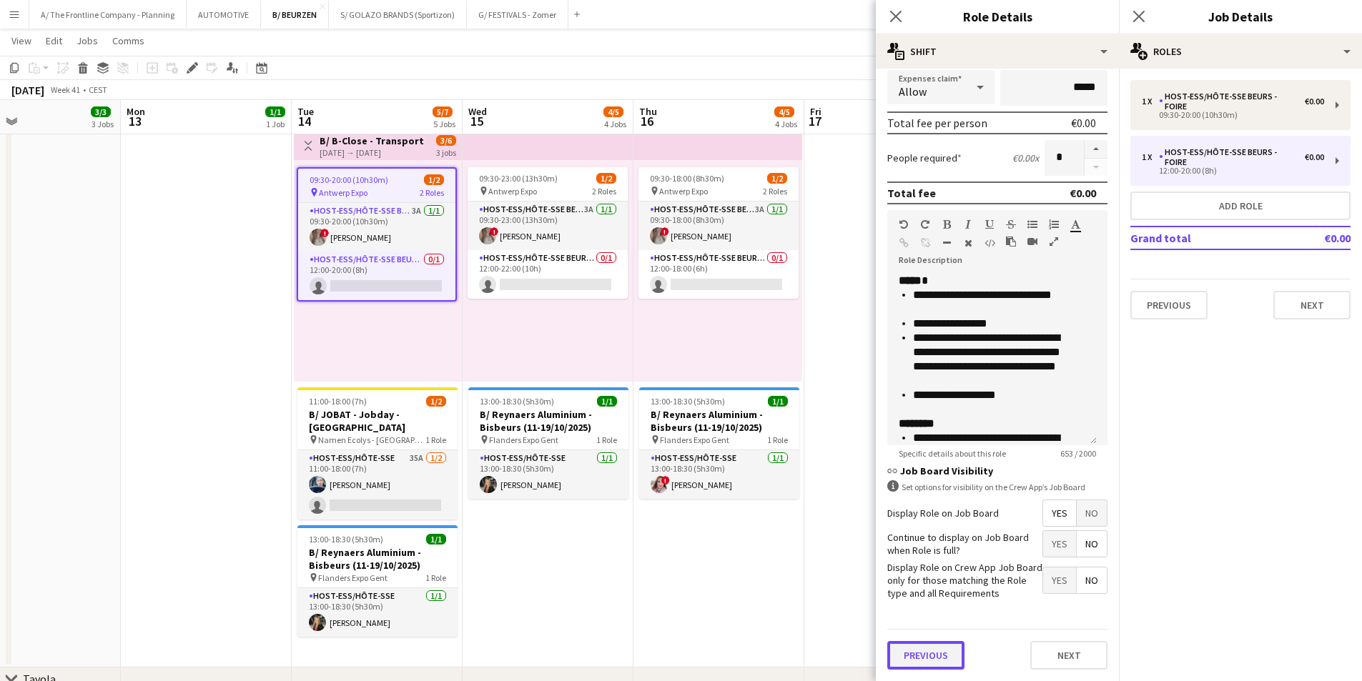
click at [922, 664] on button "Previous" at bounding box center [925, 655] width 77 height 29
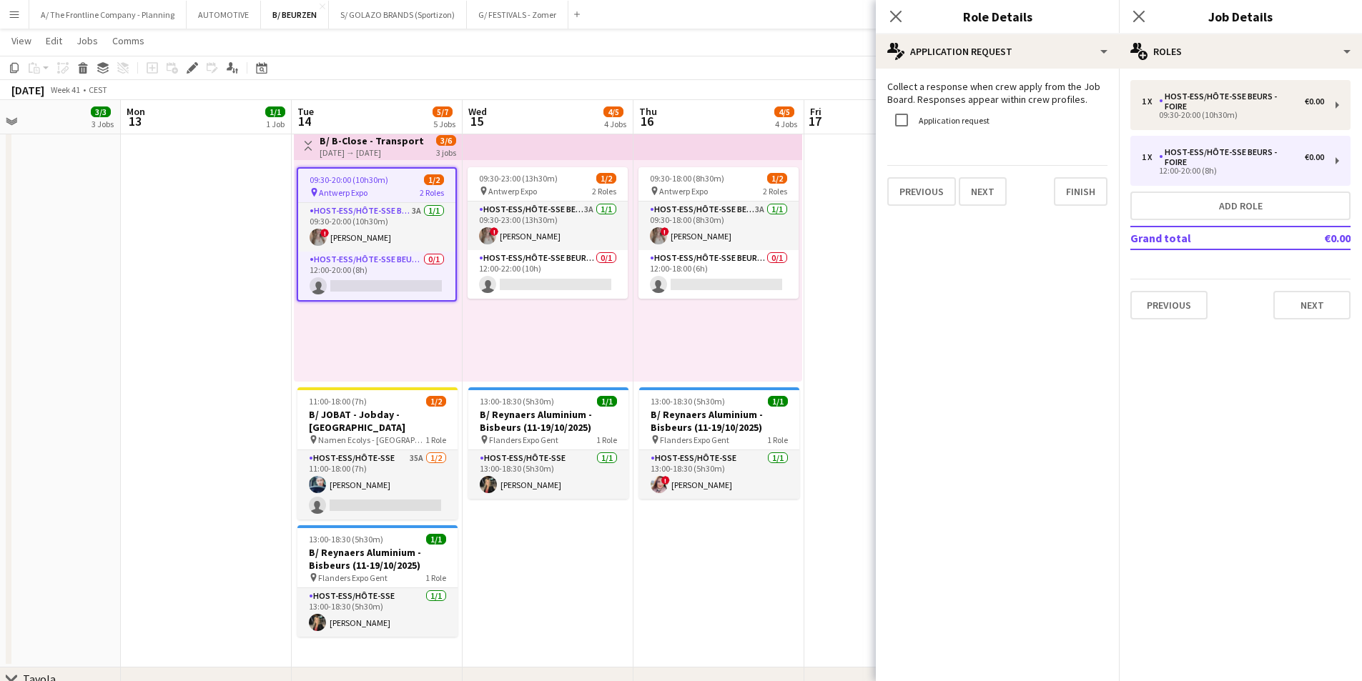
scroll to position [0, 0]
click at [947, 116] on label "Application request" at bounding box center [953, 120] width 74 height 11
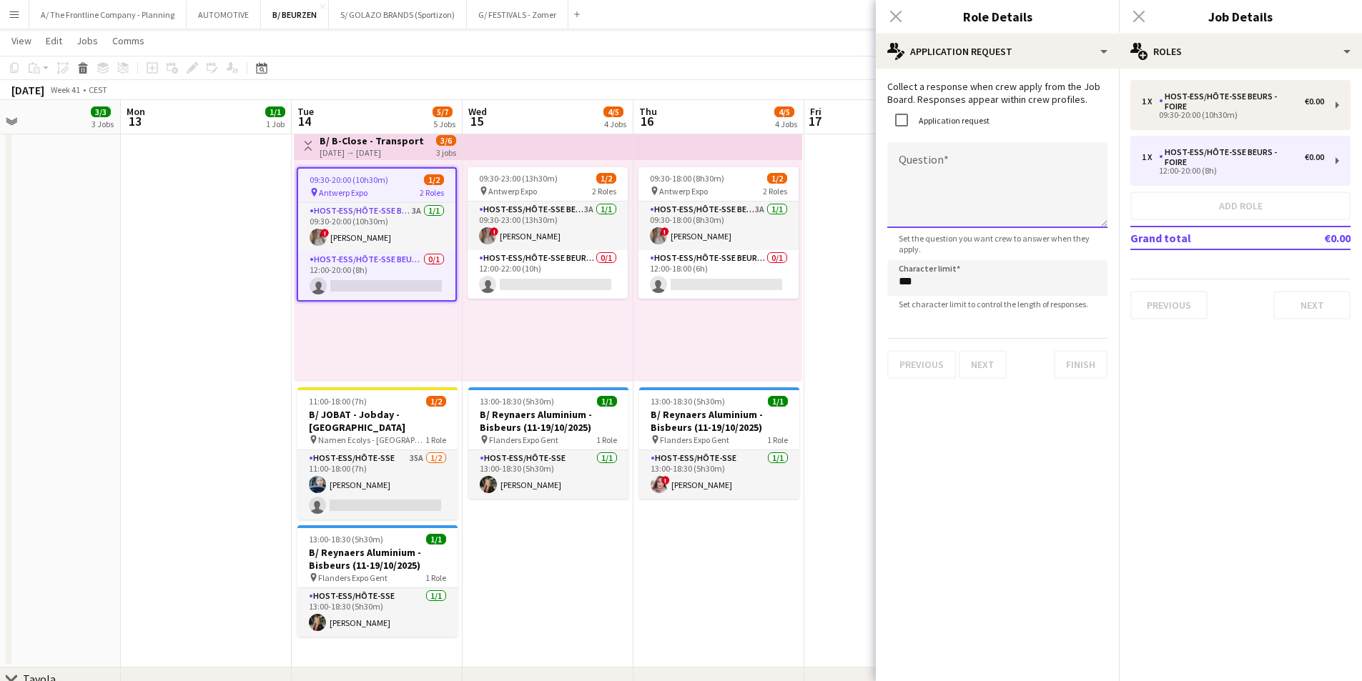
click at [946, 185] on textarea "Question" at bounding box center [997, 185] width 220 height 86
paste textarea "**********"
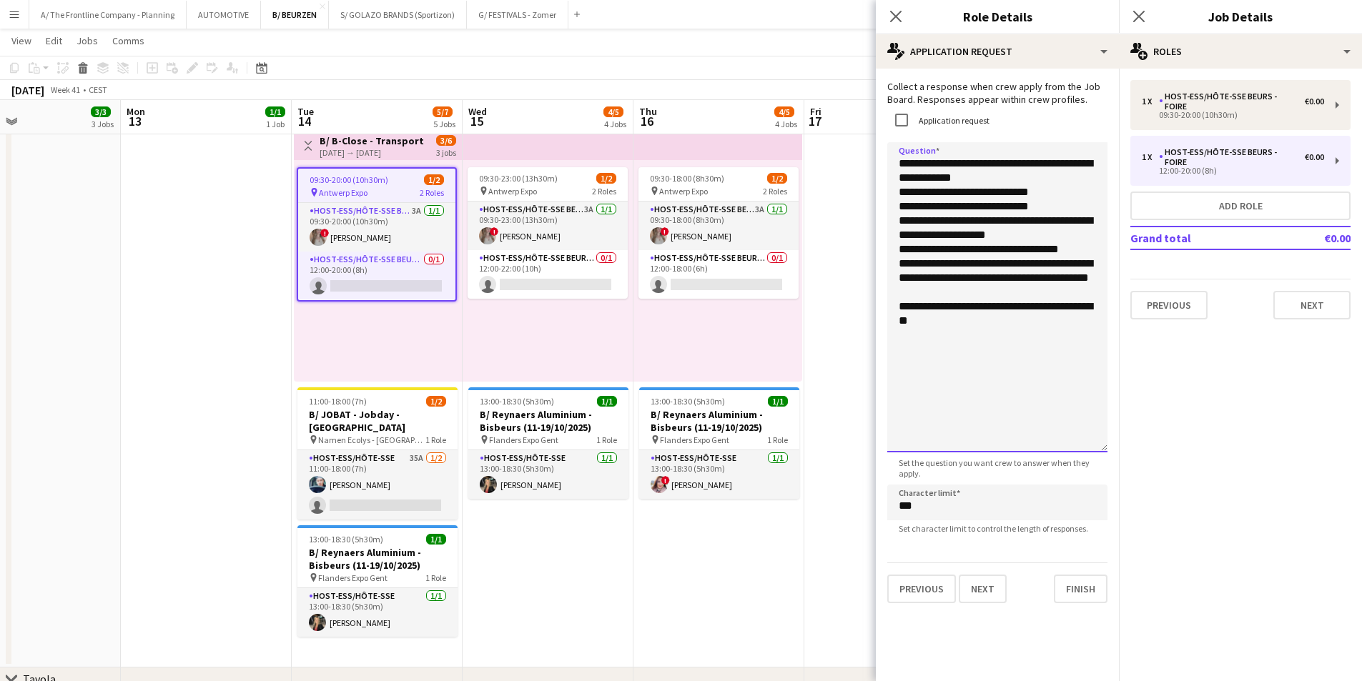
drag, startPoint x: 1102, startPoint y: 223, endPoint x: 1095, endPoint y: 457, distance: 233.9
click at [1095, 453] on textarea "**********" at bounding box center [997, 297] width 220 height 310
click at [1038, 232] on textarea "**********" at bounding box center [997, 302] width 220 height 320
click at [986, 297] on textarea "**********" at bounding box center [997, 302] width 220 height 320
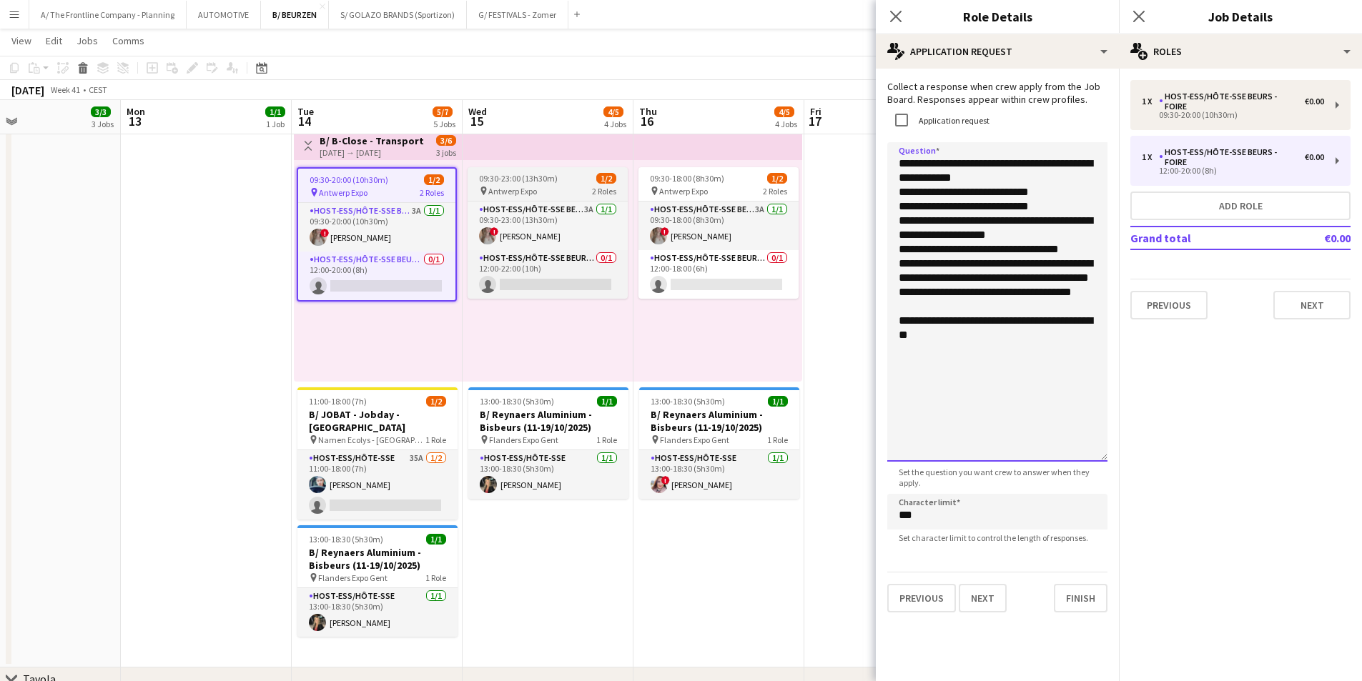
type textarea "**********"
click at [554, 179] on span "09:30-23:00 (13h30m)" at bounding box center [518, 178] width 79 height 11
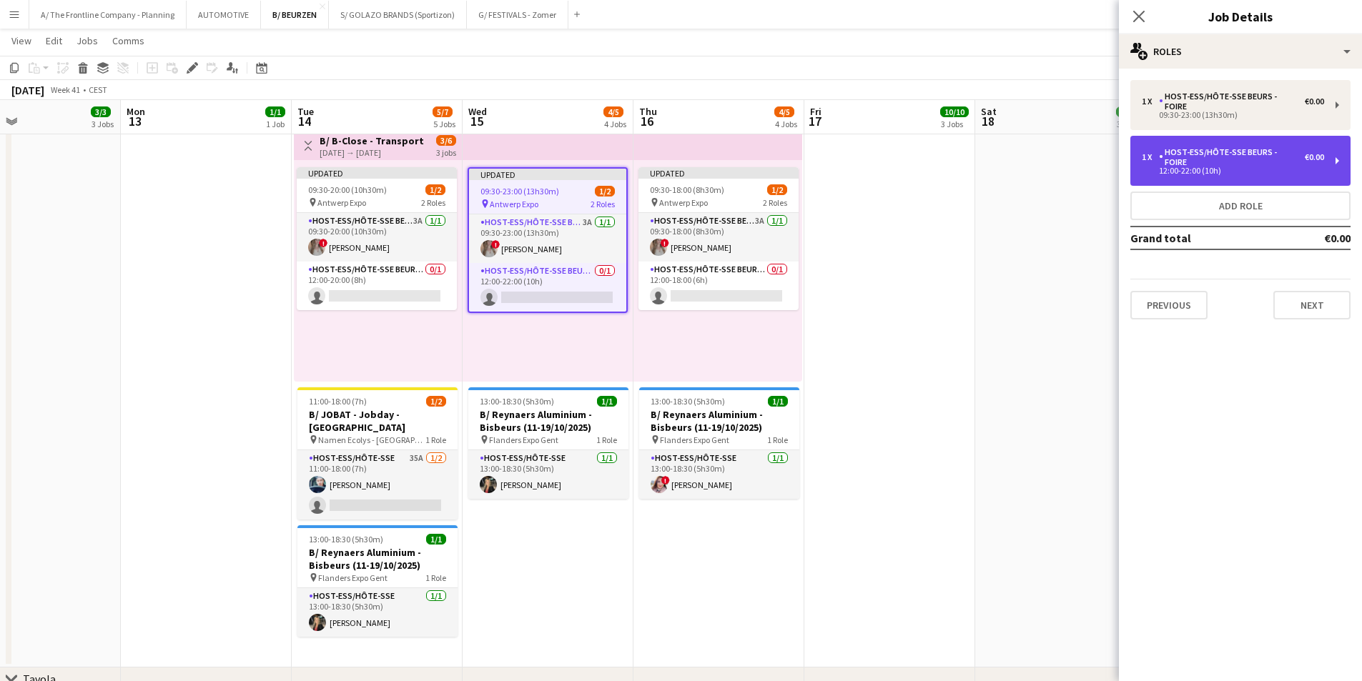
click at [1213, 147] on div "Host-ess/Hôte-sse Beurs - Foire" at bounding box center [1232, 157] width 146 height 20
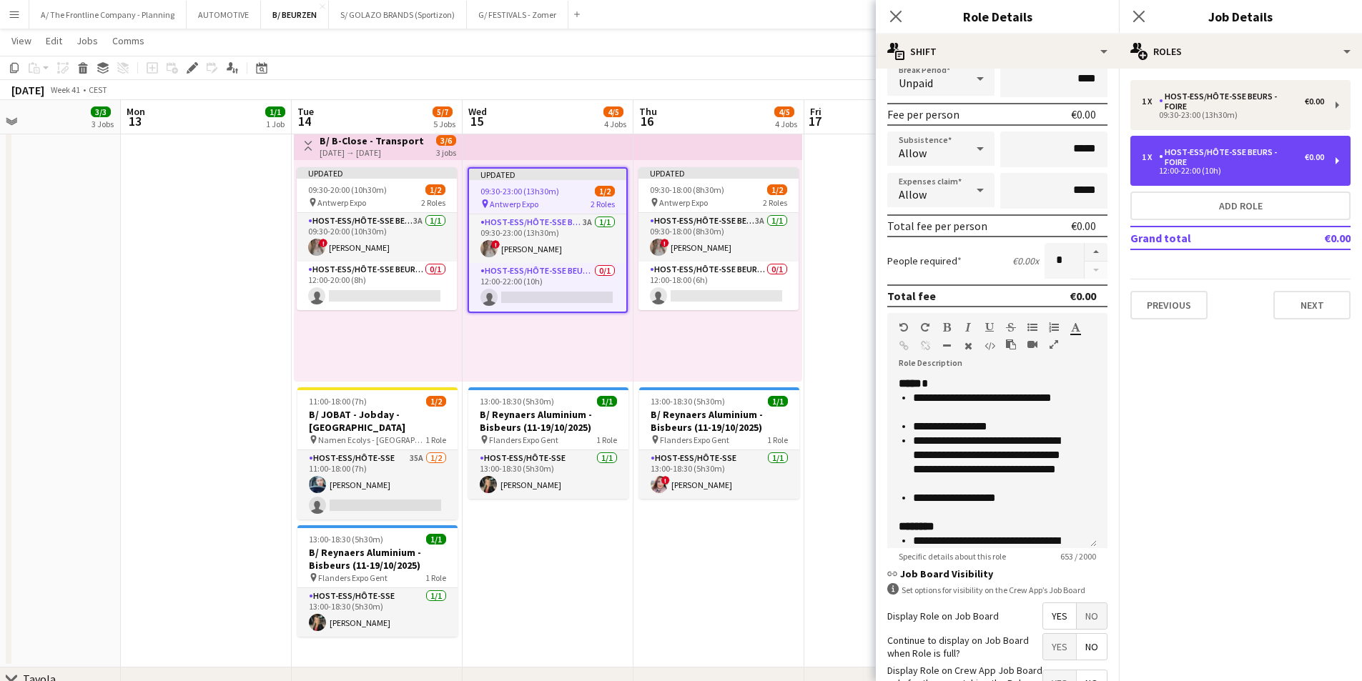
scroll to position [287, 0]
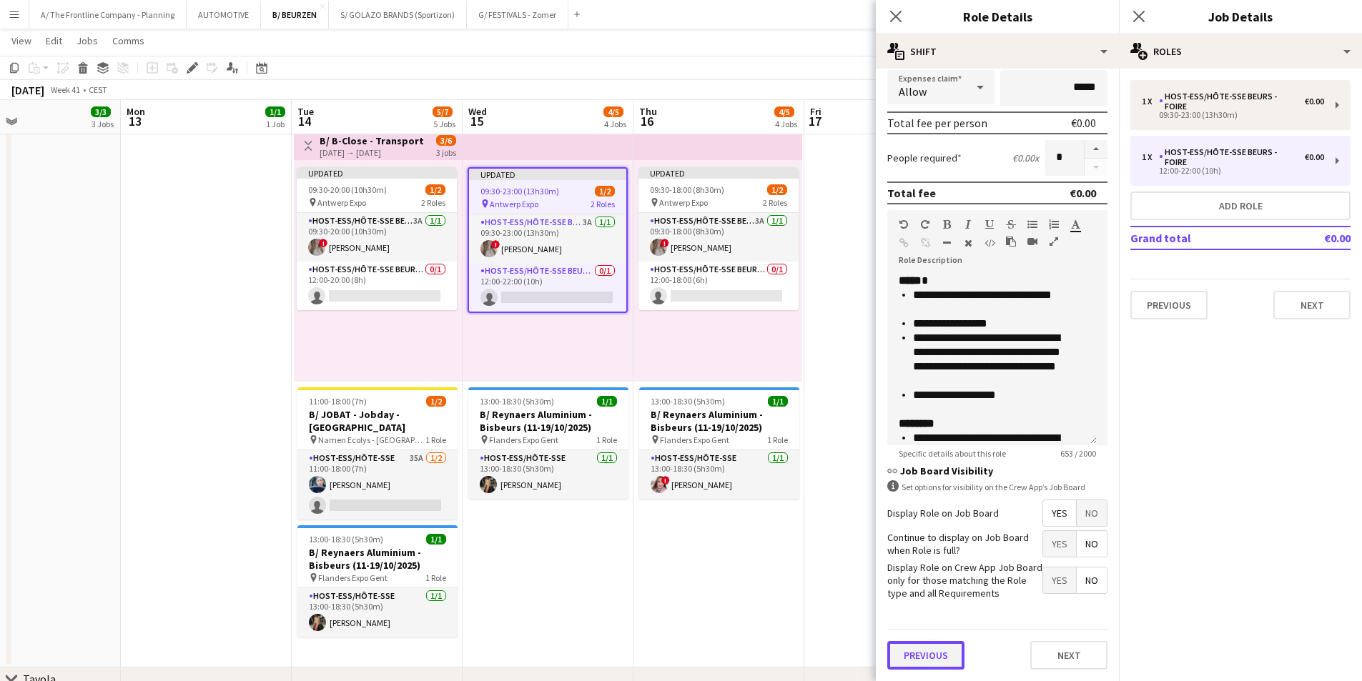
click at [931, 659] on button "Previous" at bounding box center [925, 655] width 77 height 29
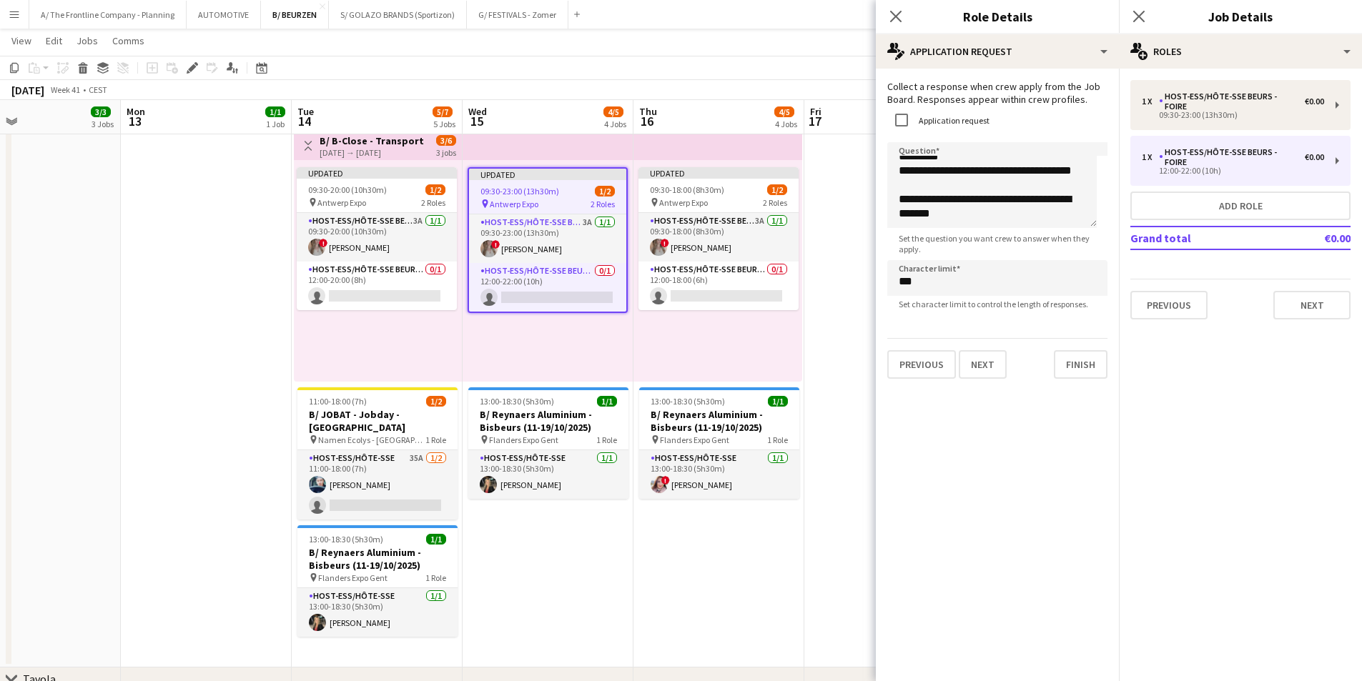
scroll to position [150, 0]
click at [722, 197] on div "pin Antwerp Expo 2 Roles" at bounding box center [719, 202] width 160 height 11
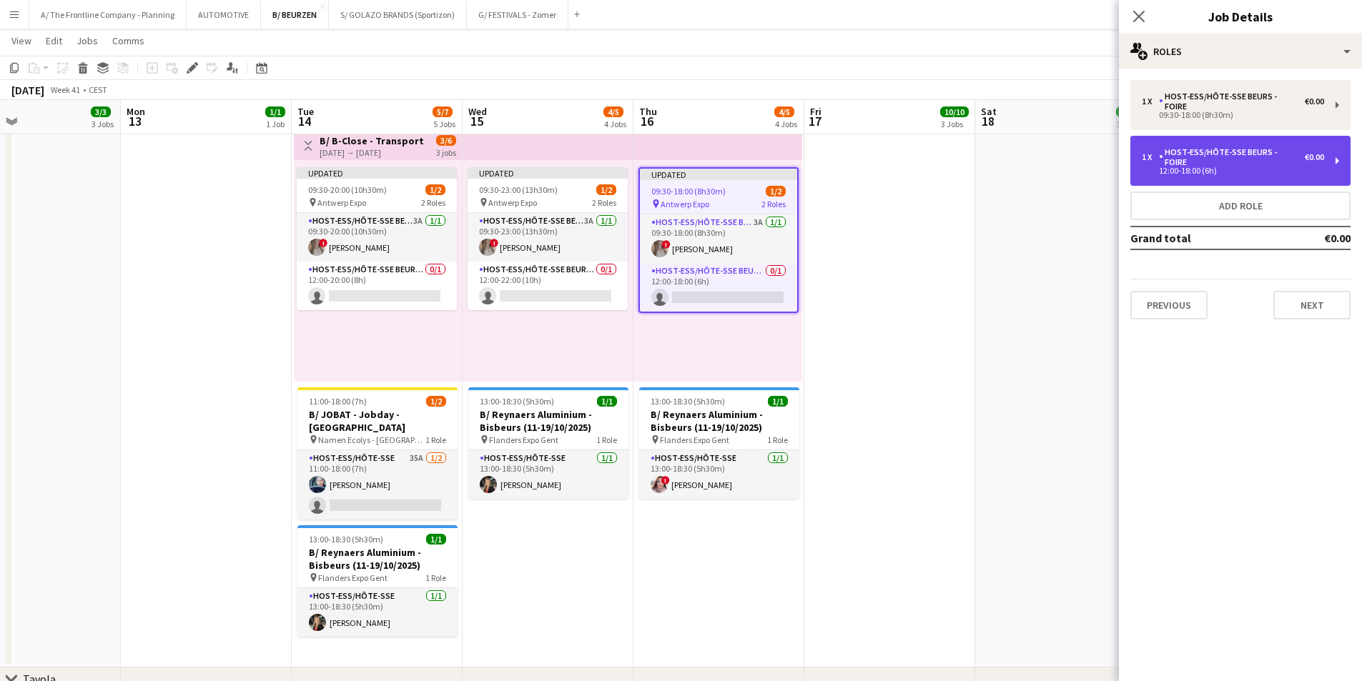
click at [1192, 167] on div "12:00-18:00 (6h)" at bounding box center [1233, 170] width 182 height 7
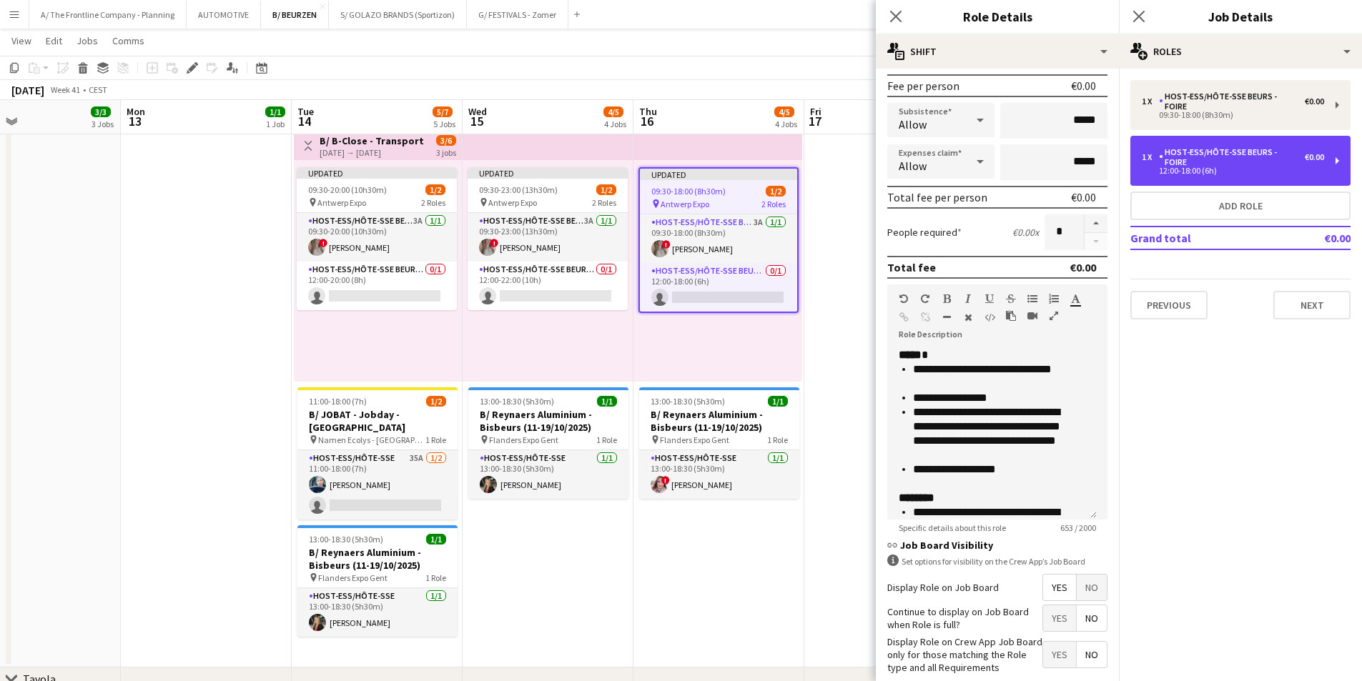
scroll to position [287, 0]
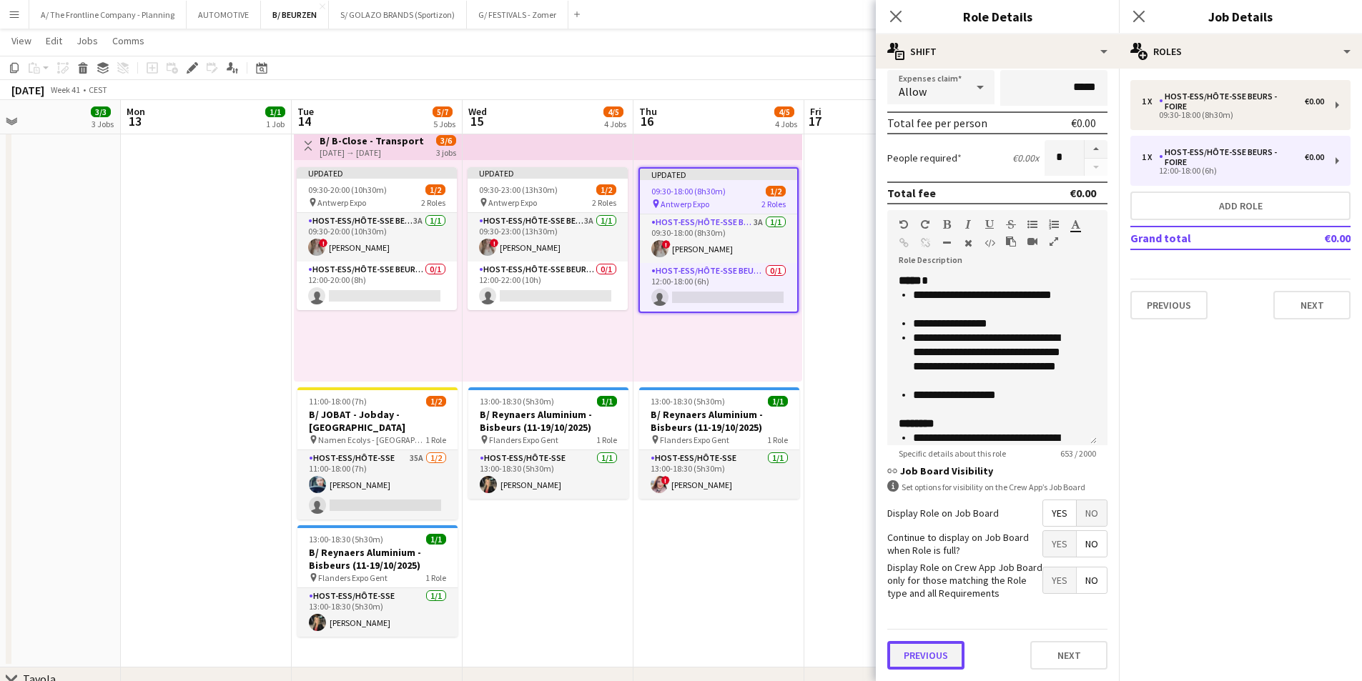
click at [917, 664] on button "Previous" at bounding box center [925, 655] width 77 height 29
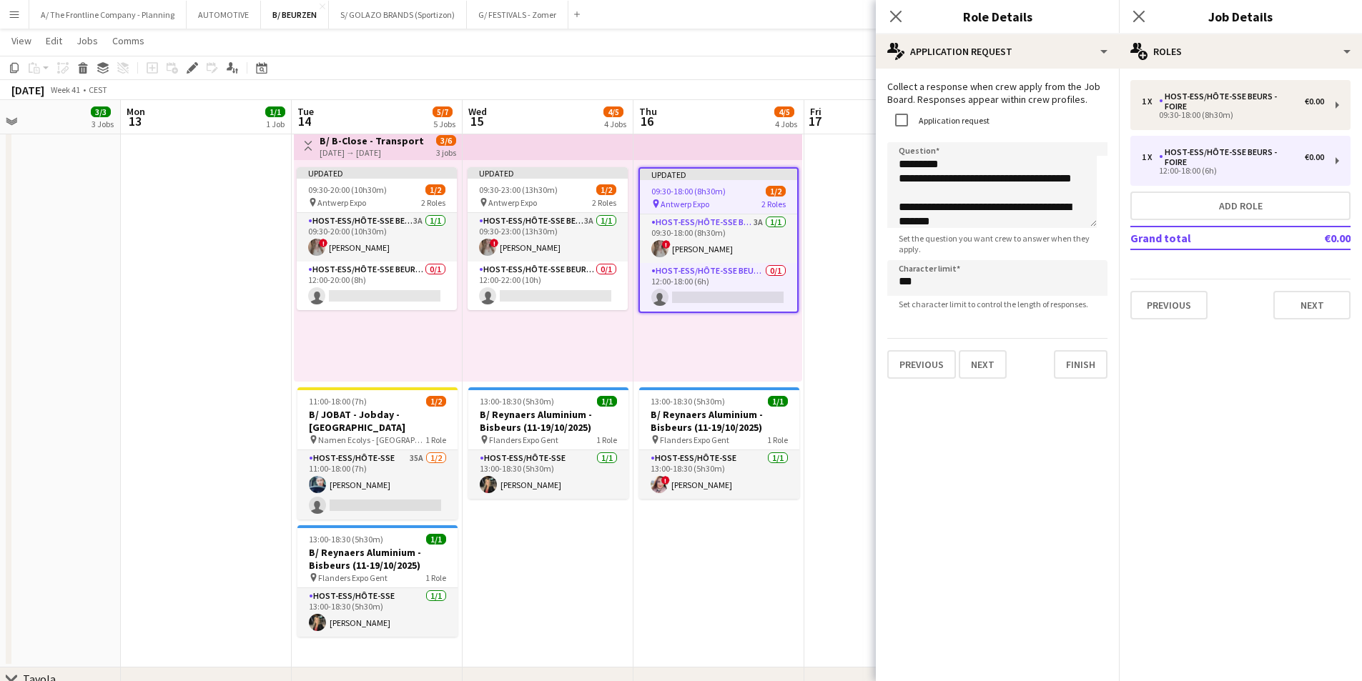
scroll to position [150, 0]
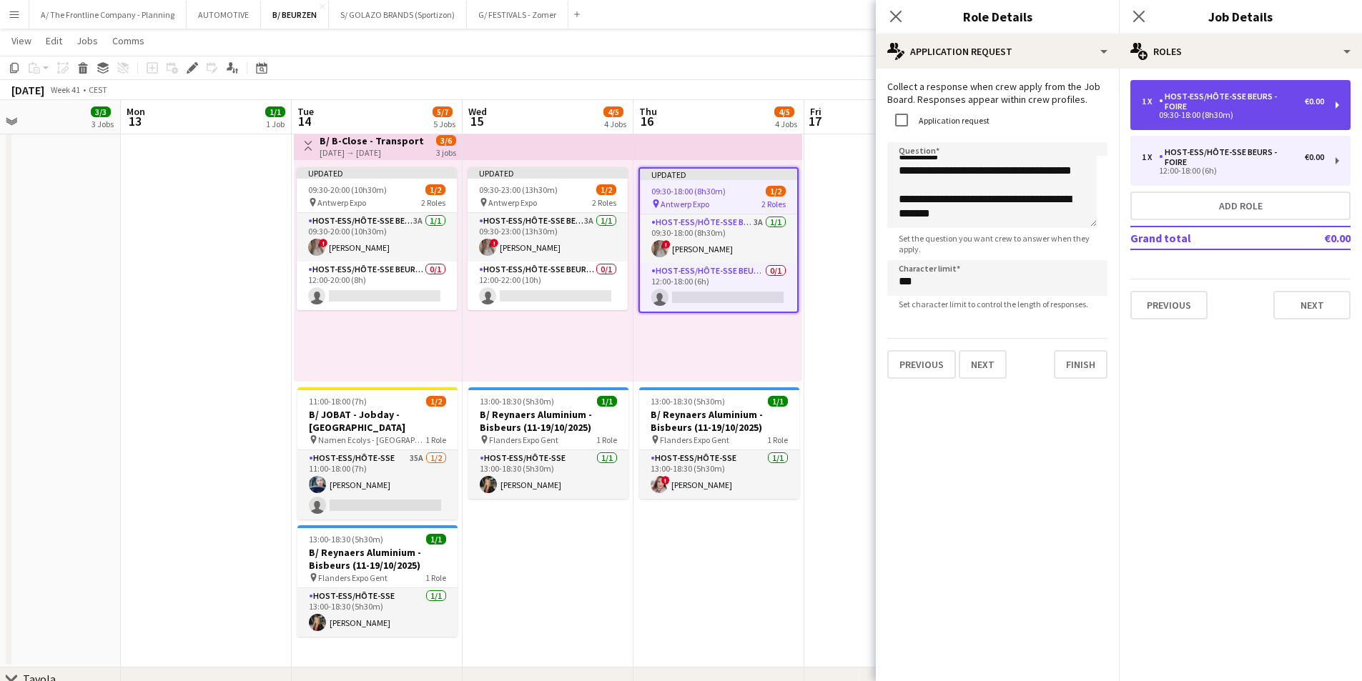
click at [1203, 100] on div "Host-ess/Hôte-sse Beurs - Foire" at bounding box center [1232, 102] width 146 height 20
type input "*****"
type textarea "**********"
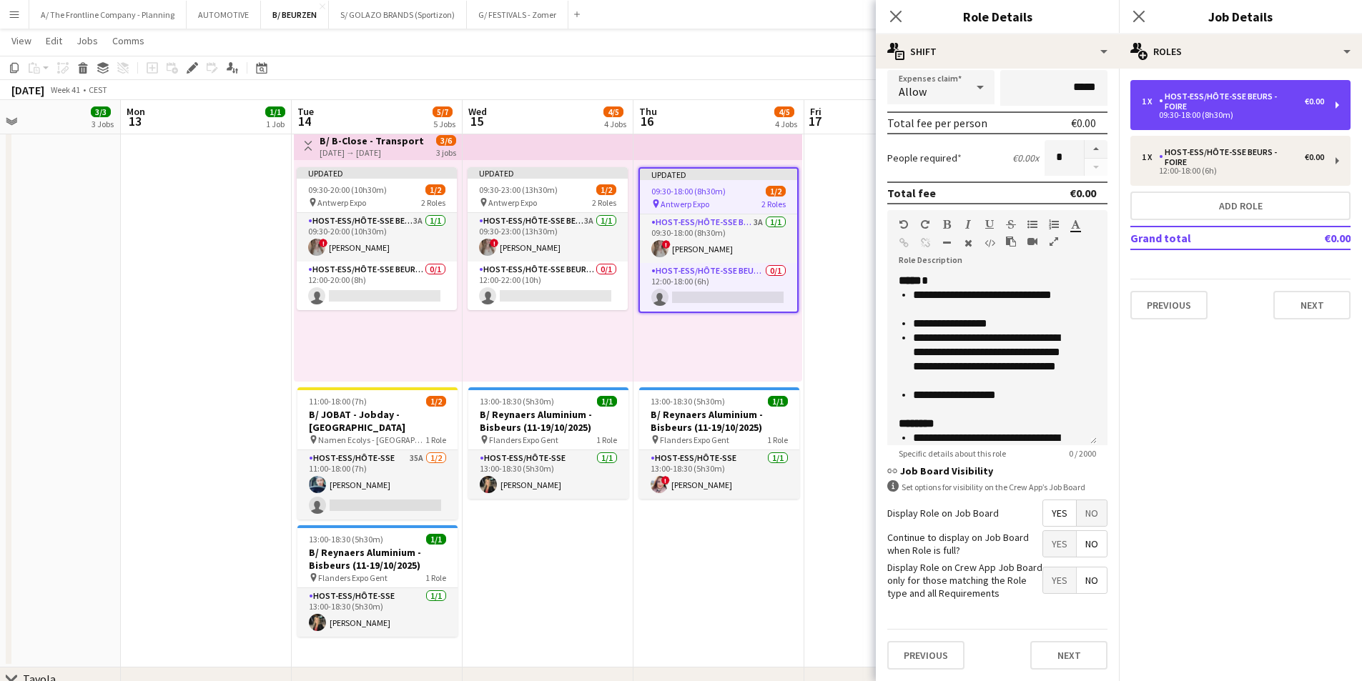
scroll to position [287, 0]
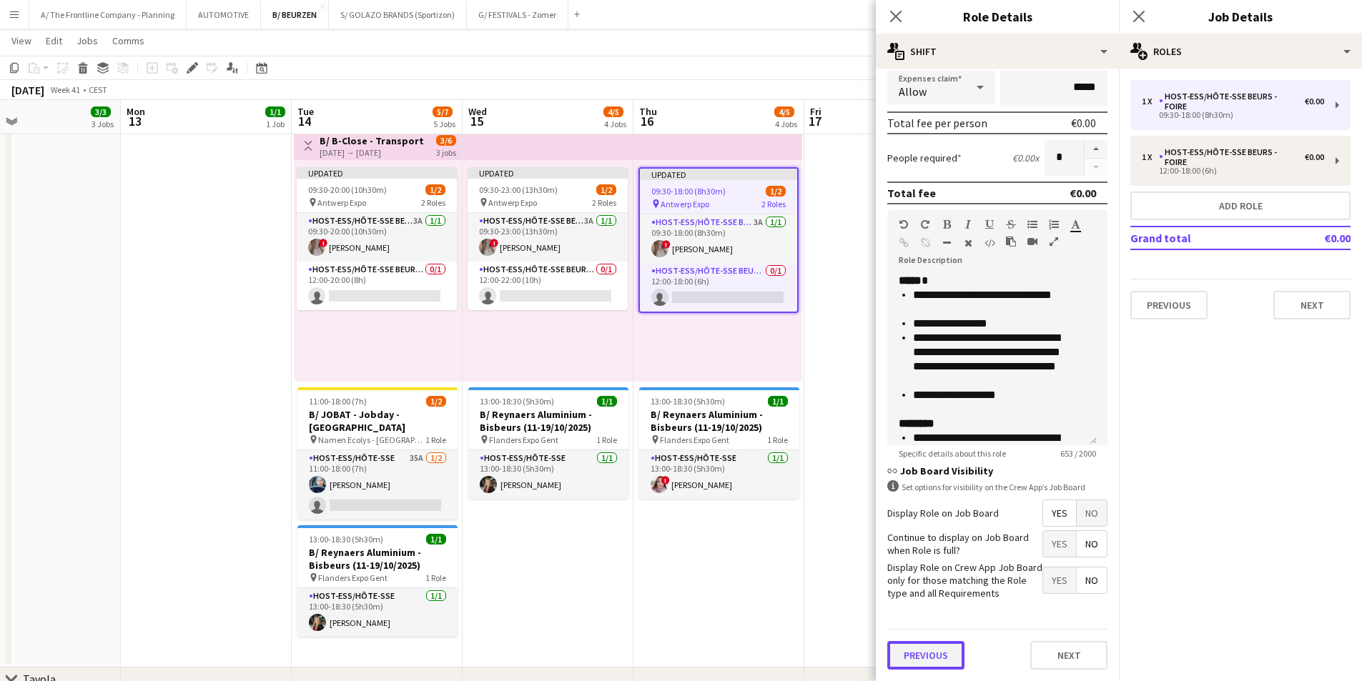
click at [920, 656] on button "Previous" at bounding box center [925, 655] width 77 height 29
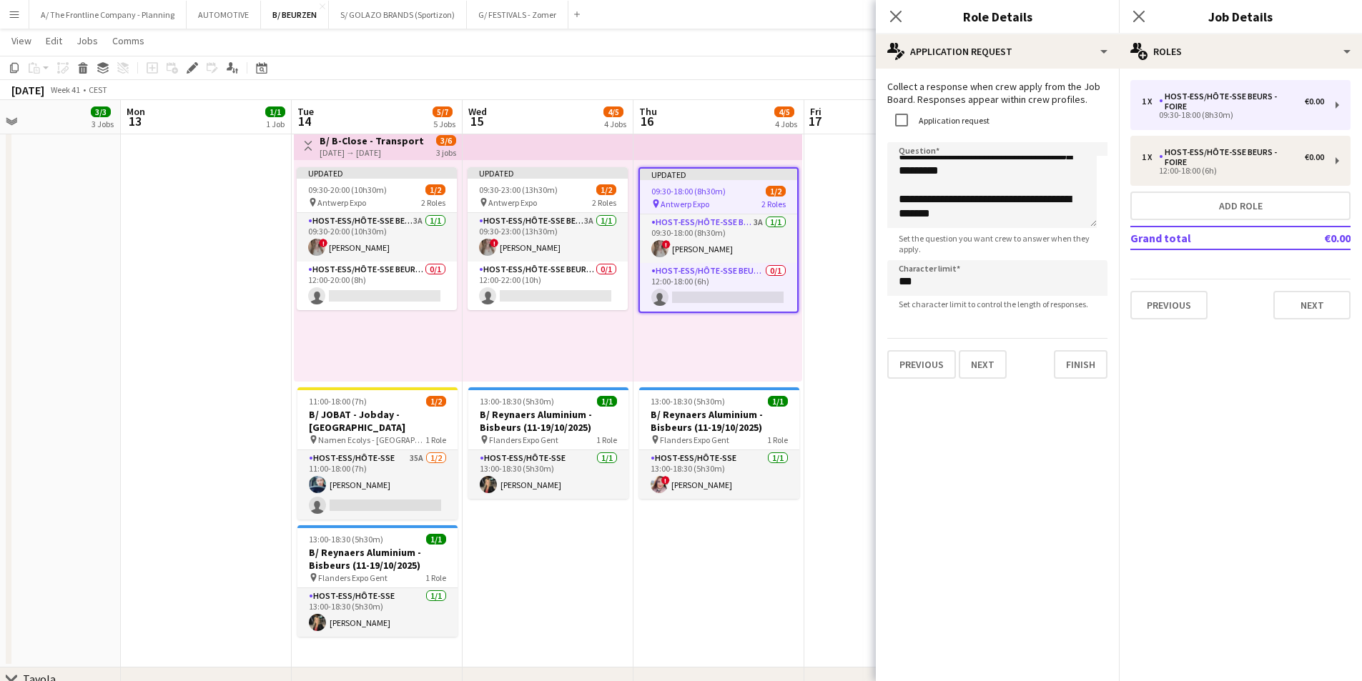
scroll to position [122, 0]
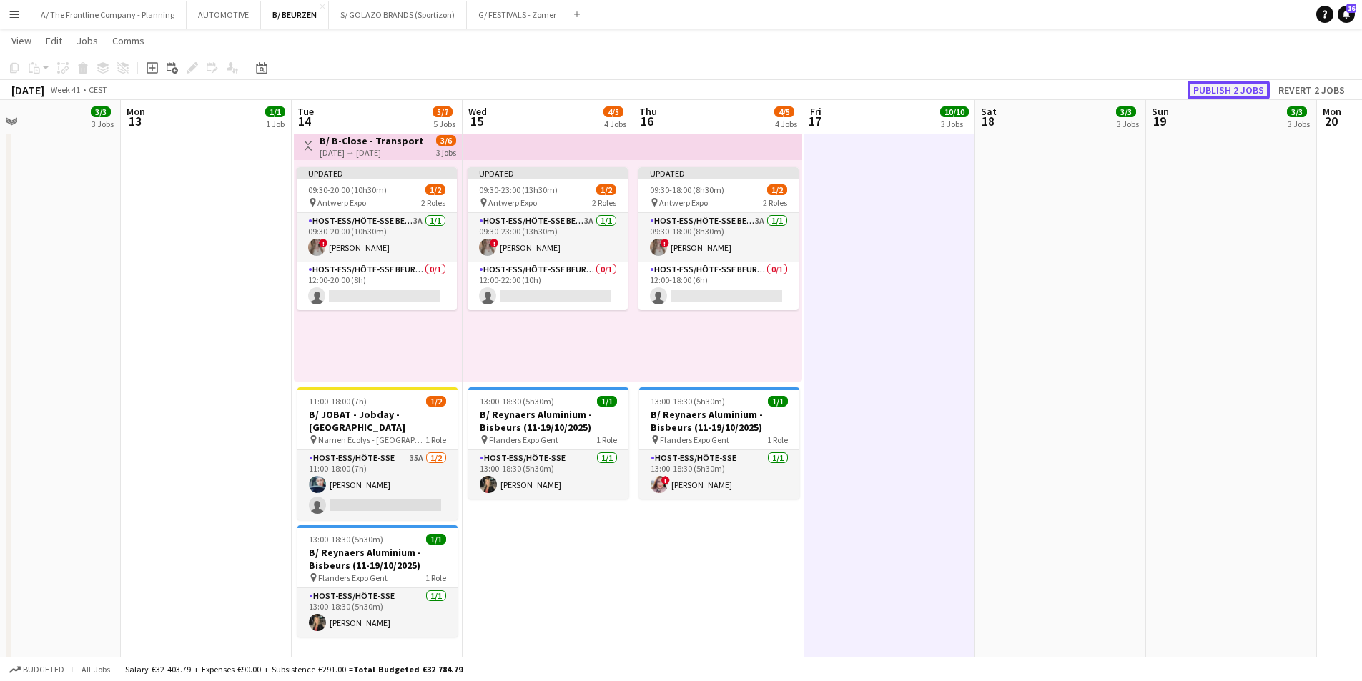
click at [1248, 87] on button "Publish 2 jobs" at bounding box center [1229, 90] width 82 height 19
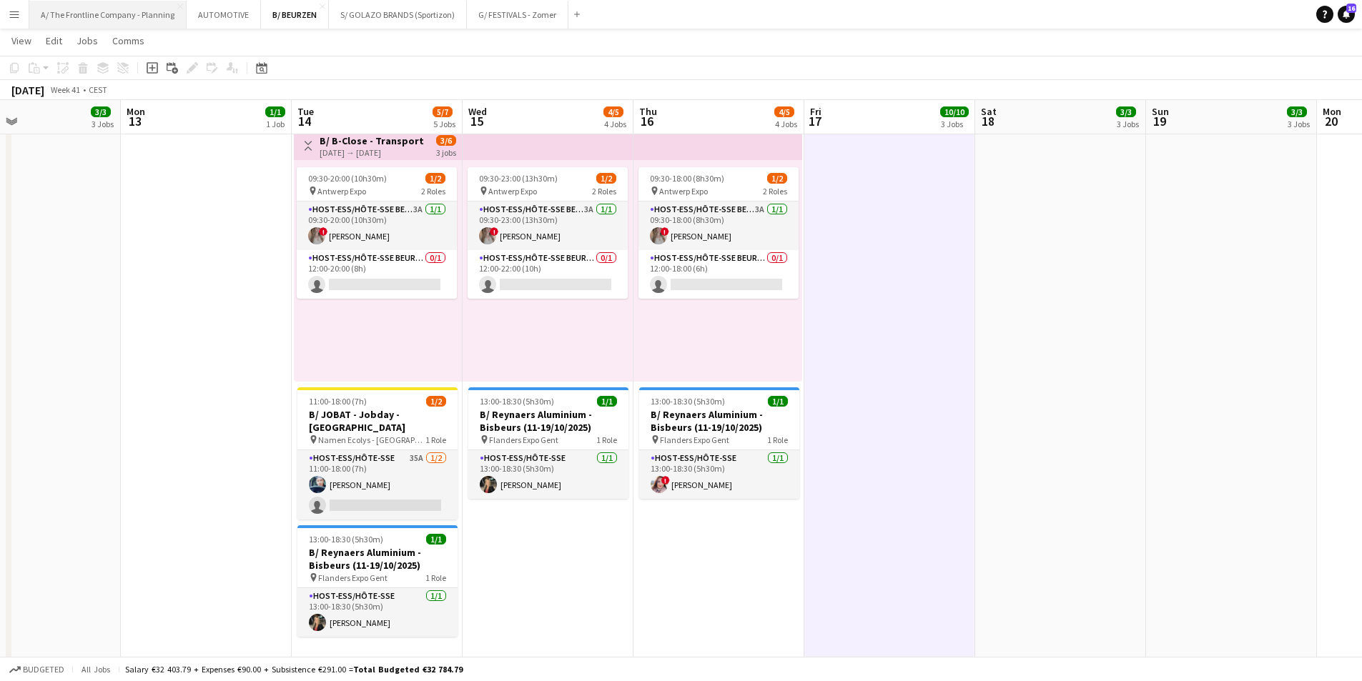
click at [81, 21] on button "A/ The Frontline Company - Planning Close" at bounding box center [107, 15] width 157 height 28
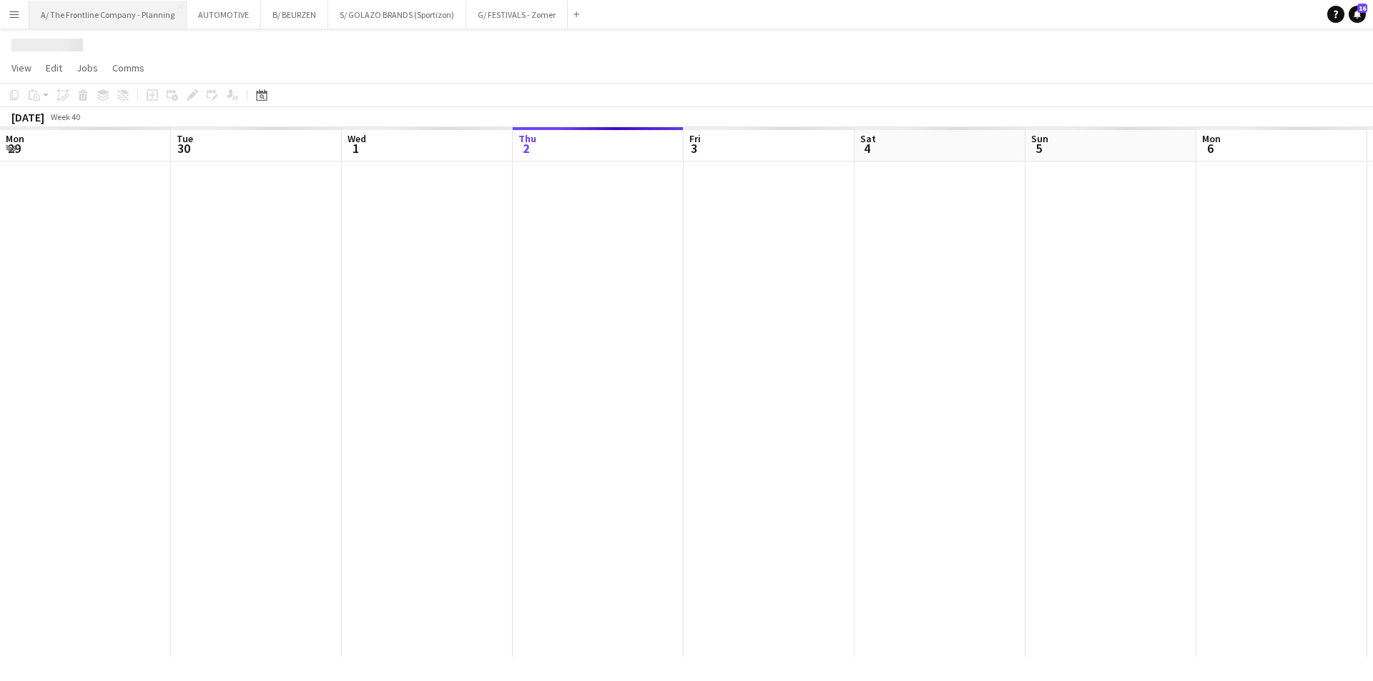
scroll to position [0, 342]
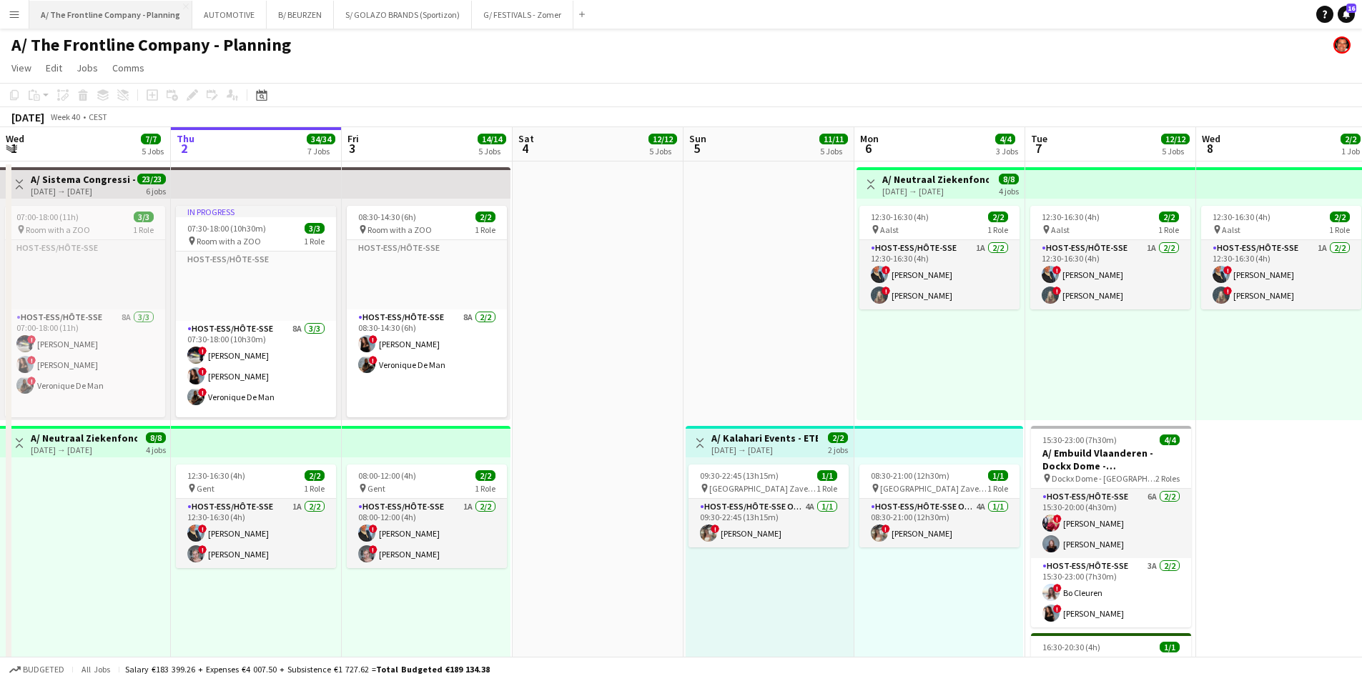
click at [113, 24] on button "A/ The Frontline Company - Planning Close" at bounding box center [110, 15] width 163 height 28
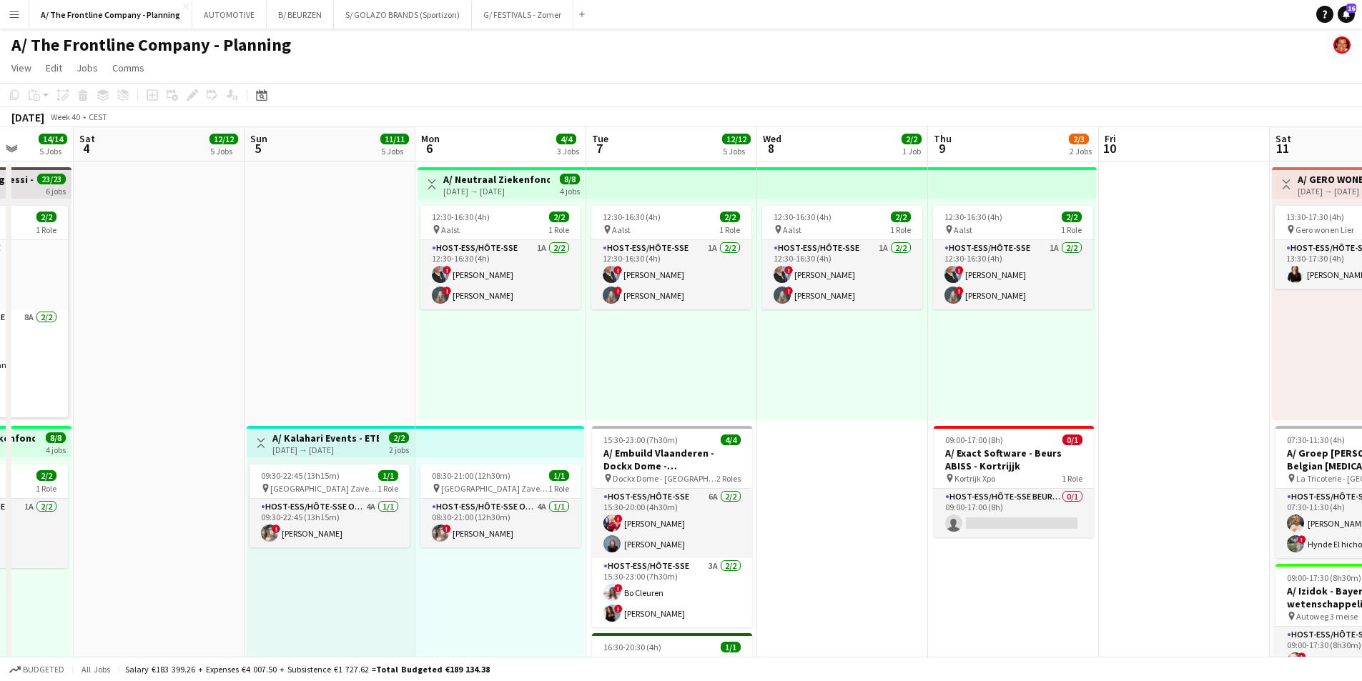
drag, startPoint x: 417, startPoint y: 307, endPoint x: 300, endPoint y: 292, distance: 118.2
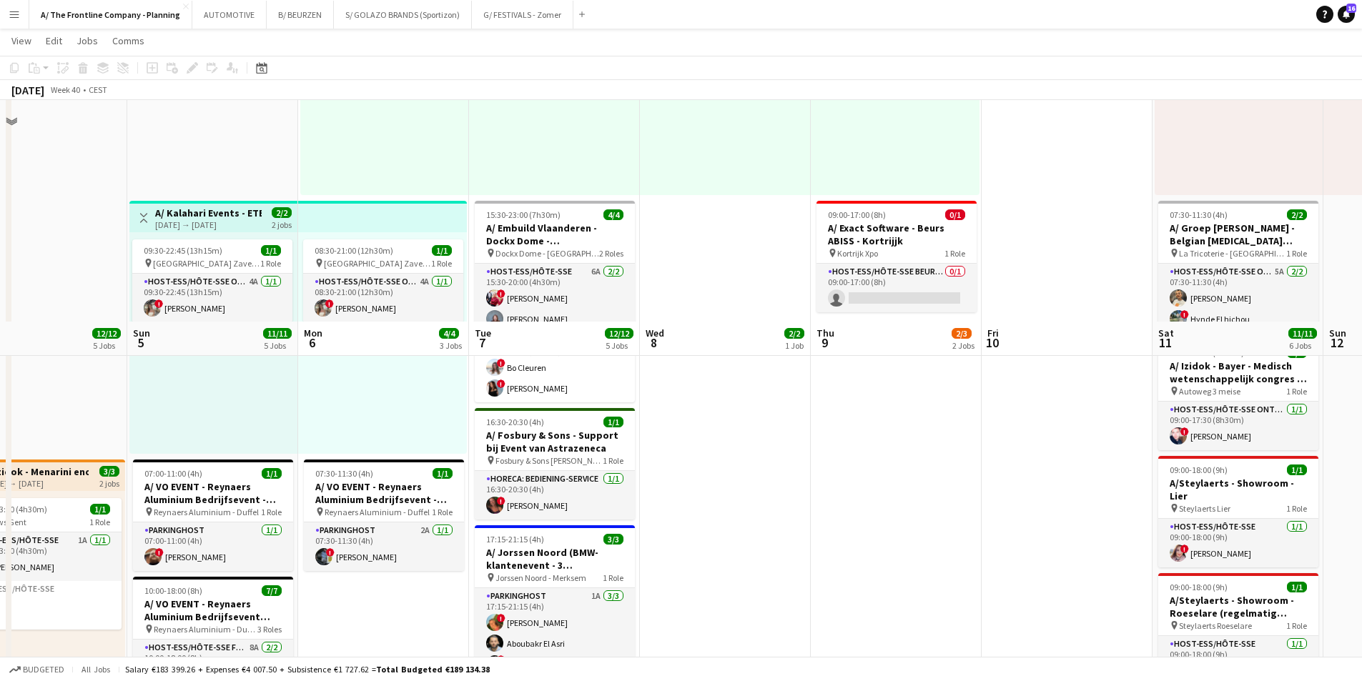
scroll to position [72, 0]
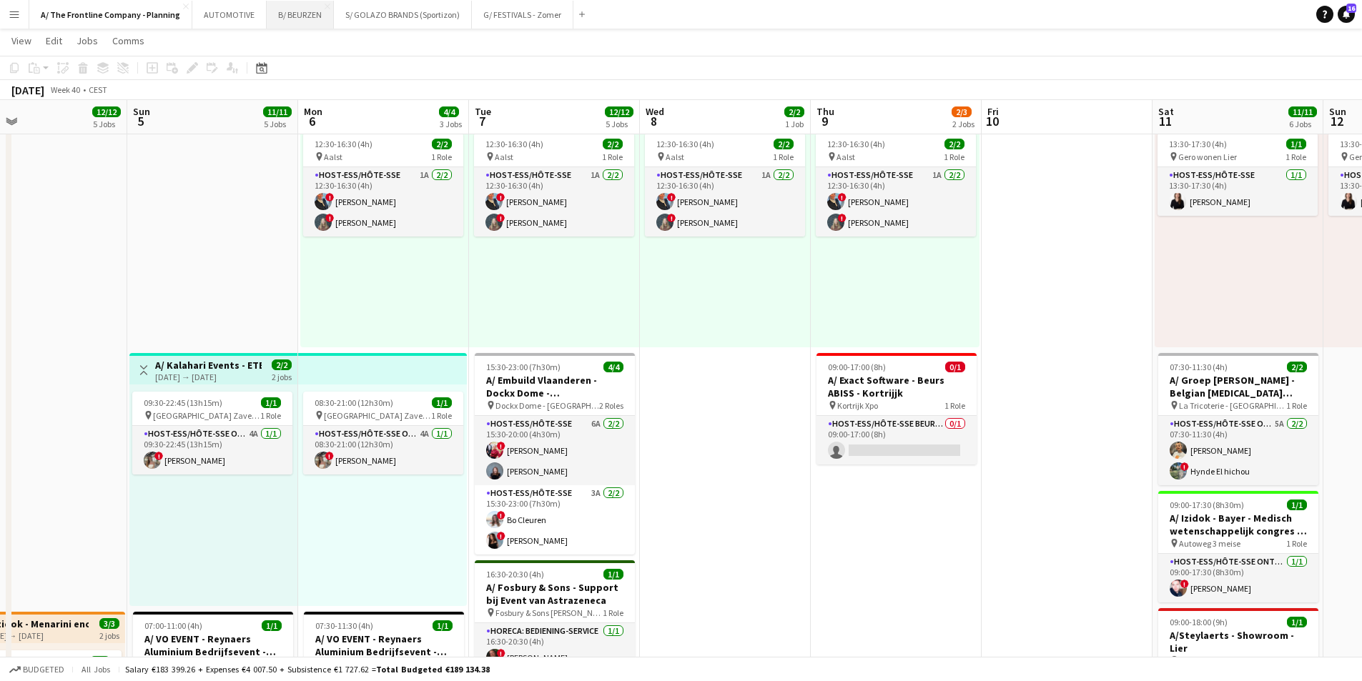
click at [305, 19] on button "B/ BEURZEN Close" at bounding box center [300, 15] width 67 height 28
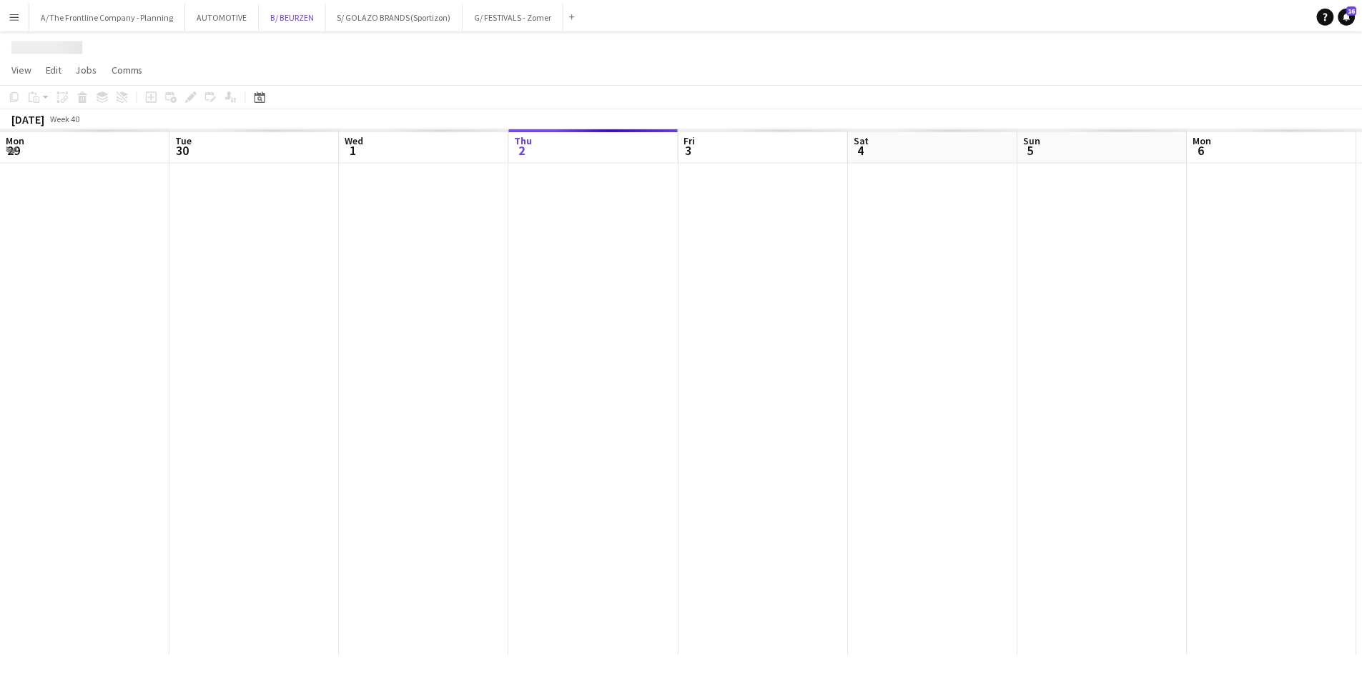
scroll to position [0, 342]
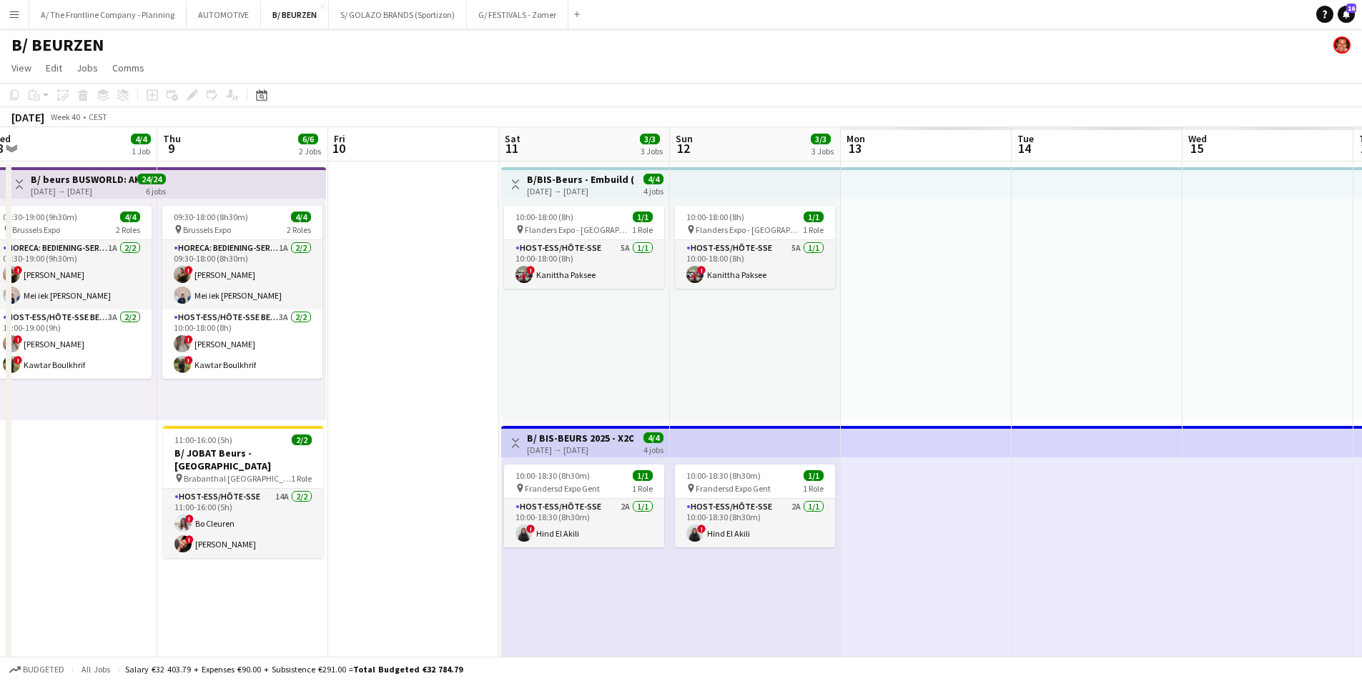
drag, startPoint x: 1279, startPoint y: 280, endPoint x: 102, endPoint y: 215, distance: 1178.8
click at [102, 215] on app-calendar-viewport "Sat 4 4/4 1 Job Sun 5 4/4 1 Job Mon 6 4/4 1 Job Tue 7 4/4 1 Job Wed 8 4/4 1 Job…" at bounding box center [681, 575] width 1362 height 897
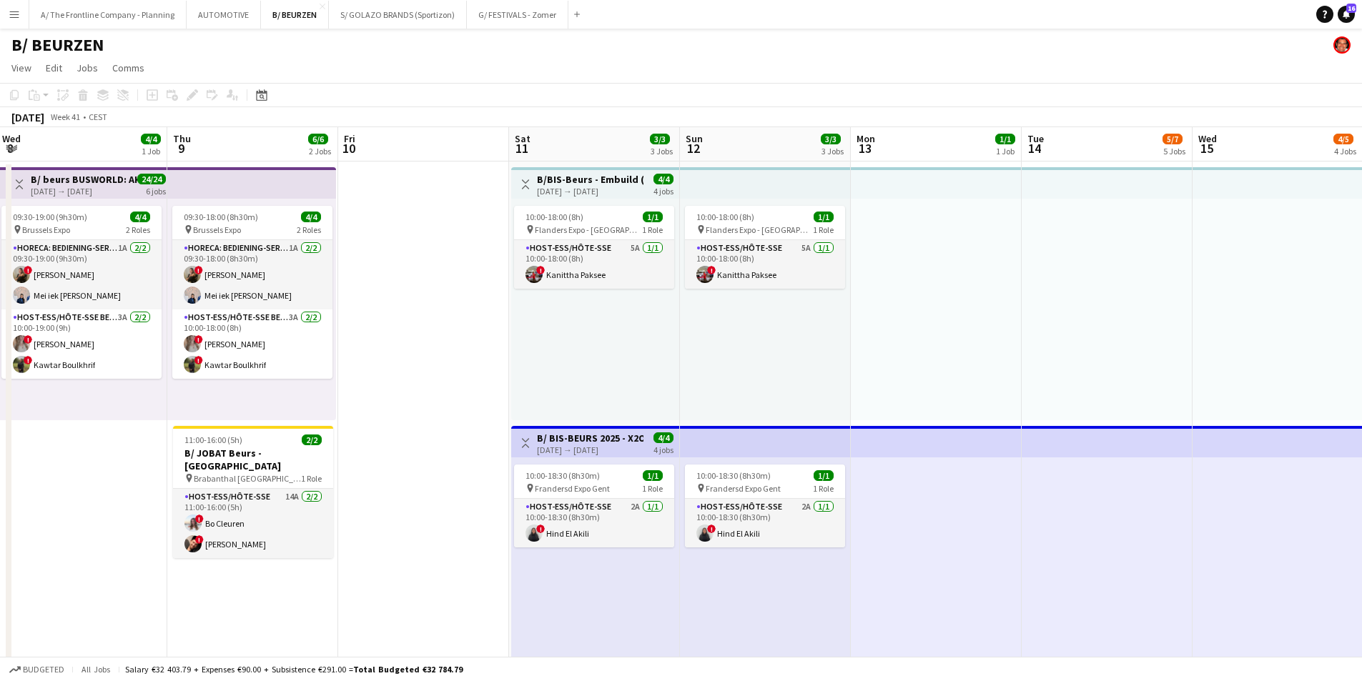
drag, startPoint x: 686, startPoint y: 315, endPoint x: 154, endPoint y: 311, distance: 531.3
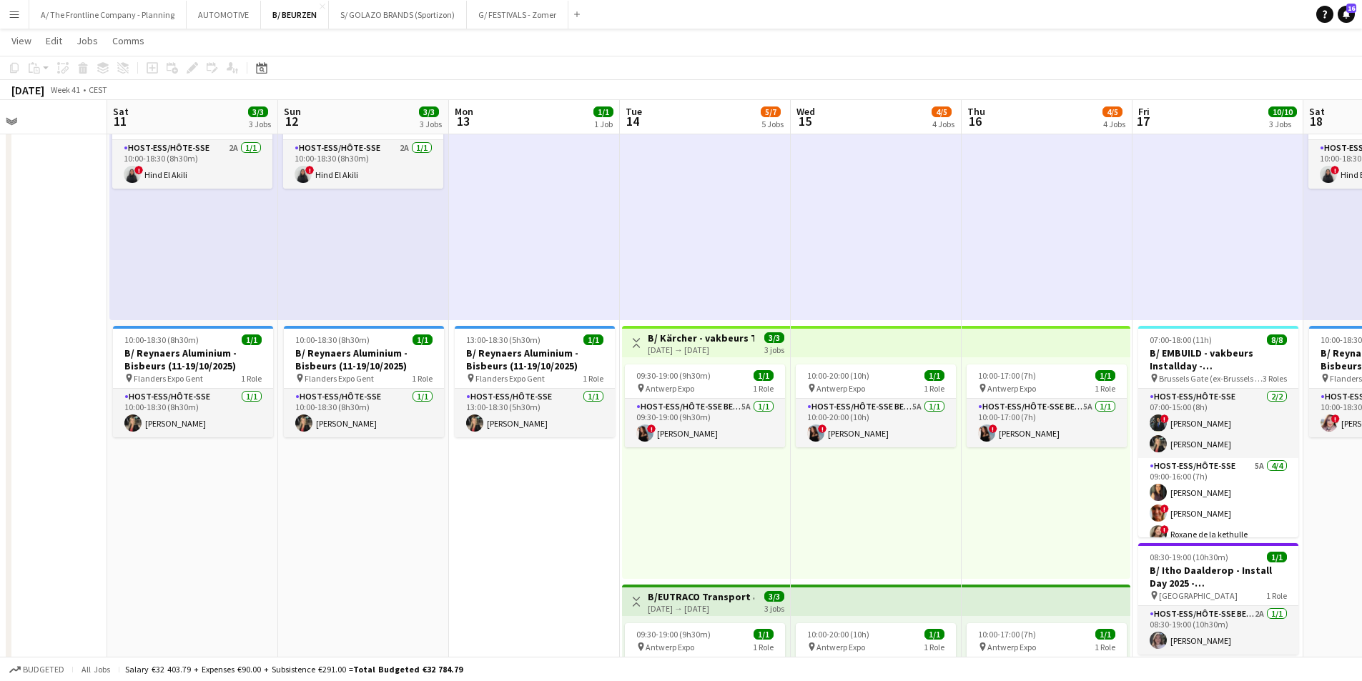
scroll to position [0, 383]
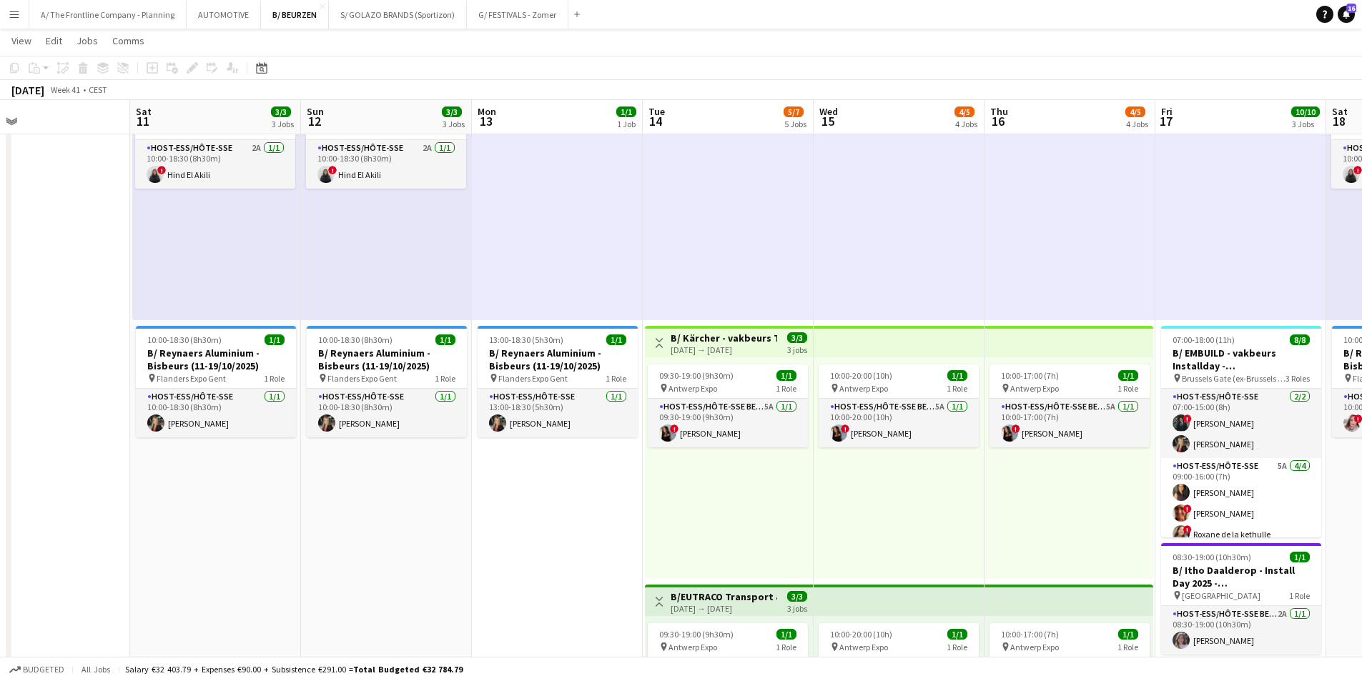
drag, startPoint x: 369, startPoint y: 503, endPoint x: 531, endPoint y: 496, distance: 161.8
click at [531, 496] on app-calendar-viewport "Wed 8 4/4 1 Job Thu 9 6/6 2 Jobs Fri 10 Sat 11 3/3 3 Jobs Sun 12 3/3 3 Jobs Mon…" at bounding box center [681, 639] width 1362 height 1882
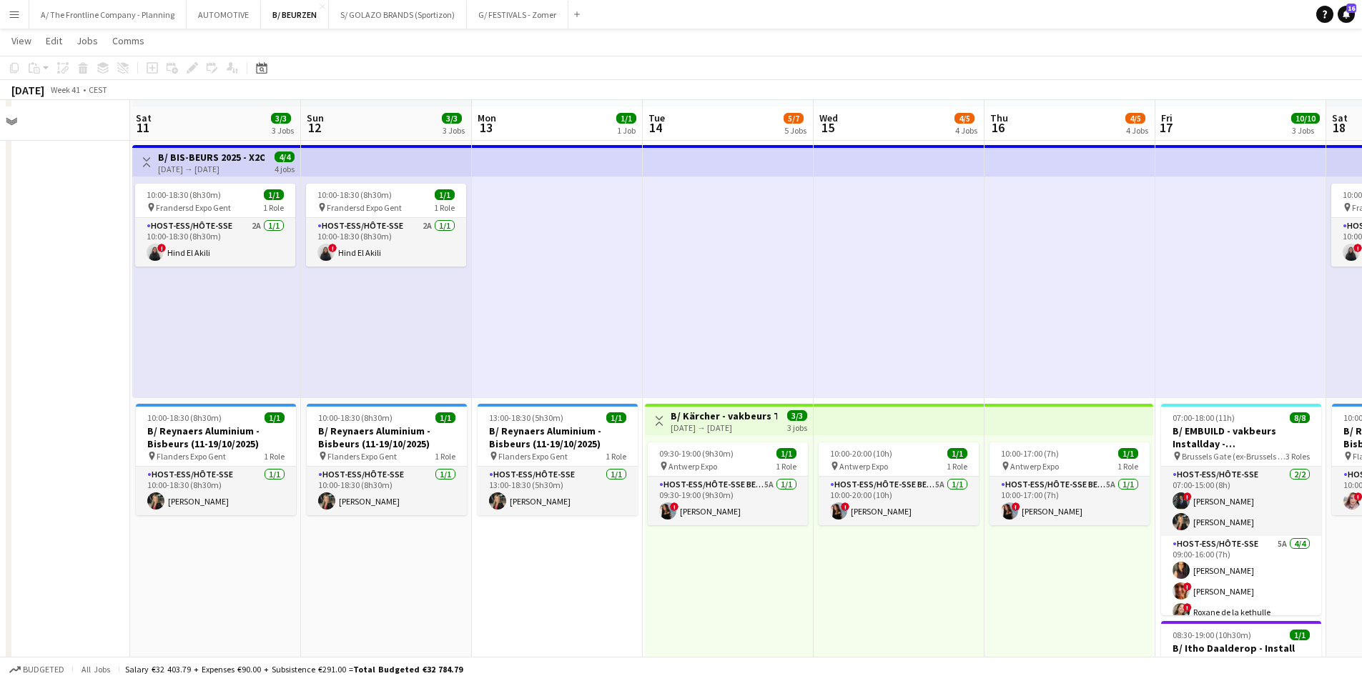
scroll to position [286, 0]
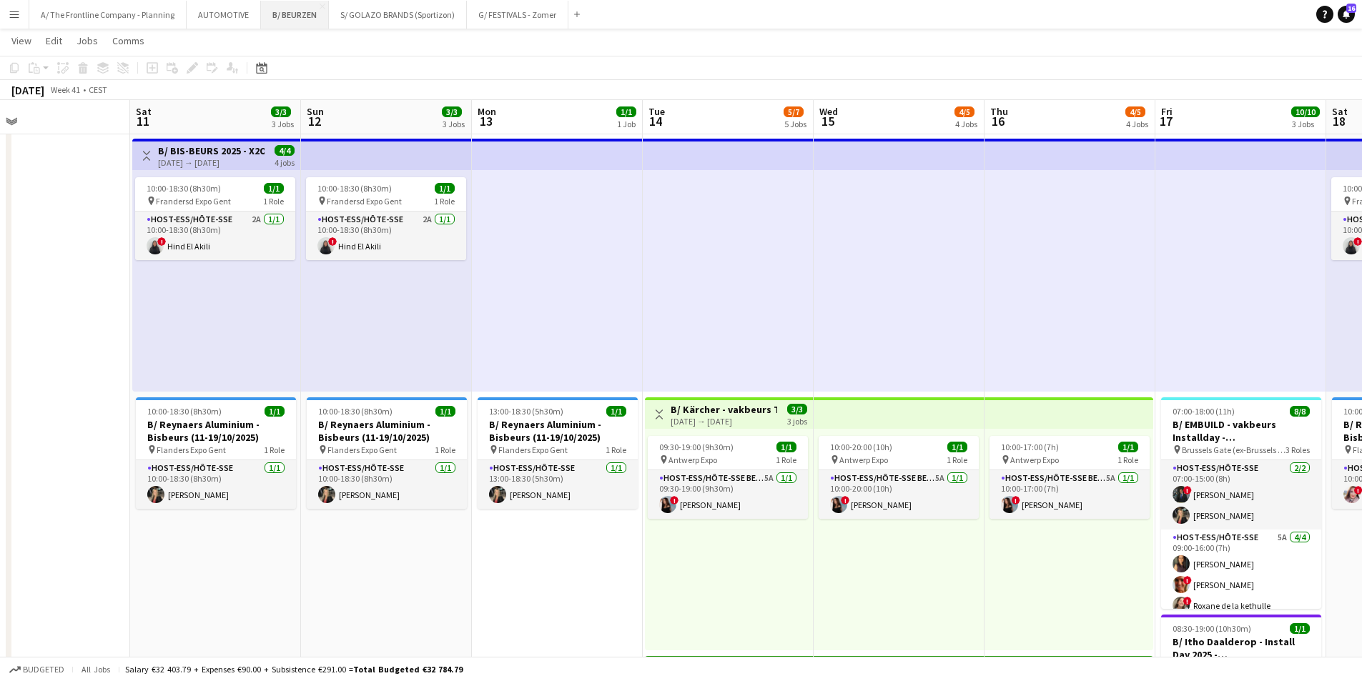
click at [276, 14] on button "B/ BEURZEN Close" at bounding box center [295, 15] width 68 height 28
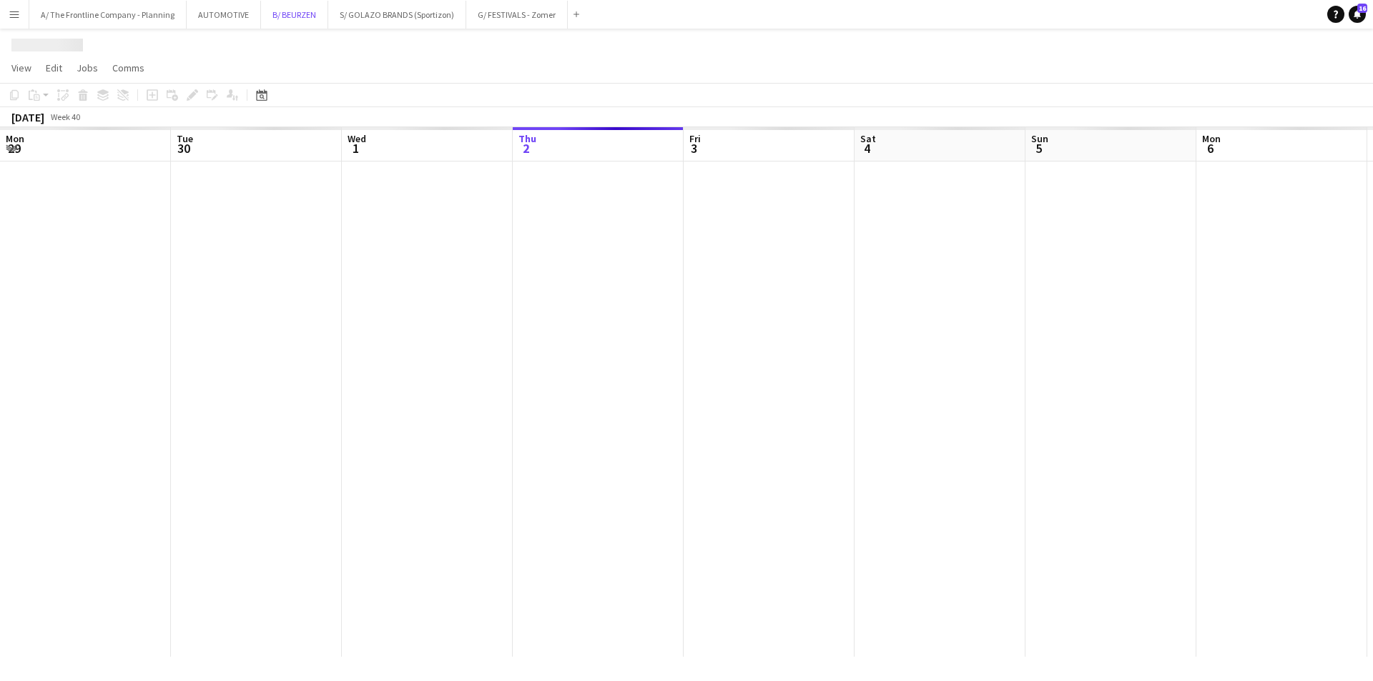
scroll to position [0, 342]
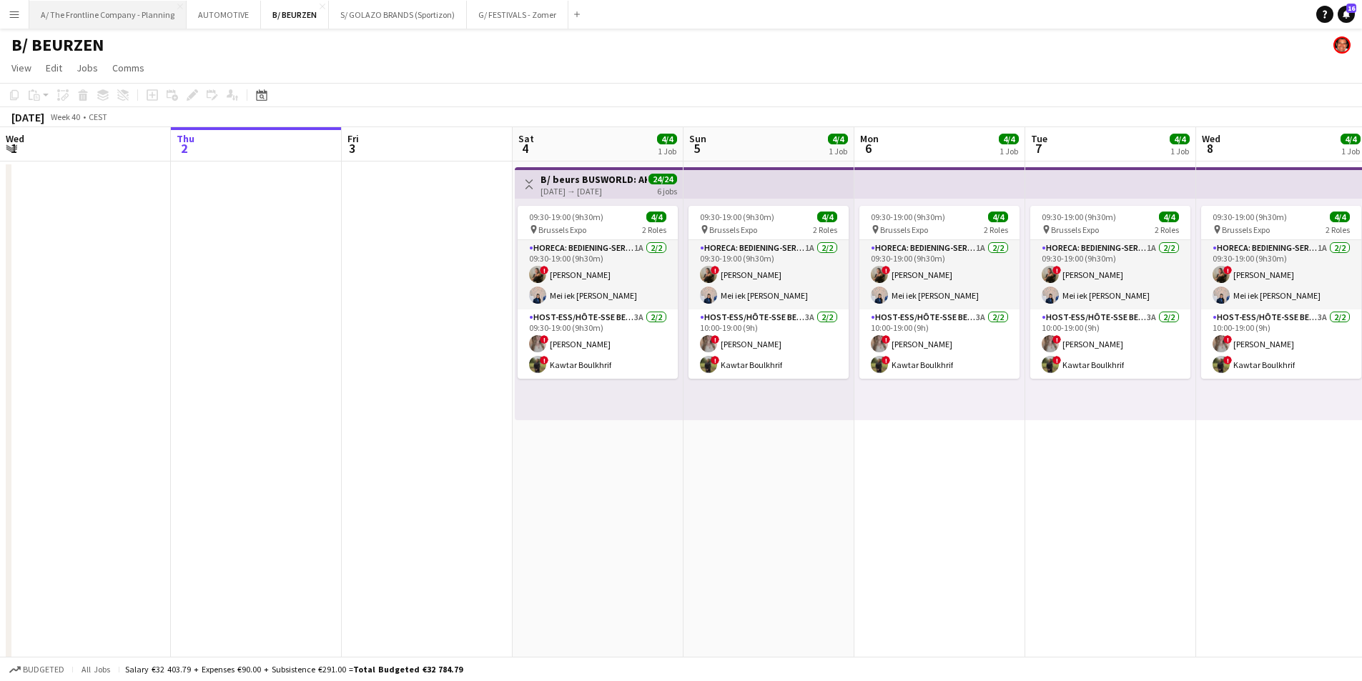
click at [102, 18] on button "A/ The Frontline Company - Planning Close" at bounding box center [107, 15] width 157 height 28
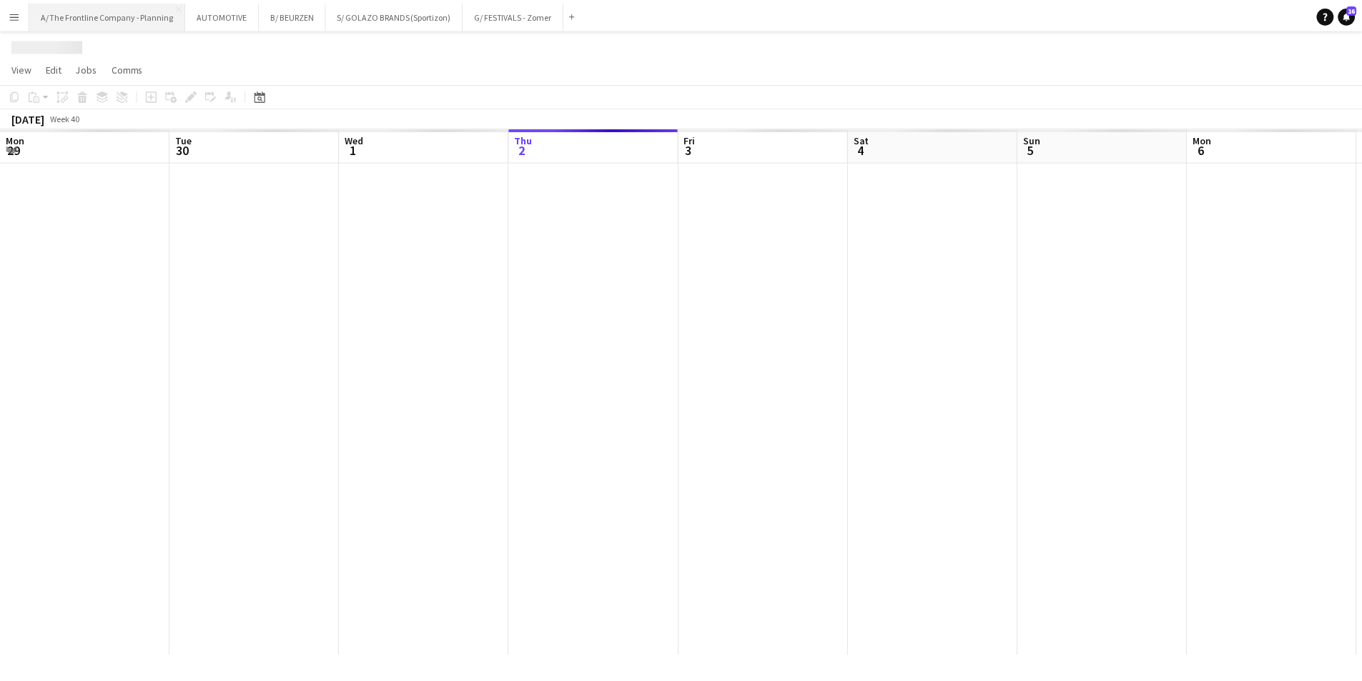
scroll to position [0, 342]
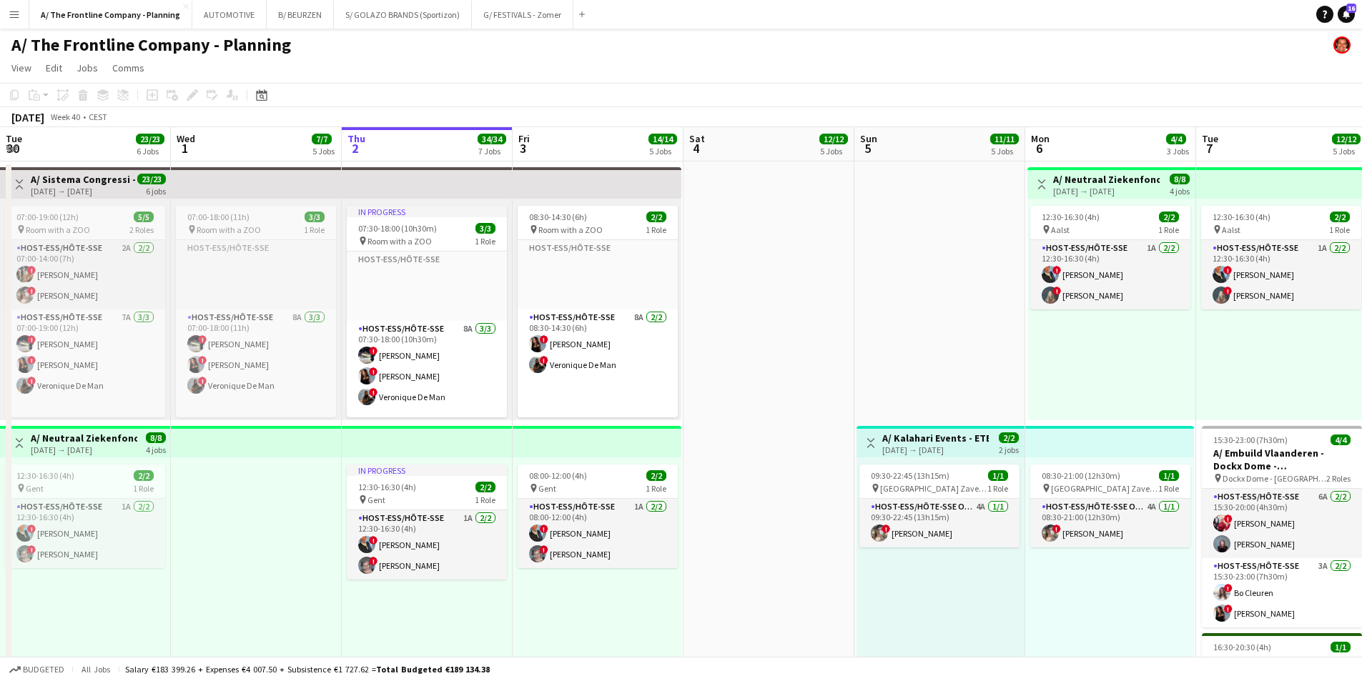
drag, startPoint x: 228, startPoint y: 510, endPoint x: 419, endPoint y: 468, distance: 195.5
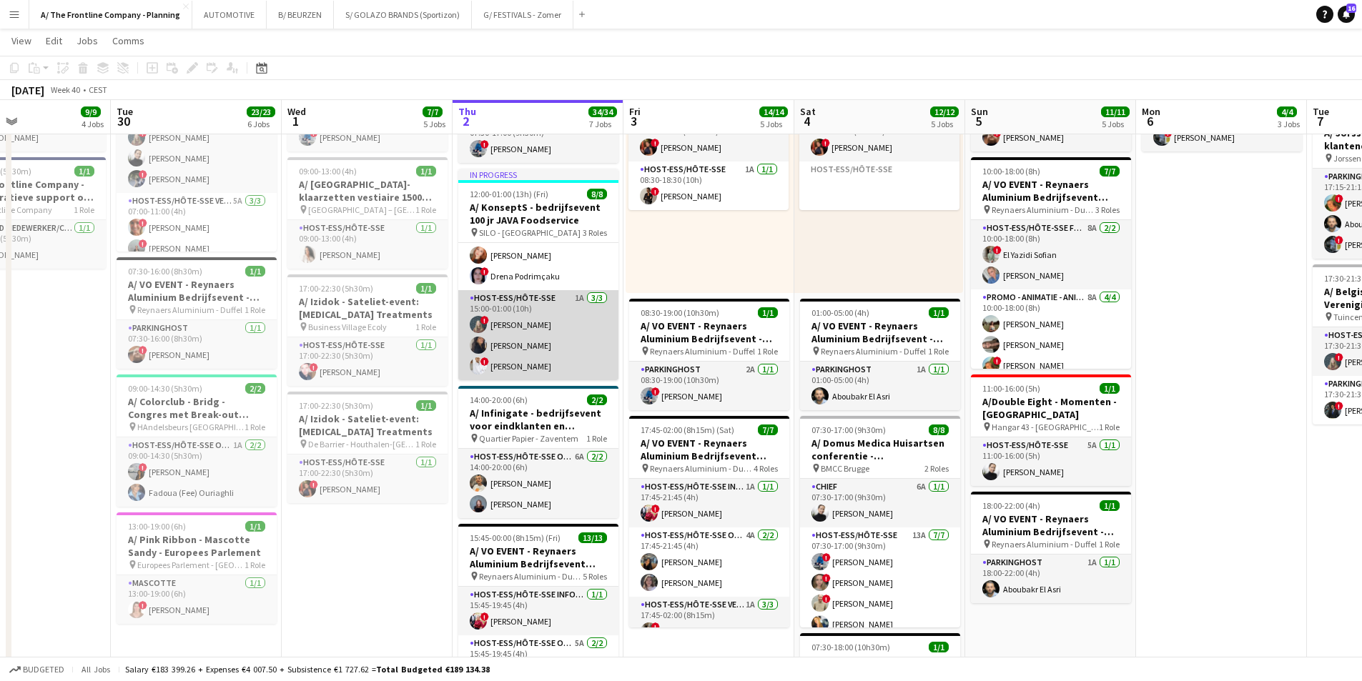
scroll to position [0, 0]
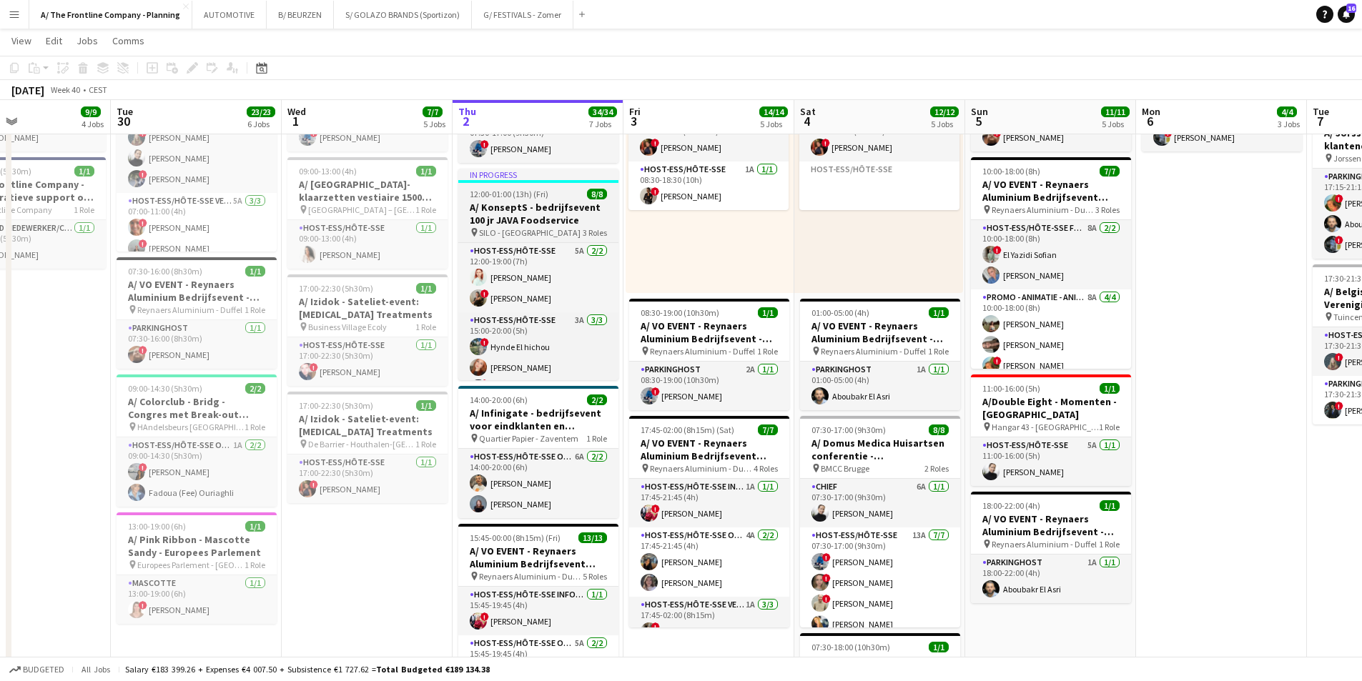
click at [517, 194] on span "12:00-01:00 (13h) (Fri)" at bounding box center [509, 194] width 79 height 11
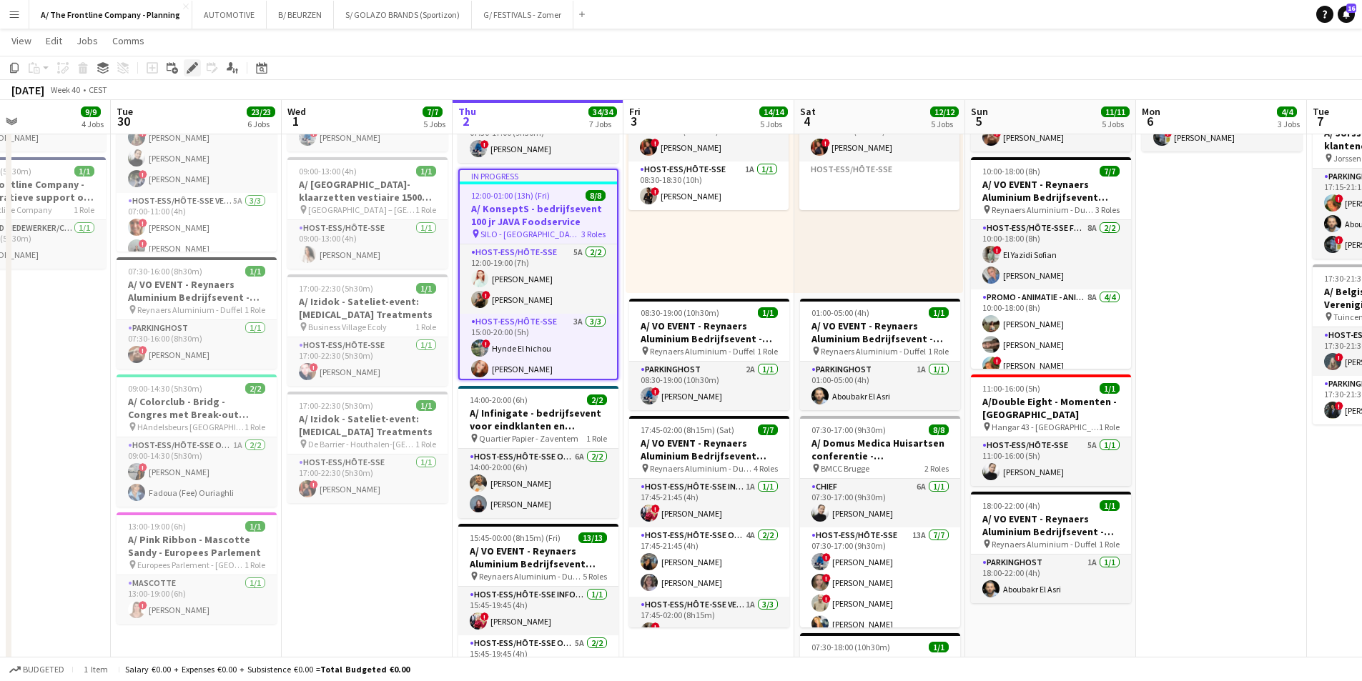
click at [194, 72] on icon "Edit" at bounding box center [192, 67] width 11 height 11
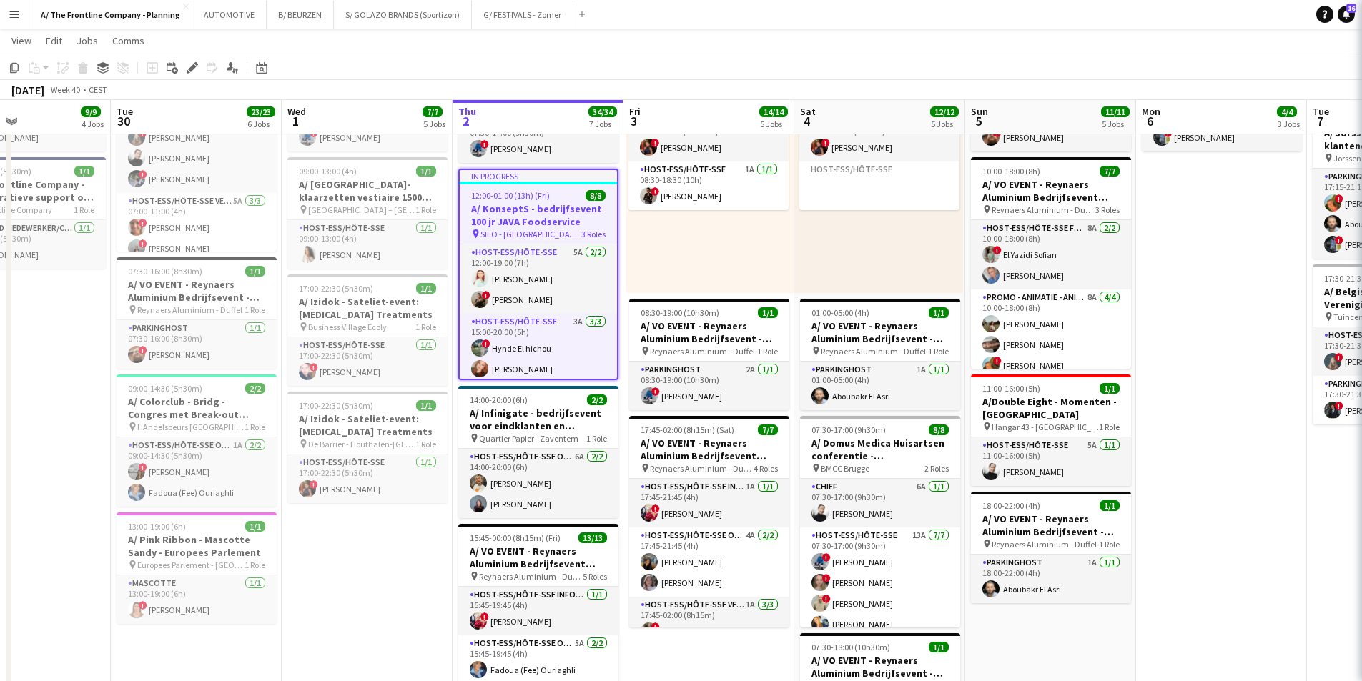
type input "**********"
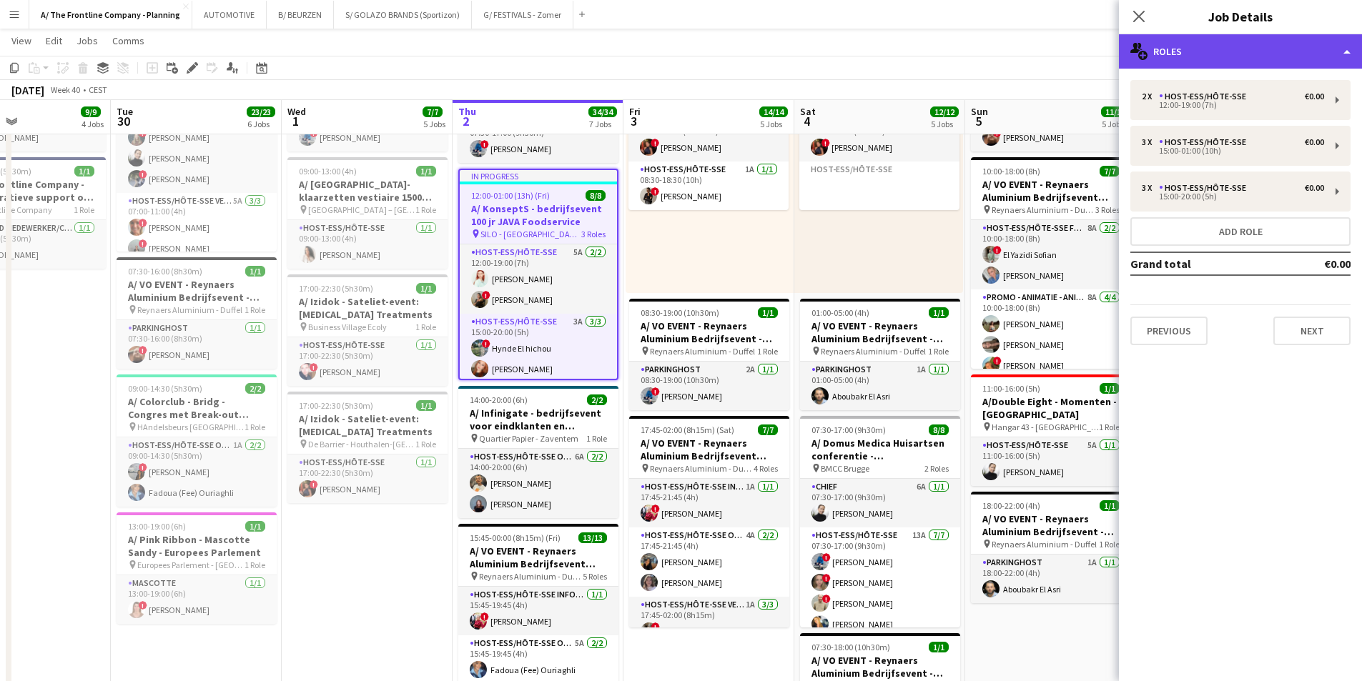
click at [1226, 59] on div "multiple-users-add Roles" at bounding box center [1240, 51] width 243 height 34
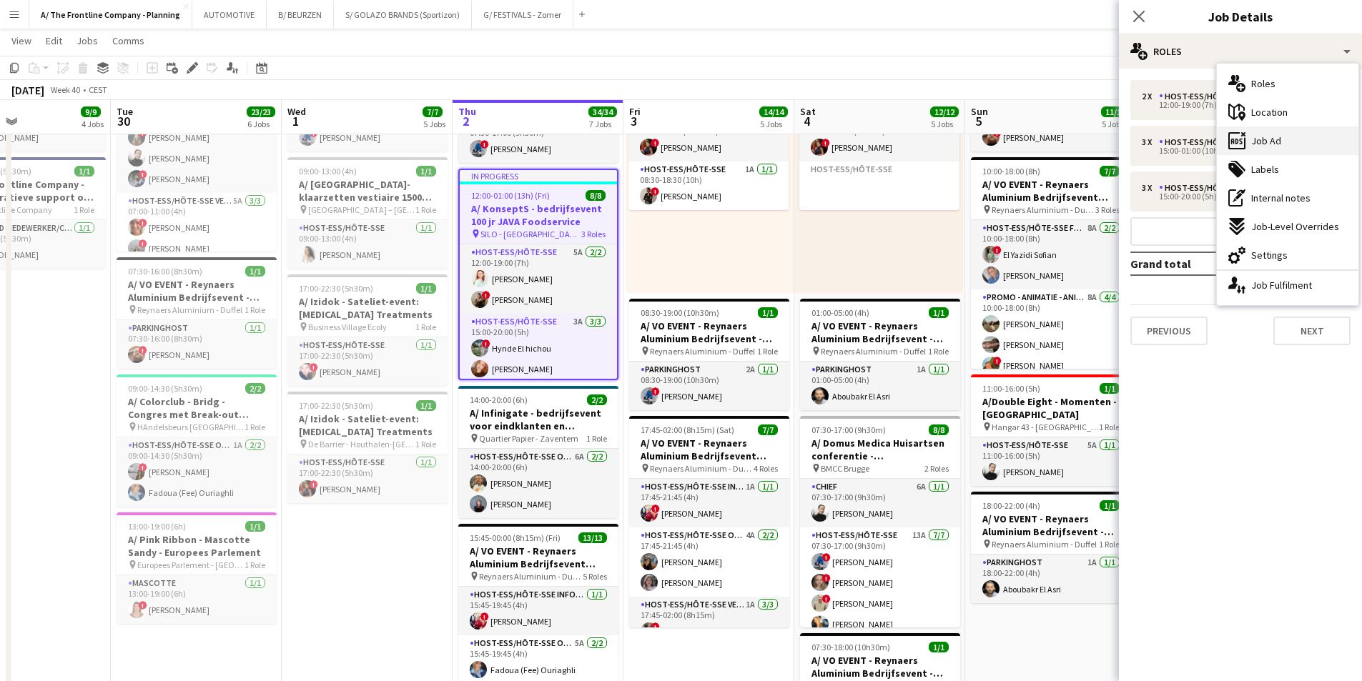
click at [1246, 145] on div "ads-window Job Ad" at bounding box center [1288, 141] width 142 height 29
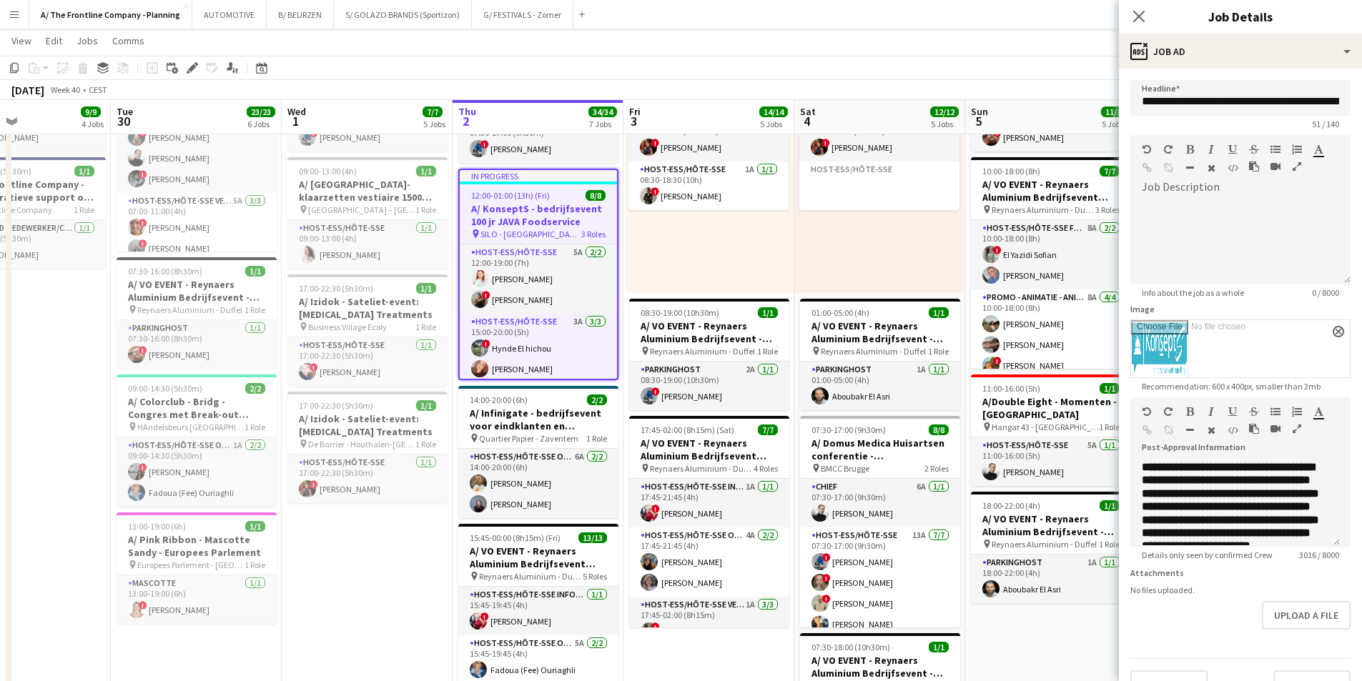
click at [1296, 430] on icon "button" at bounding box center [1297, 429] width 9 height 10
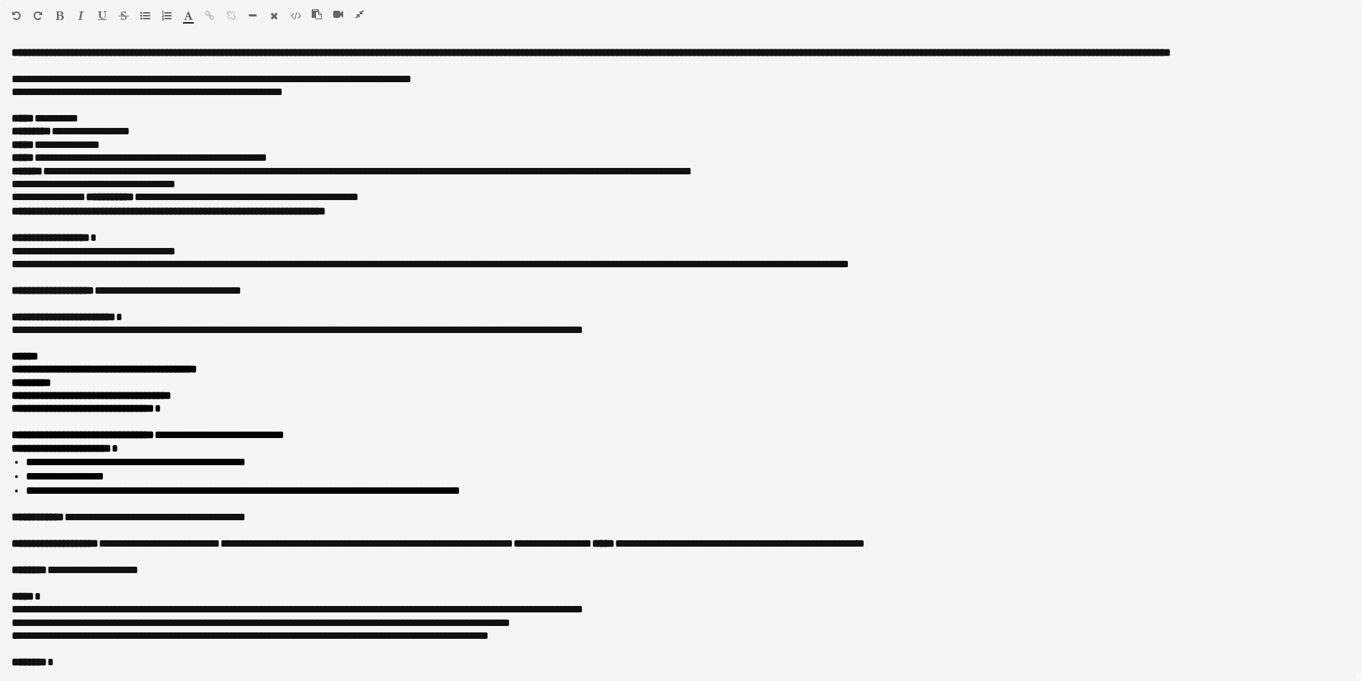
click at [358, 16] on icon "button" at bounding box center [359, 14] width 9 height 10
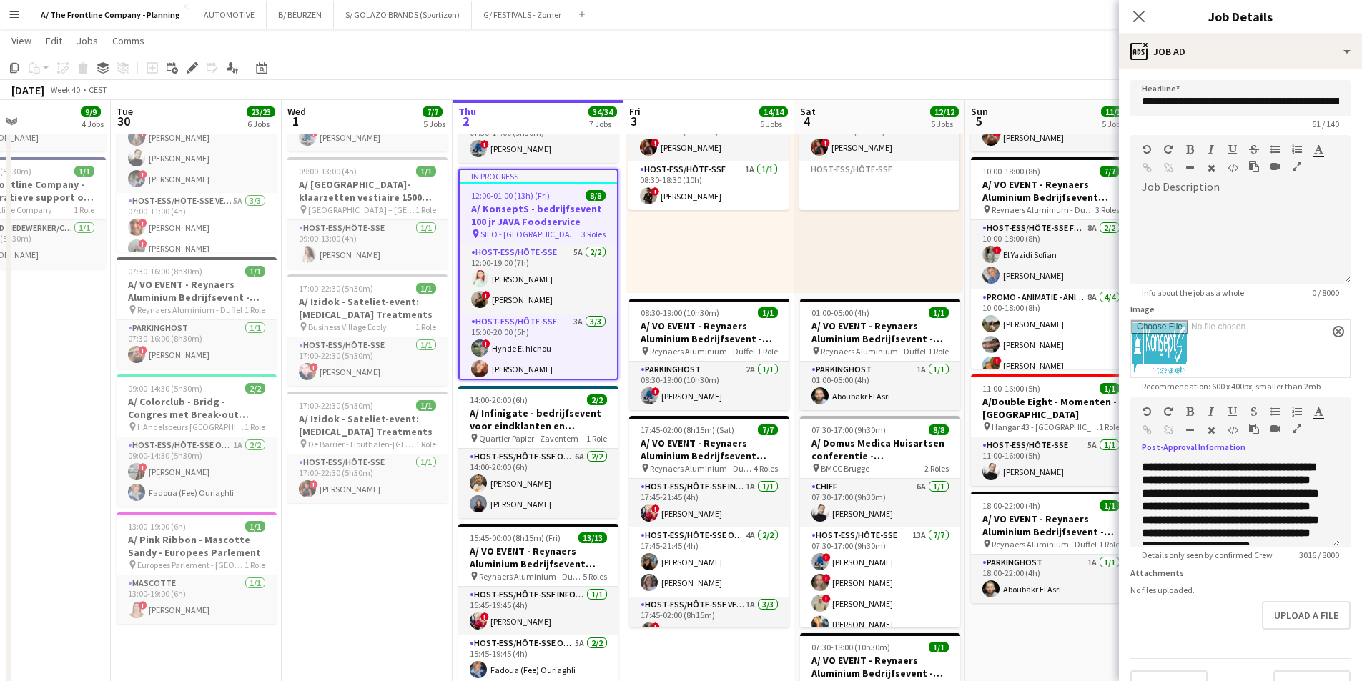
click at [51, 305] on app-date-cell "Toggle View A/ Sistema Congressi - Congres RADECS 2025 - [GEOGRAPHIC_DATA] (Roo…" at bounding box center [25, 250] width 171 height 1467
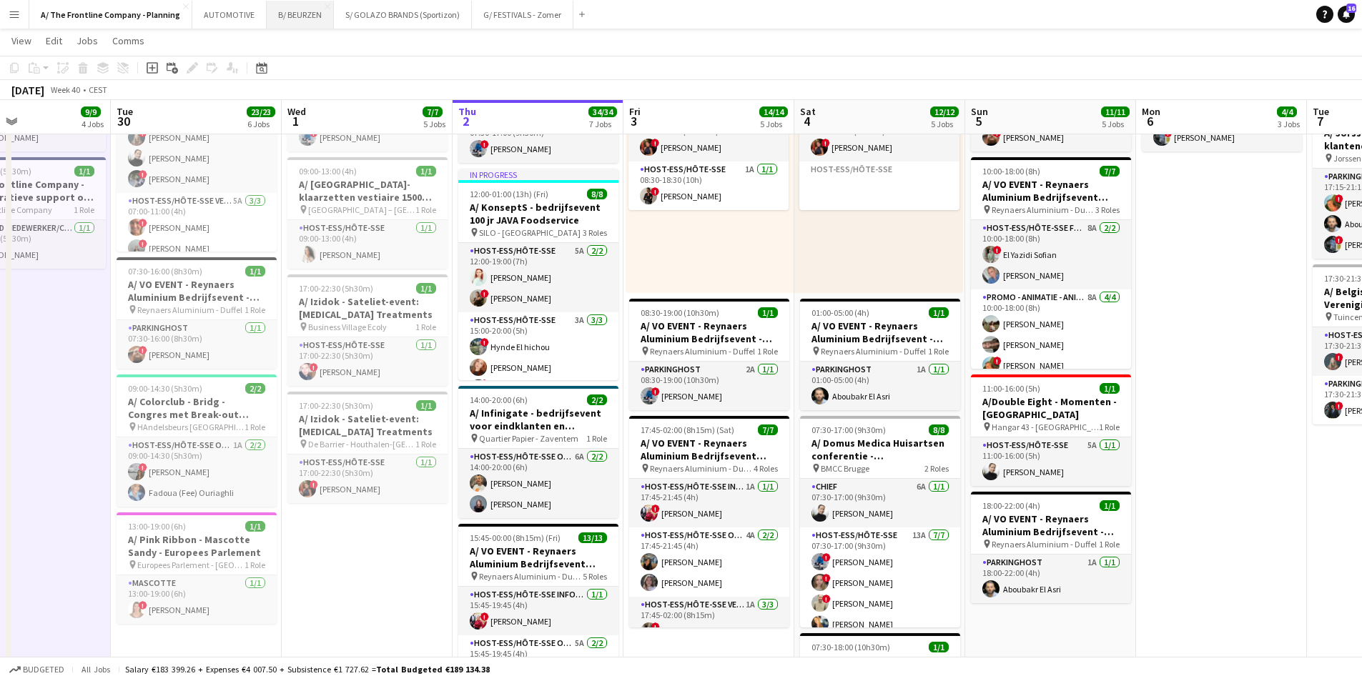
click at [286, 15] on button "B/ BEURZEN Close" at bounding box center [300, 15] width 67 height 28
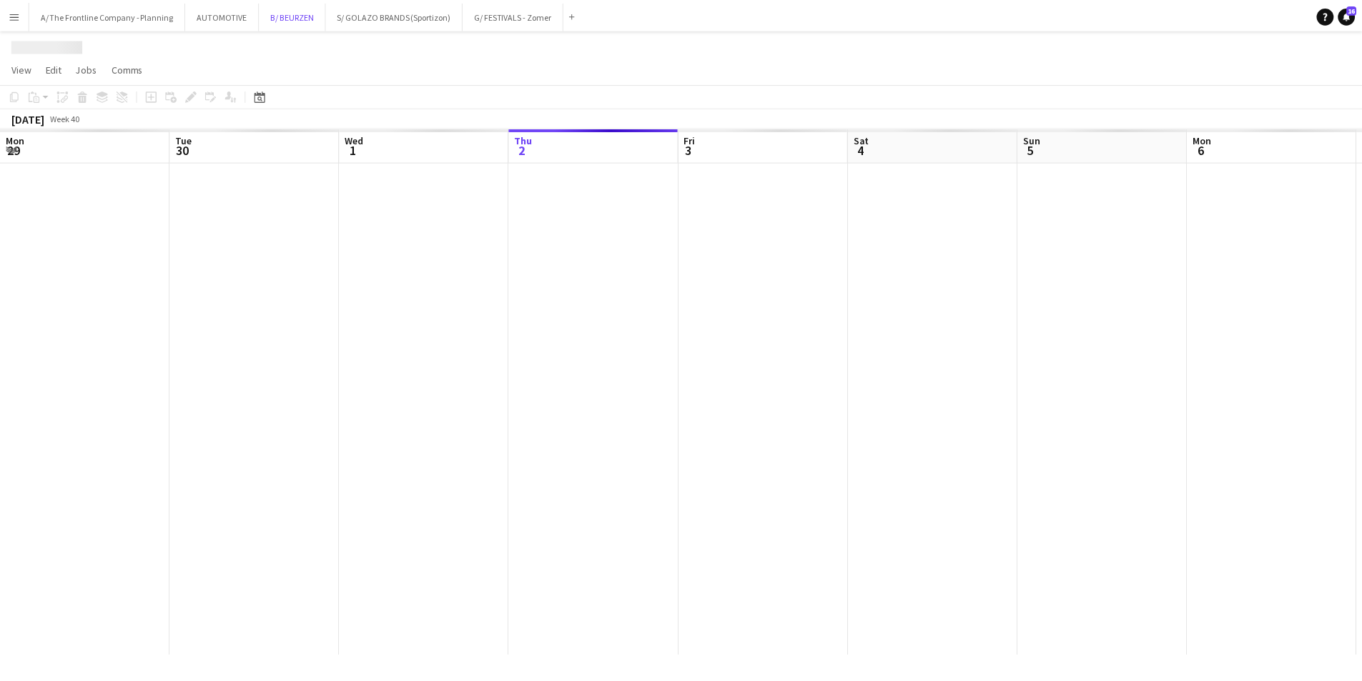
scroll to position [0, 342]
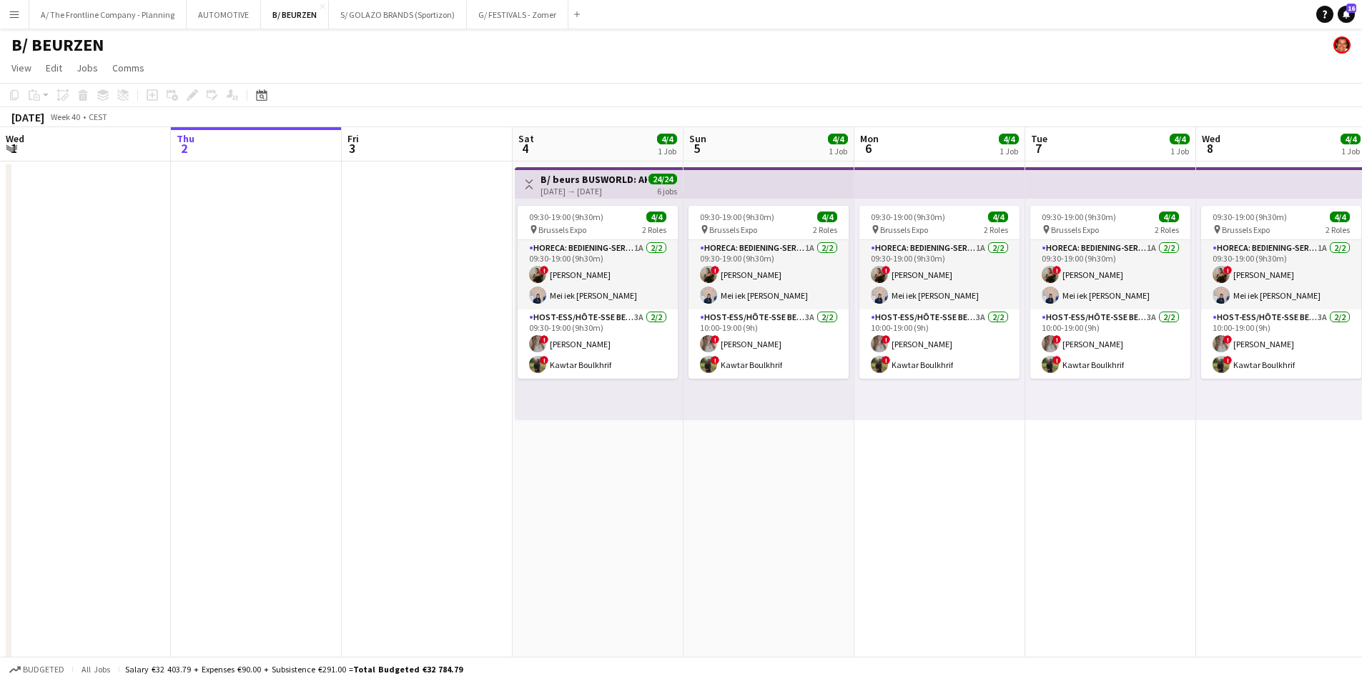
drag, startPoint x: 849, startPoint y: 464, endPoint x: 164, endPoint y: 380, distance: 689.4
click at [164, 380] on app-calendar-viewport "Mon 29 Tue 30 Wed 1 Thu 2 Fri 3 Sat 4 4/4 1 Job Sun 5 4/4 1 Job Mon 6 4/4 1 Job…" at bounding box center [681, 575] width 1362 height 897
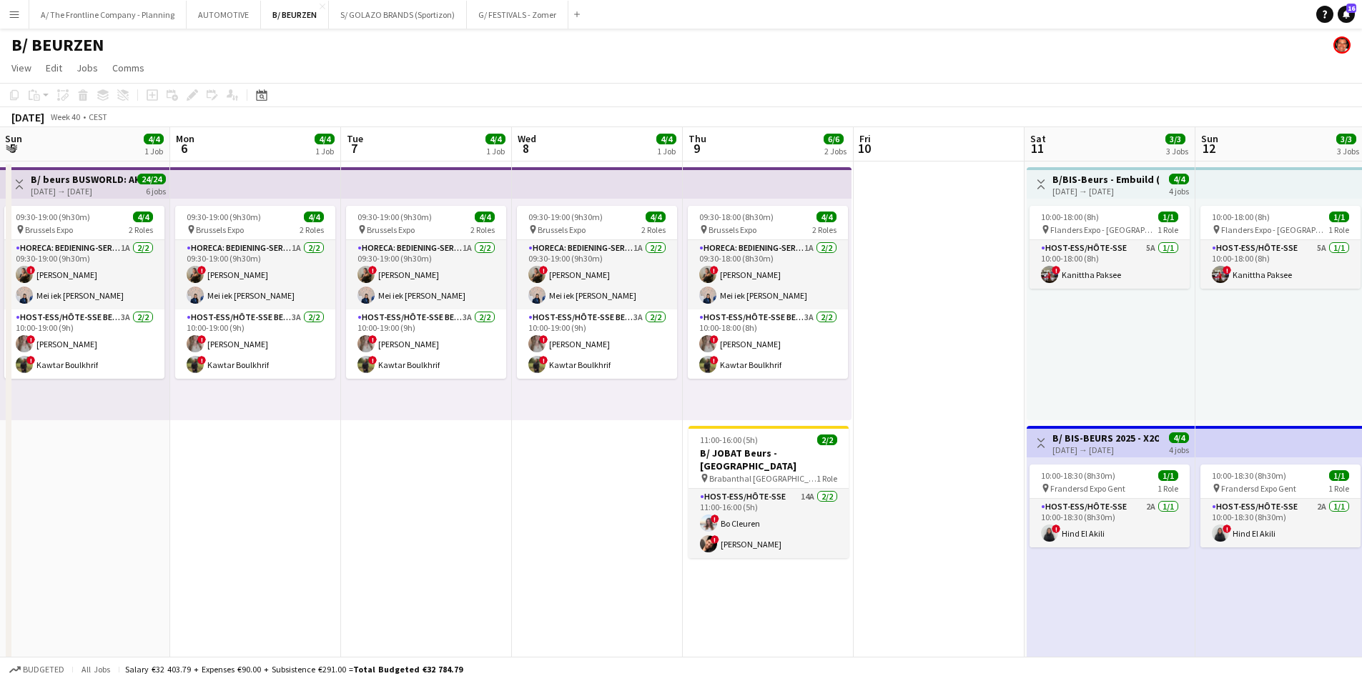
scroll to position [0, 473]
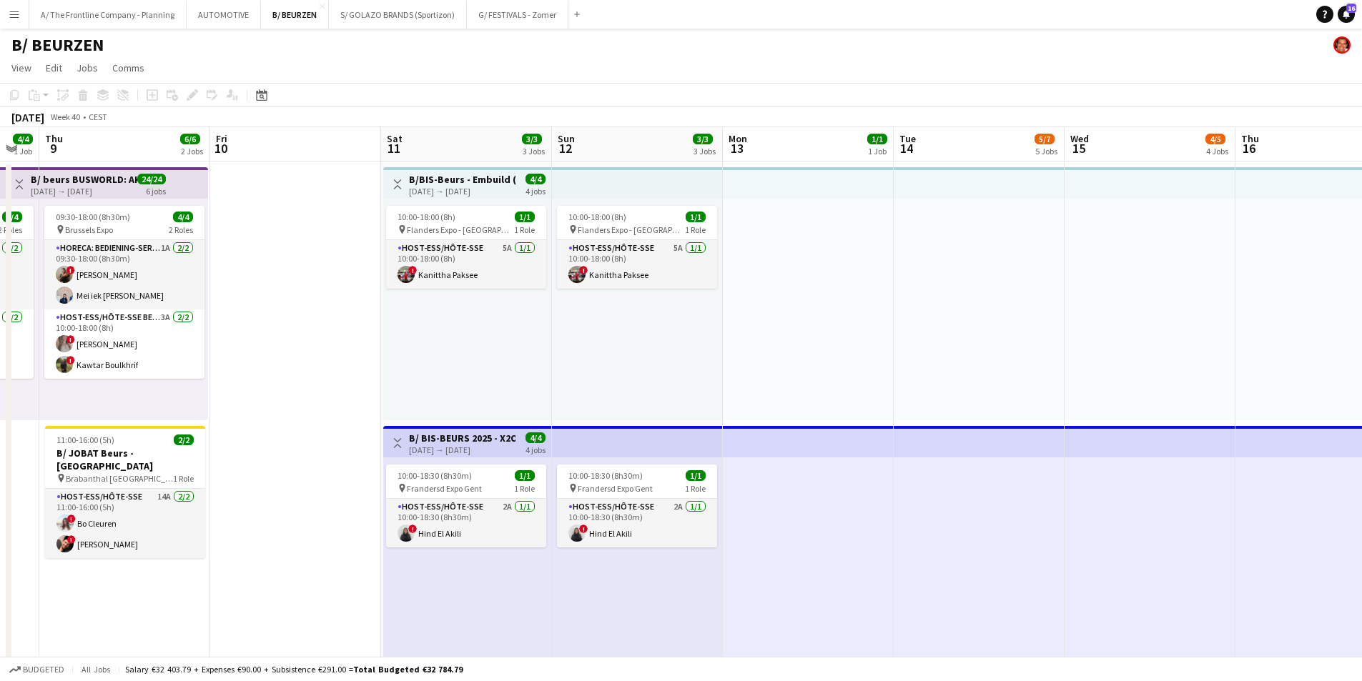
drag, startPoint x: 917, startPoint y: 402, endPoint x: 273, endPoint y: 366, distance: 644.6
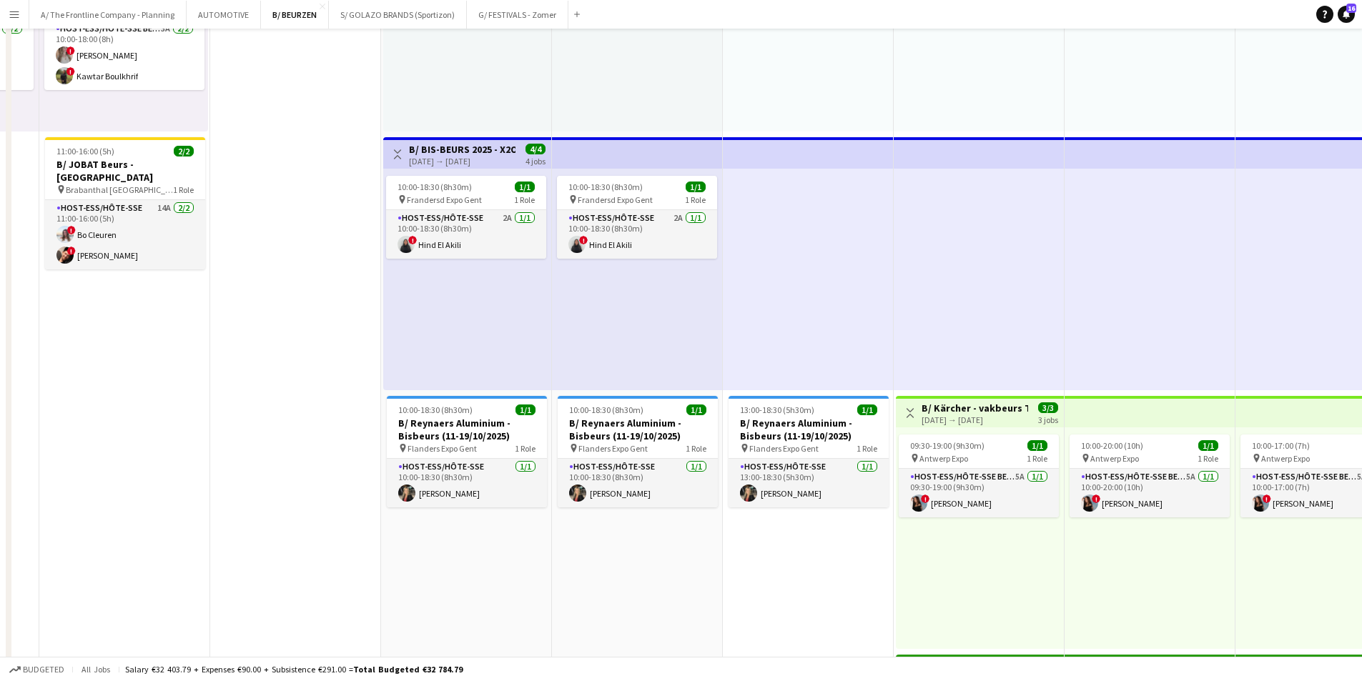
scroll to position [572, 0]
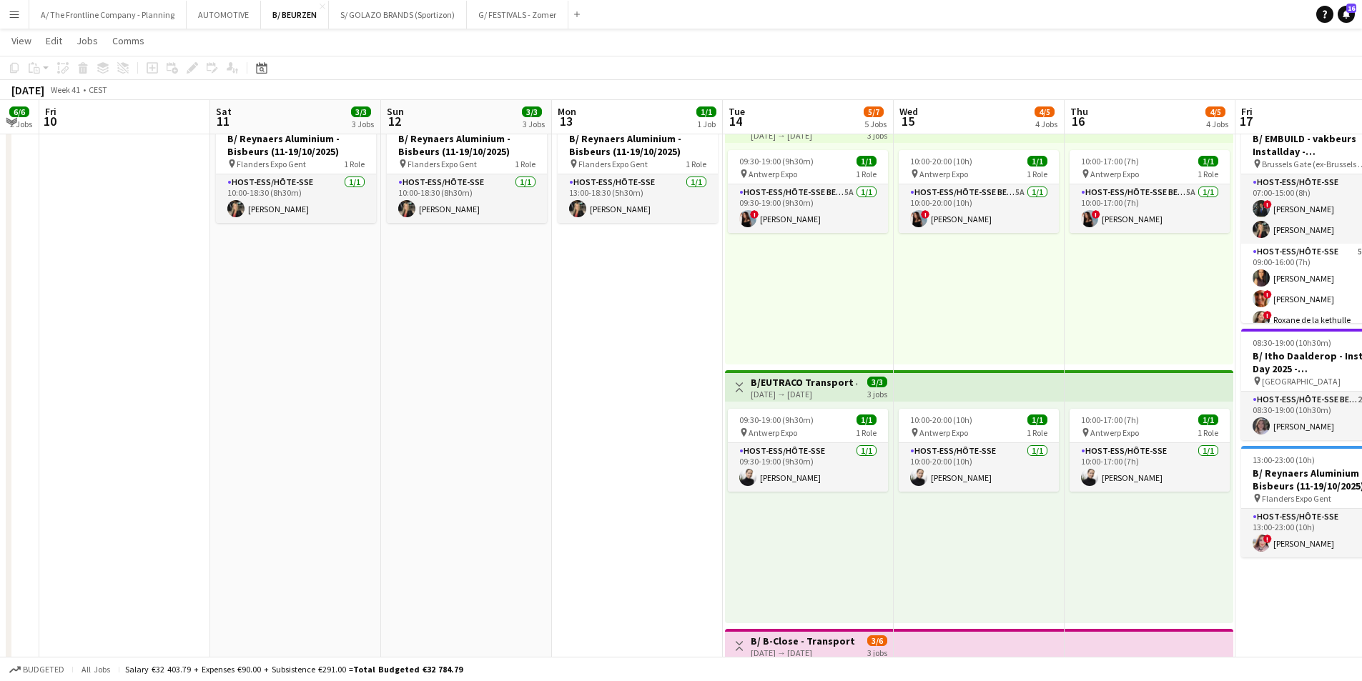
drag, startPoint x: 328, startPoint y: 355, endPoint x: 197, endPoint y: 344, distance: 131.3
click at [212, 345] on app-calendar-viewport "Tue 7 4/4 1 Job Wed 8 4/4 1 Job Thu 9 6/6 2 Jobs Fri 10 Sat 11 3/3 3 Jobs Sun 1…" at bounding box center [681, 425] width 1362 height 1882
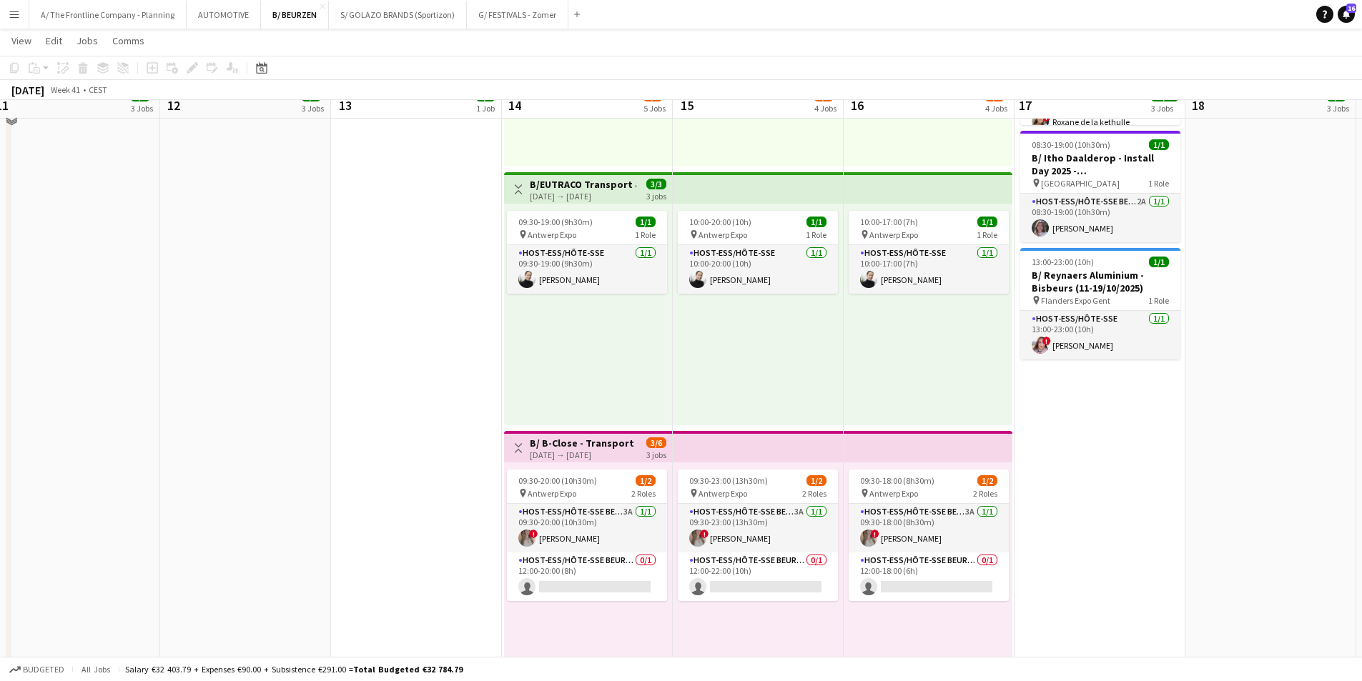
scroll to position [787, 0]
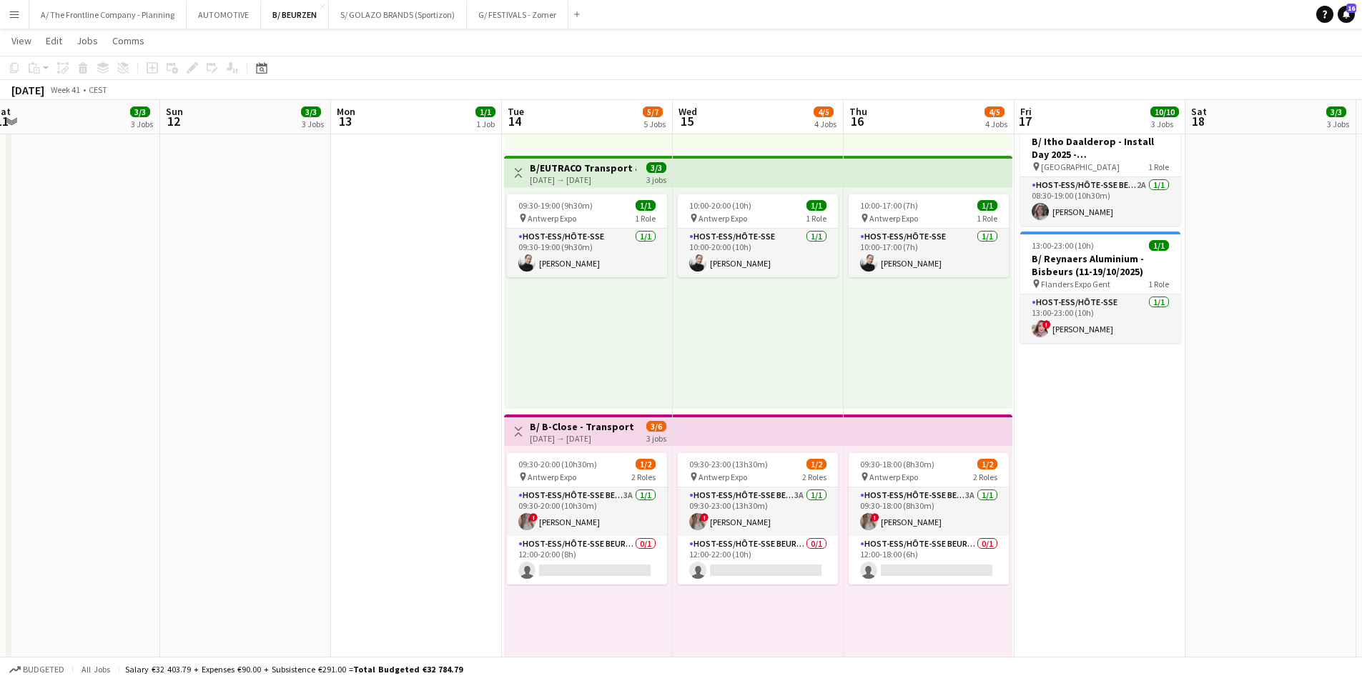
click at [608, 430] on h3 "B/ B-Close - Transport & Logistics - [GEOGRAPHIC_DATA] Expo - 14-16/10/2025" at bounding box center [583, 426] width 107 height 13
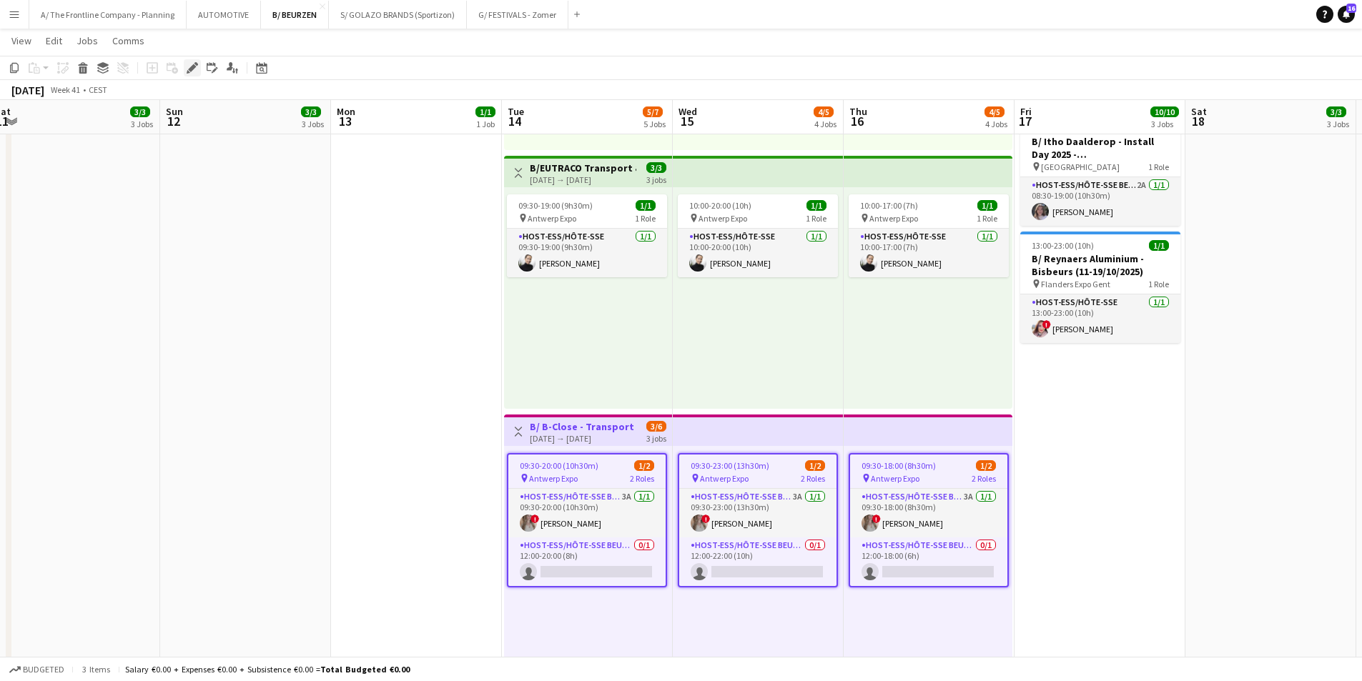
click at [194, 72] on icon "Edit" at bounding box center [192, 67] width 11 height 11
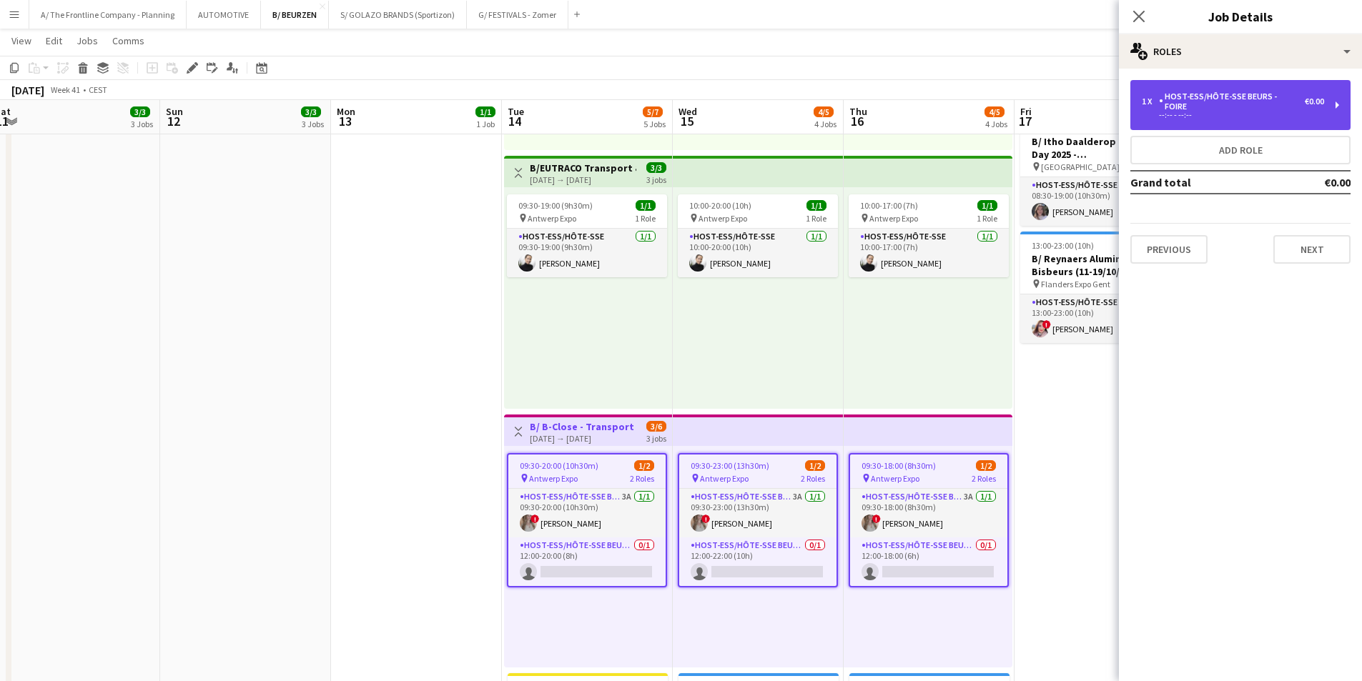
click at [1188, 96] on div "Host-ess/Hôte-sse Beurs - Foire" at bounding box center [1232, 102] width 146 height 20
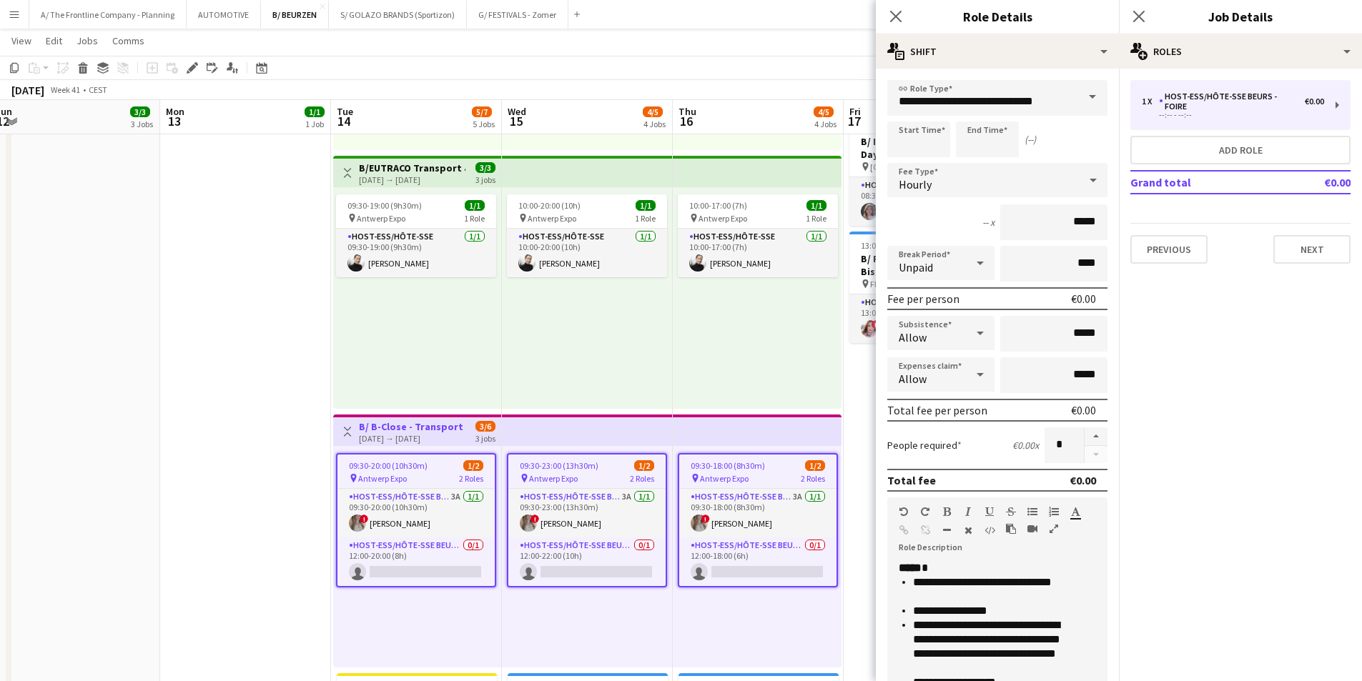
scroll to position [0, 425]
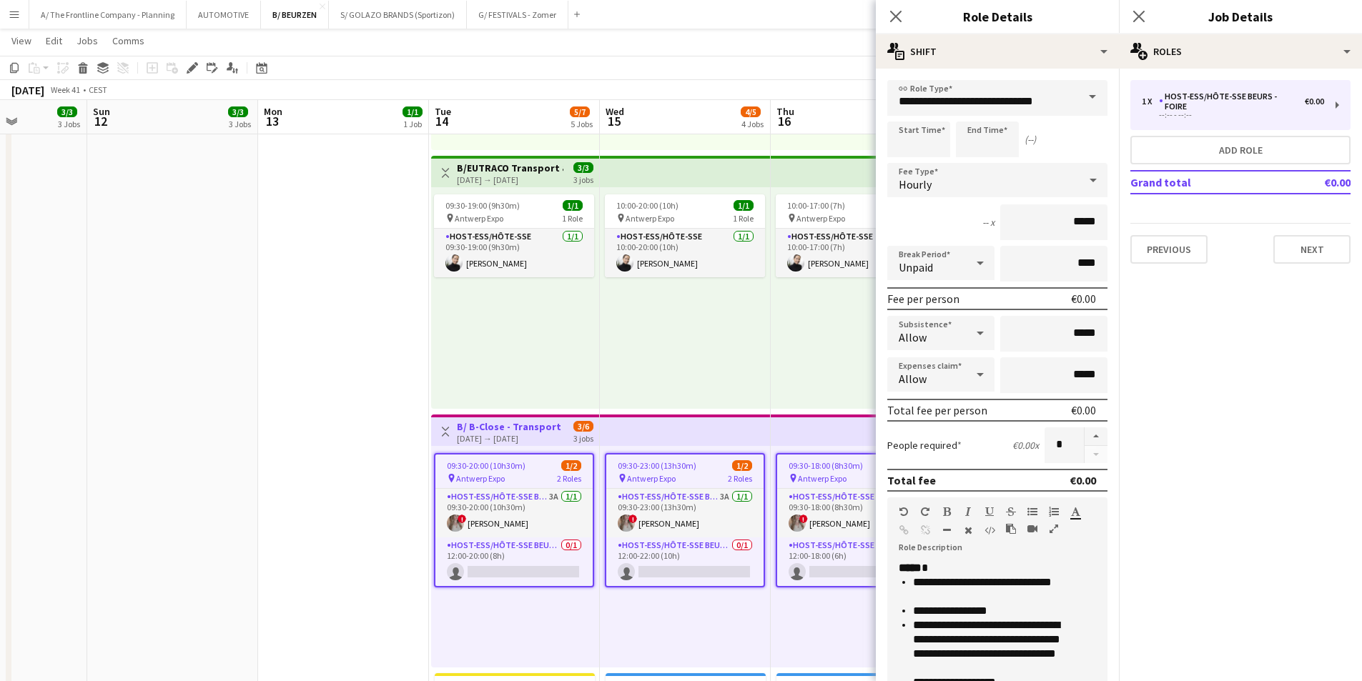
drag, startPoint x: 117, startPoint y: 443, endPoint x: 67, endPoint y: 433, distance: 50.9
click at [67, 433] on app-calendar-viewport "Thu 9 6/6 2 Jobs Fri 10 Sat 11 3/3 3 Jobs Sun 12 3/3 3 Jobs Mon 13 1/1 1 Job Tu…" at bounding box center [681, 210] width 1362 height 1882
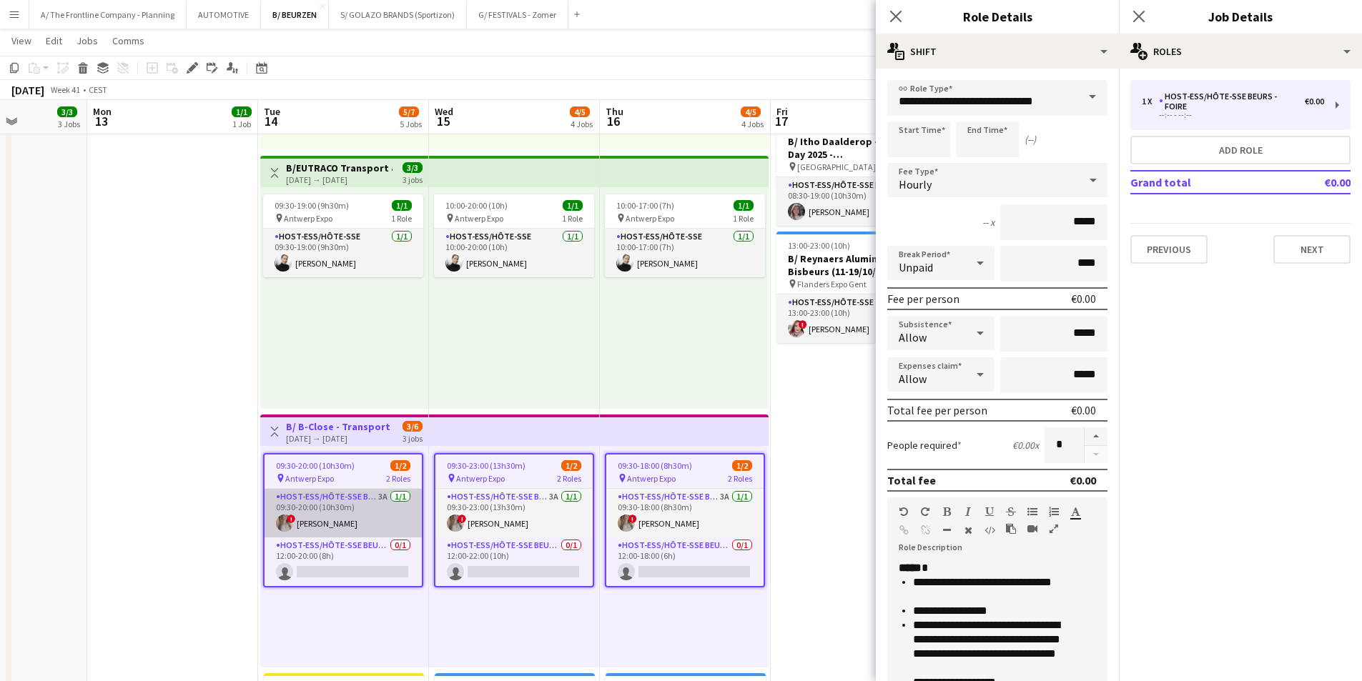
click at [336, 519] on app-card-role "Host-ess/Hôte-sse Beurs - Foire 3A [DATE] 09:30-20:00 (10h30m) ! [PERSON_NAME]" at bounding box center [343, 513] width 157 height 49
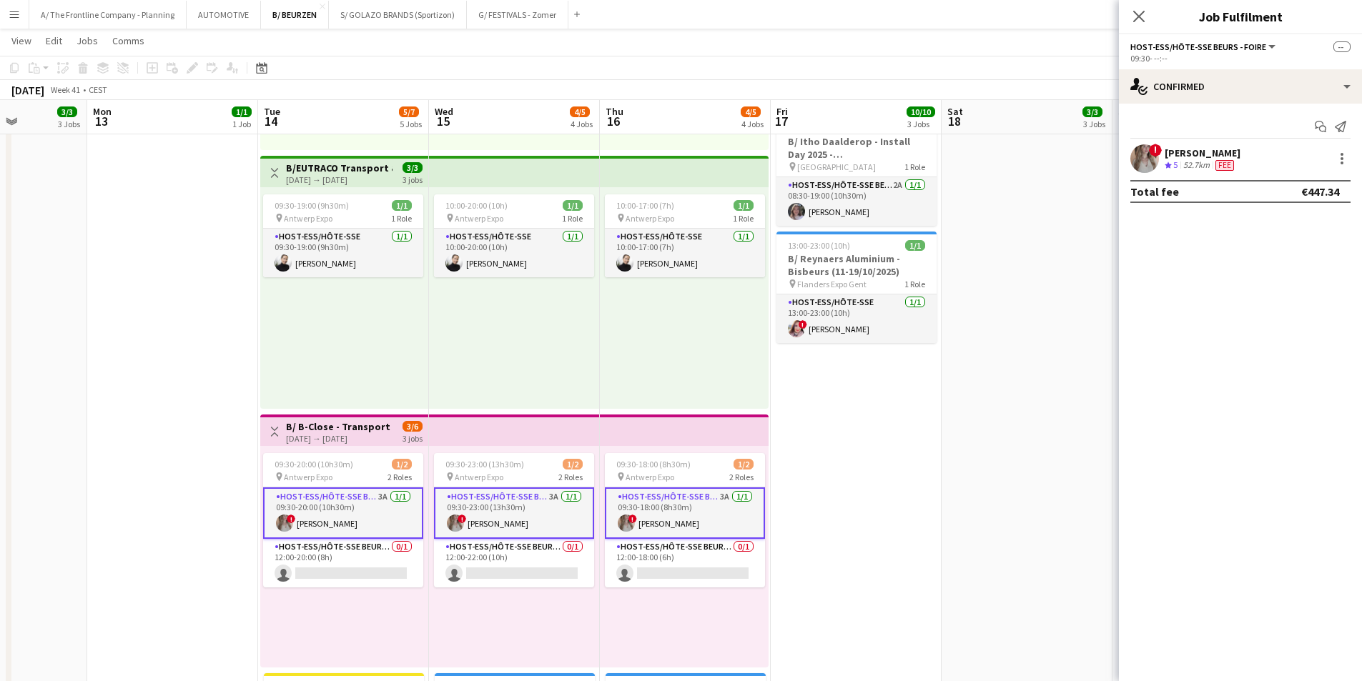
click at [513, 518] on app-card-role "Host-ess/Hôte-sse Beurs - Foire 3A [DATE] 09:30-23:00 (13h30m) ! [PERSON_NAME]" at bounding box center [514, 513] width 160 height 51
drag, startPoint x: 203, startPoint y: 415, endPoint x: 225, endPoint y: 420, distance: 22.2
click at [204, 415] on app-date-cell "13:00-18:30 (5h30m) 1/1 B/ Reynaers Aluminium - Bisbeurs (11-19/10/2025) pin Fl…" at bounding box center [172, 164] width 171 height 1580
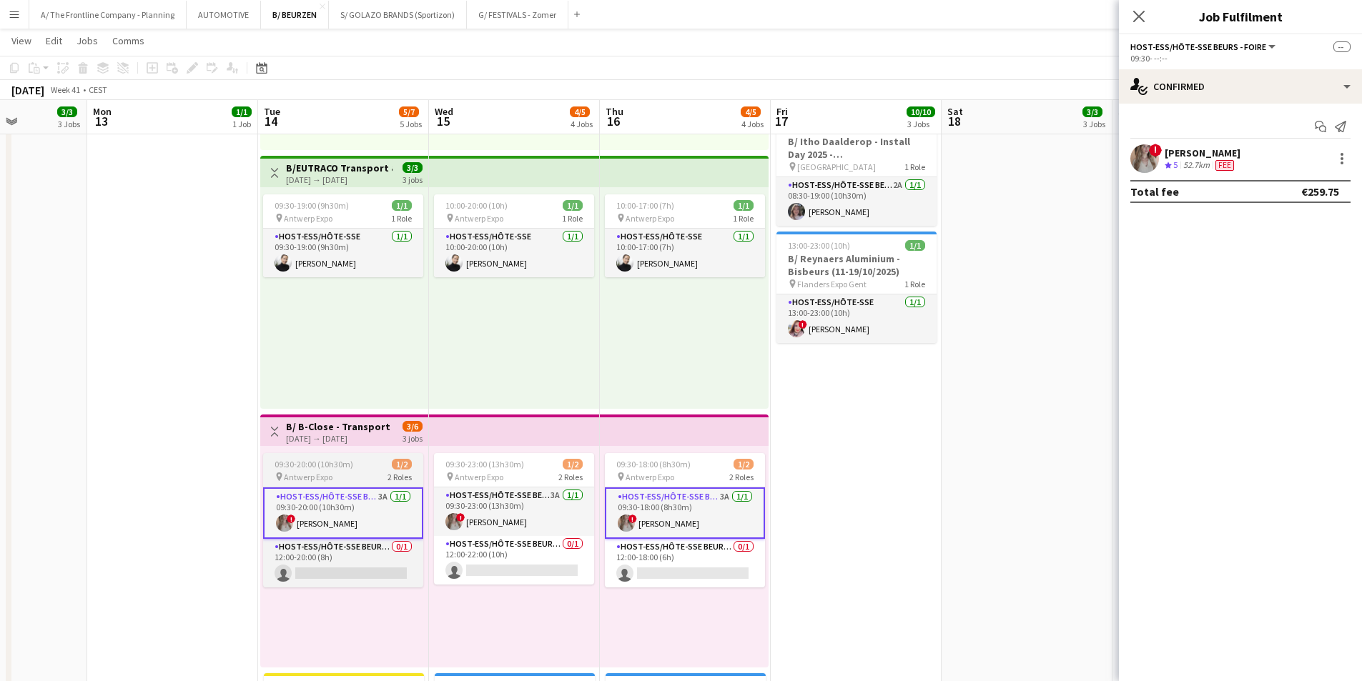
scroll to position [0, 425]
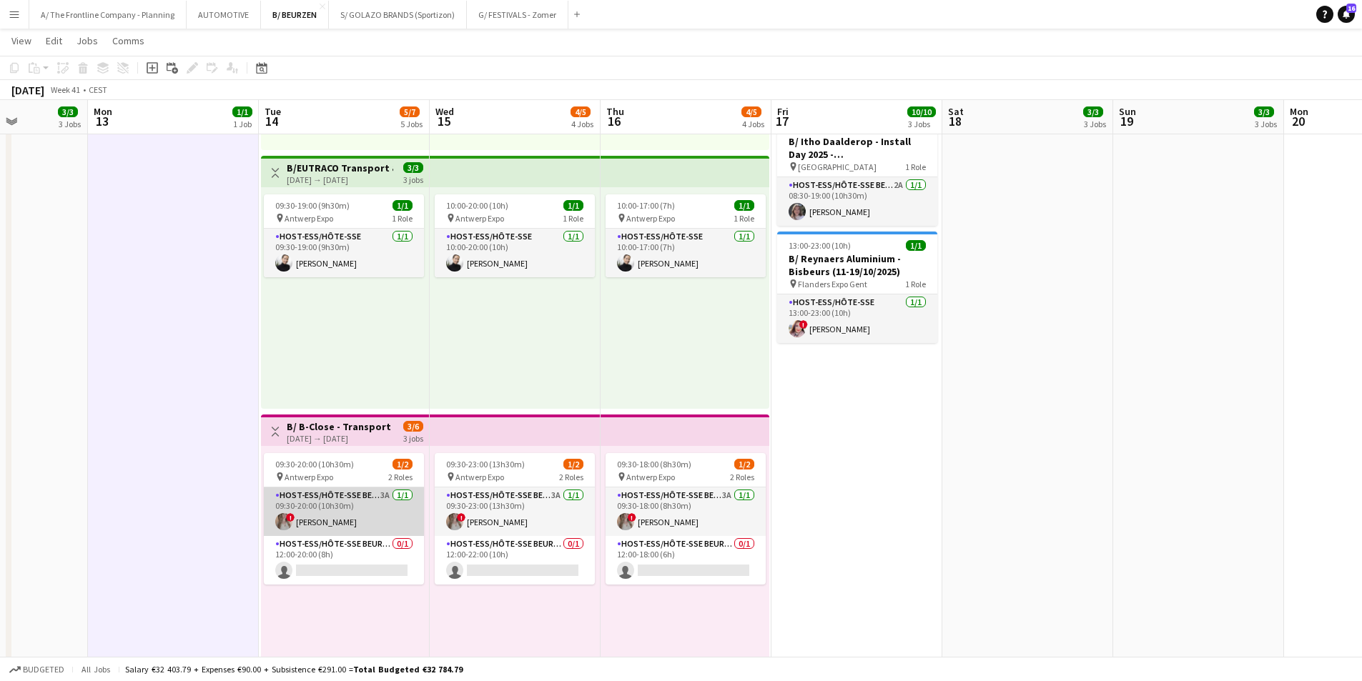
click at [316, 500] on app-card-role "Host-ess/Hôte-sse Beurs - Foire 3A [DATE] 09:30-20:00 (10h30m) ! [PERSON_NAME]" at bounding box center [344, 512] width 160 height 49
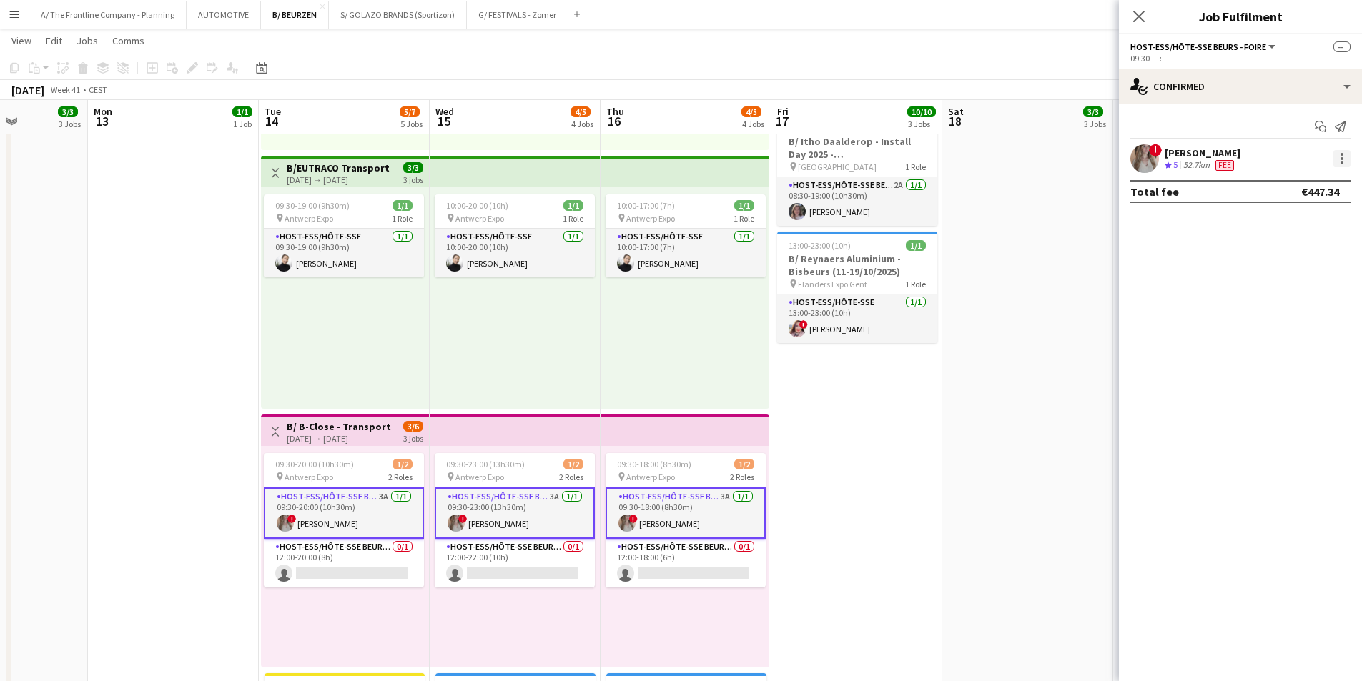
click at [1341, 161] on div at bounding box center [1342, 158] width 17 height 17
click at [355, 512] on div at bounding box center [681, 340] width 1362 height 681
click at [1341, 164] on div at bounding box center [1342, 158] width 17 height 17
click at [345, 525] on div at bounding box center [681, 340] width 1362 height 681
click at [1336, 155] on div at bounding box center [1342, 158] width 17 height 17
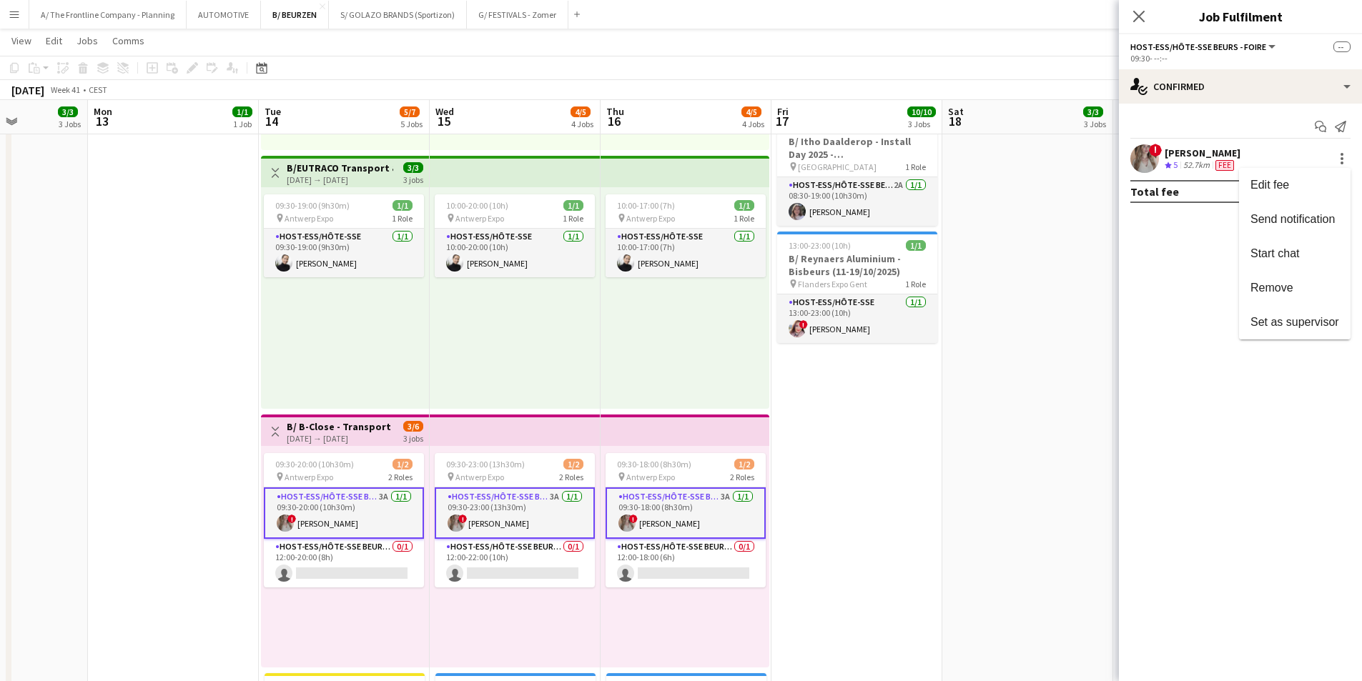
click at [363, 516] on div at bounding box center [681, 340] width 1362 height 681
click at [370, 516] on app-card-role "Host-ess/Hôte-sse Beurs - Foire 3A [DATE] 09:30-20:00 (10h30m) ! [PERSON_NAME]" at bounding box center [344, 513] width 160 height 51
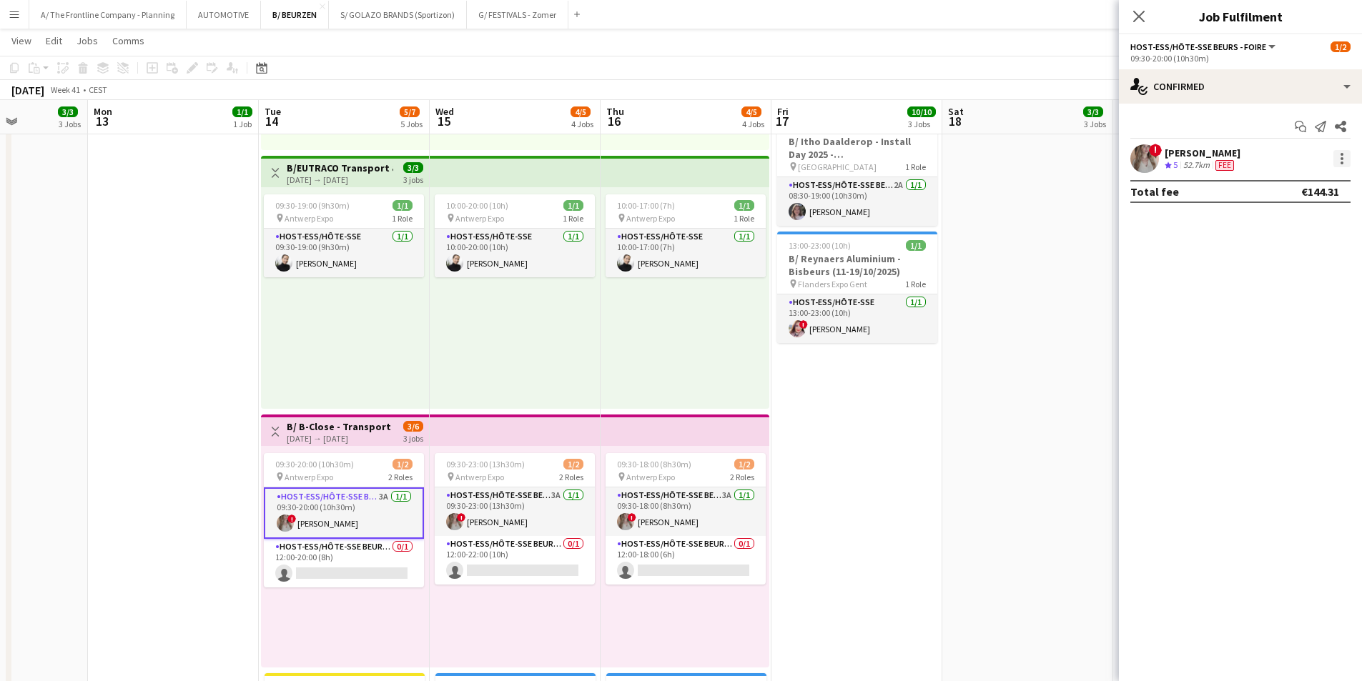
click at [1340, 156] on div at bounding box center [1342, 158] width 17 height 17
click at [511, 514] on div at bounding box center [681, 340] width 1362 height 681
click at [531, 517] on app-card-role "Host-ess/Hôte-sse Beurs - Foire 3A [DATE] 09:30-23:00 (13h30m) ! [PERSON_NAME]" at bounding box center [515, 512] width 160 height 49
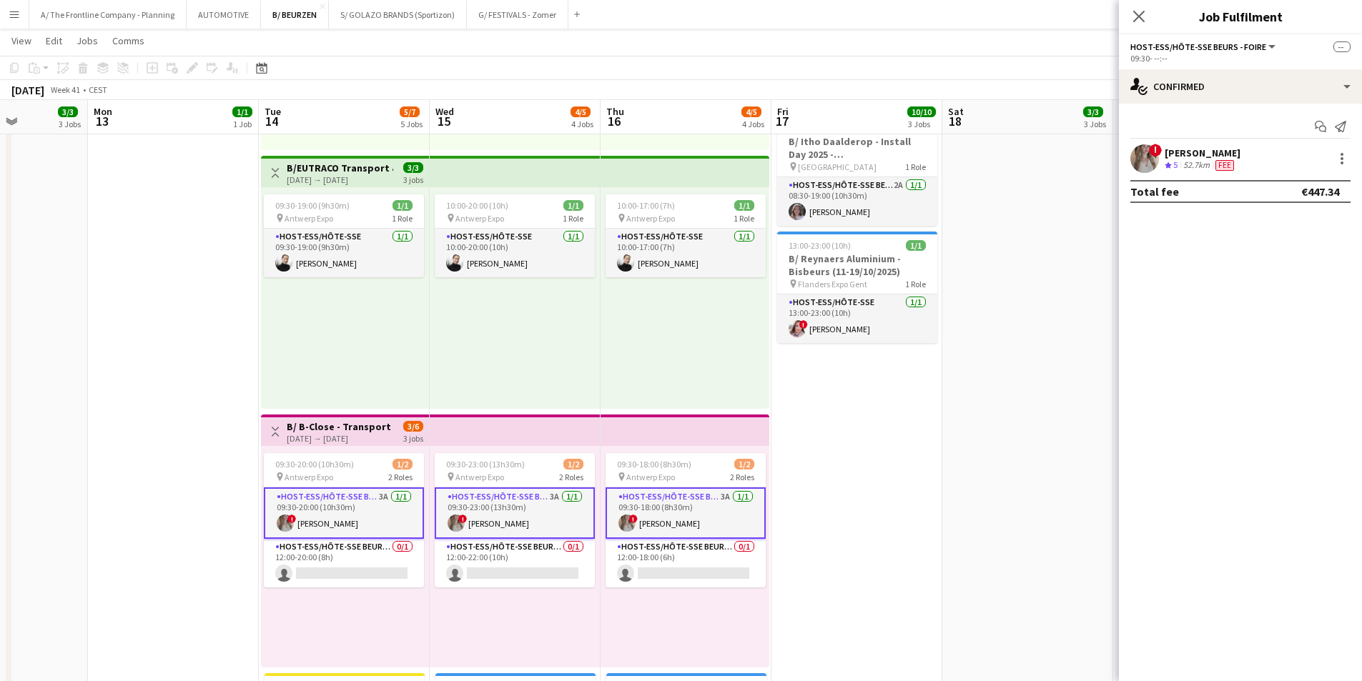
click at [517, 514] on app-card-role "Host-ess/Hôte-sse Beurs - Foire 3A [DATE] 09:30-23:00 (13h30m) ! [PERSON_NAME]" at bounding box center [515, 513] width 160 height 51
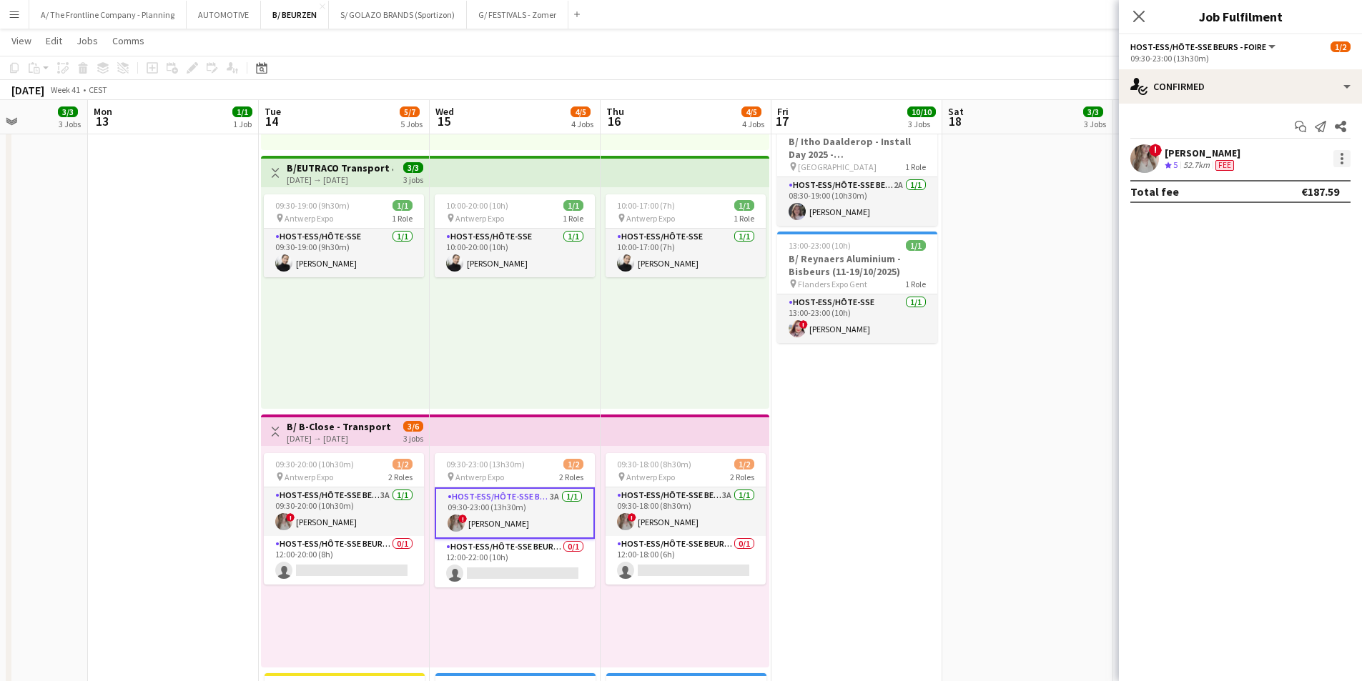
click at [1338, 154] on div at bounding box center [1342, 158] width 17 height 17
click at [346, 507] on div at bounding box center [681, 340] width 1362 height 681
click at [355, 512] on app-card-role "Host-ess/Hôte-sse Beurs - Foire 3A [DATE] 09:30-20:00 (10h30m) ! [PERSON_NAME]" at bounding box center [344, 512] width 160 height 49
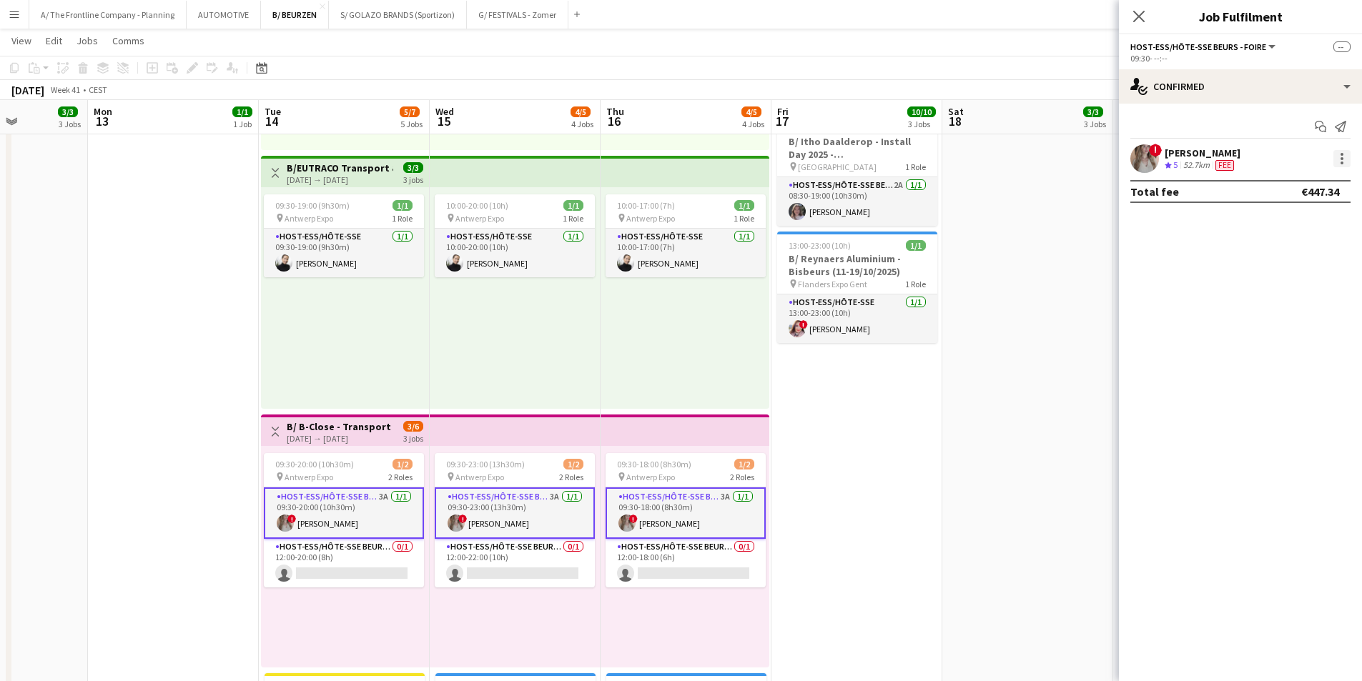
click at [1343, 164] on div at bounding box center [1342, 158] width 17 height 17
click at [184, 302] on div at bounding box center [681, 340] width 1362 height 681
